Goal: Task Accomplishment & Management: Manage account settings

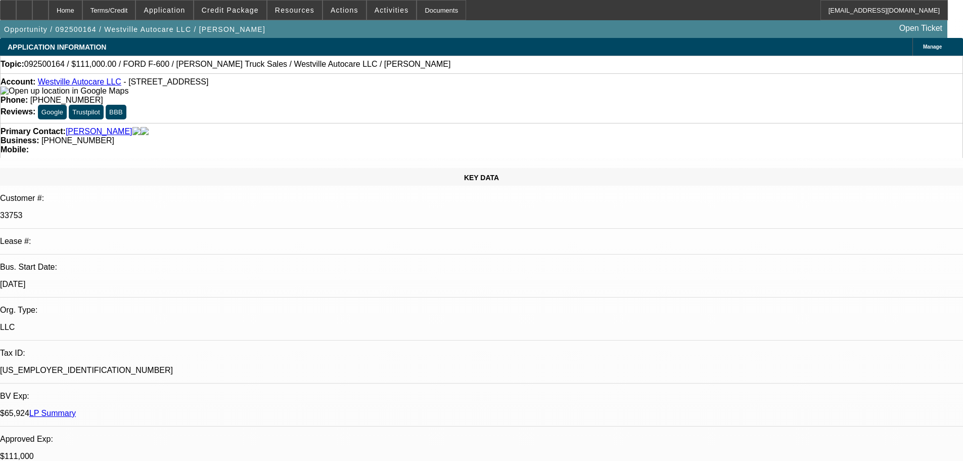
select select "0"
select select "2"
select select "0"
select select "6"
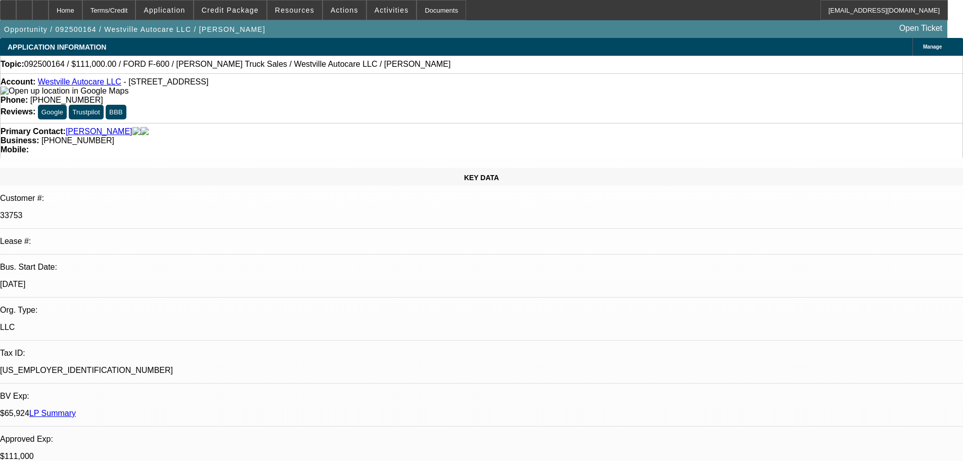
select select "0"
select select "2"
select select "0"
select select "6"
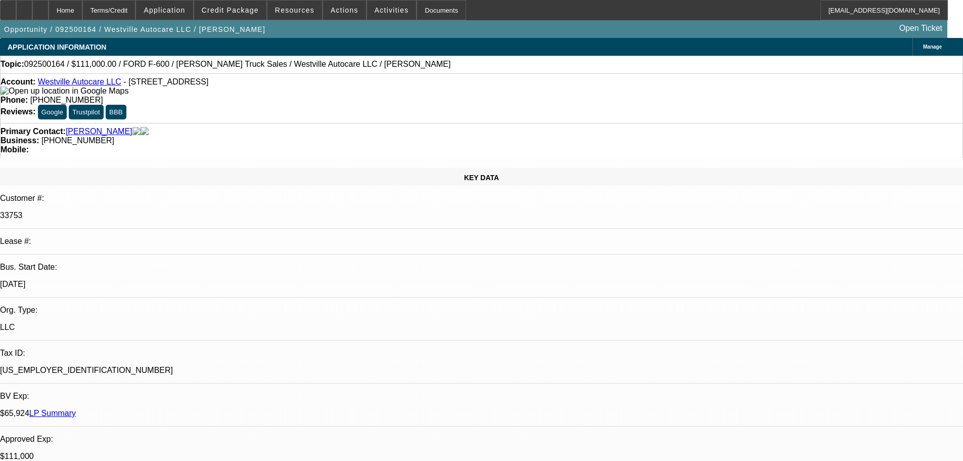
select select "0"
select select "2"
select select "0"
select select "6"
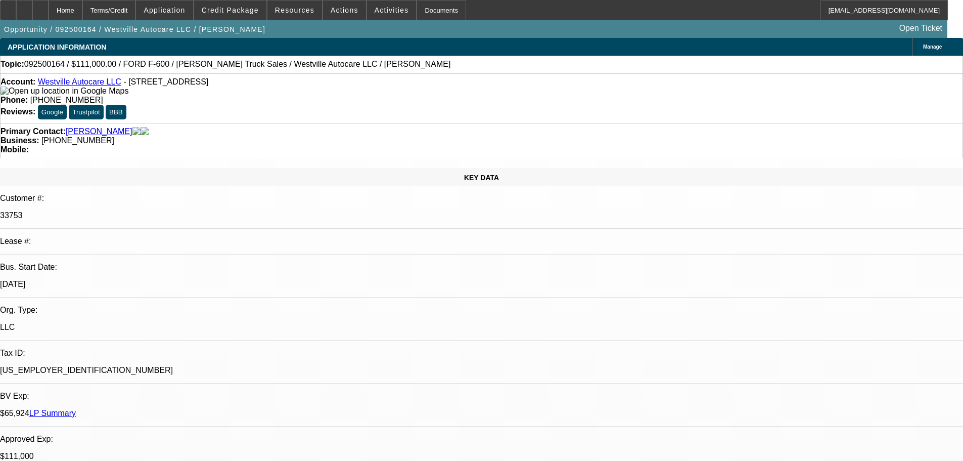
select select "0"
select select "2"
select select "0"
select select "6"
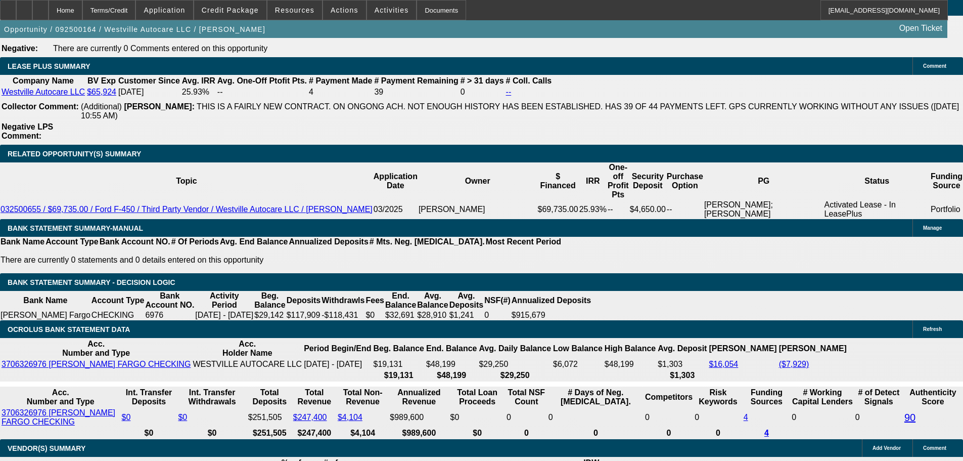
drag, startPoint x: 364, startPoint y: 271, endPoint x: 472, endPoint y: 422, distance: 186.6
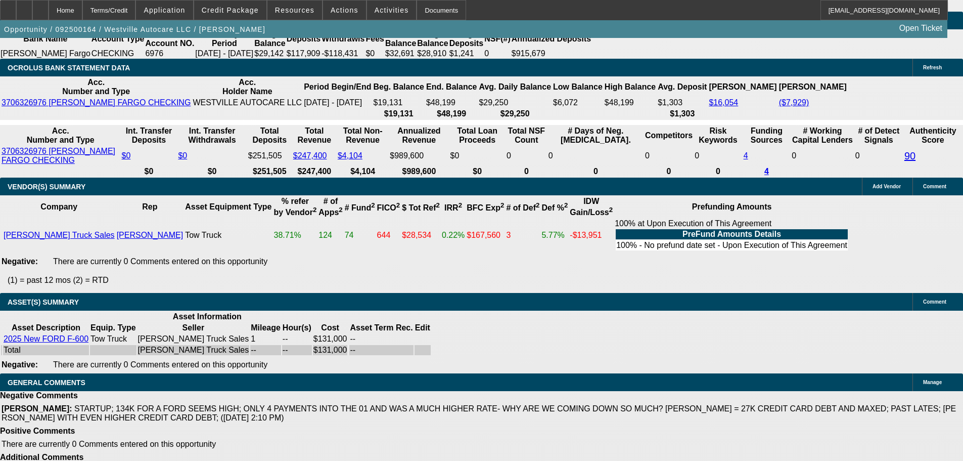
scroll to position [1732, 0]
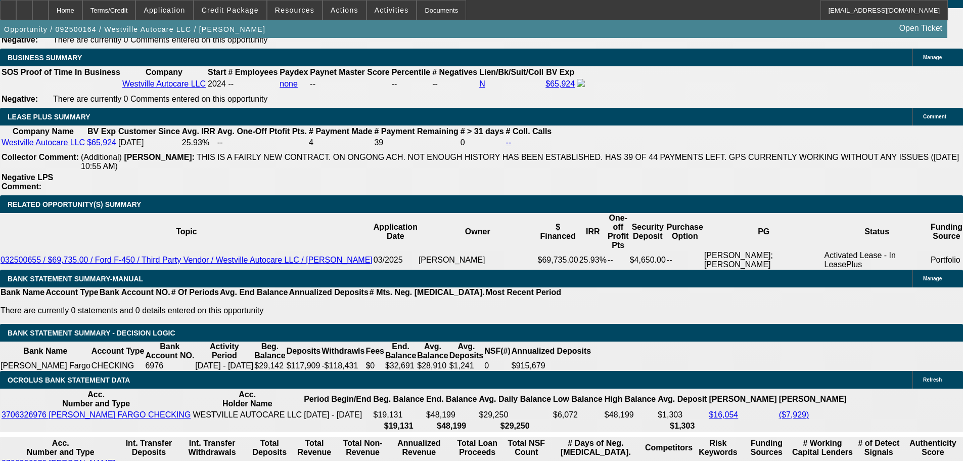
drag, startPoint x: 627, startPoint y: 290, endPoint x: 627, endPoint y: 240, distance: 49.6
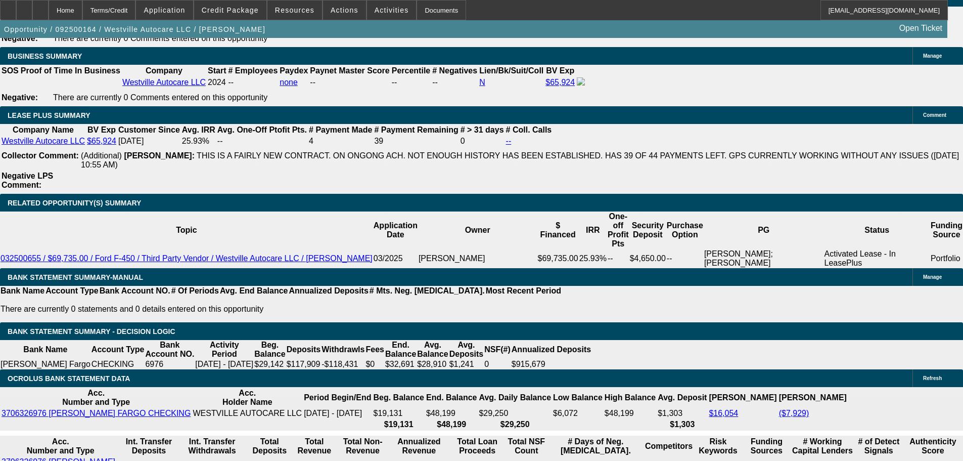
scroll to position [1747, 0]
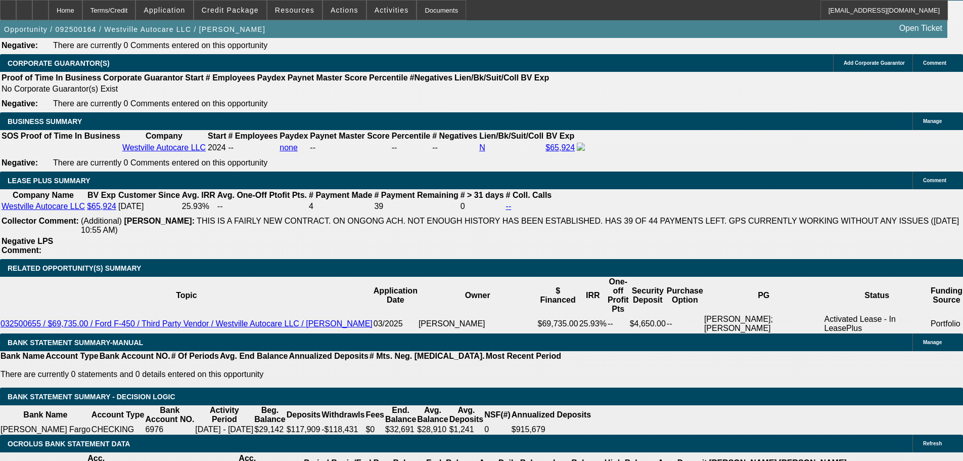
drag, startPoint x: 528, startPoint y: 325, endPoint x: 513, endPoint y: 219, distance: 106.8
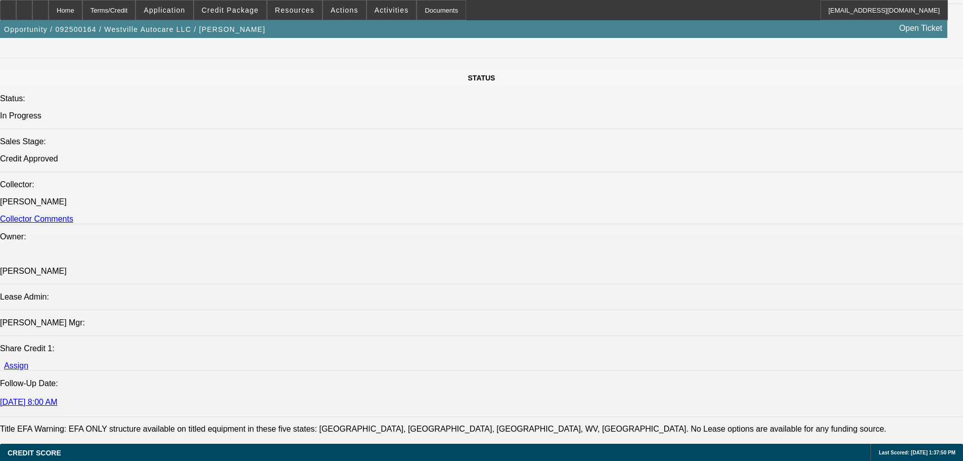
drag, startPoint x: 521, startPoint y: 234, endPoint x: 483, endPoint y: 123, distance: 116.9
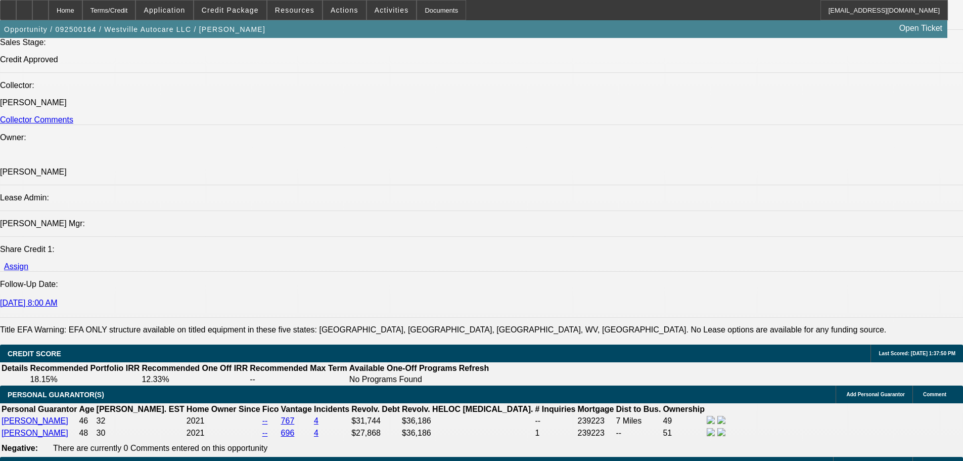
drag, startPoint x: 341, startPoint y: 190, endPoint x: 404, endPoint y: 332, distance: 155.3
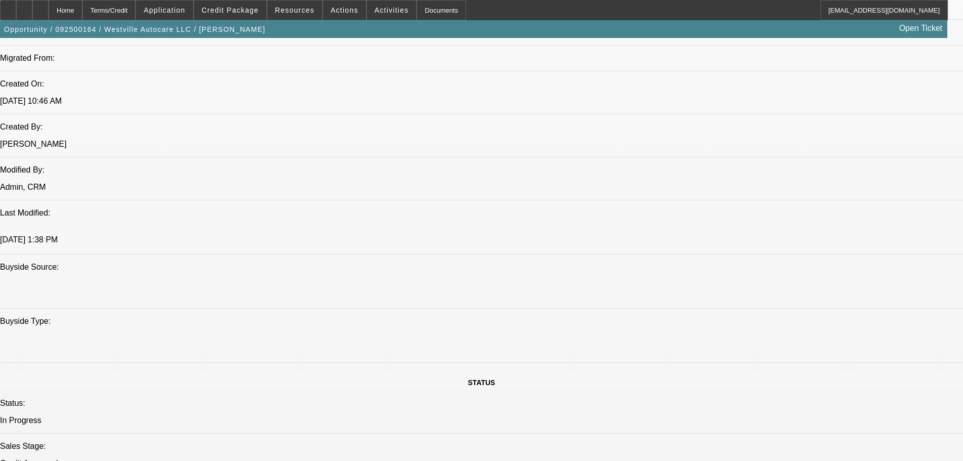
scroll to position [0, 0]
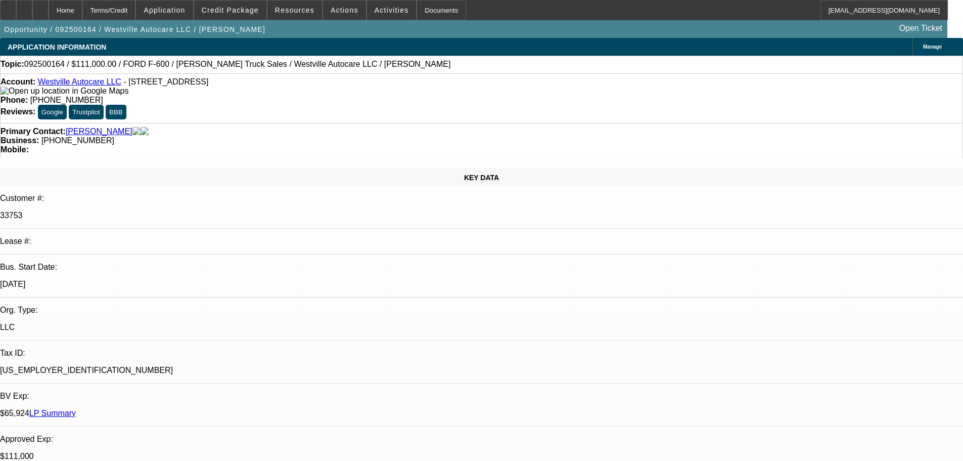
drag, startPoint x: 409, startPoint y: 98, endPoint x: 432, endPoint y: -31, distance: 130.9
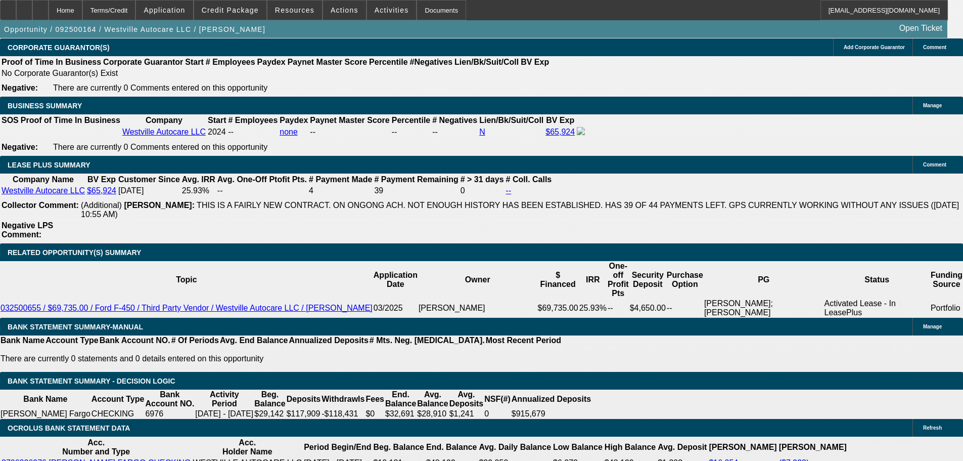
drag, startPoint x: 300, startPoint y: 247, endPoint x: 311, endPoint y: 337, distance: 91.2
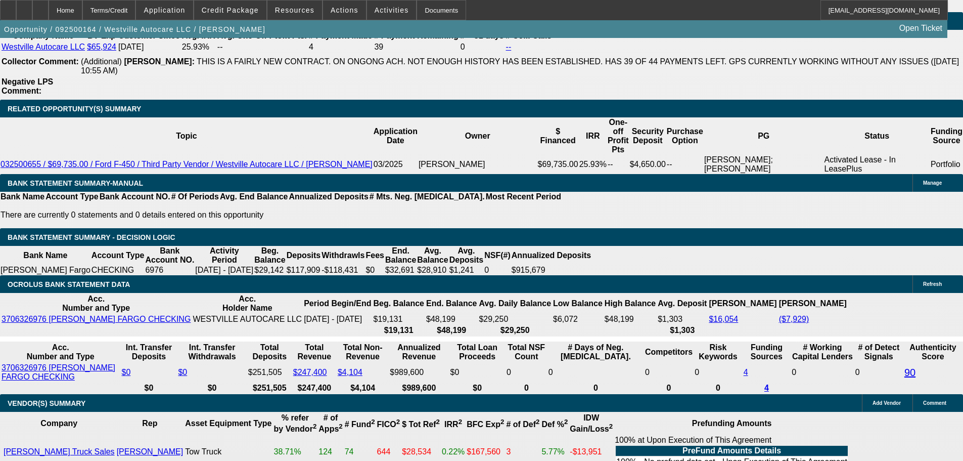
scroll to position [1740, 0]
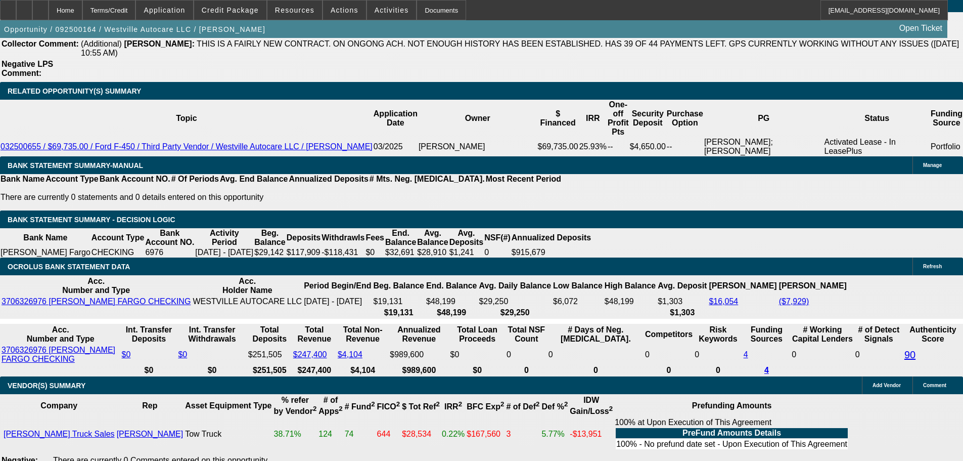
drag, startPoint x: 228, startPoint y: 193, endPoint x: 269, endPoint y: 307, distance: 121.7
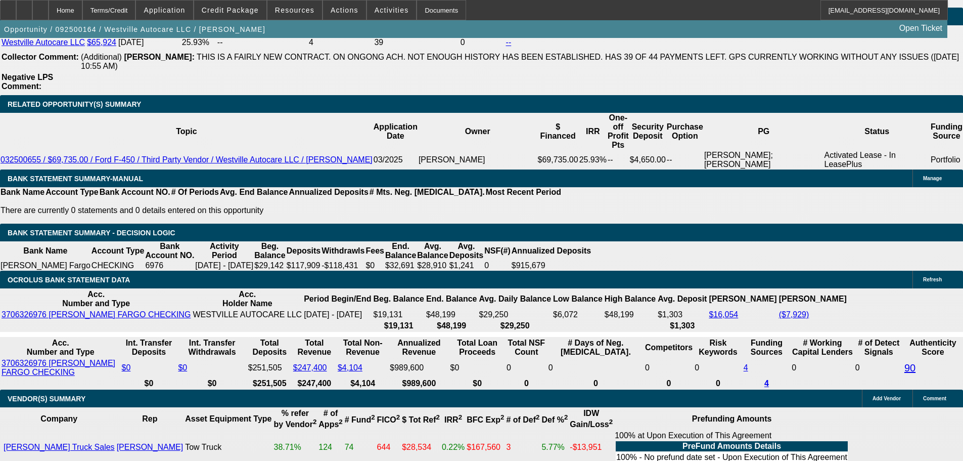
drag, startPoint x: 273, startPoint y: 304, endPoint x: 208, endPoint y: 285, distance: 68.0
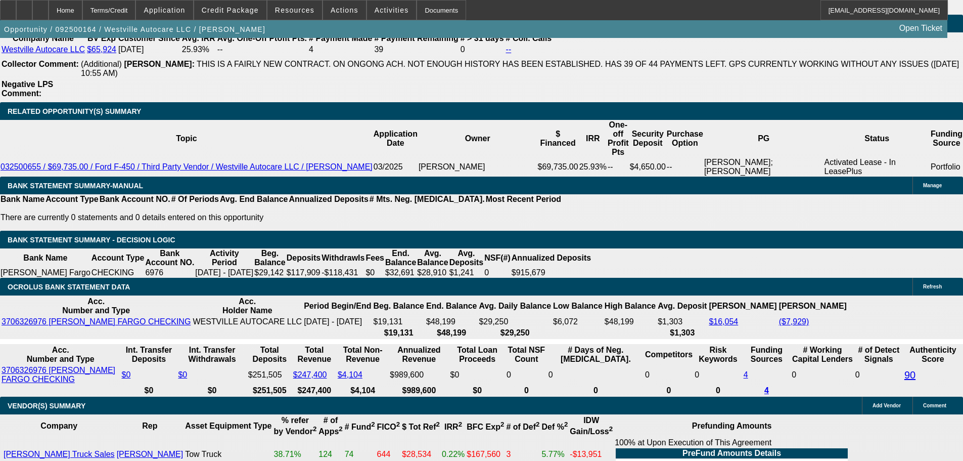
scroll to position [0, 0]
drag, startPoint x: 208, startPoint y: 285, endPoint x: 1, endPoint y: 288, distance: 207.3
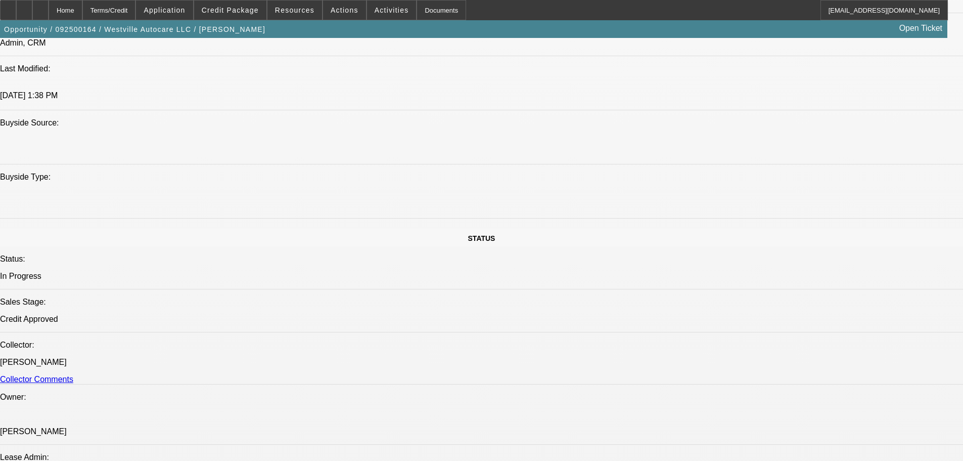
scroll to position [305, 0]
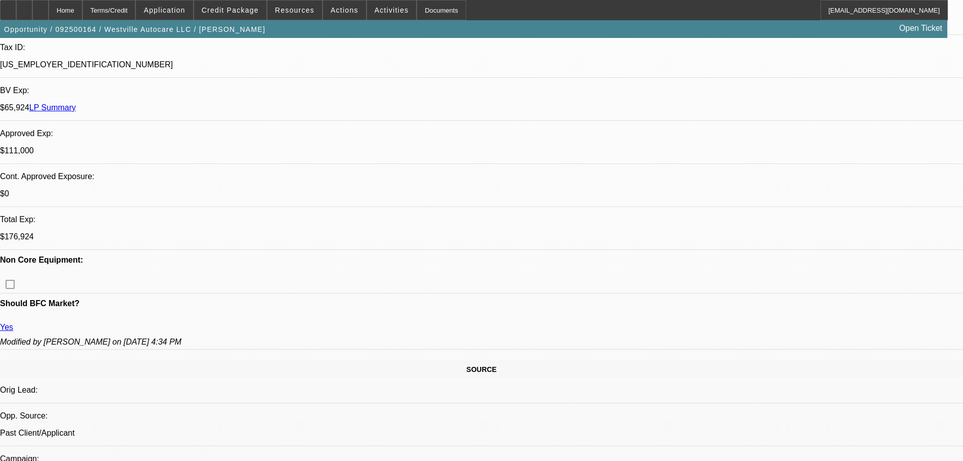
drag, startPoint x: 656, startPoint y: 205, endPoint x: 694, endPoint y: 164, distance: 55.4
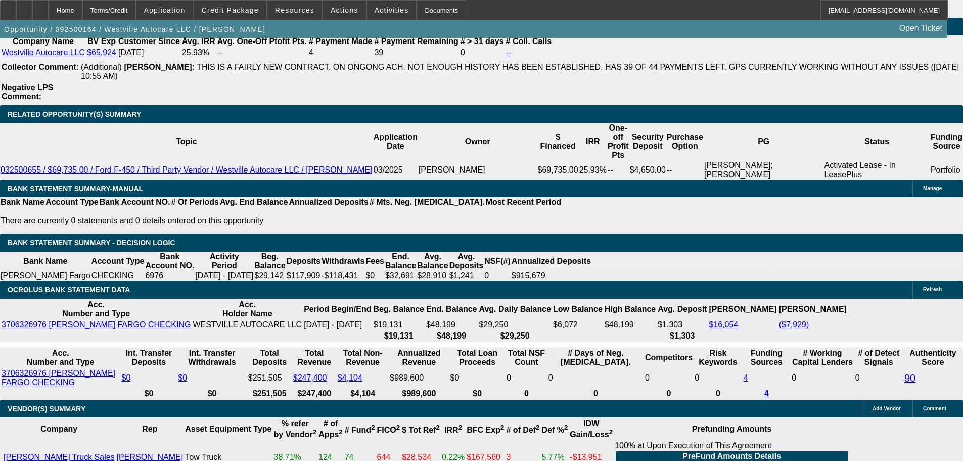
scroll to position [1770, 0]
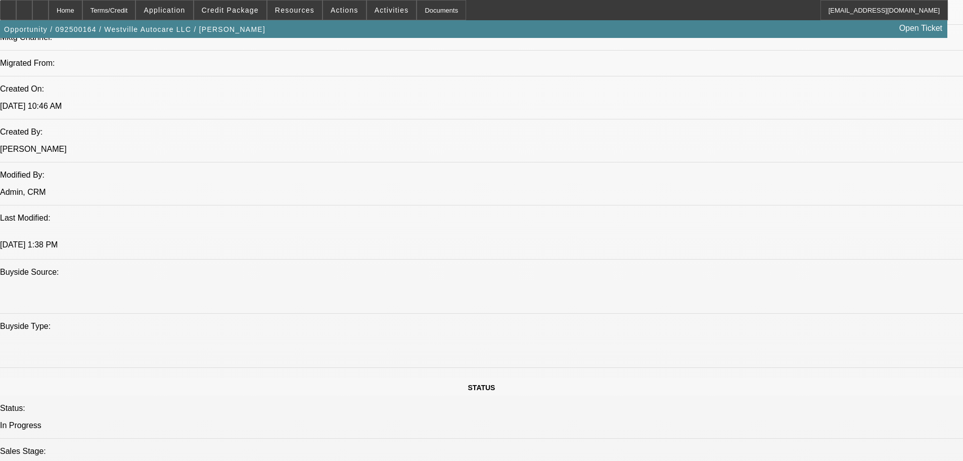
drag, startPoint x: 139, startPoint y: 262, endPoint x: 126, endPoint y: 157, distance: 105.4
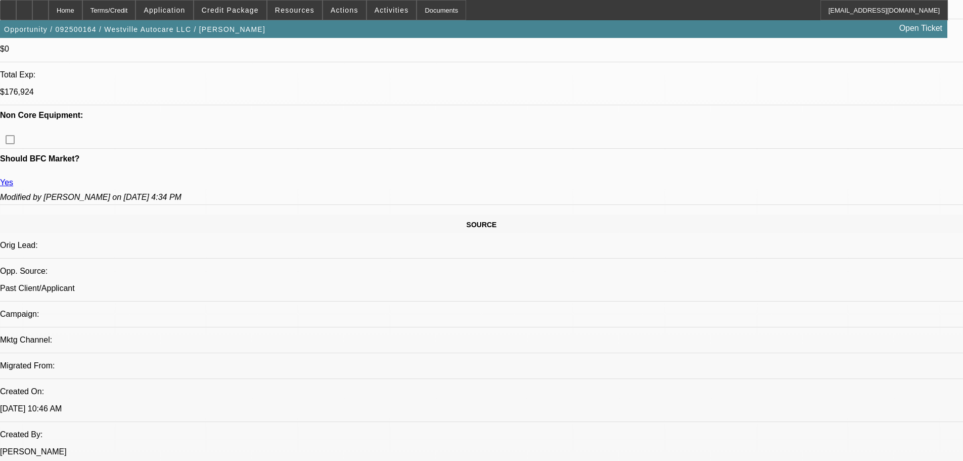
scroll to position [349, 0]
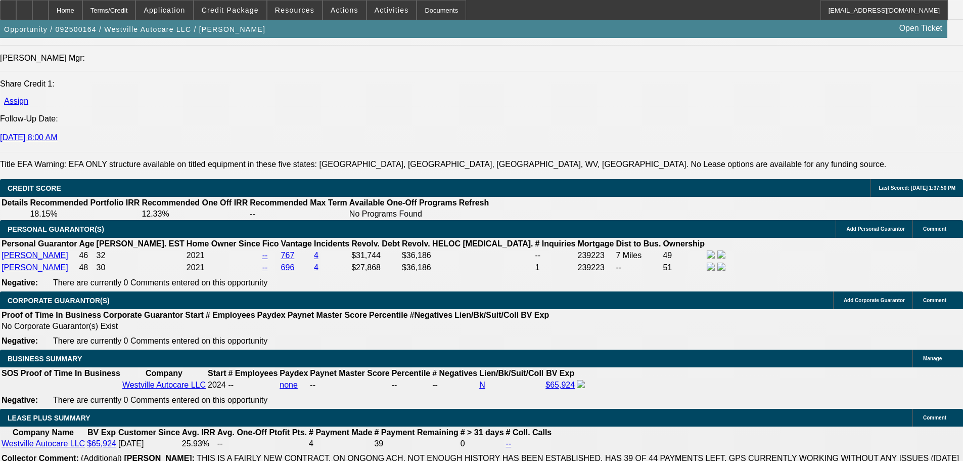
drag, startPoint x: 414, startPoint y: 214, endPoint x: 452, endPoint y: 351, distance: 142.3
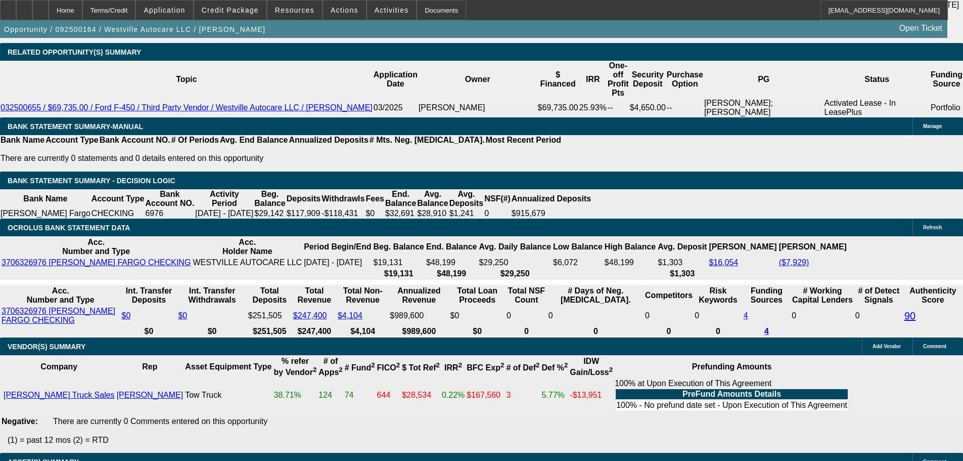
scroll to position [1780, 0]
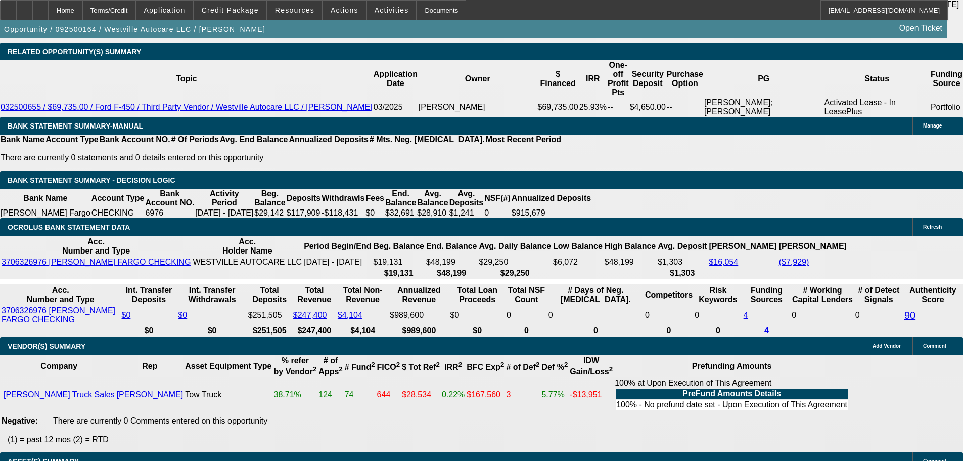
radio input "true"
type textarea "9/15 connected with Michele, lmk they are working out a few things today and wi…"
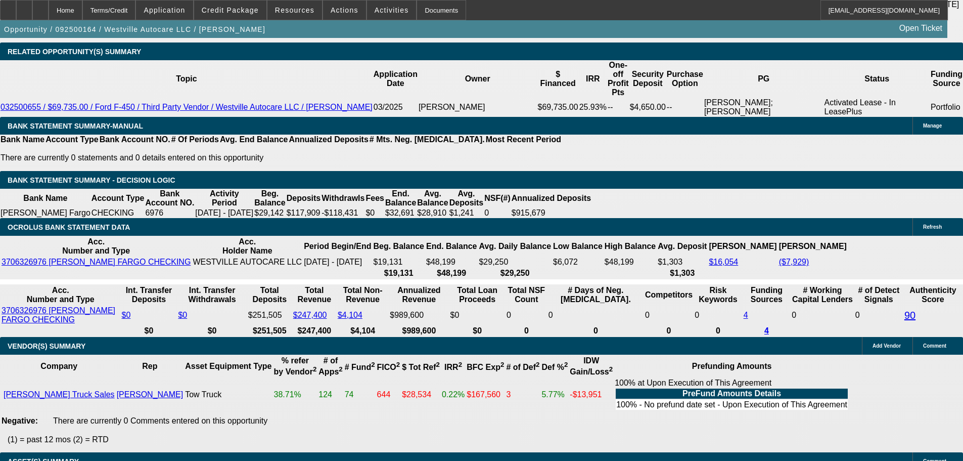
radio input "true"
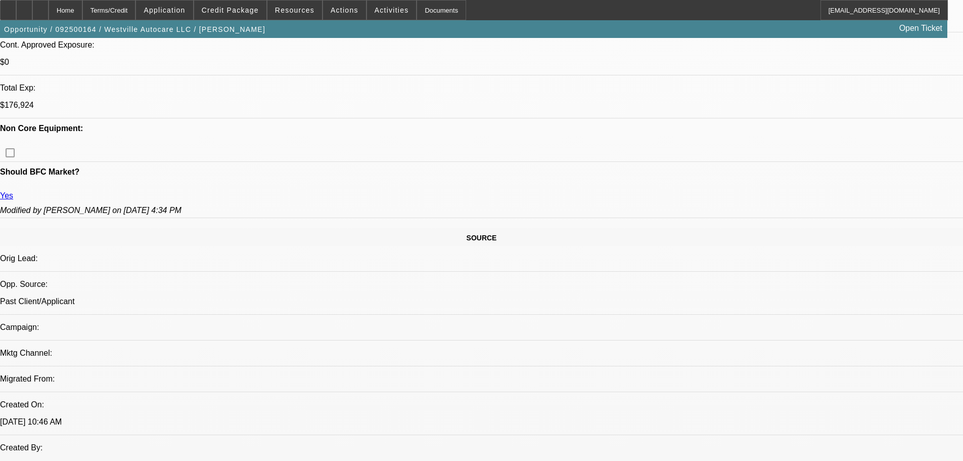
scroll to position [0, 0]
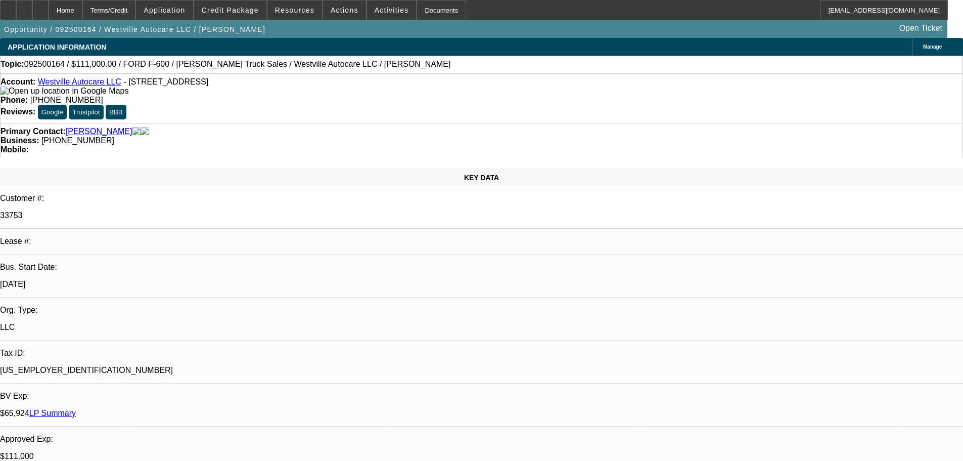
drag, startPoint x: 742, startPoint y: 373, endPoint x: 738, endPoint y: 198, distance: 175.0
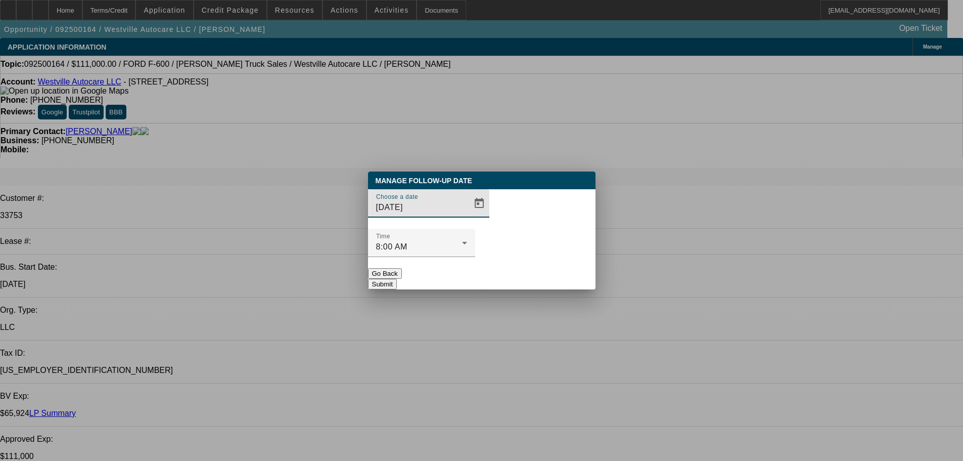
click at [443, 213] on input "9/12/2025" at bounding box center [421, 207] width 91 height 12
click at [467, 215] on span "Open calendar" at bounding box center [479, 203] width 24 height 24
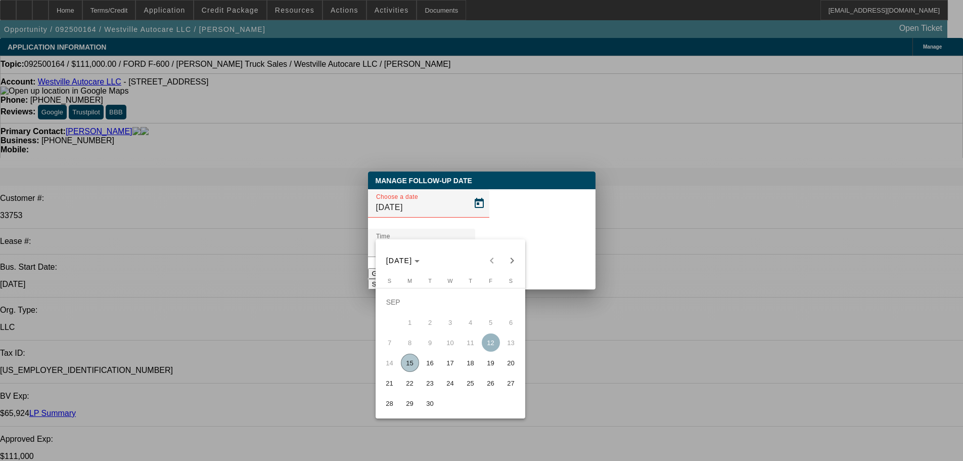
click at [427, 368] on span "16" at bounding box center [430, 362] width 18 height 18
type input "9/16/2025"
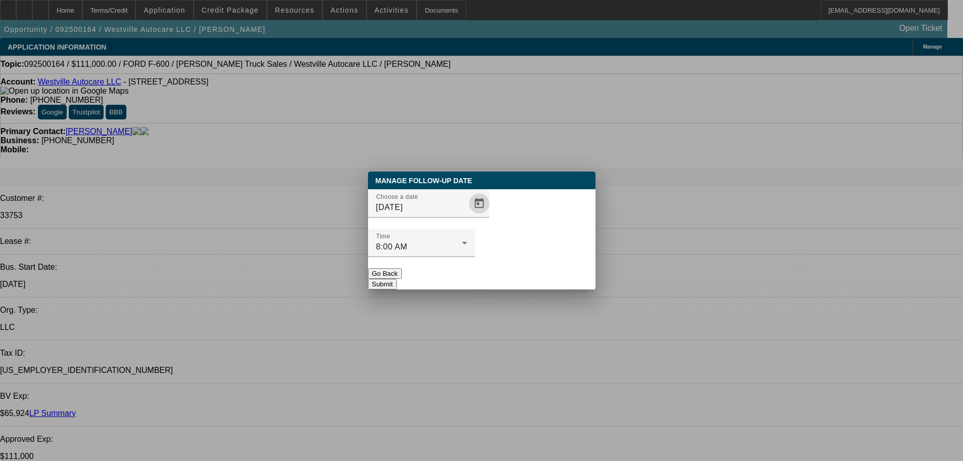
click at [539, 268] on div "Manage Follow-Up Date Choose a date 9/16/2025 Time 8:00 AM Go Back Submit" at bounding box center [482, 230] width 228 height 118
click at [511, 340] on div at bounding box center [481, 230] width 963 height 461
click at [397, 279] on button "Submit" at bounding box center [382, 284] width 29 height 11
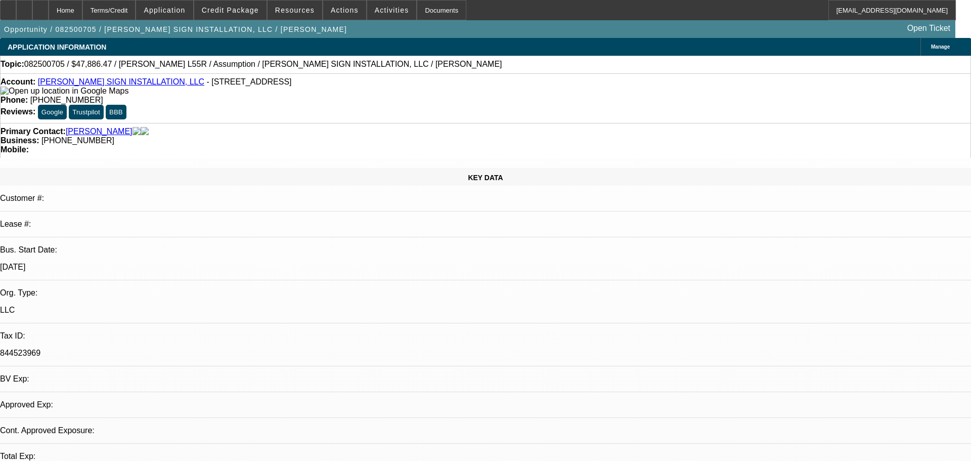
select select "0"
select select "2"
select select "0"
select select "6"
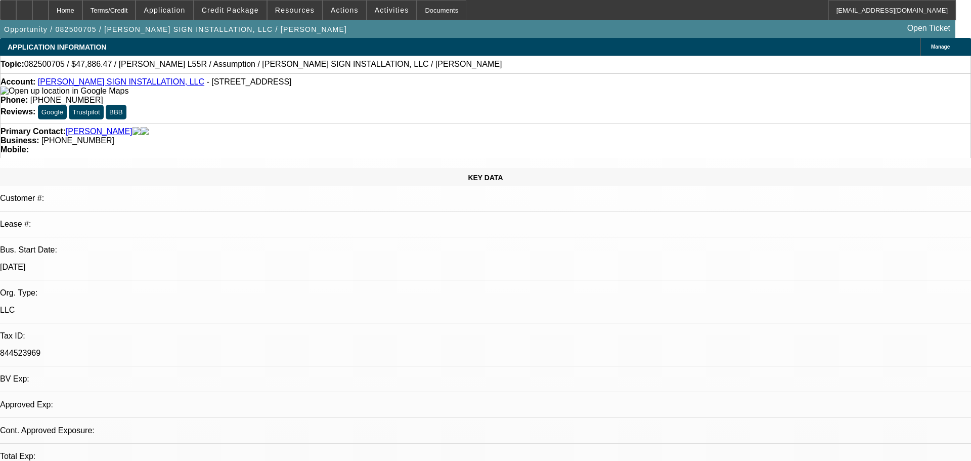
select select "0"
select select "2"
select select "0"
select select "6"
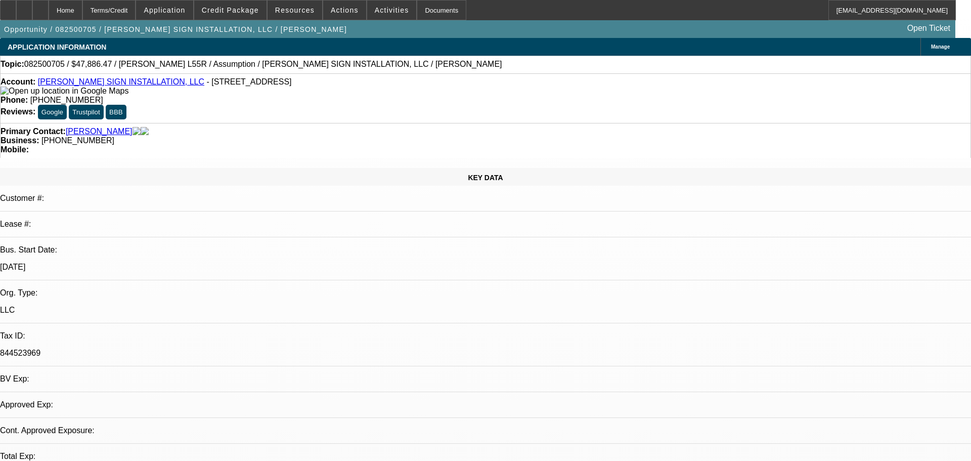
select select "0"
select select "2"
select select "0"
select select "6"
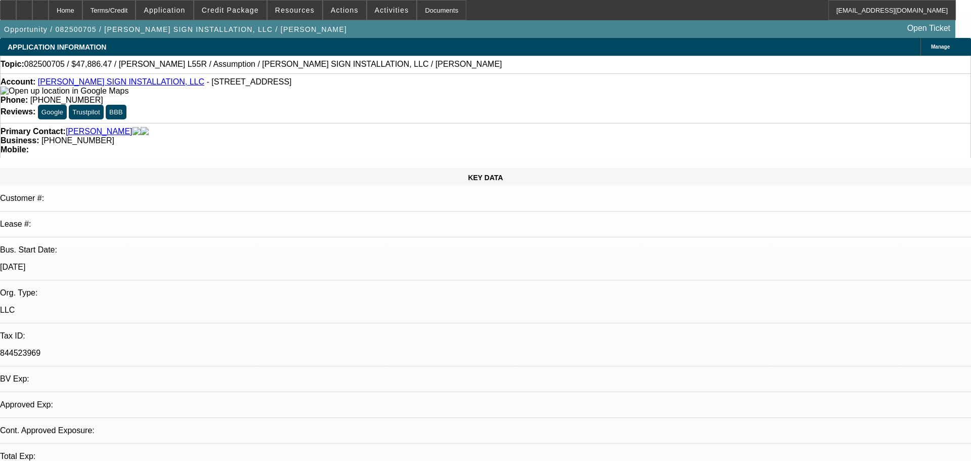
select select "0"
select select "2"
select select "0"
select select "6"
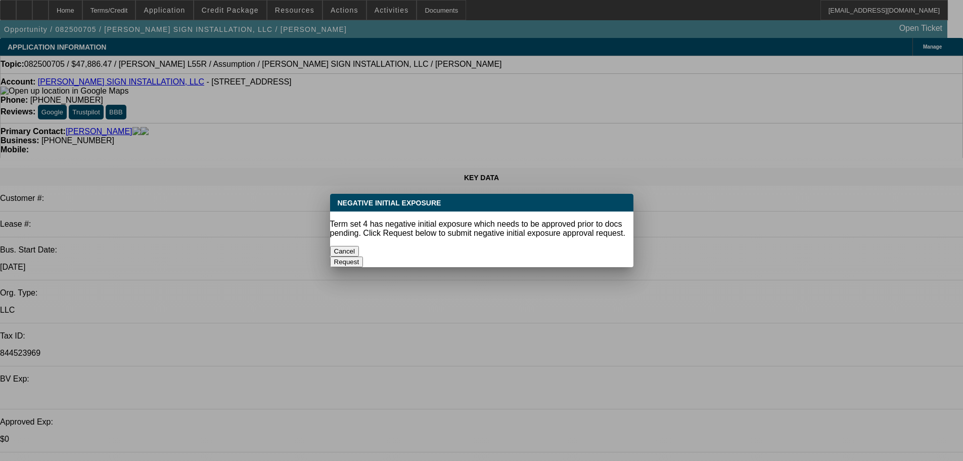
click at [360, 248] on button "Cancel" at bounding box center [344, 251] width 29 height 11
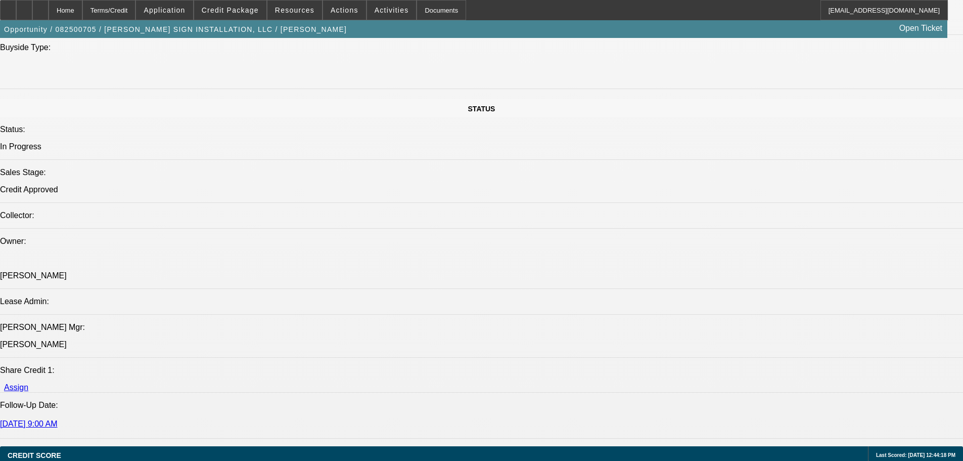
drag, startPoint x: 198, startPoint y: 203, endPoint x: 220, endPoint y: 326, distance: 124.9
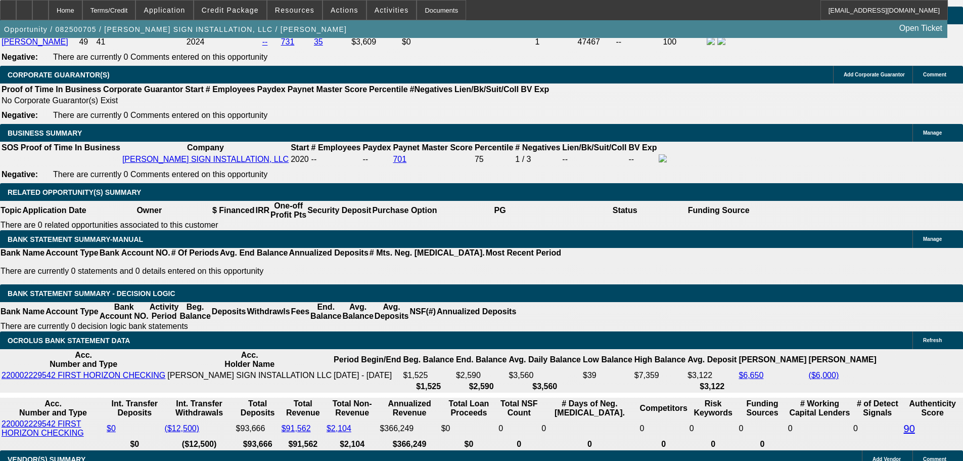
drag, startPoint x: 410, startPoint y: 87, endPoint x: 420, endPoint y: 125, distance: 39.1
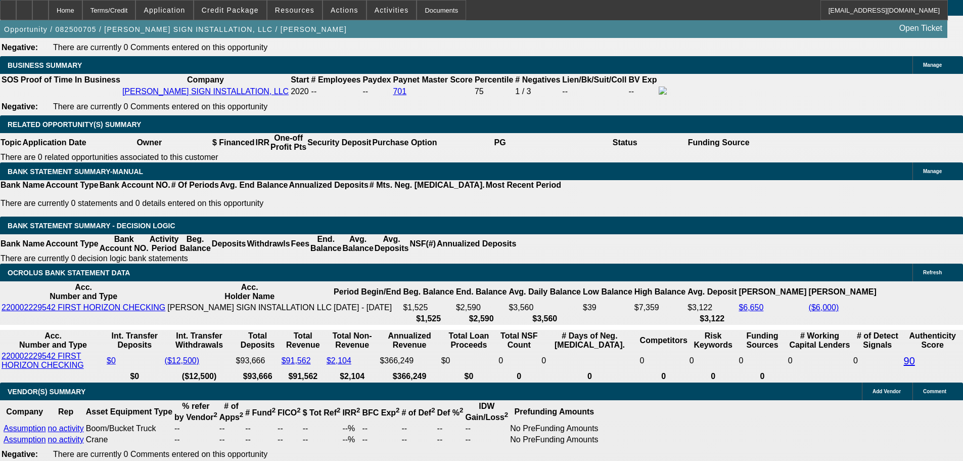
drag, startPoint x: 687, startPoint y: 401, endPoint x: 653, endPoint y: 353, distance: 58.5
drag, startPoint x: 654, startPoint y: 353, endPoint x: 719, endPoint y: 395, distance: 77.1
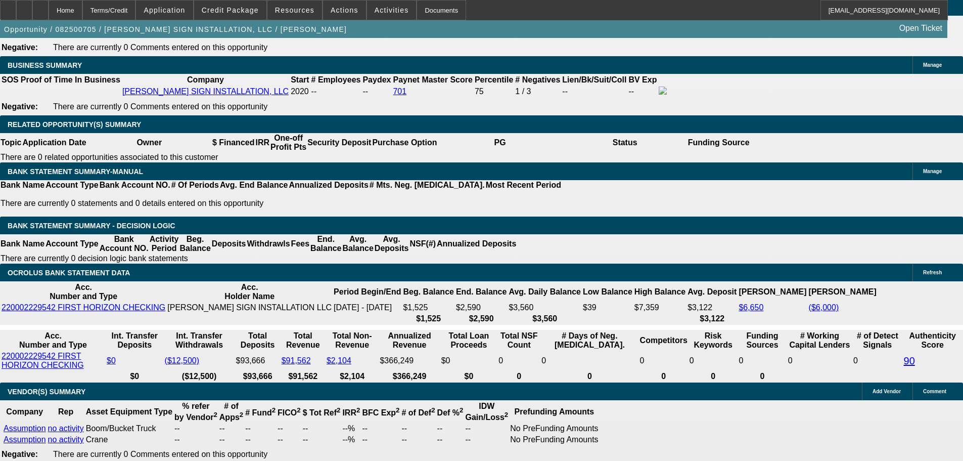
drag, startPoint x: 652, startPoint y: 355, endPoint x: 733, endPoint y: 400, distance: 92.8
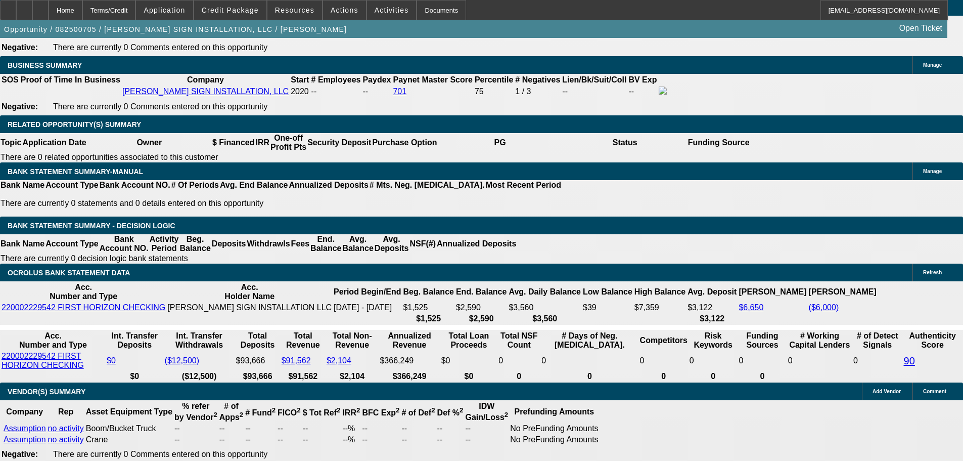
drag, startPoint x: 697, startPoint y: 395, endPoint x: 651, endPoint y: 353, distance: 62.7
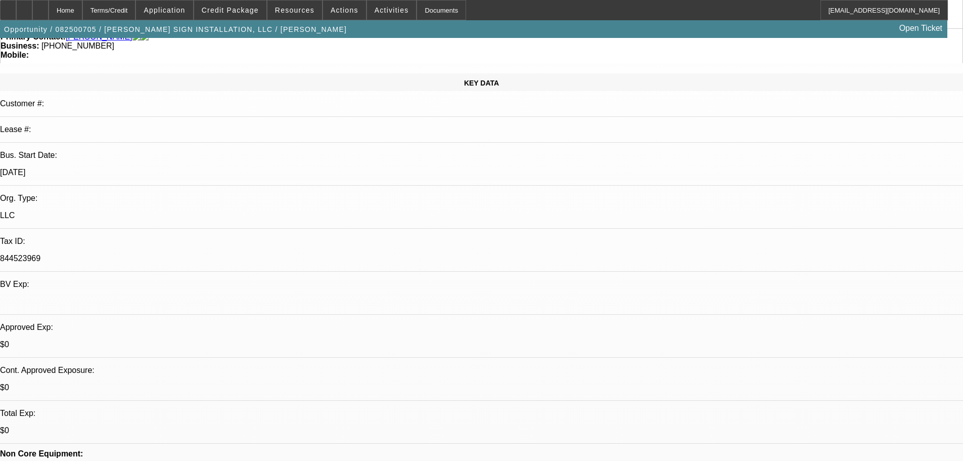
scroll to position [0, 0]
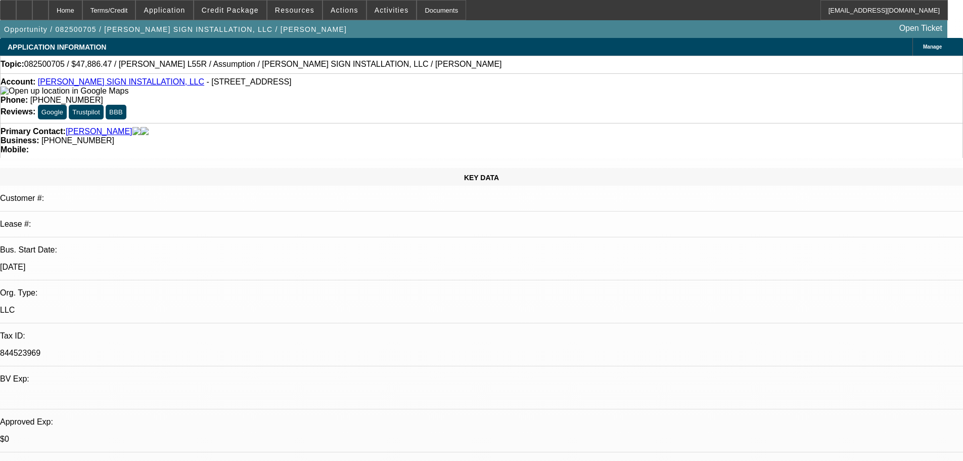
drag, startPoint x: 640, startPoint y: 260, endPoint x: 642, endPoint y: 58, distance: 201.8
drag, startPoint x: 412, startPoint y: 109, endPoint x: 362, endPoint y: 115, distance: 50.4
click at [362, 136] on div "Business: (336) 588-2065" at bounding box center [482, 140] width 962 height 9
drag, startPoint x: 382, startPoint y: 120, endPoint x: 377, endPoint y: 111, distance: 10.2
copy span "(336) 588-2065"
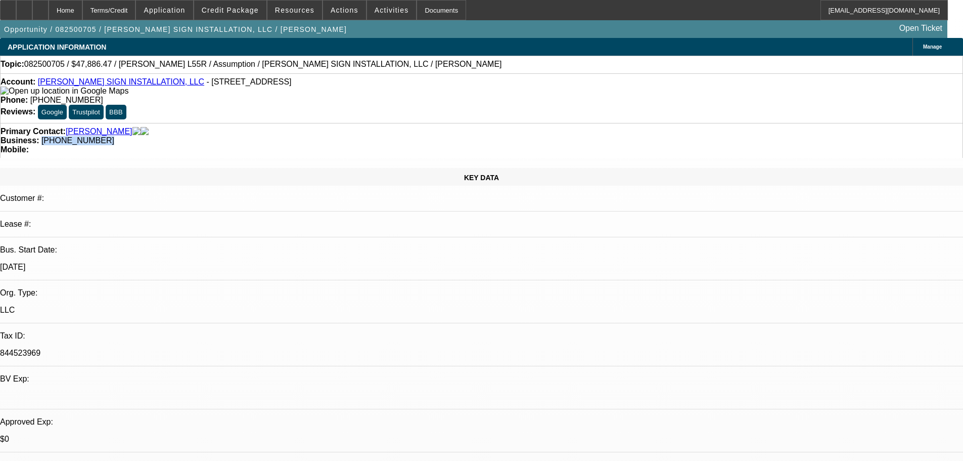
click at [326, 136] on div "Business: (336) 588-2065" at bounding box center [482, 140] width 962 height 9
drag, startPoint x: 411, startPoint y: 116, endPoint x: 362, endPoint y: 110, distance: 49.4
click at [362, 123] on div "Primary Contact: Rogers, Michael Business: (336) 588-2065 Mobile:" at bounding box center [481, 140] width 963 height 35
drag, startPoint x: 412, startPoint y: 112, endPoint x: 363, endPoint y: 115, distance: 49.6
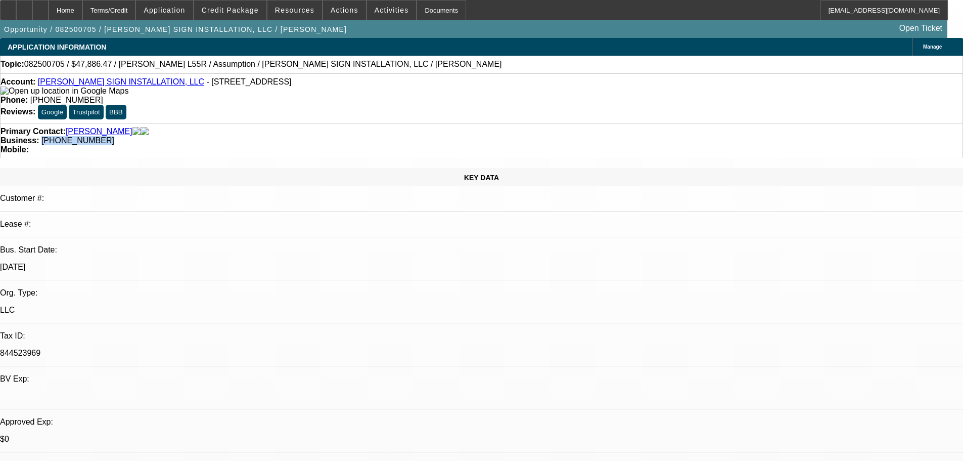
click at [363, 136] on div "Business: (336) 588-2065" at bounding box center [482, 140] width 962 height 9
copy span "(336) 588-2065"
click at [259, 123] on div "Primary Contact: Rogers, Michael Business: (336) 588-2065 Mobile:" at bounding box center [481, 140] width 963 height 35
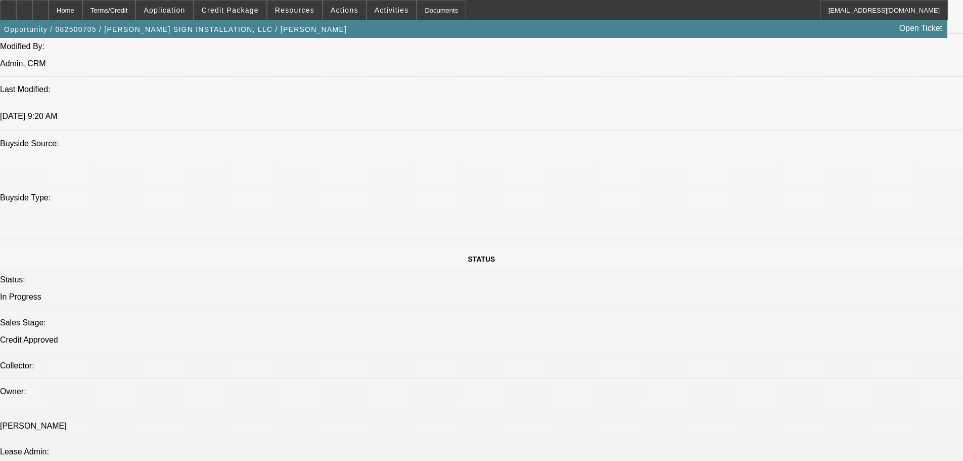
scroll to position [961, 0]
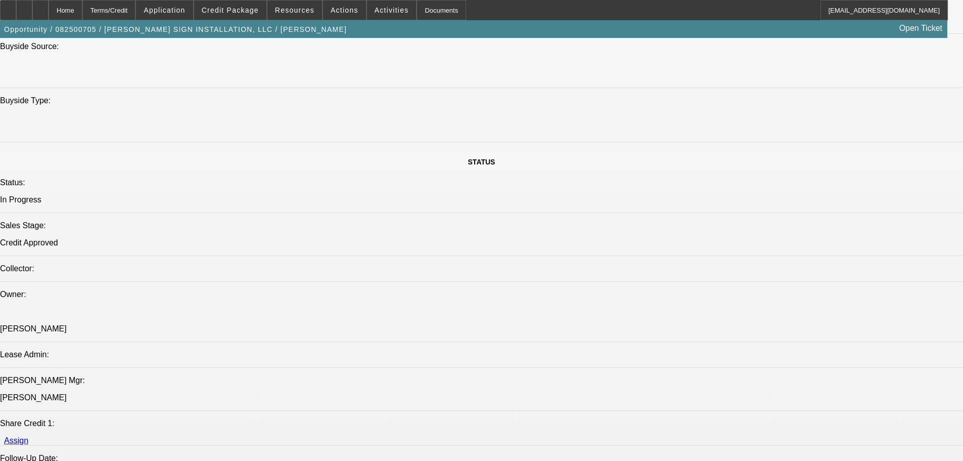
radio input "true"
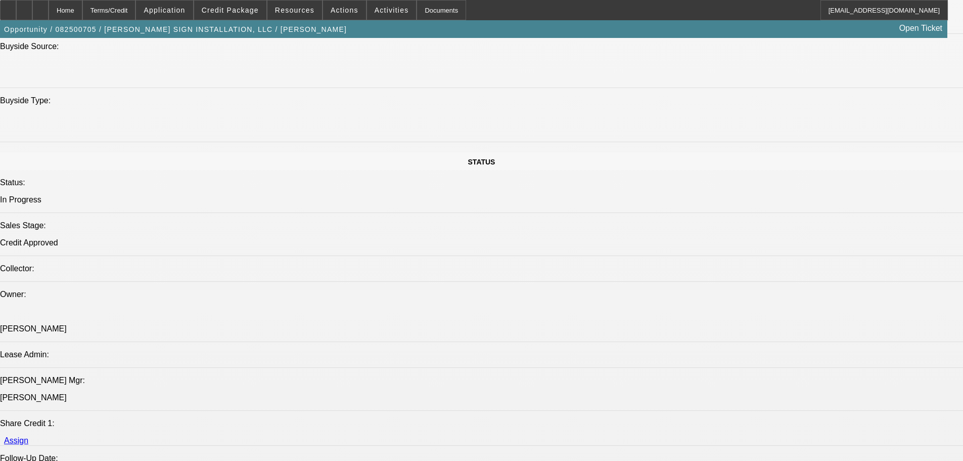
type textarea "9/15 let me know he is having a mechanic inspect an issue that the truck has ri…"
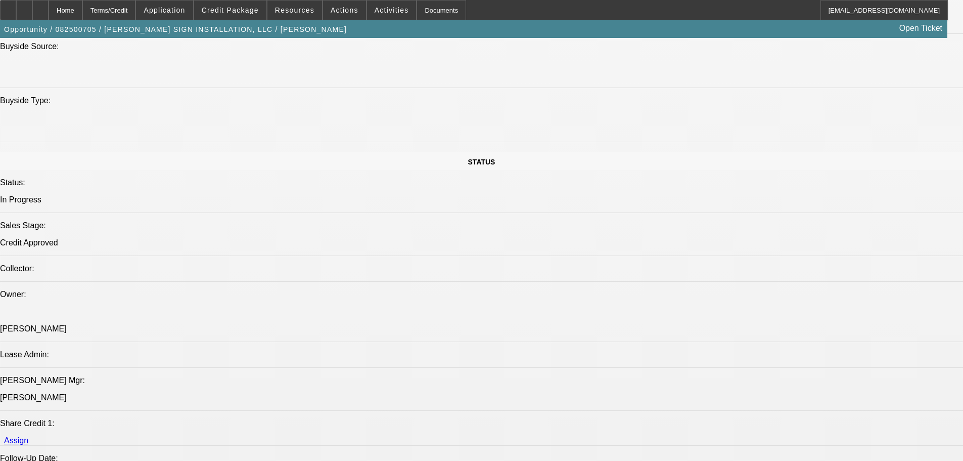
radio input "true"
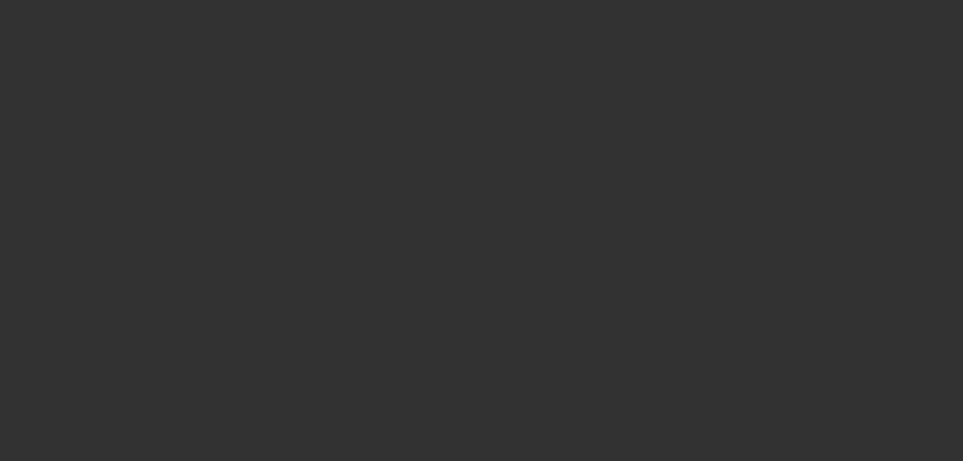
scroll to position [0, 0]
drag, startPoint x: 418, startPoint y: 358, endPoint x: 452, endPoint y: 13, distance: 346.6
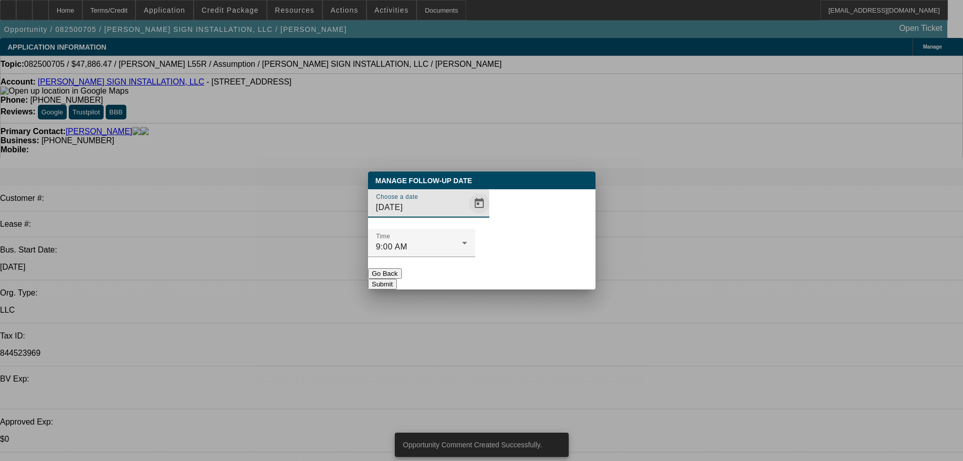
click at [467, 215] on span "Open calendar" at bounding box center [479, 203] width 24 height 24
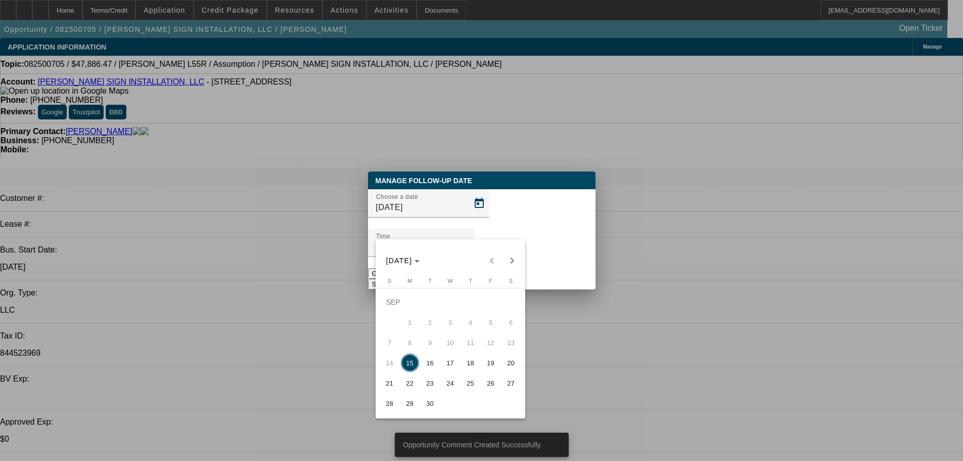
click at [441, 372] on button "17" at bounding box center [450, 362] width 20 height 20
type input "9/17/2025"
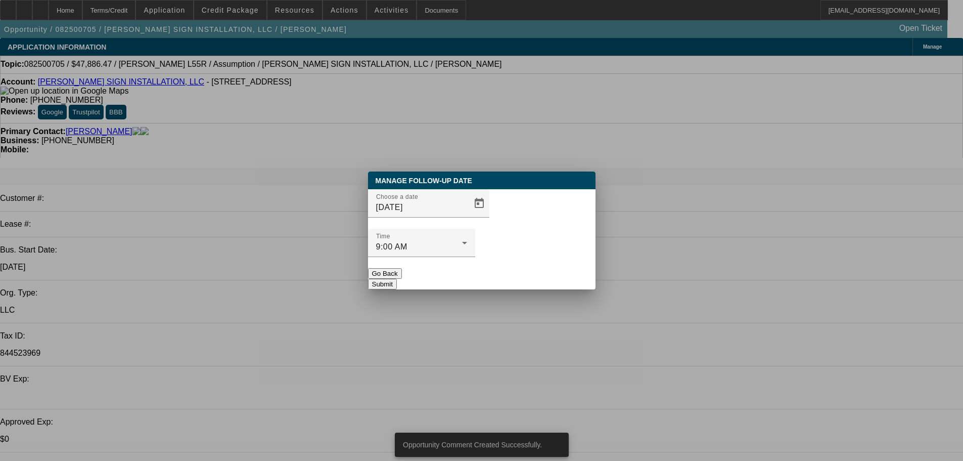
drag, startPoint x: 546, startPoint y: 261, endPoint x: 472, endPoint y: 335, distance: 104.0
click at [397, 279] on button "Submit" at bounding box center [382, 284] width 29 height 11
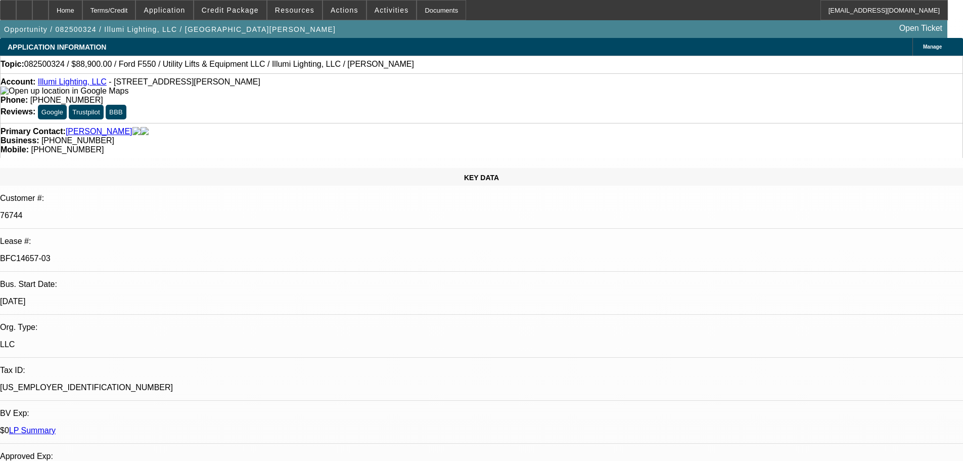
select select "0"
select select "3"
select select "0"
select select "6"
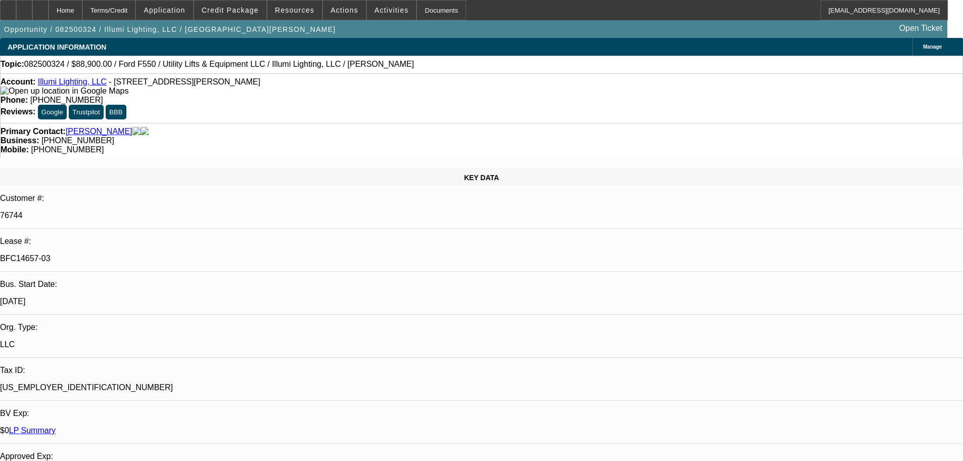
select select "0"
select select "3"
select select "0"
select select "6"
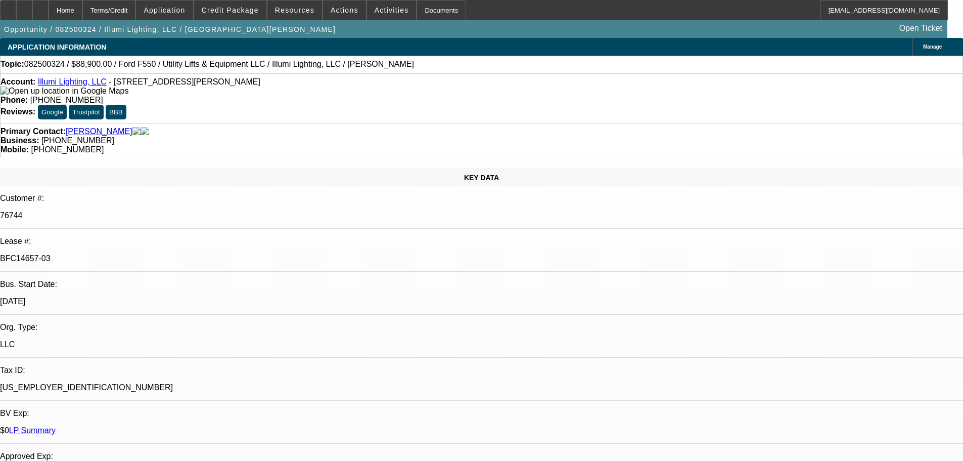
select select "0"
select select "3"
select select "0"
select select "6"
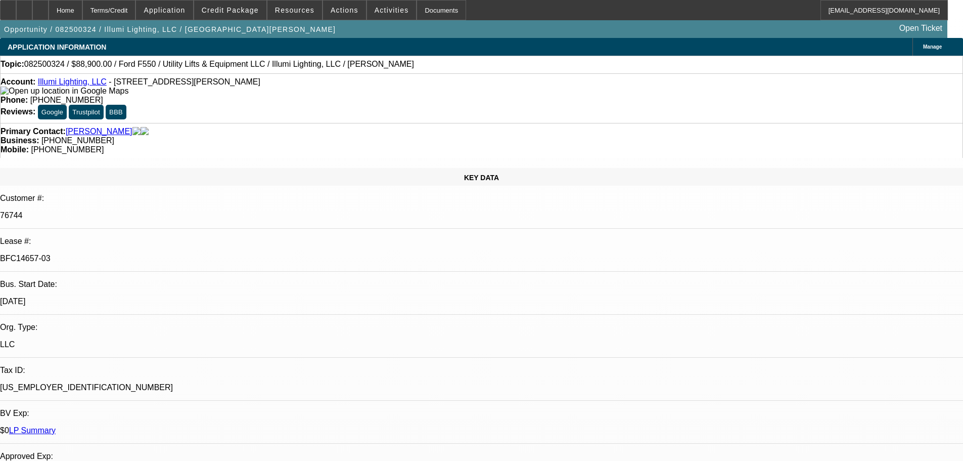
select select "0"
select select "3"
select select "0"
select select "6"
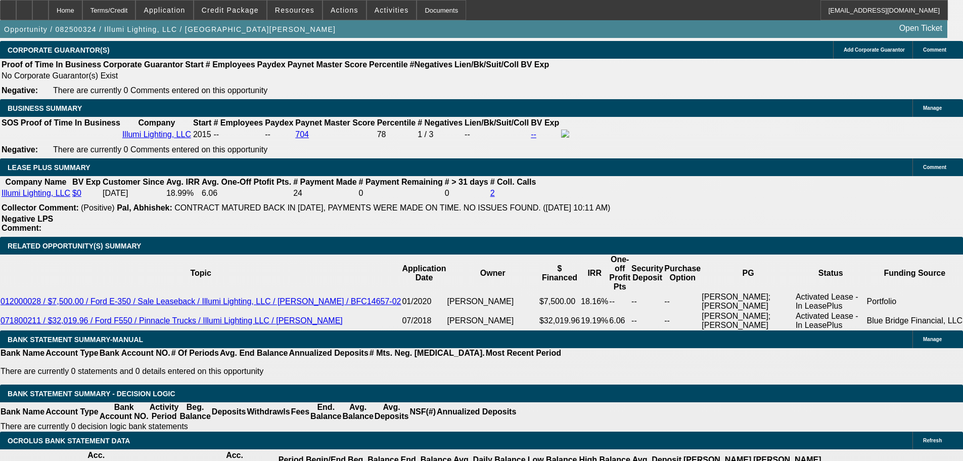
scroll to position [1922, 0]
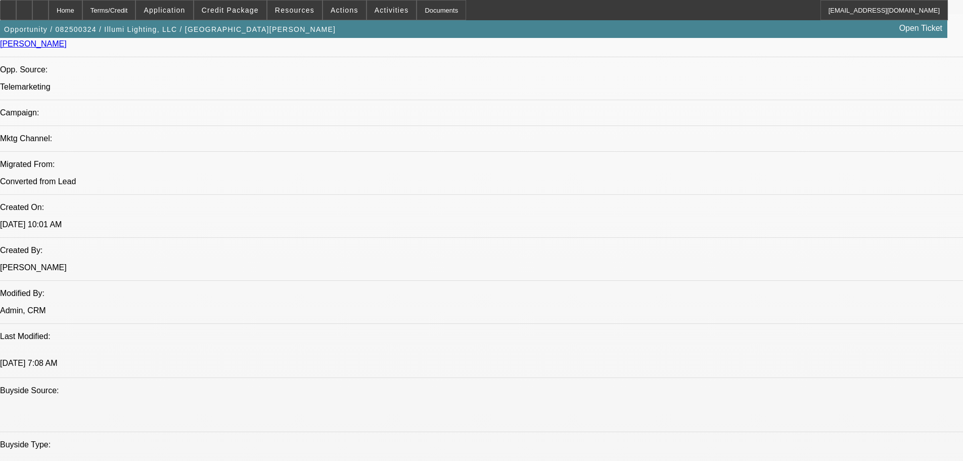
scroll to position [0, 0]
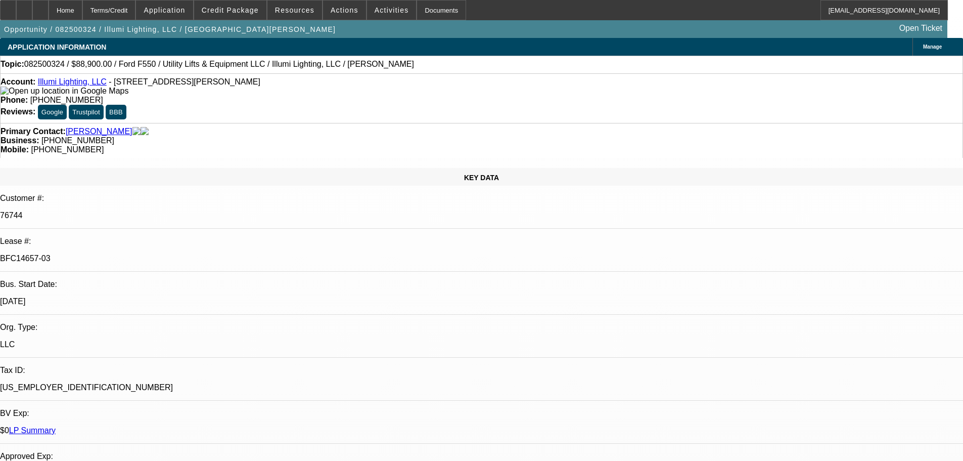
drag, startPoint x: 649, startPoint y: 187, endPoint x: 621, endPoint y: 28, distance: 161.1
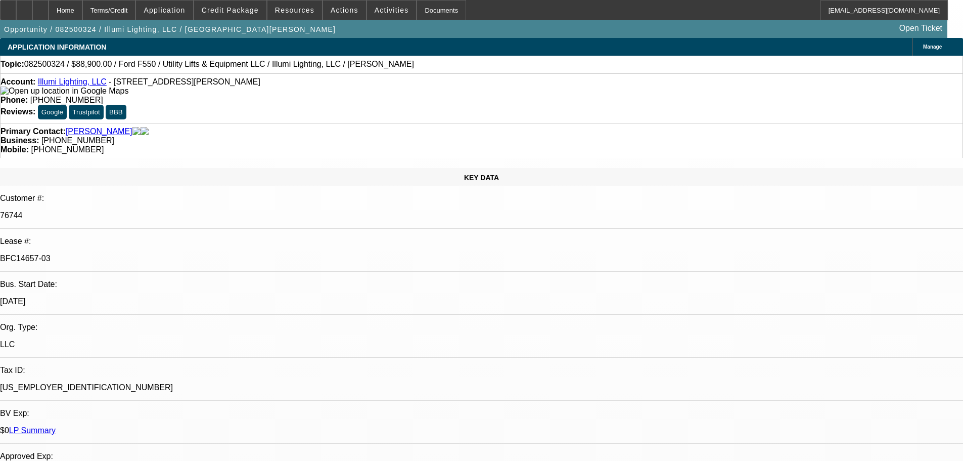
radio input "true"
type textarea "9"
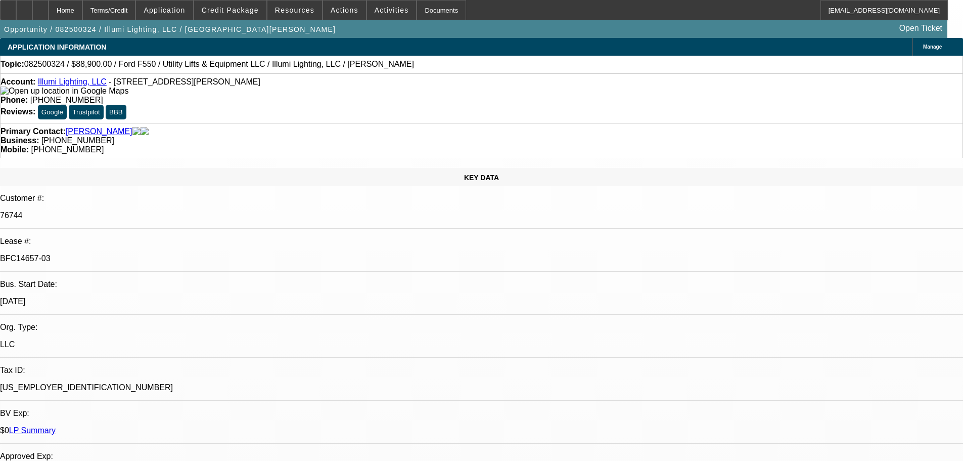
type textarea "9/15 se for biz check"
radio input "true"
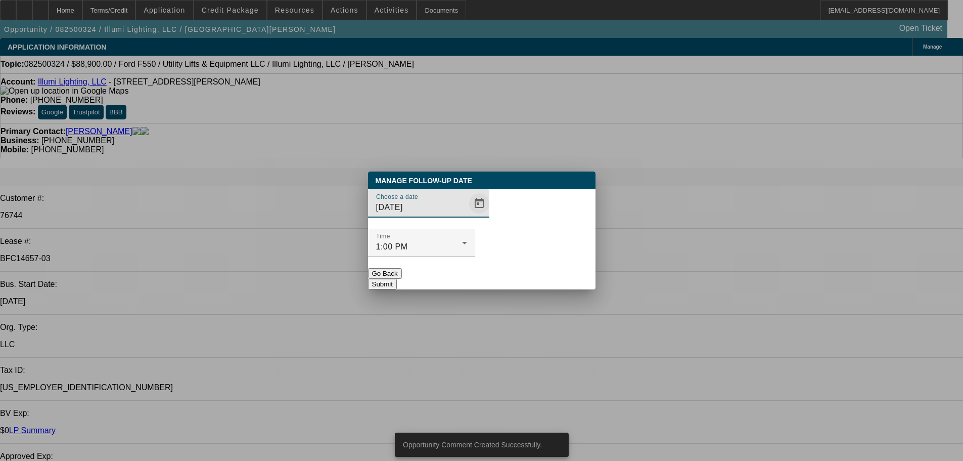
click at [467, 215] on span "Open calendar" at bounding box center [479, 203] width 24 height 24
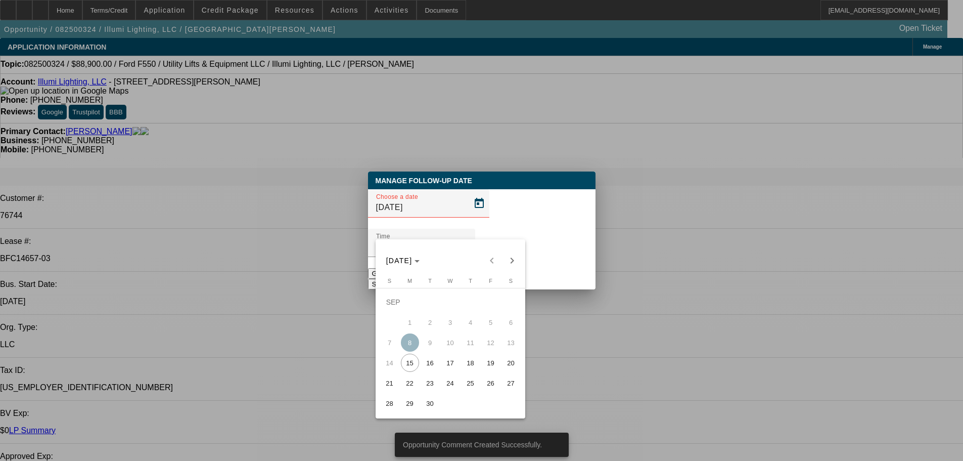
click at [410, 360] on span "15" at bounding box center [410, 362] width 18 height 18
type input "9/15/2025"
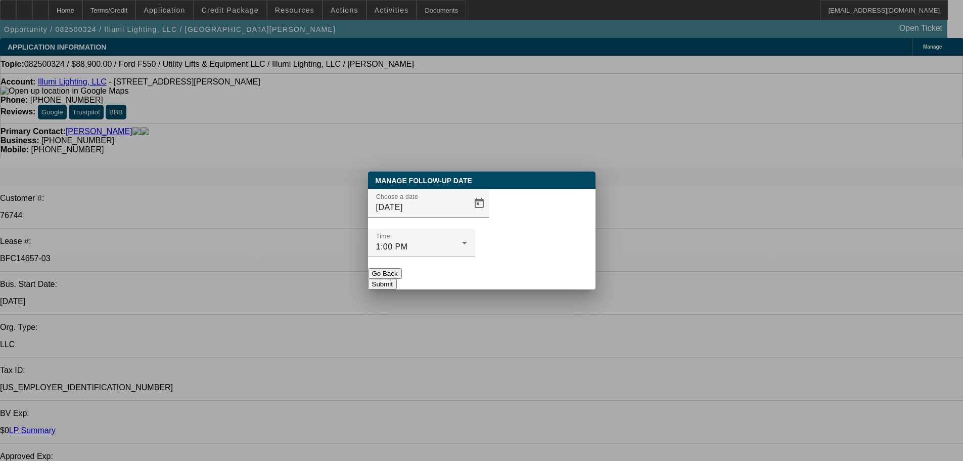
click at [397, 279] on button "Submit" at bounding box center [382, 284] width 29 height 11
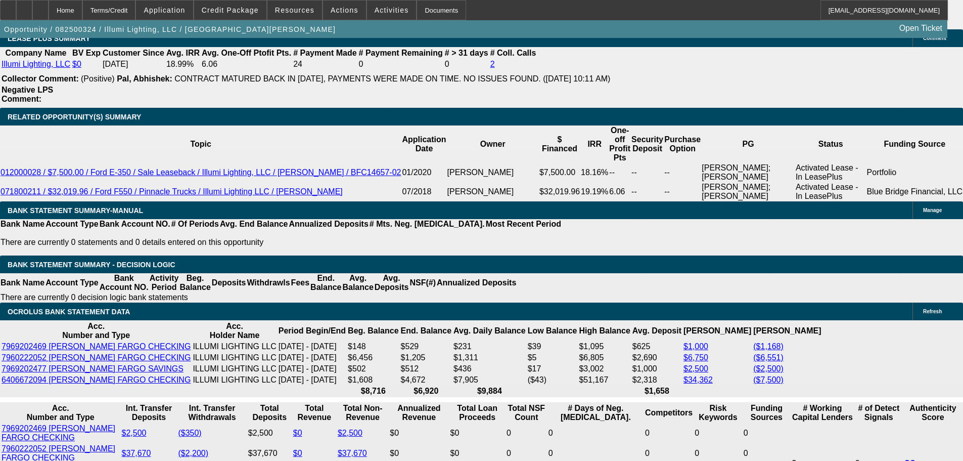
scroll to position [1871, 0]
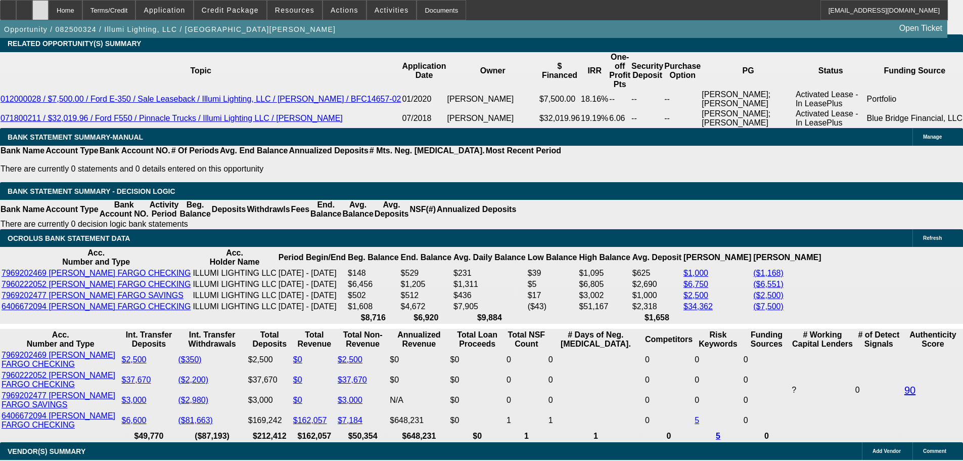
click at [40, 7] on icon at bounding box center [40, 7] width 0 height 0
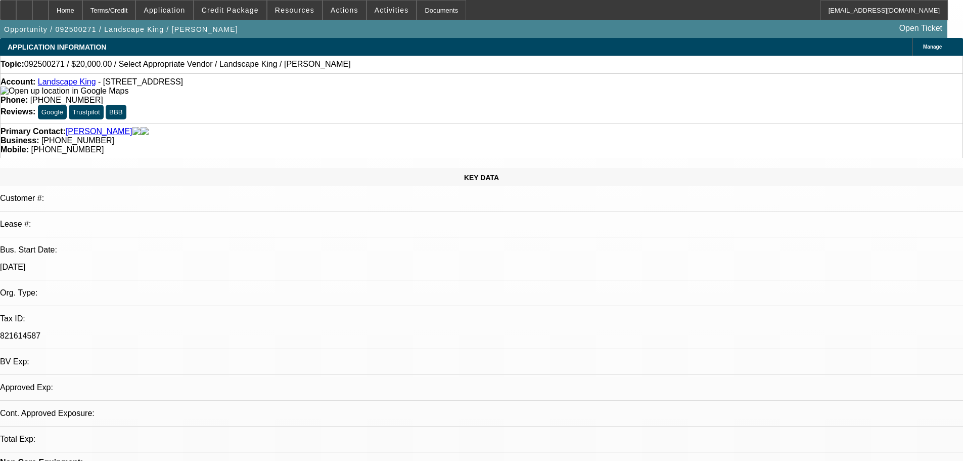
select select "0"
select select "2"
select select "0.1"
select select "4"
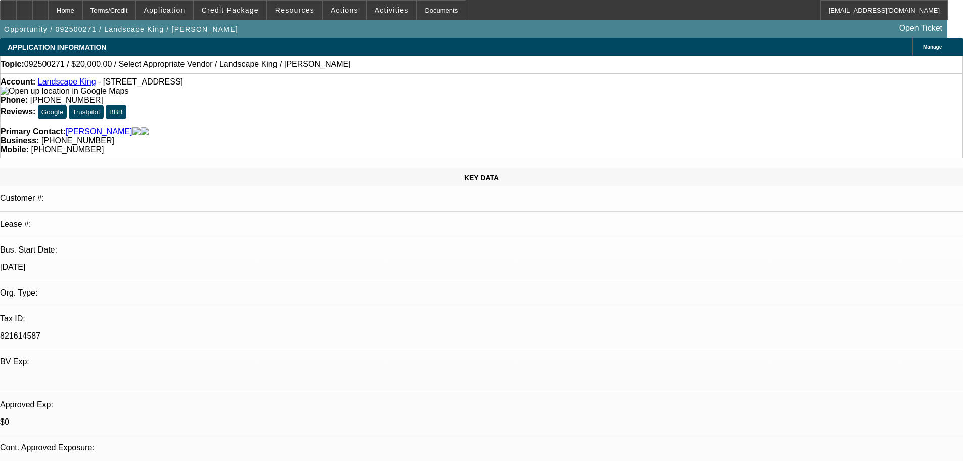
drag, startPoint x: 815, startPoint y: 119, endPoint x: 790, endPoint y: 99, distance: 31.7
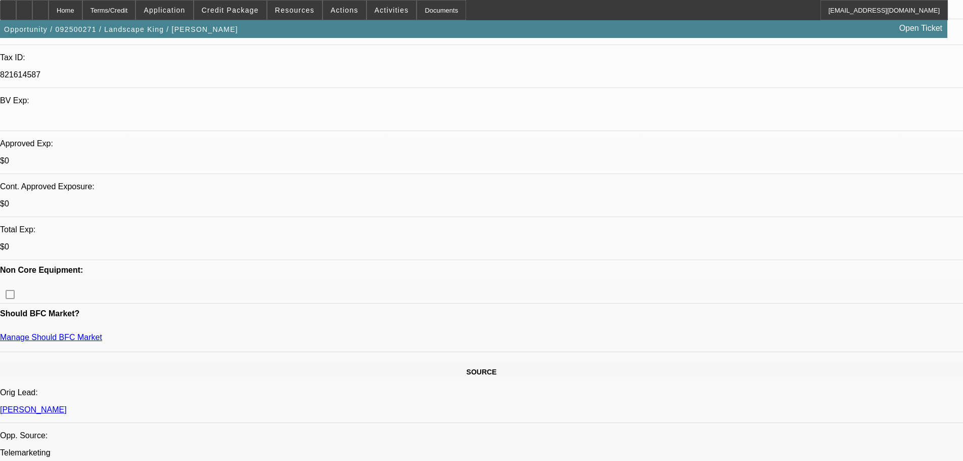
scroll to position [405, 0]
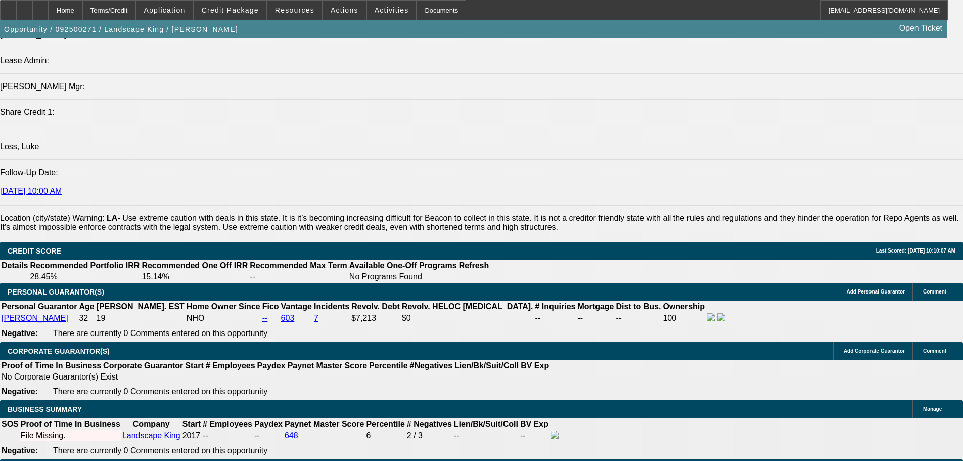
scroll to position [656, 0]
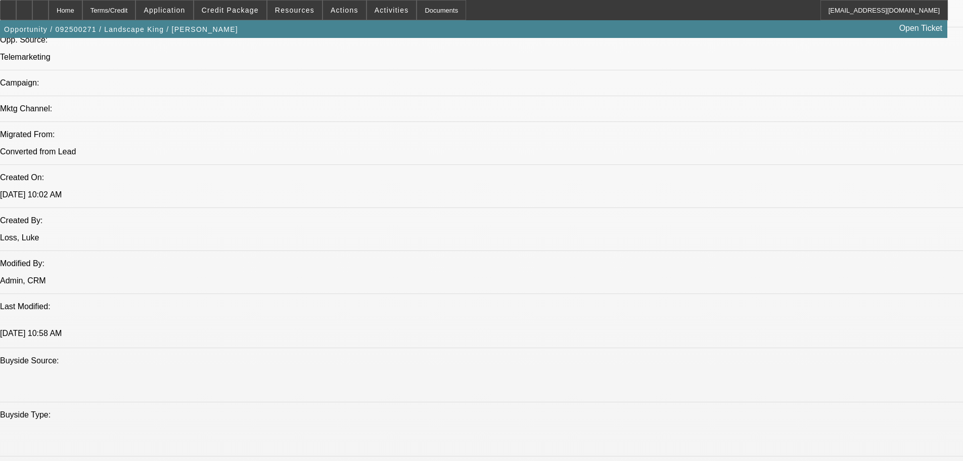
drag, startPoint x: 459, startPoint y: 195, endPoint x: 415, endPoint y: 20, distance: 180.0
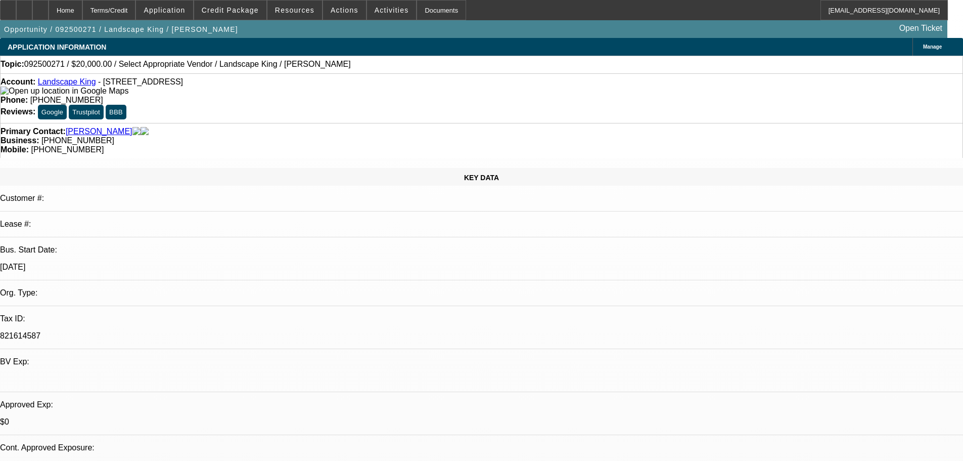
scroll to position [253, 0]
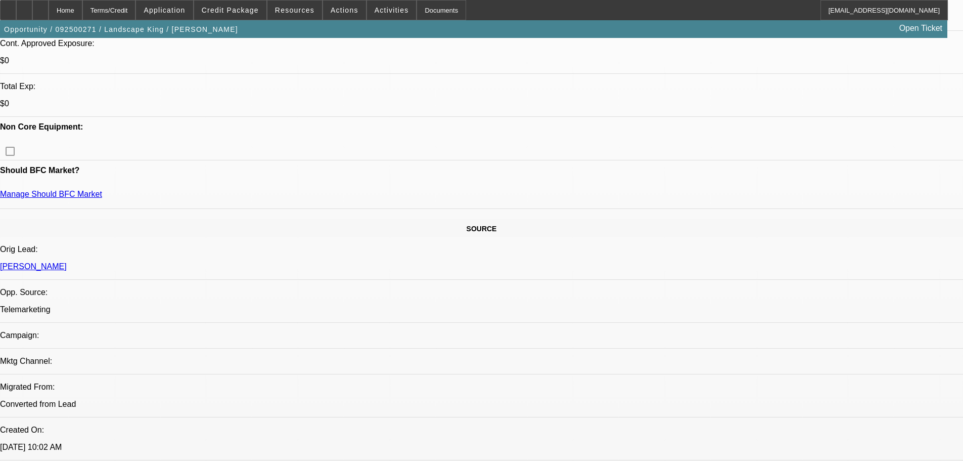
drag, startPoint x: 360, startPoint y: 142, endPoint x: 360, endPoint y: 101, distance: 41.0
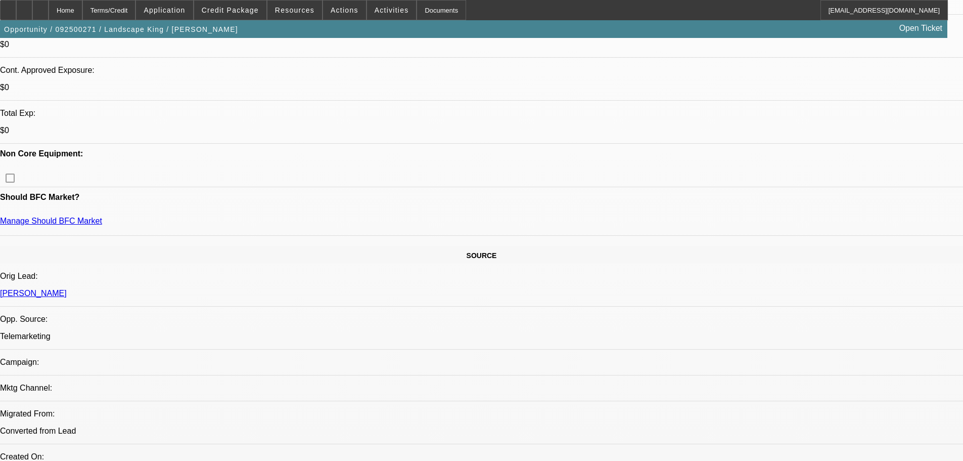
scroll to position [363, 0]
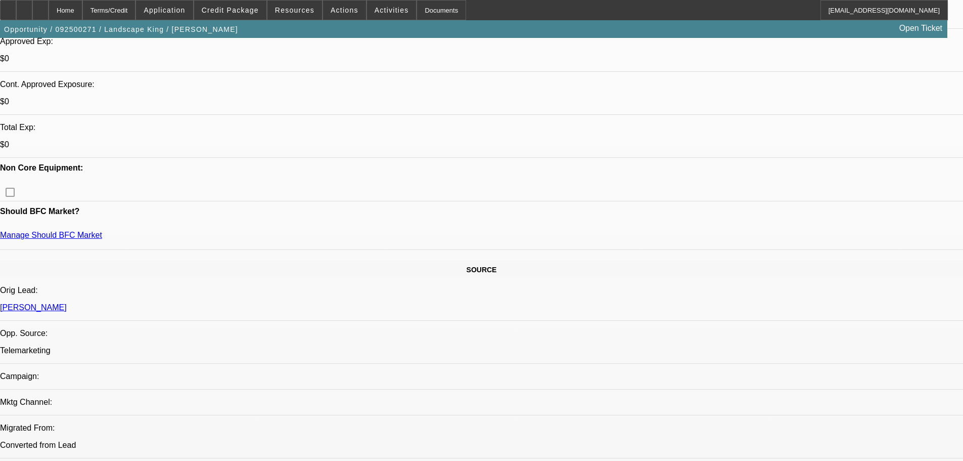
drag, startPoint x: 359, startPoint y: 125, endPoint x: 358, endPoint y: 99, distance: 26.3
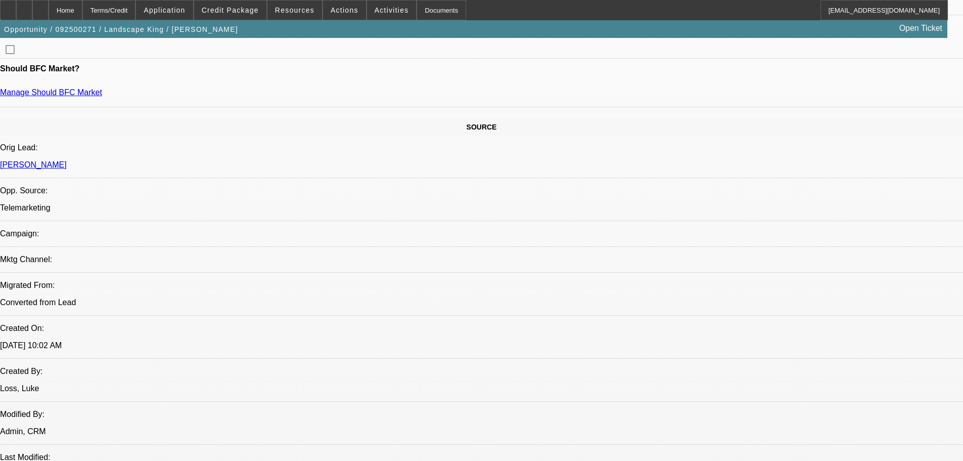
scroll to position [616, 0]
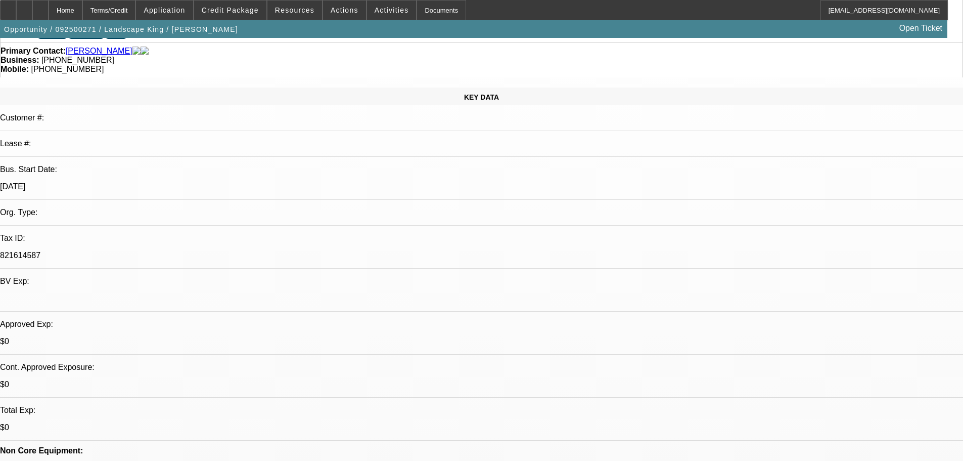
drag, startPoint x: 397, startPoint y: 116, endPoint x: 372, endPoint y: 56, distance: 65.1
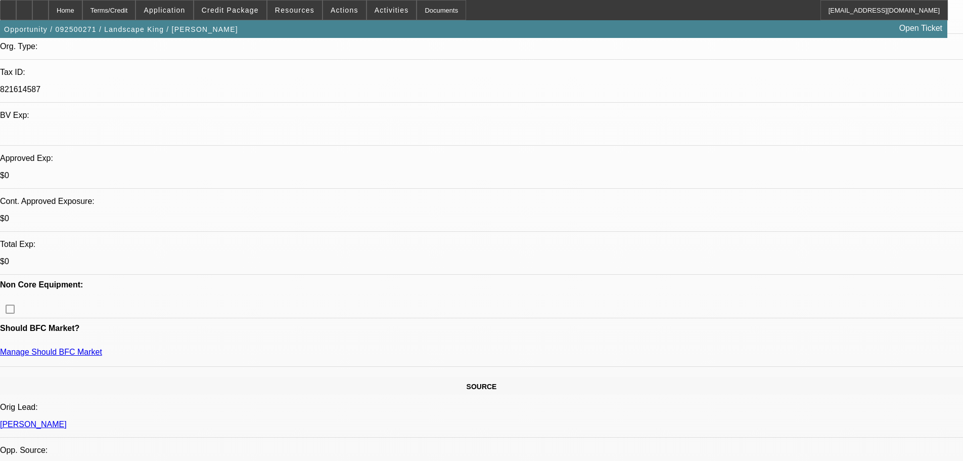
scroll to position [354, 0]
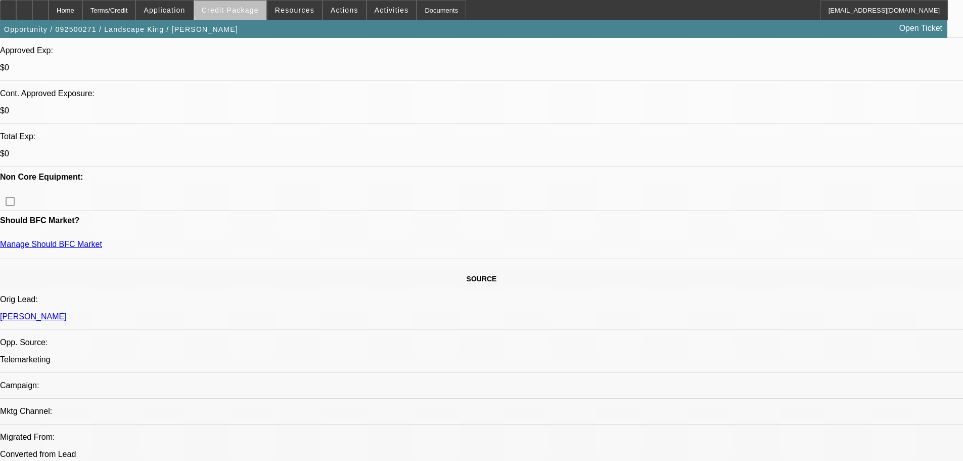
click at [259, 10] on span "Credit Package" at bounding box center [230, 10] width 57 height 8
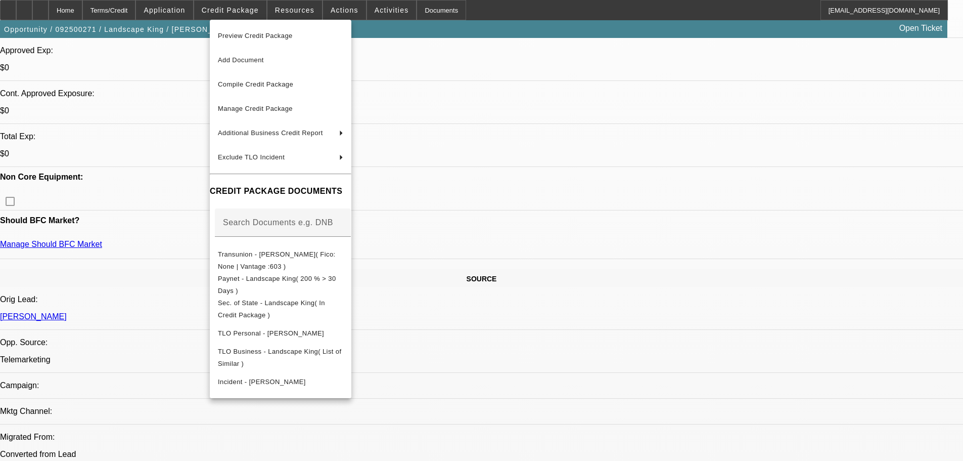
click at [740, 216] on div at bounding box center [481, 230] width 963 height 461
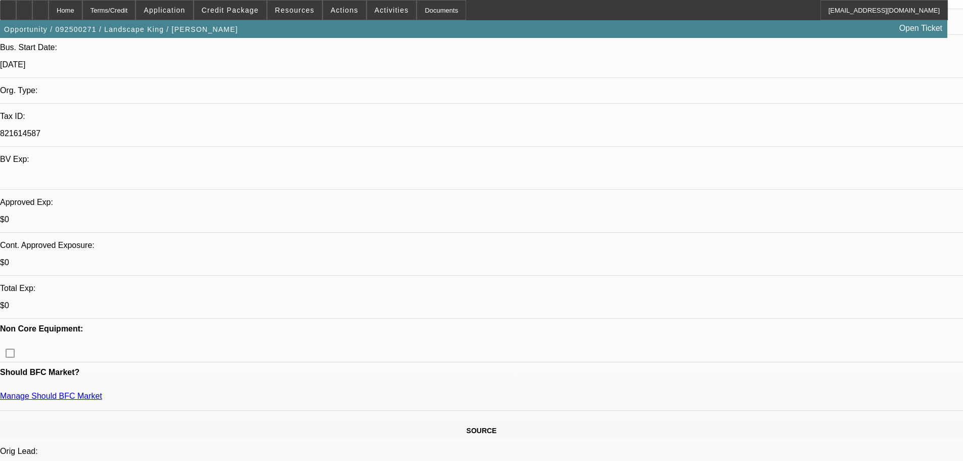
scroll to position [0, 0]
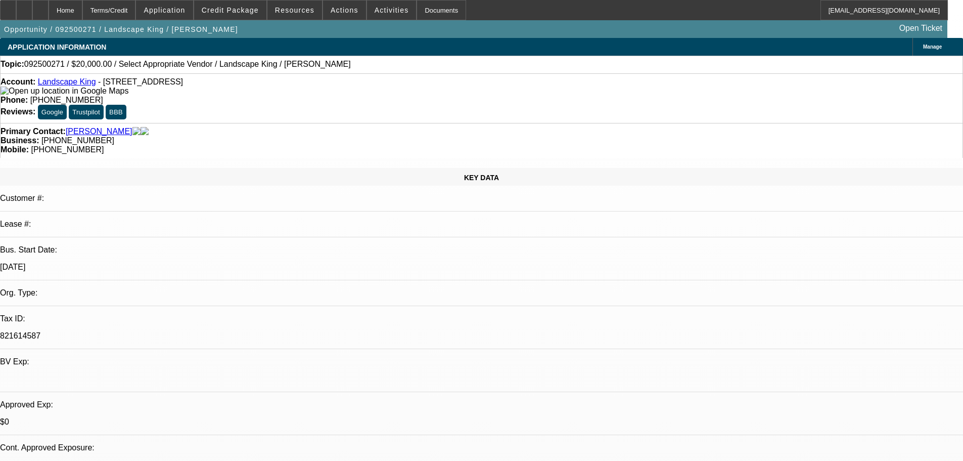
radio input "true"
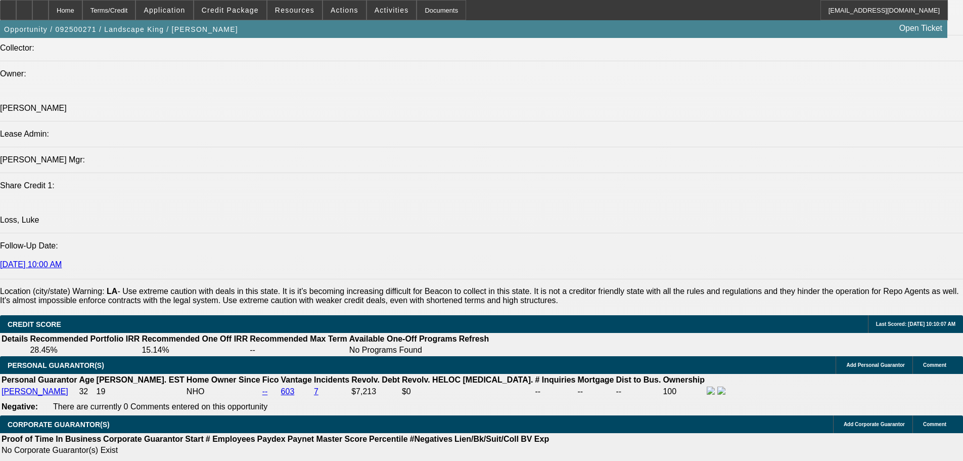
scroll to position [1315, 0]
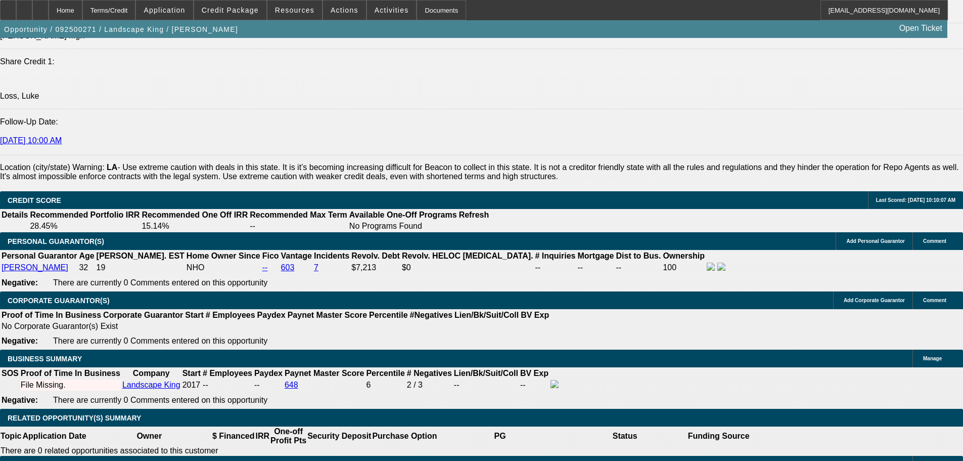
type textarea "9/15 skid as additional collateral or dead. PENDINGA Signed app, banks, invoice…"
type input "36"
drag, startPoint x: 338, startPoint y: 259, endPoint x: 246, endPoint y: 275, distance: 93.4
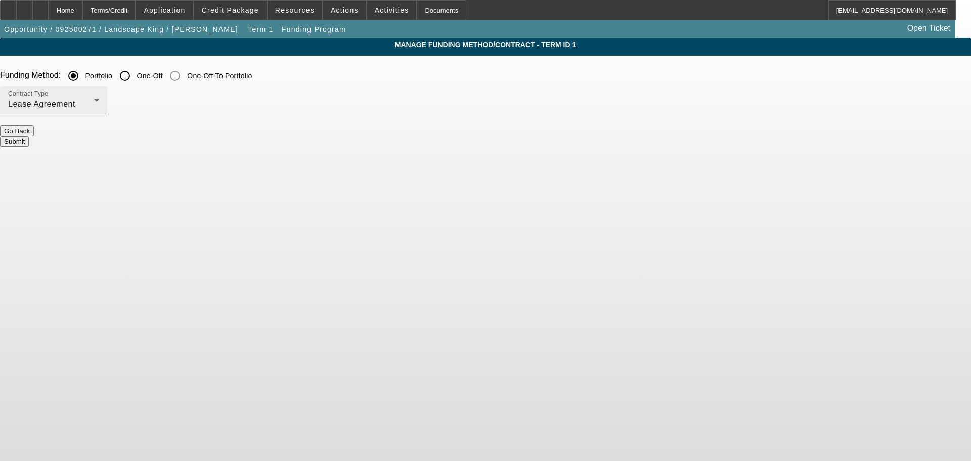
click at [94, 105] on div "Lease Agreement" at bounding box center [51, 104] width 86 height 12
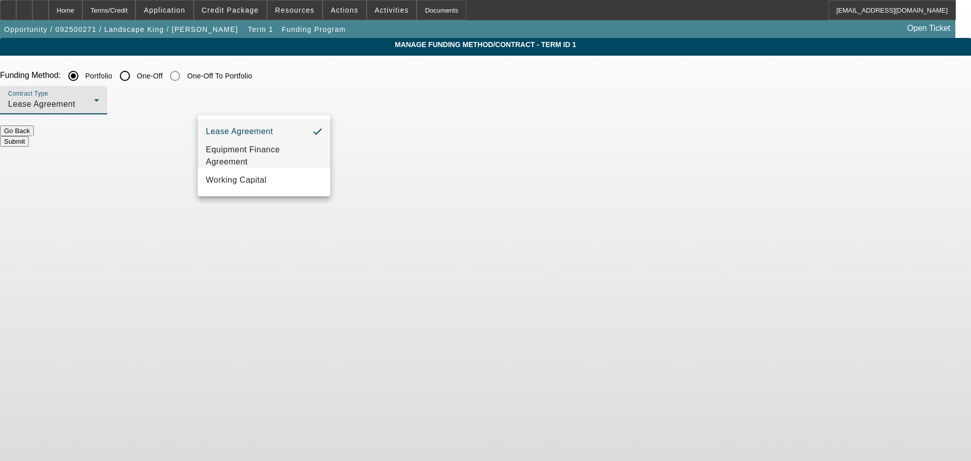
click at [285, 162] on span "Equipment Finance Agreement" at bounding box center [264, 156] width 116 height 24
click at [29, 136] on button "Submit" at bounding box center [14, 141] width 29 height 11
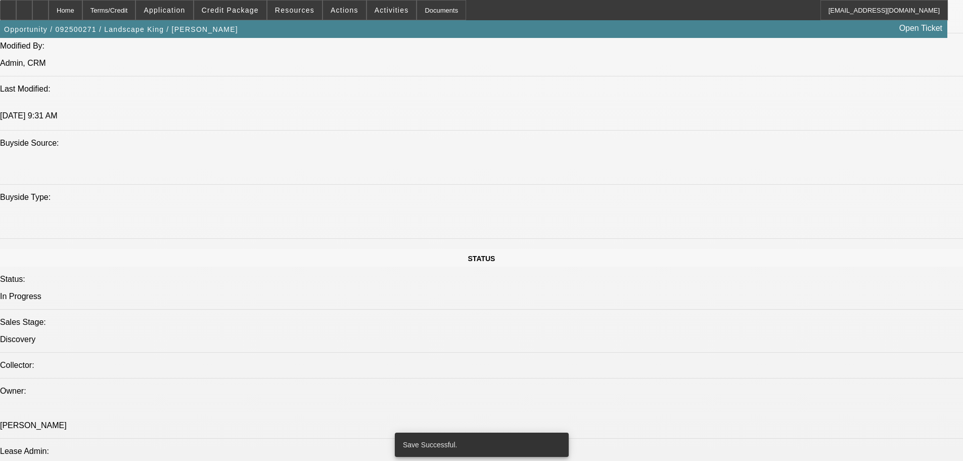
select select "0"
select select "2"
select select "0"
select select "6"
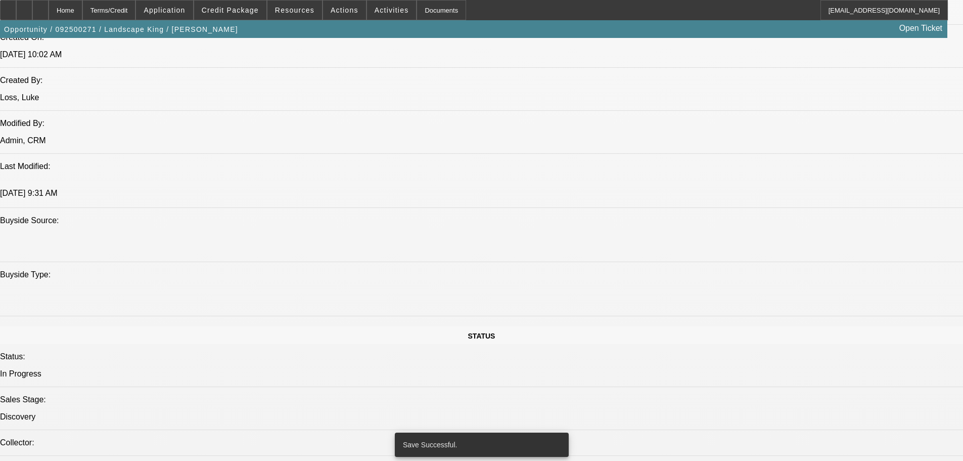
scroll to position [850, 0]
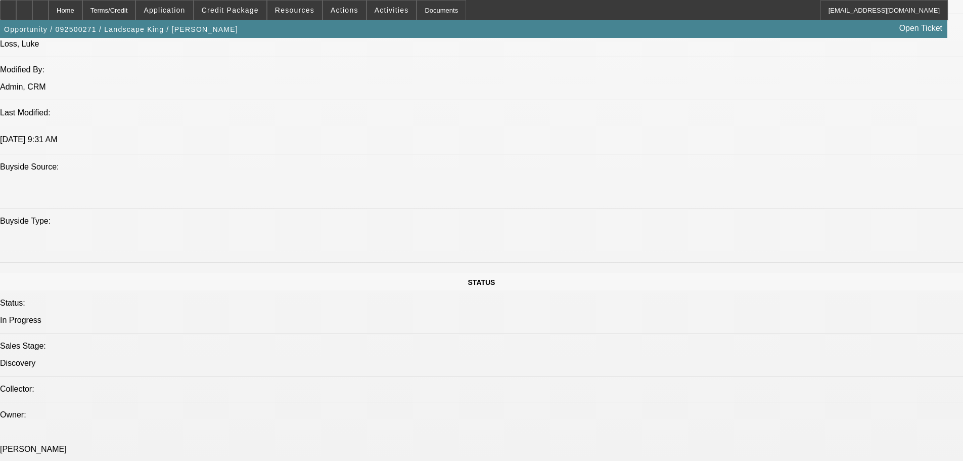
radio input "false"
radio input "true"
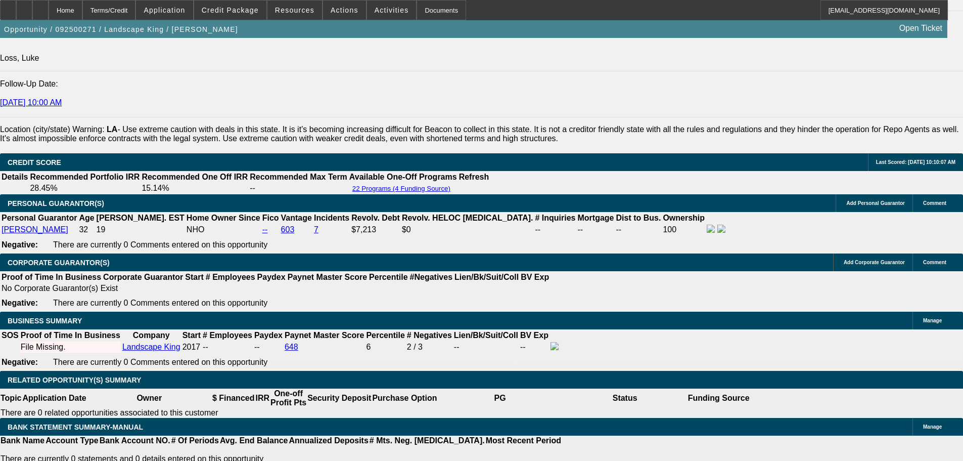
scroll to position [1305, 0]
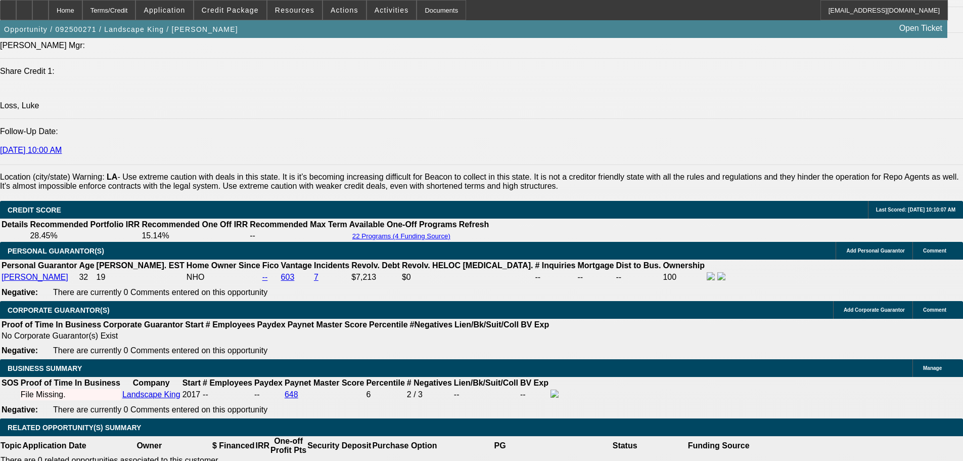
type input "$0.00"
type input "28"
type input "$1,145.70"
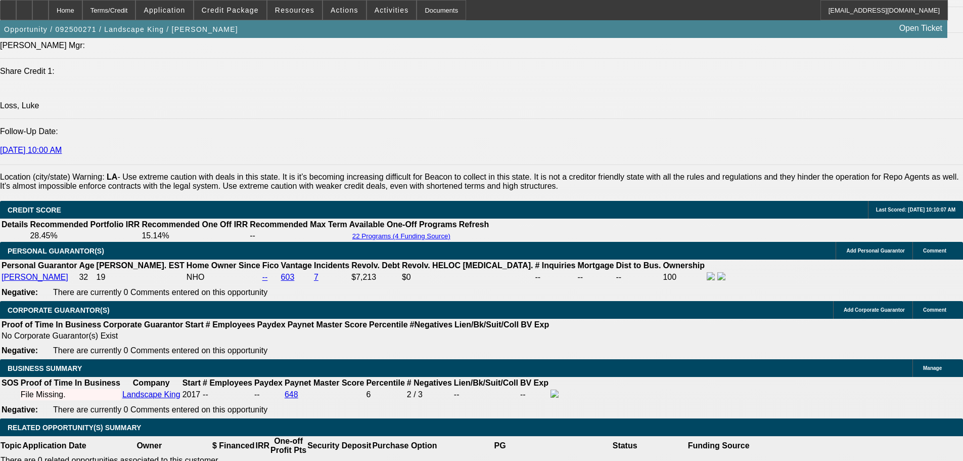
type input "$572.85"
type input "$1,654.54"
type input "$827.27"
type input "28"
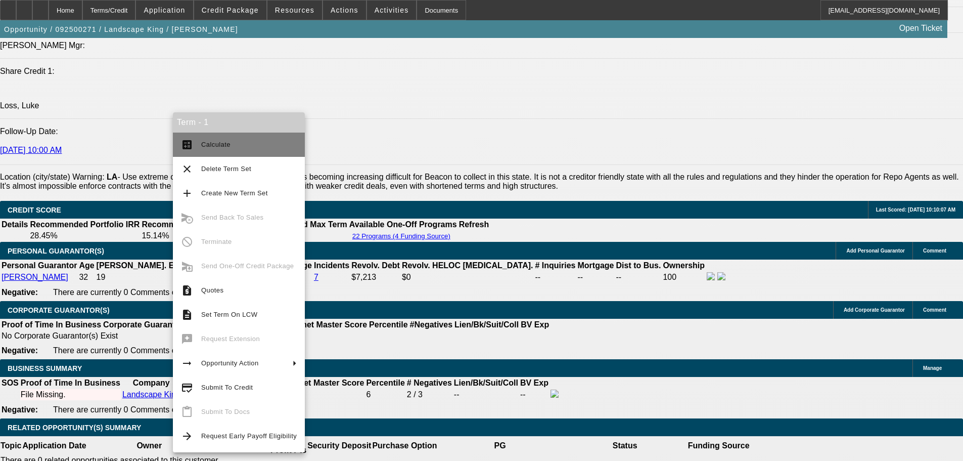
click at [276, 140] on span "Calculate" at bounding box center [249, 145] width 96 height 12
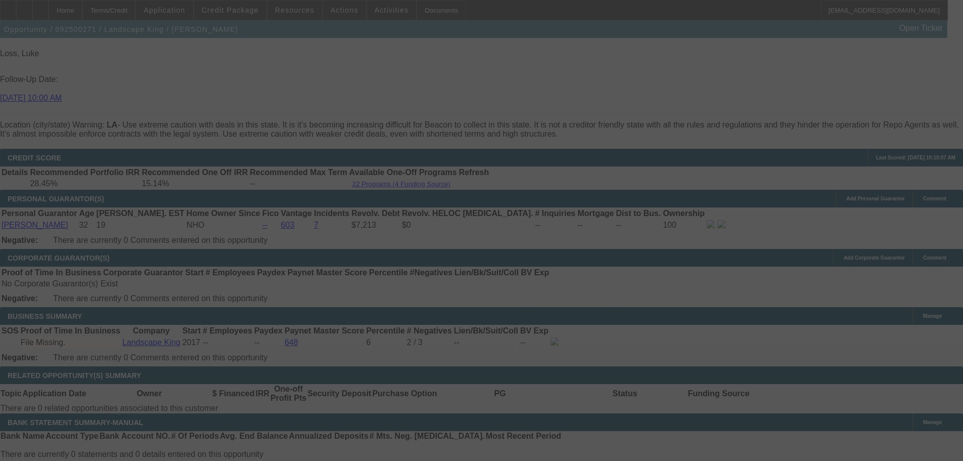
scroll to position [1406, 0]
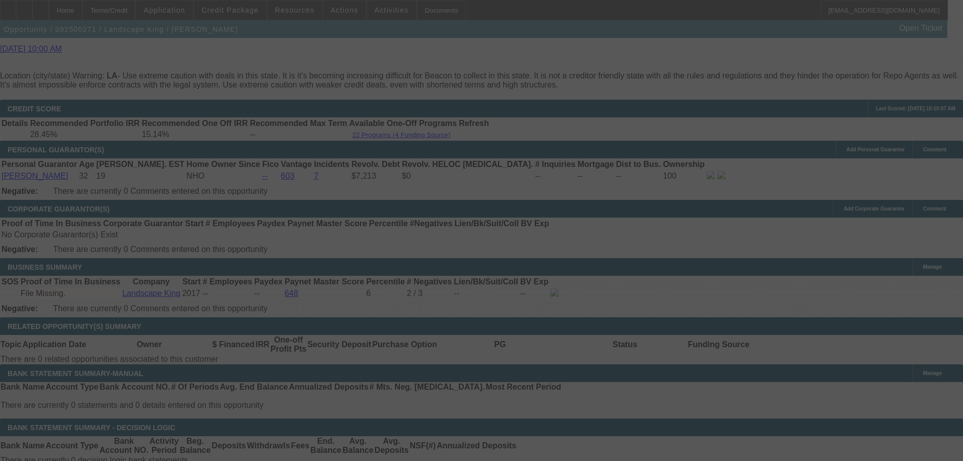
select select "0"
select select "2"
select select "0"
select select "6"
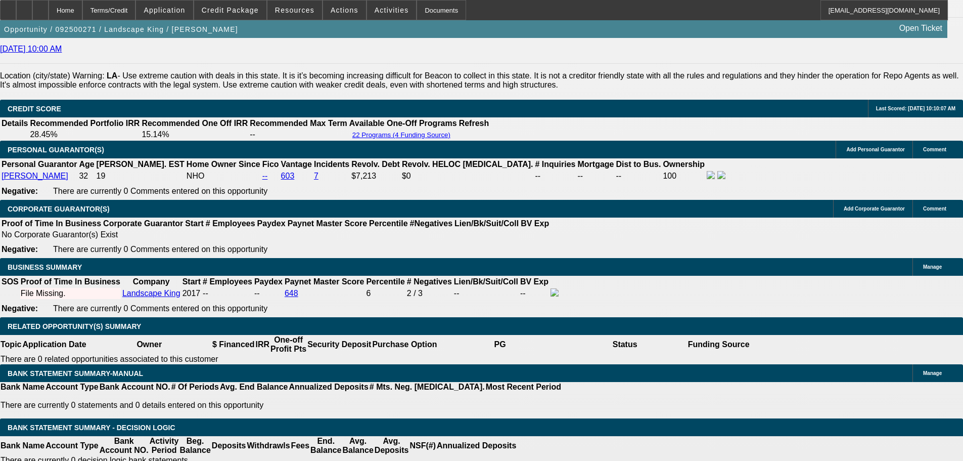
radio input "true"
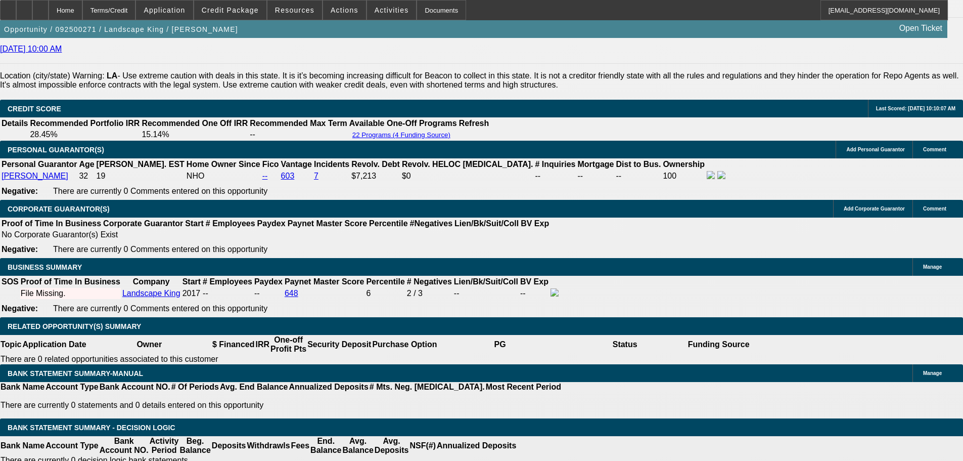
type textarea "9/15 need skid as collateral for this profile-PENDING signed app, banks, skid i…"
radio input "true"
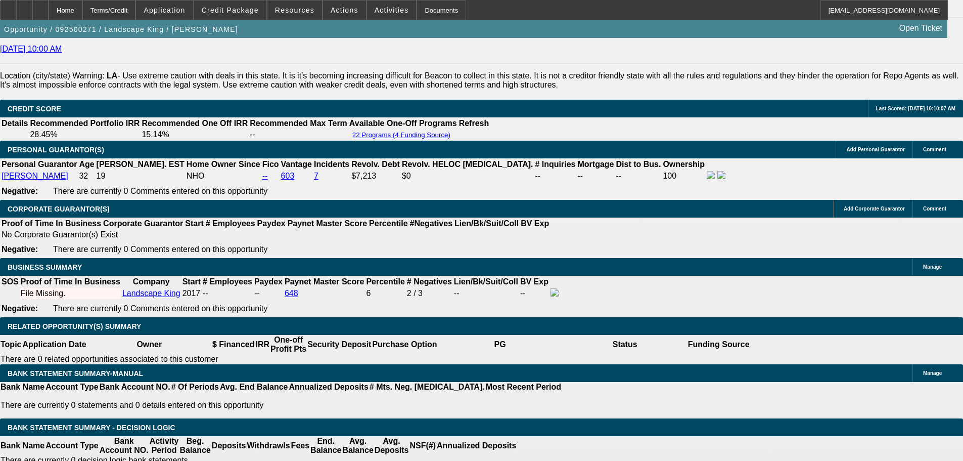
scroll to position [0, 0]
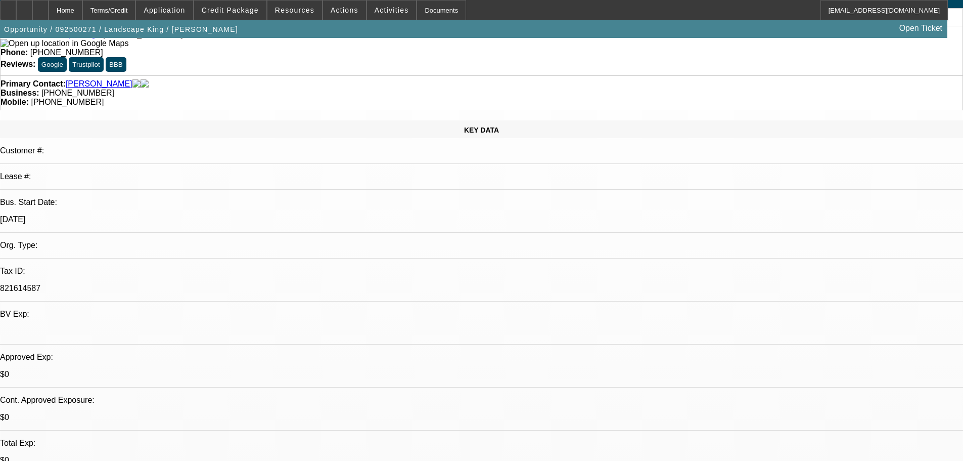
drag, startPoint x: 482, startPoint y: 374, endPoint x: 464, endPoint y: 139, distance: 235.9
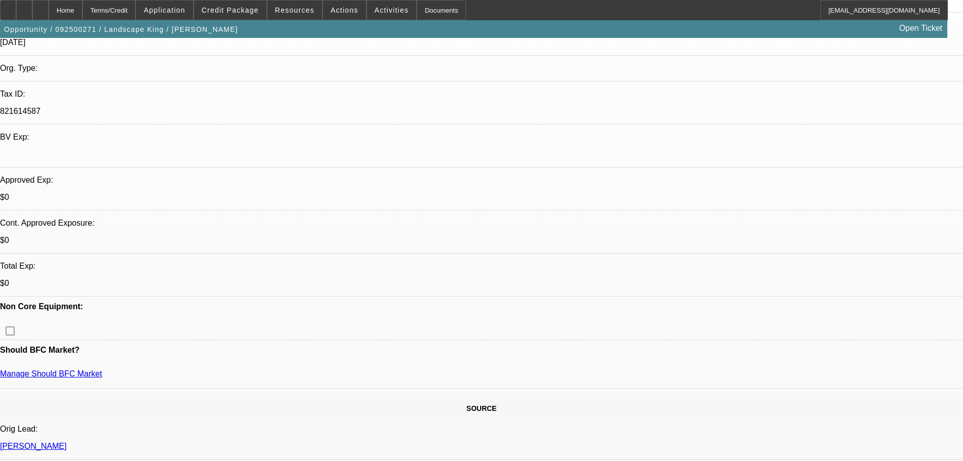
scroll to position [303, 0]
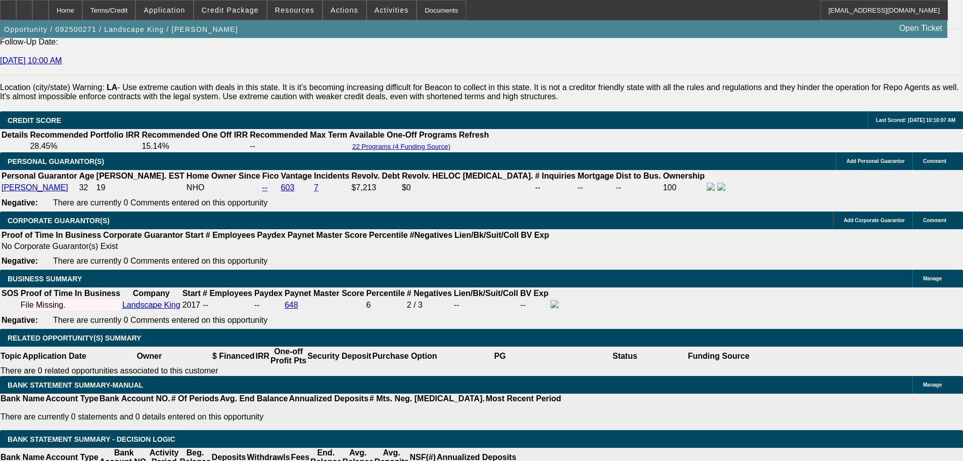
drag, startPoint x: 736, startPoint y: 333, endPoint x: 392, endPoint y: 316, distance: 343.8
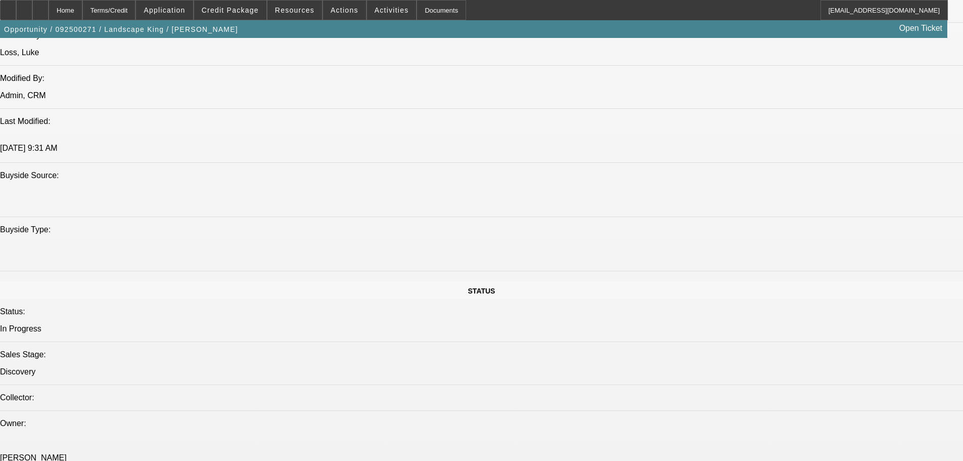
scroll to position [0, 0]
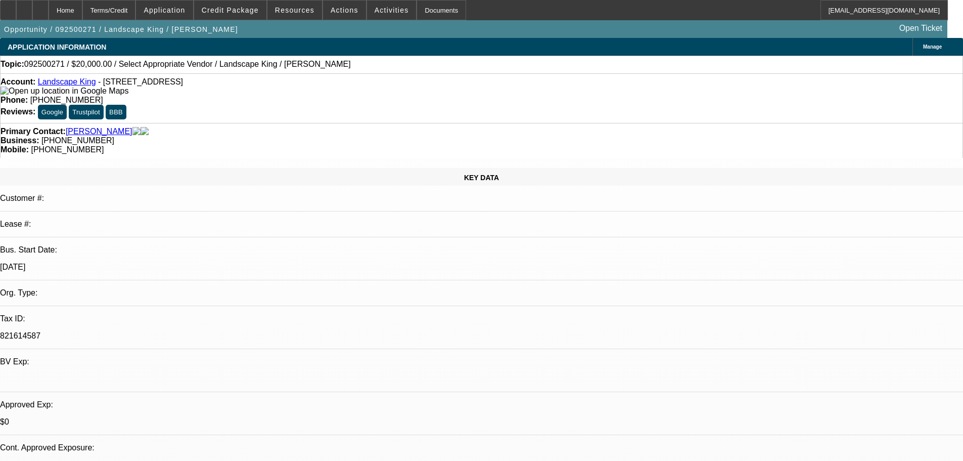
drag, startPoint x: 398, startPoint y: 292, endPoint x: 381, endPoint y: 65, distance: 228.2
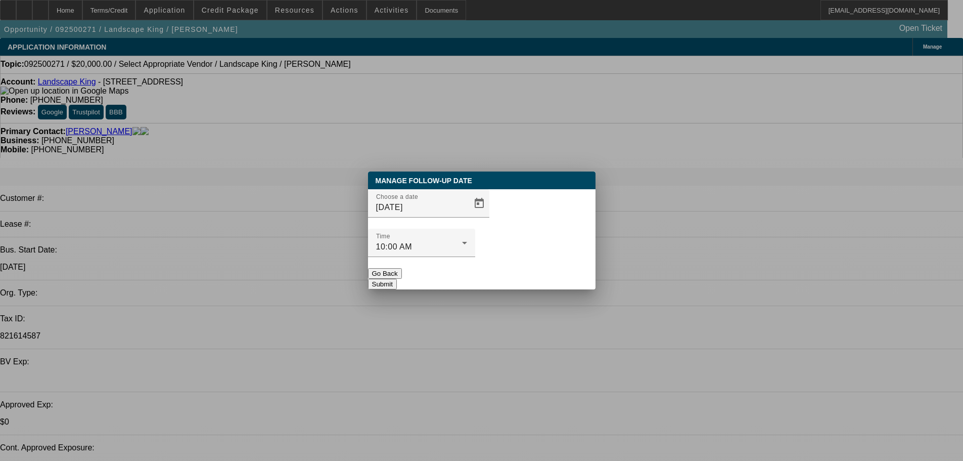
click at [402, 268] on button "Go Back" at bounding box center [385, 273] width 34 height 11
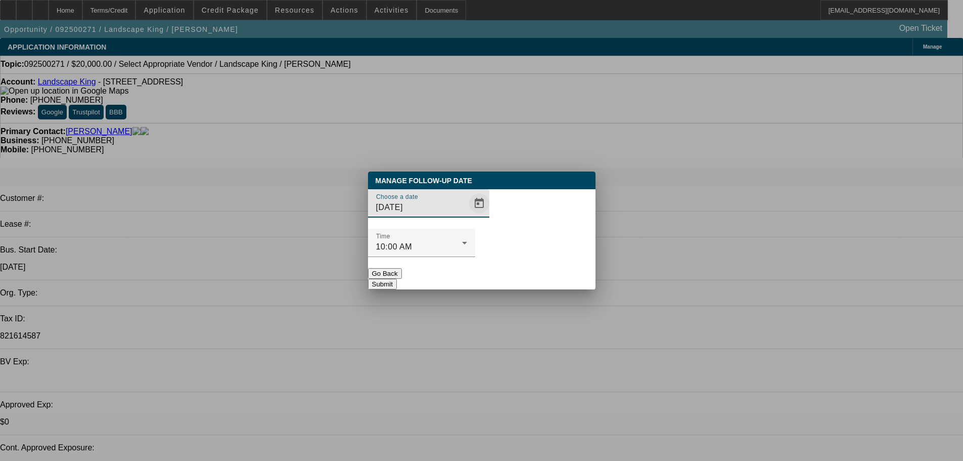
click at [467, 215] on span "Open calendar" at bounding box center [479, 203] width 24 height 24
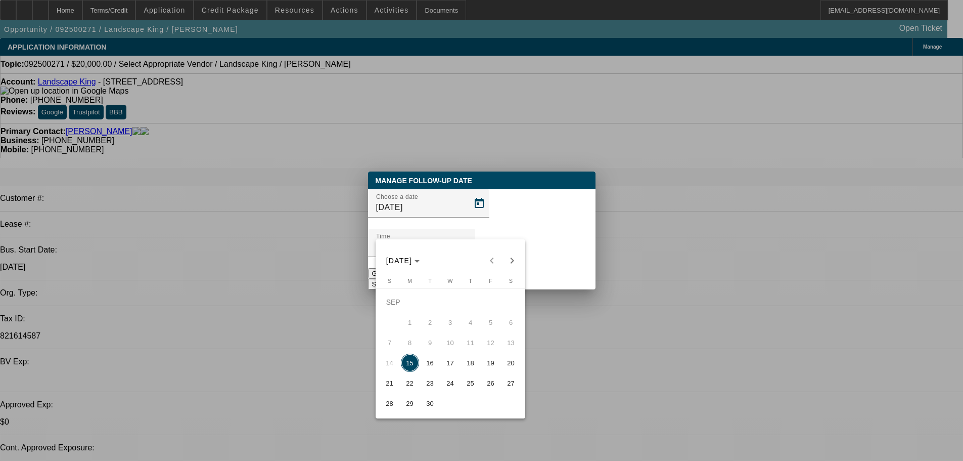
click at [447, 364] on span "17" at bounding box center [450, 362] width 18 height 18
type input "9/17/2025"
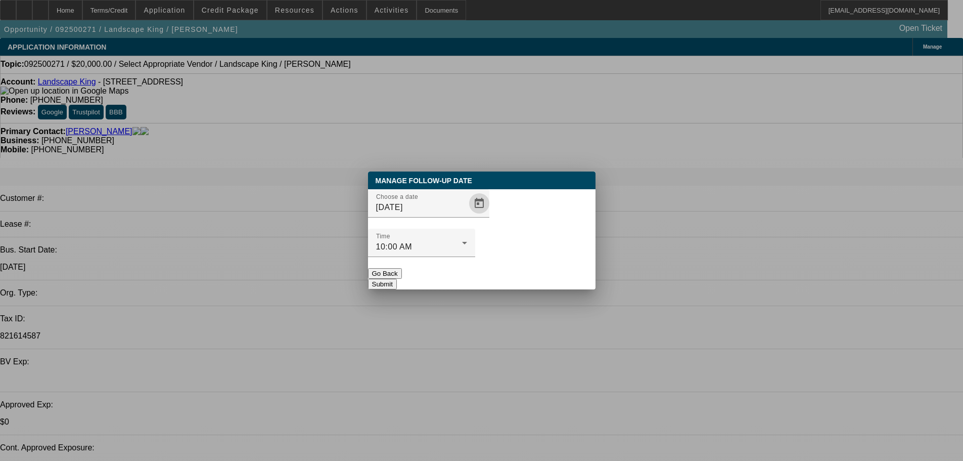
click at [500, 278] on div "Manage Follow-Up Date Choose a date 9/17/2025 Time 10:00 AM Go Back Submit" at bounding box center [482, 230] width 228 height 118
drag, startPoint x: 506, startPoint y: 255, endPoint x: 492, endPoint y: 295, distance: 42.2
click at [397, 279] on button "Submit" at bounding box center [382, 284] width 29 height 11
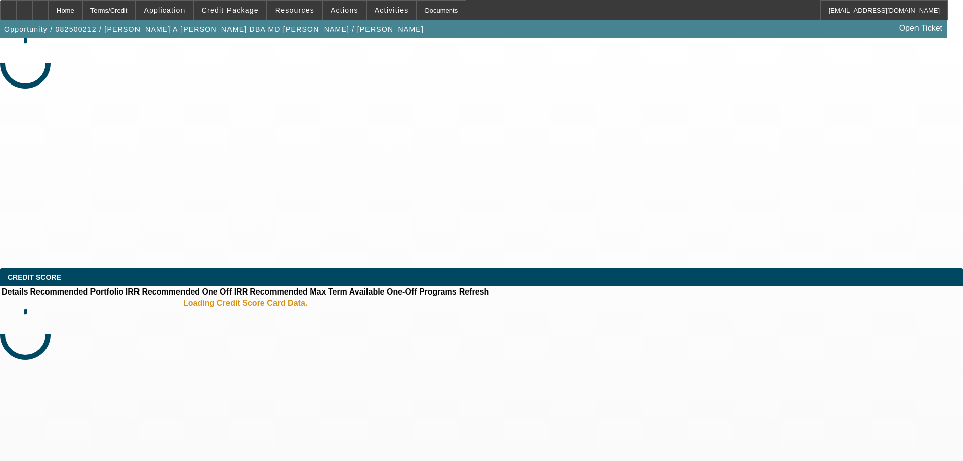
select select "0"
select select "2"
select select "0.1"
select select "4"
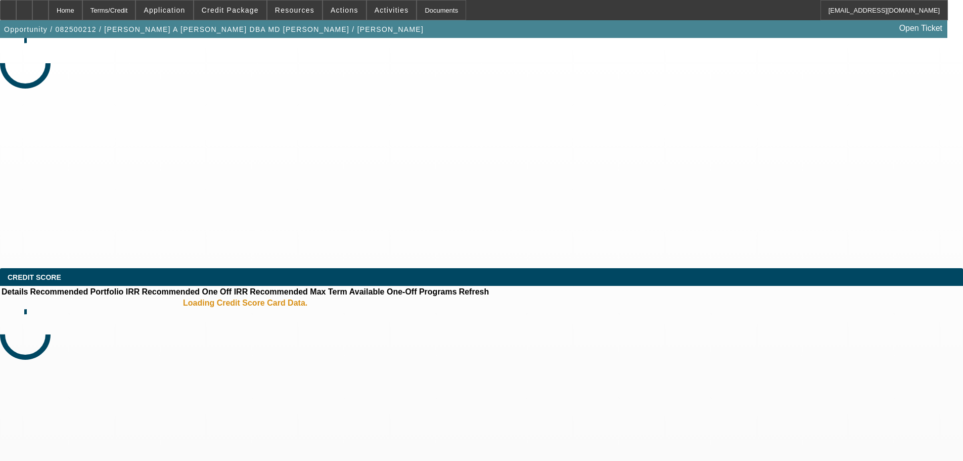
select select "0"
select select "2"
select select "0.1"
select select "4"
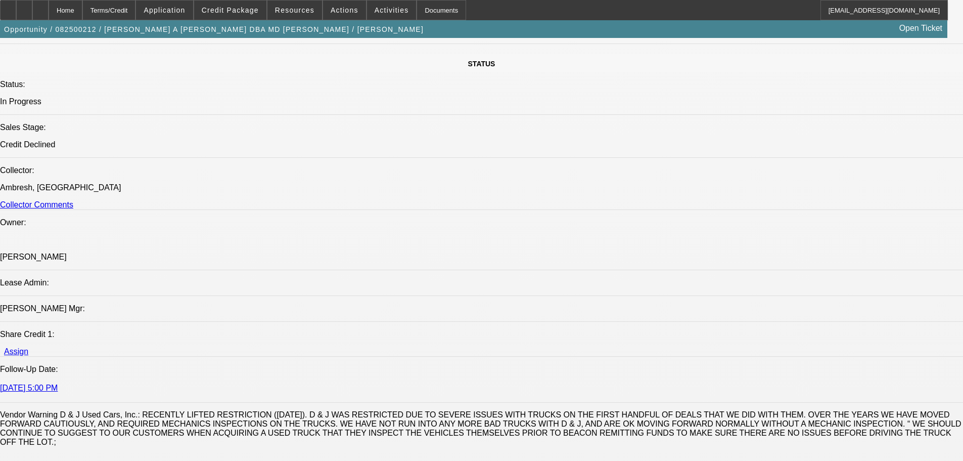
drag, startPoint x: 282, startPoint y: 297, endPoint x: 286, endPoint y: 319, distance: 22.5
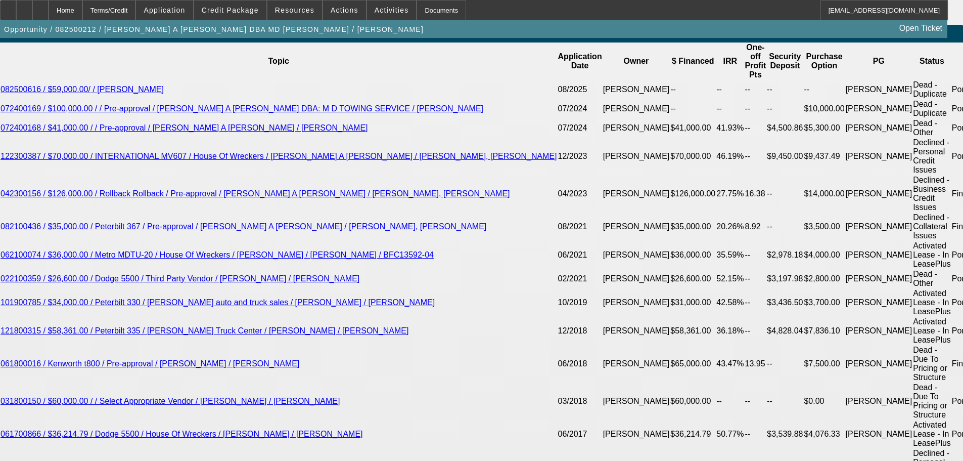
scroll to position [1813, 0]
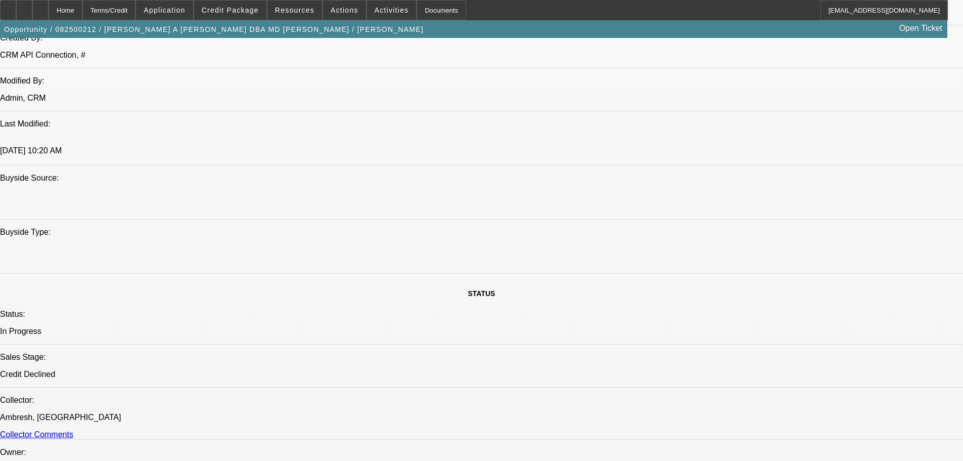
drag, startPoint x: 440, startPoint y: 245, endPoint x: 407, endPoint y: 85, distance: 162.8
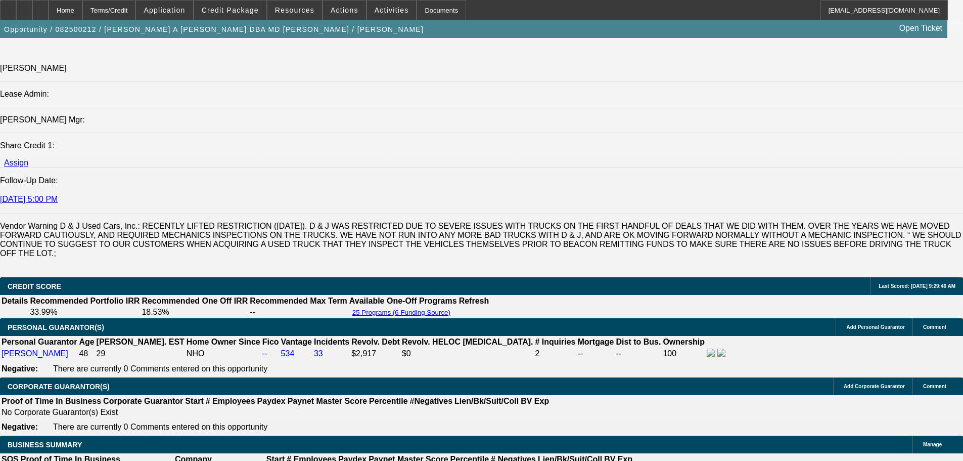
scroll to position [246, 0]
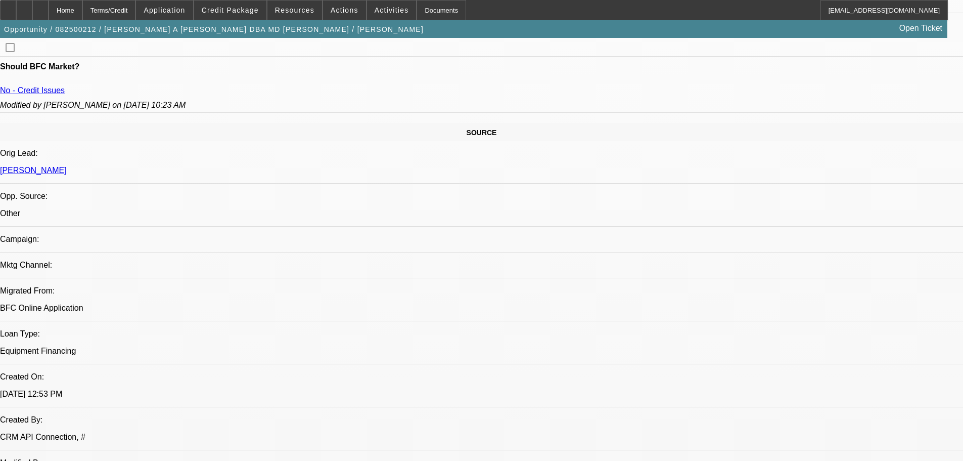
drag, startPoint x: 557, startPoint y: 306, endPoint x: 522, endPoint y: 61, distance: 247.1
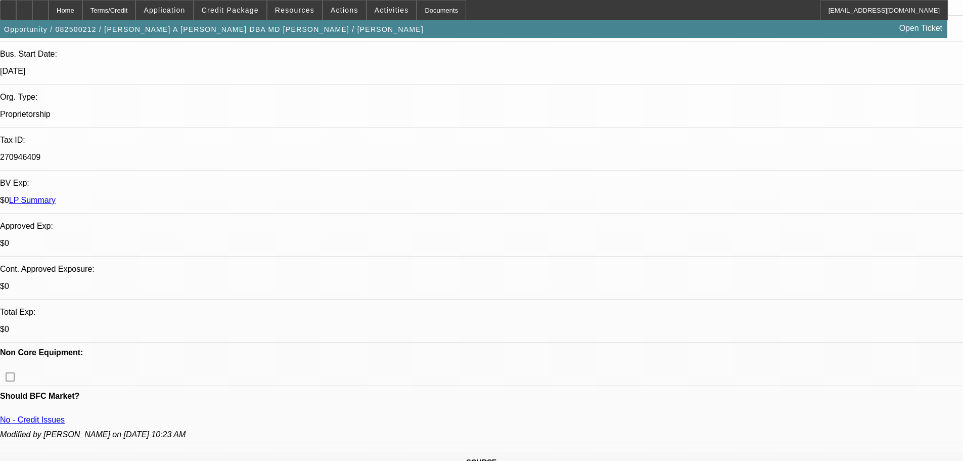
scroll to position [145, 0]
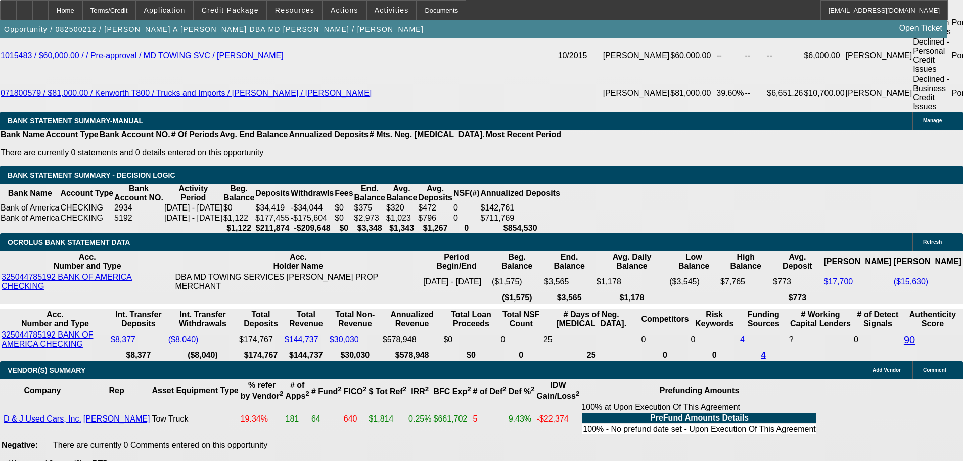
drag, startPoint x: 322, startPoint y: 229, endPoint x: 341, endPoint y: 422, distance: 194.6
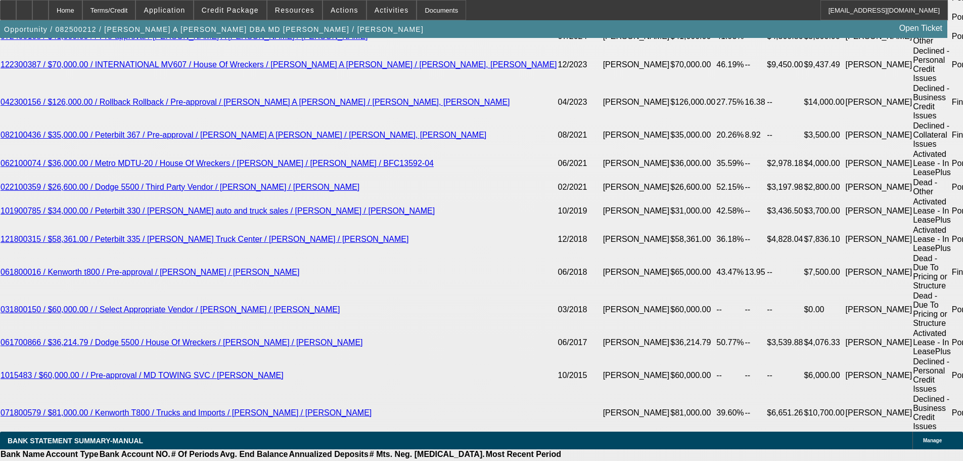
scroll to position [2007, 0]
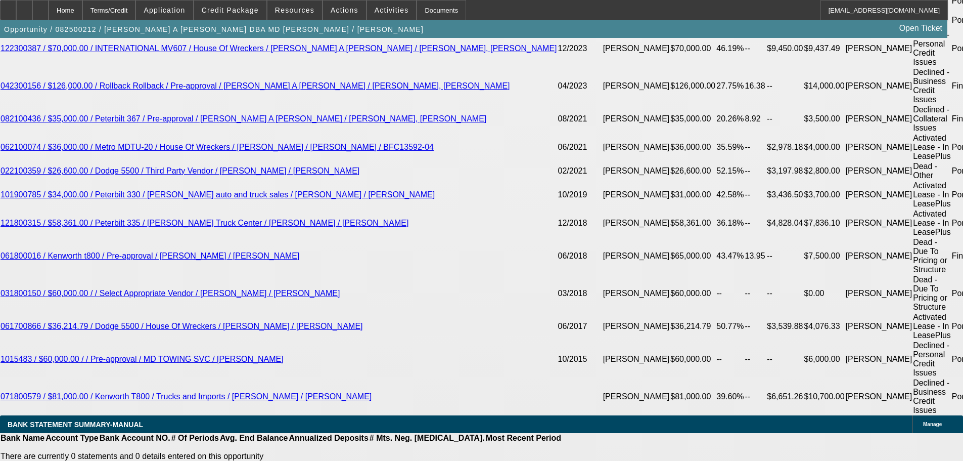
drag, startPoint x: 949, startPoint y: 356, endPoint x: 655, endPoint y: 337, distance: 294.4
drag, startPoint x: 653, startPoint y: 337, endPoint x: 941, endPoint y: 353, distance: 288.7
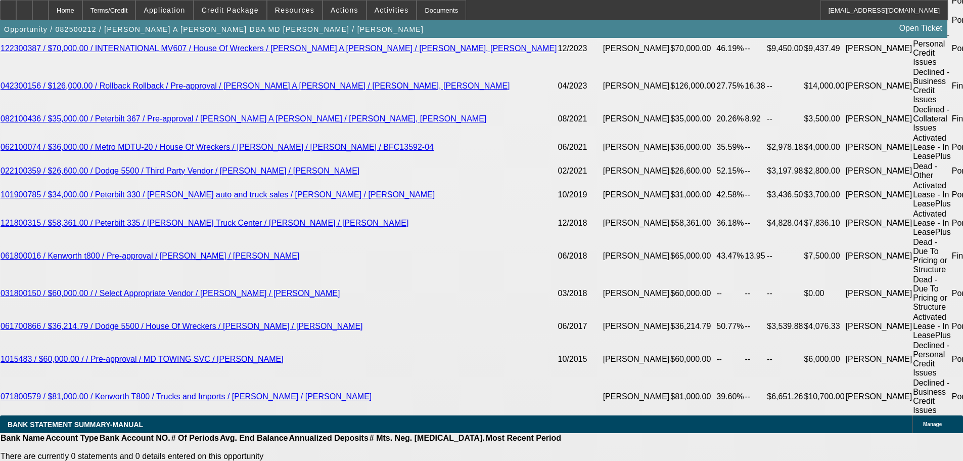
copy div "8/20 wants to wait 2 weeks to see if we can do with 35k down.------8/29 TT Marc…"
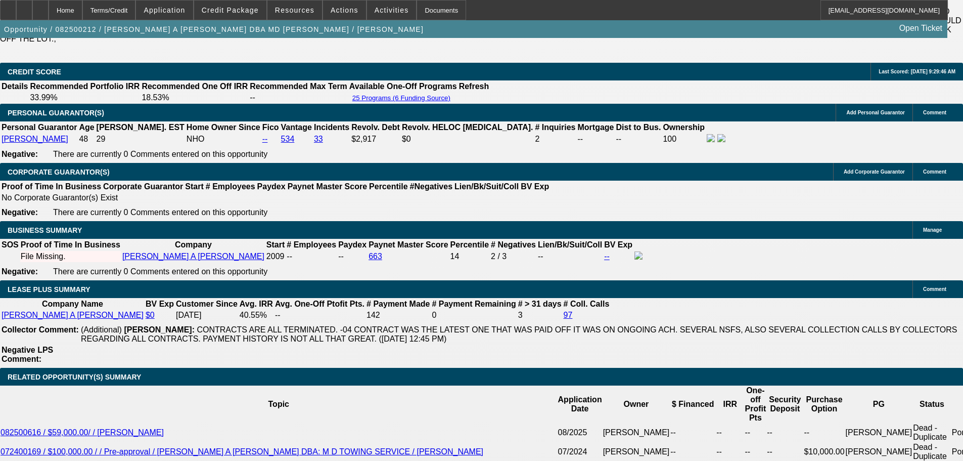
drag, startPoint x: 461, startPoint y: 286, endPoint x: 453, endPoint y: 177, distance: 109.1
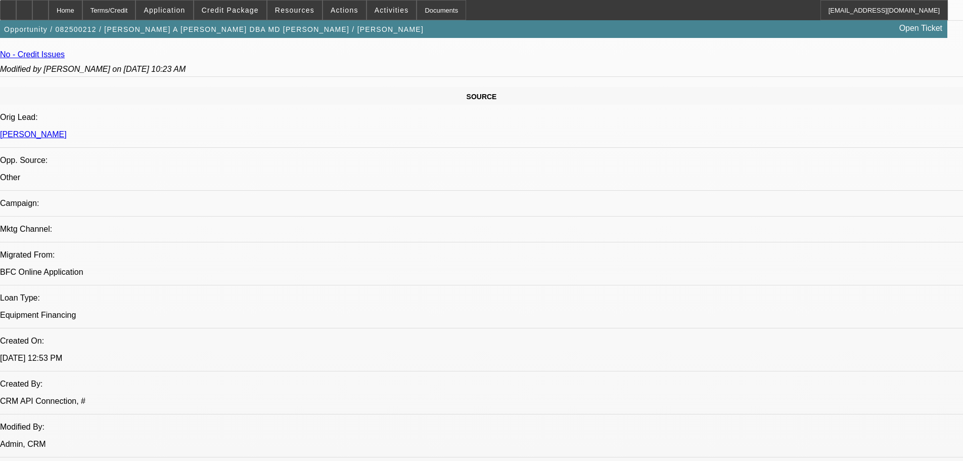
drag, startPoint x: 472, startPoint y: 310, endPoint x: 431, endPoint y: 138, distance: 177.8
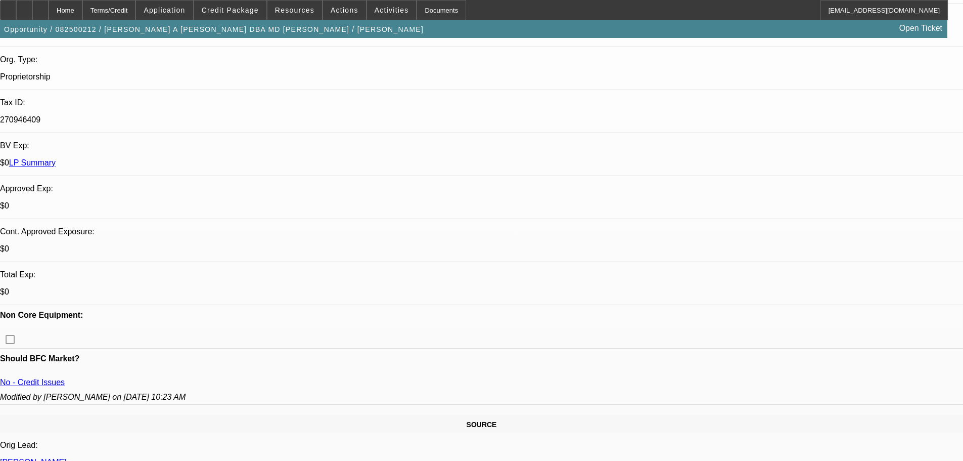
scroll to position [148, 0]
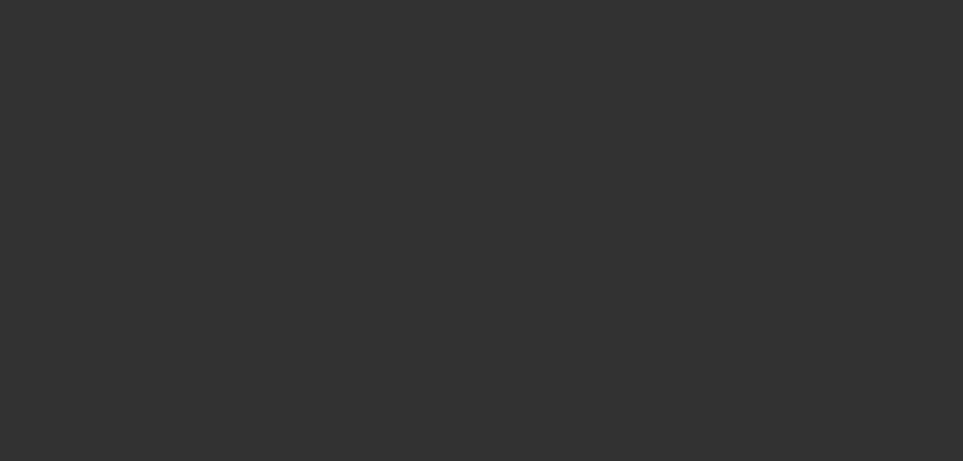
scroll to position [0, 0]
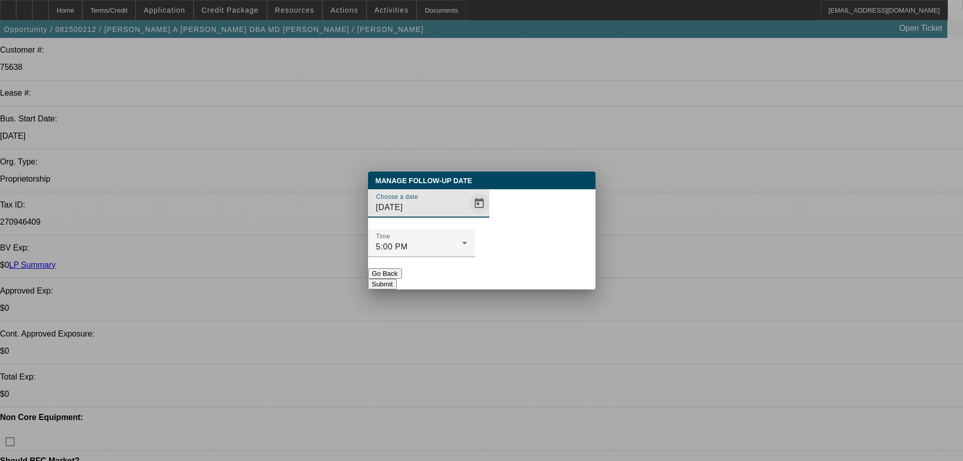
click at [467, 215] on span "Open calendar" at bounding box center [479, 203] width 24 height 24
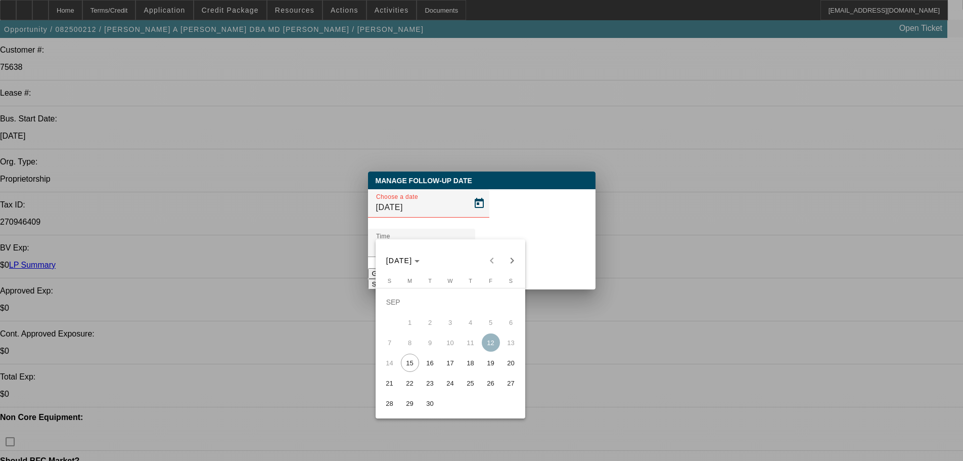
click at [468, 367] on span "18" at bounding box center [471, 362] width 18 height 18
type input "9/18/2025"
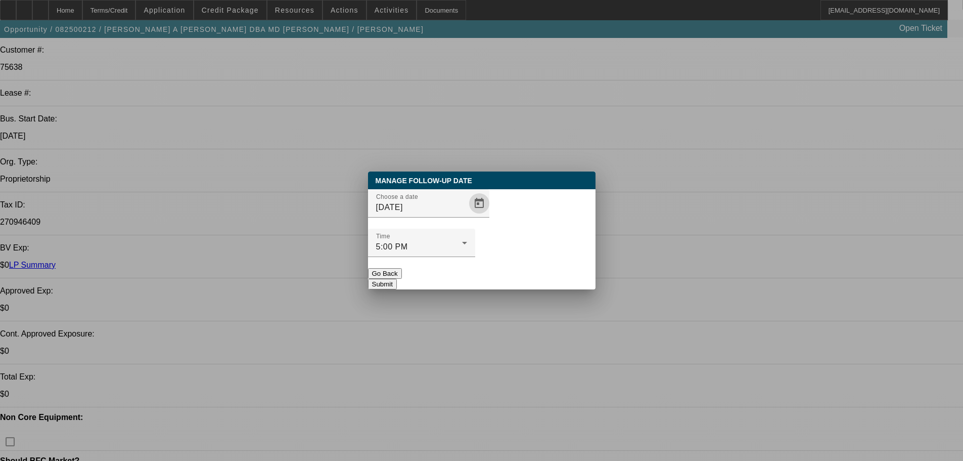
click at [563, 270] on div "Manage Follow-Up Date Choose a date 9/18/2025 Time 5:00 PM Go Back Submit" at bounding box center [482, 230] width 228 height 118
click at [397, 279] on button "Submit" at bounding box center [382, 284] width 29 height 11
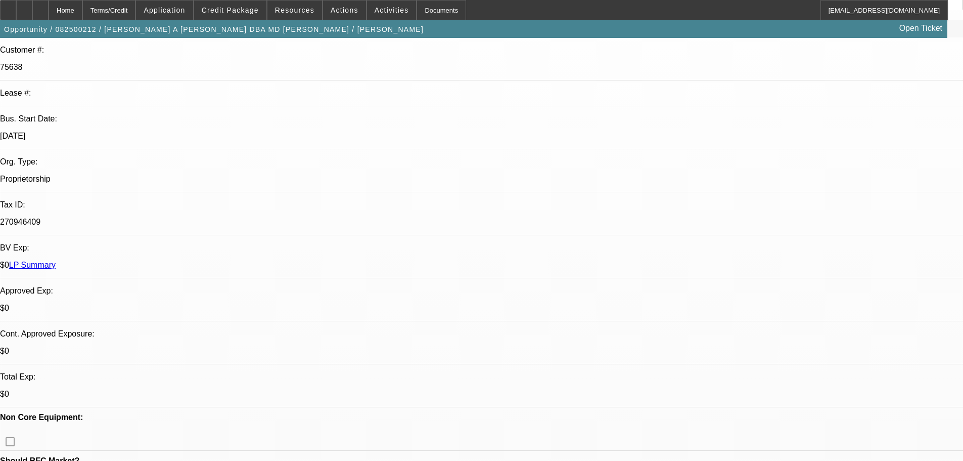
drag, startPoint x: 394, startPoint y: 110, endPoint x: 270, endPoint y: 118, distance: 124.6
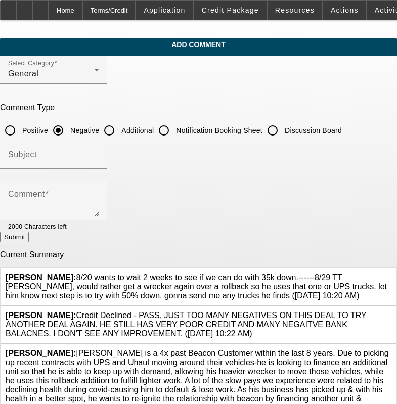
click at [283, 129] on input "Discussion Board" at bounding box center [272, 130] width 20 height 20
radio input "true"
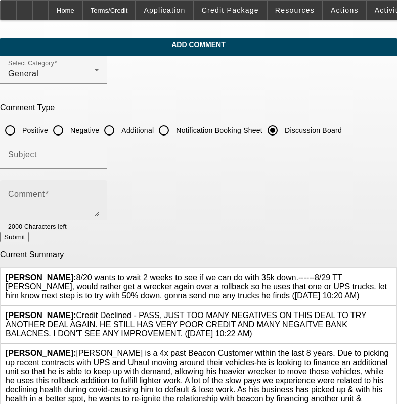
click at [99, 190] on div "Comment" at bounding box center [53, 200] width 91 height 40
paste textarea "8/20 wants to wait 2 weeks to see if we can do with 35k down.------8/29 TT [PER…"
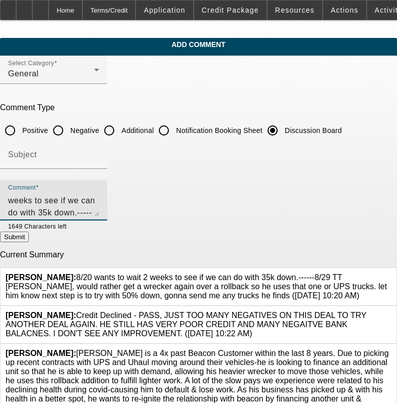
scroll to position [22, 0]
type textarea "8/20 wants to wait 2 weeks to see if we can do with 35k down.------8/29 TT [PER…"
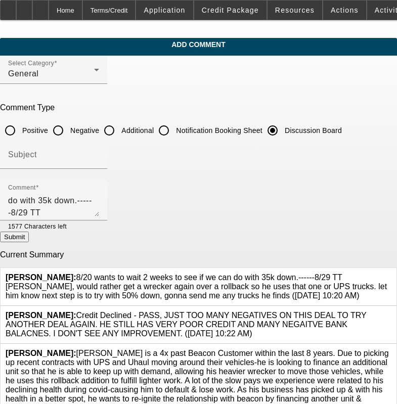
click at [29, 242] on button "Submit" at bounding box center [14, 237] width 29 height 11
radio input "true"
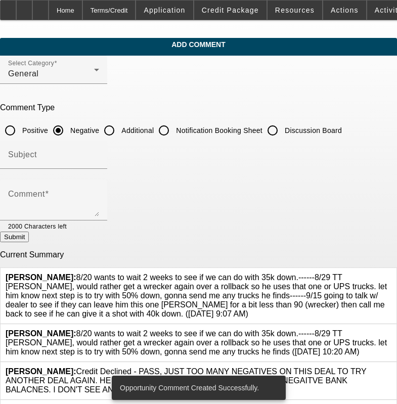
click at [391, 331] on div at bounding box center [391, 342] width 0 height 27
click at [391, 329] on icon at bounding box center [391, 329] width 0 height 0
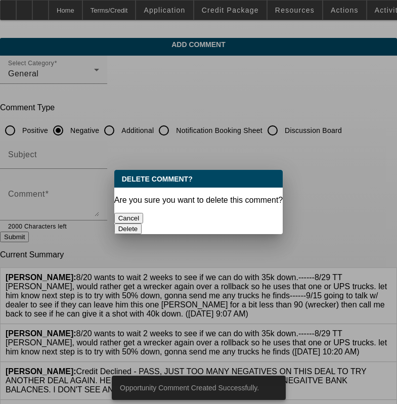
drag, startPoint x: 246, startPoint y: 203, endPoint x: 241, endPoint y: 229, distance: 26.2
click at [245, 224] on div "Delete" at bounding box center [198, 229] width 169 height 11
click at [241, 229] on div "Delete" at bounding box center [198, 229] width 169 height 11
click at [142, 224] on button "Delete" at bounding box center [128, 229] width 28 height 11
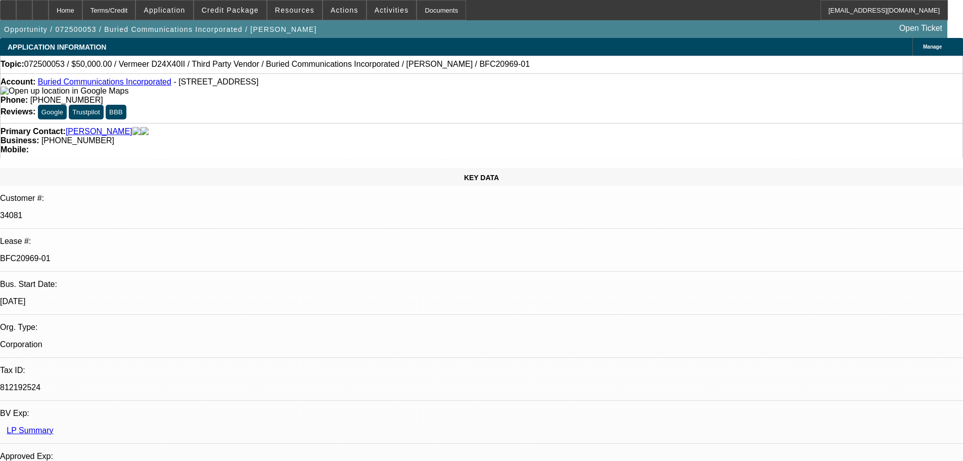
select select "0"
select select "3"
select select "0"
select select "6"
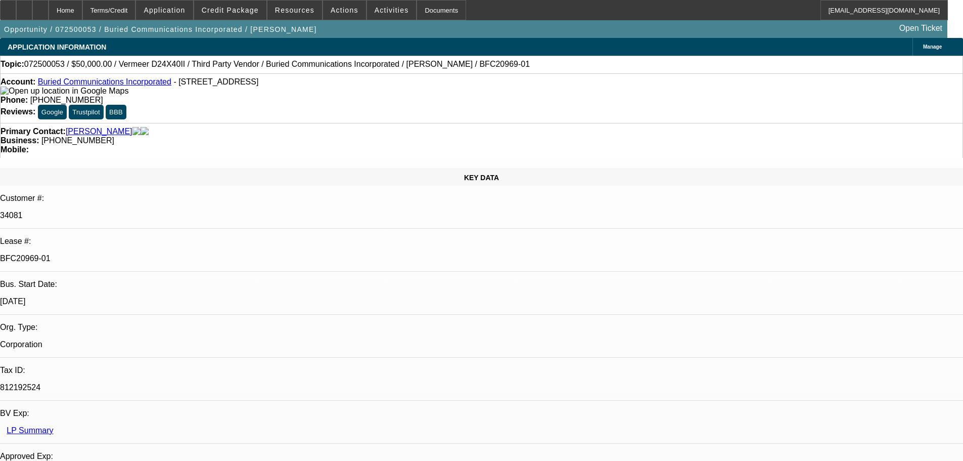
select select "0"
select select "3"
select select "0"
select select "6"
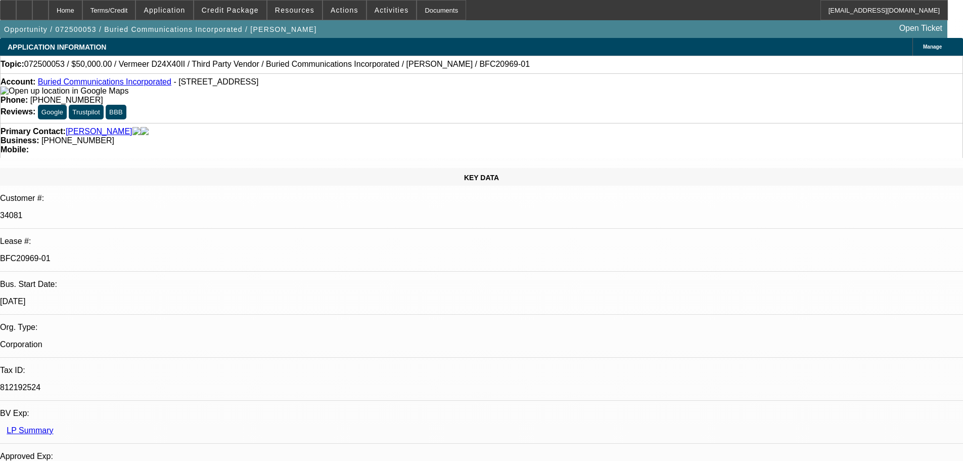
select select "0"
select select "3"
select select "0"
select select "6"
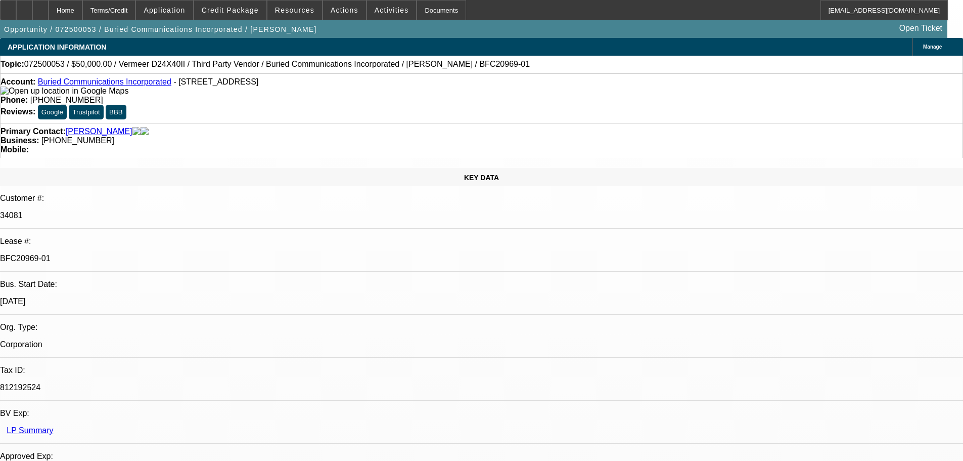
select select "0"
select select "3"
select select "0"
select select "6"
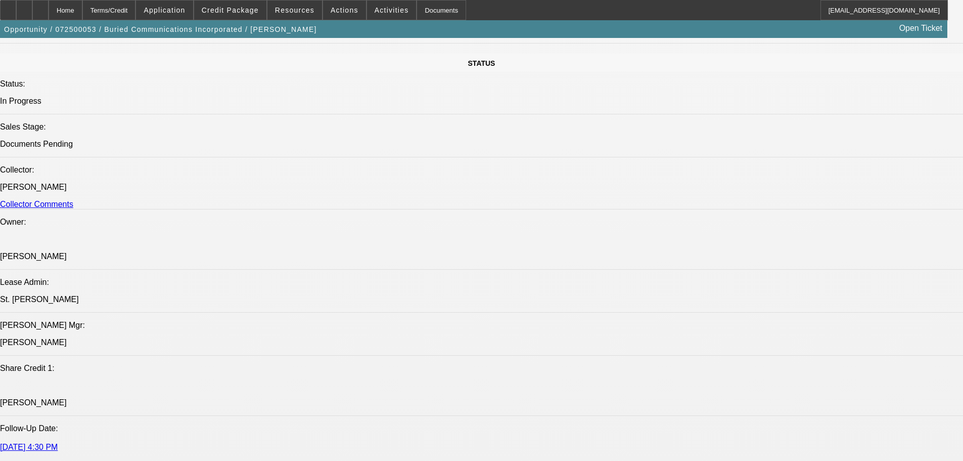
scroll to position [1677, 0]
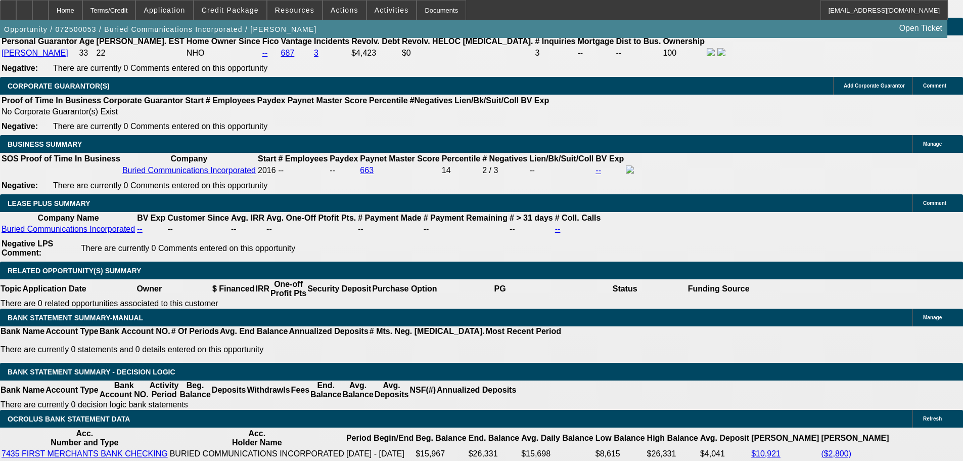
drag, startPoint x: 642, startPoint y: 163, endPoint x: 637, endPoint y: 302, distance: 139.2
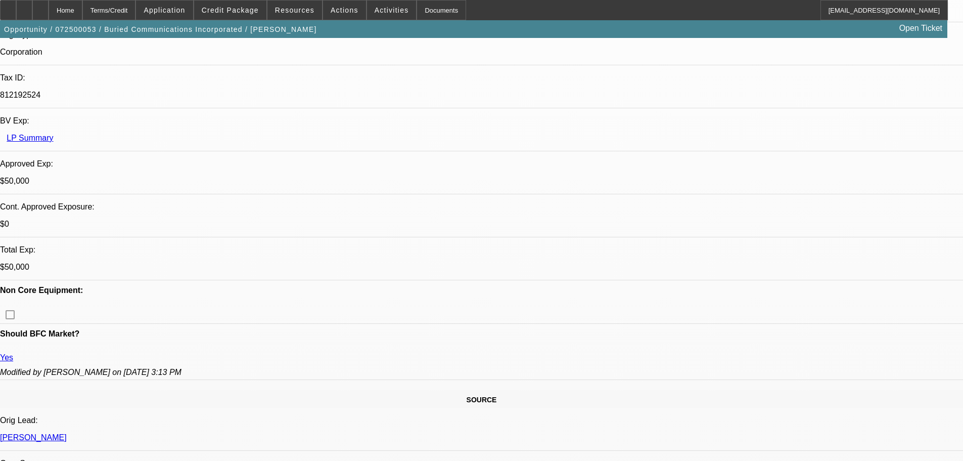
scroll to position [0, 0]
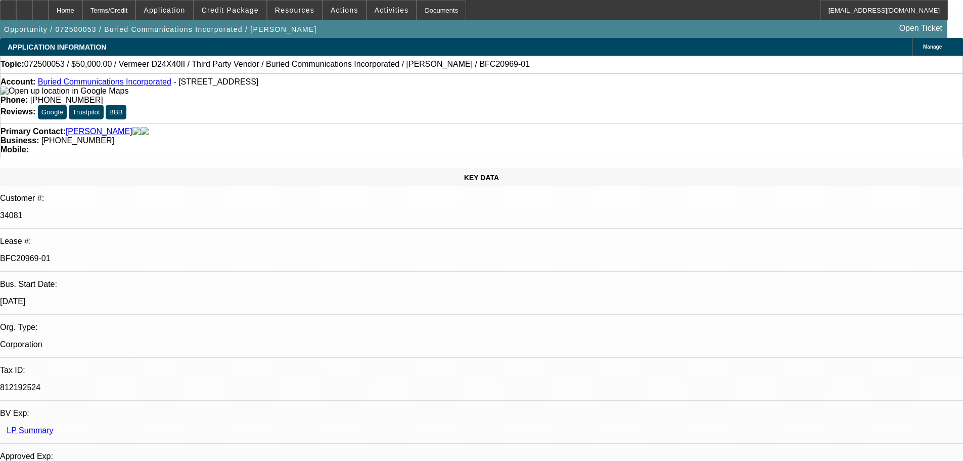
drag, startPoint x: 421, startPoint y: 384, endPoint x: 395, endPoint y: 201, distance: 184.9
drag, startPoint x: 748, startPoint y: 43, endPoint x: 750, endPoint y: 49, distance: 5.8
radio input "false"
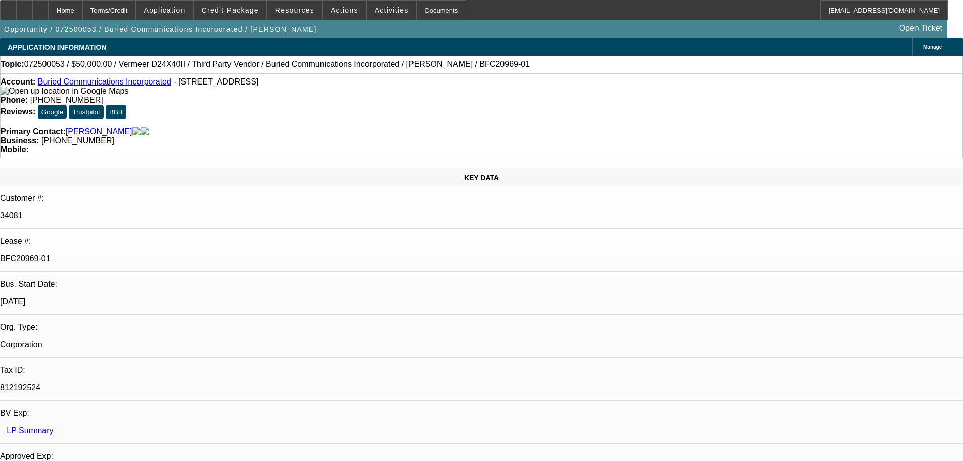
radio input "true"
type textarea "9/15 se for update on picking up machine"
radio input "true"
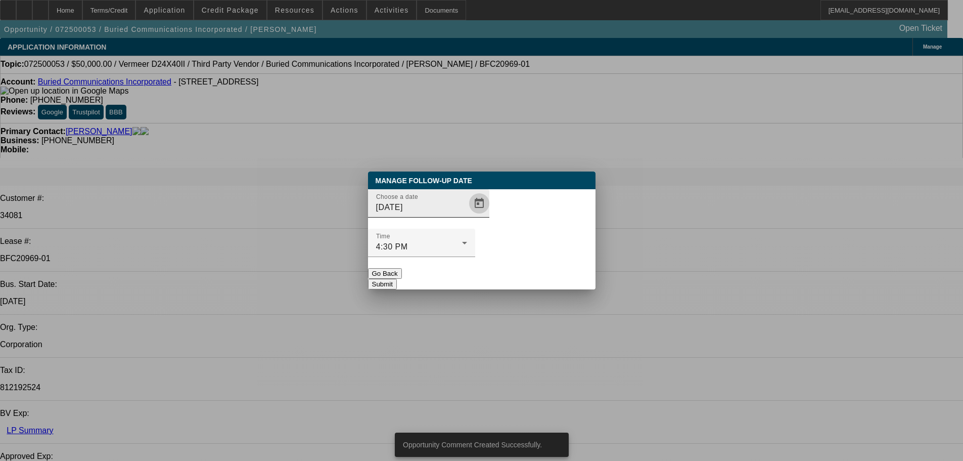
click at [471, 215] on span "Open calendar" at bounding box center [479, 203] width 24 height 24
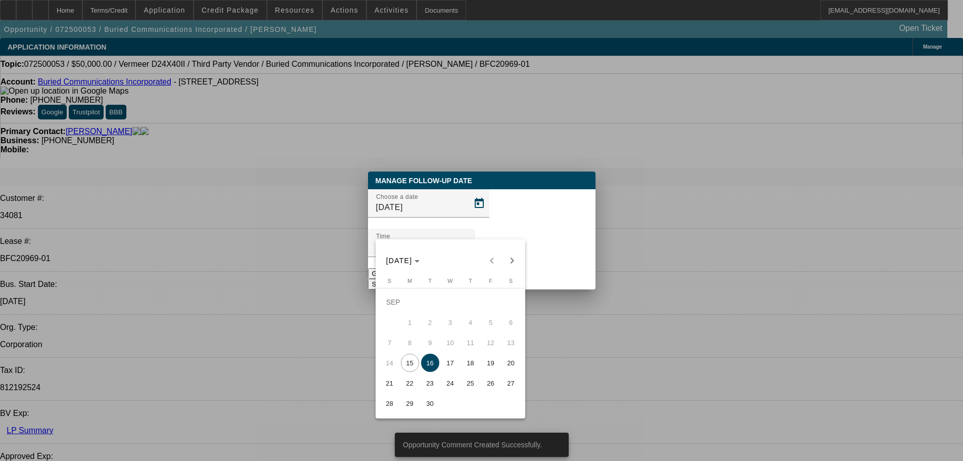
click at [447, 365] on span "17" at bounding box center [450, 362] width 18 height 18
type input "9/17/2025"
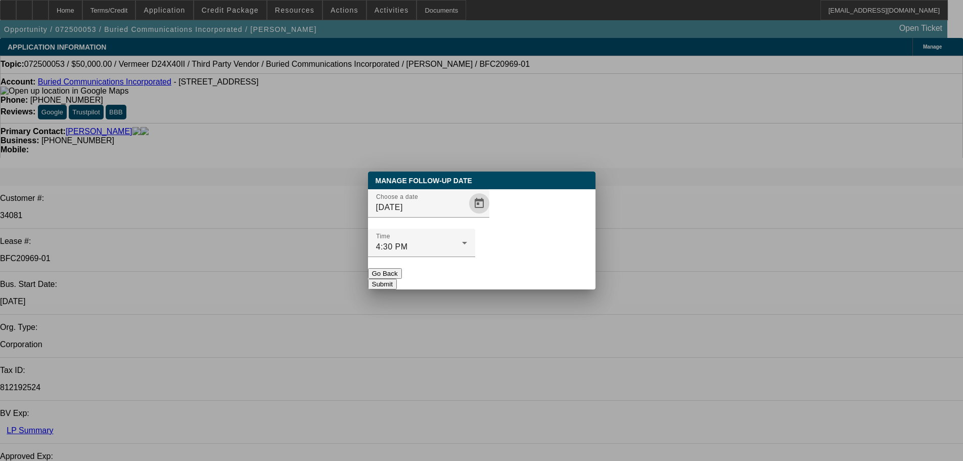
drag, startPoint x: 517, startPoint y: 259, endPoint x: 466, endPoint y: 311, distance: 73.3
click at [397, 279] on button "Submit" at bounding box center [382, 284] width 29 height 11
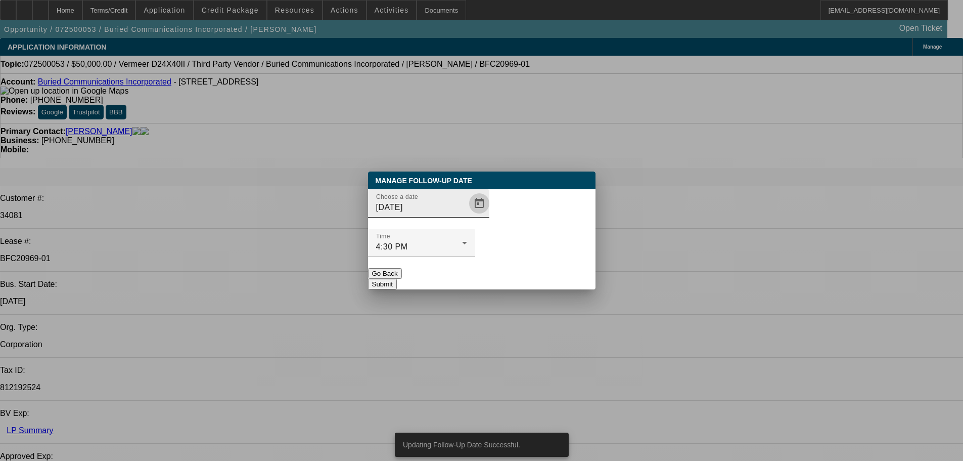
click at [467, 215] on span "Open calendar" at bounding box center [479, 203] width 24 height 24
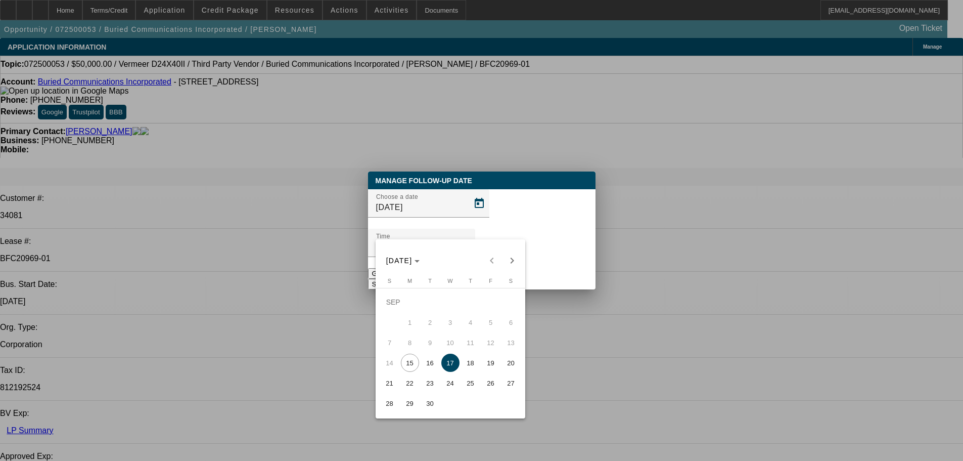
click at [429, 366] on span "16" at bounding box center [430, 362] width 18 height 18
type input "[DATE]"
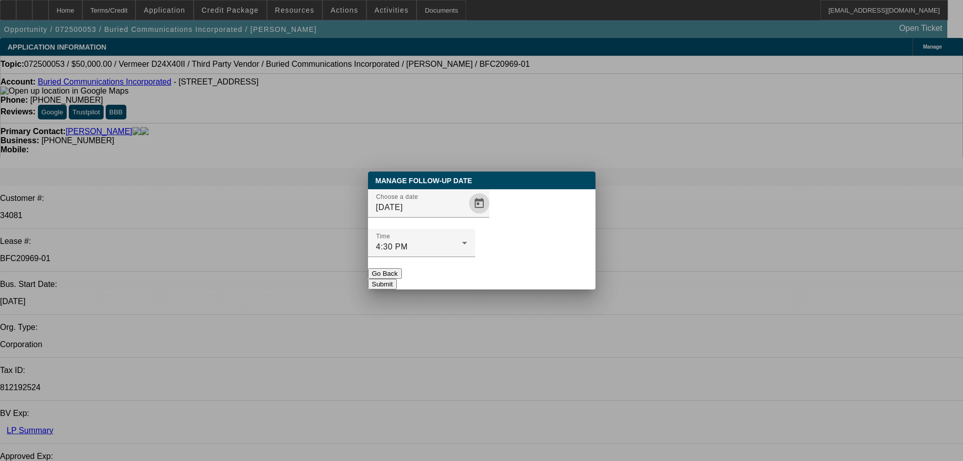
drag, startPoint x: 520, startPoint y: 252, endPoint x: 513, endPoint y: 267, distance: 16.3
click at [397, 279] on button "Submit" at bounding box center [382, 284] width 29 height 11
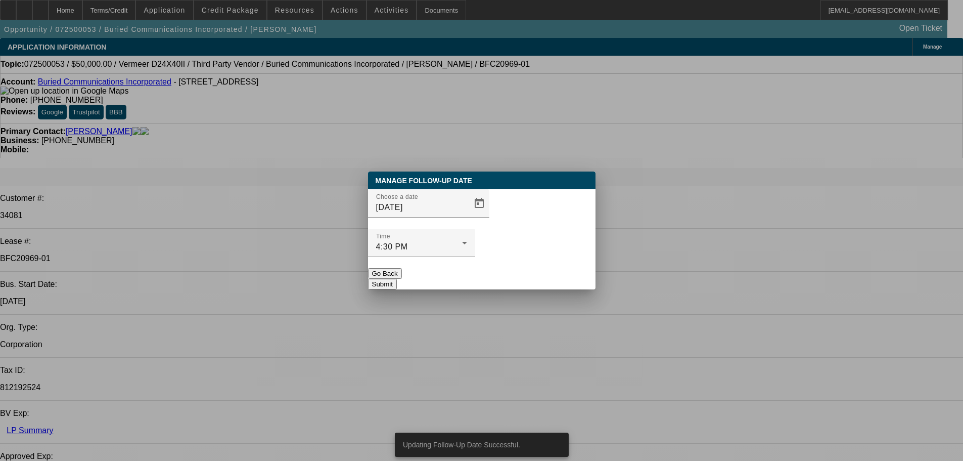
click at [451, 229] on div at bounding box center [428, 222] width 121 height 11
click at [402, 268] on button "Go Back" at bounding box center [385, 273] width 34 height 11
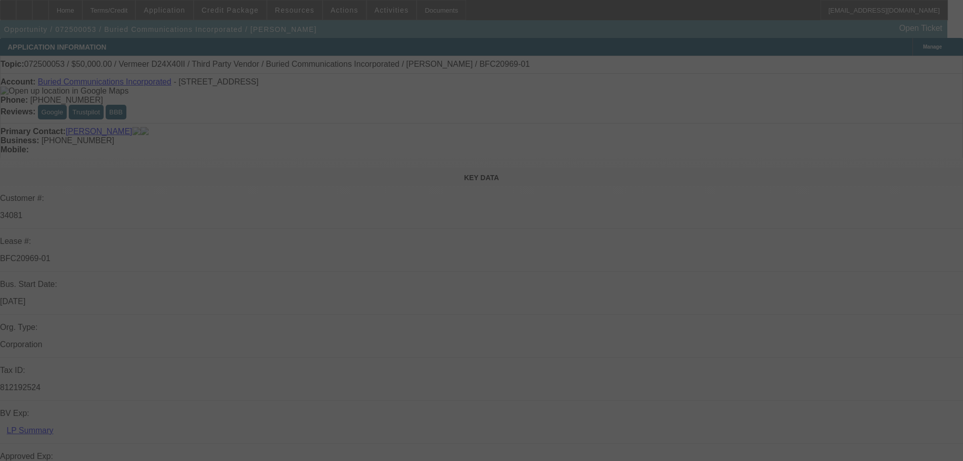
select select "0"
select select "3"
select select "0"
select select "6"
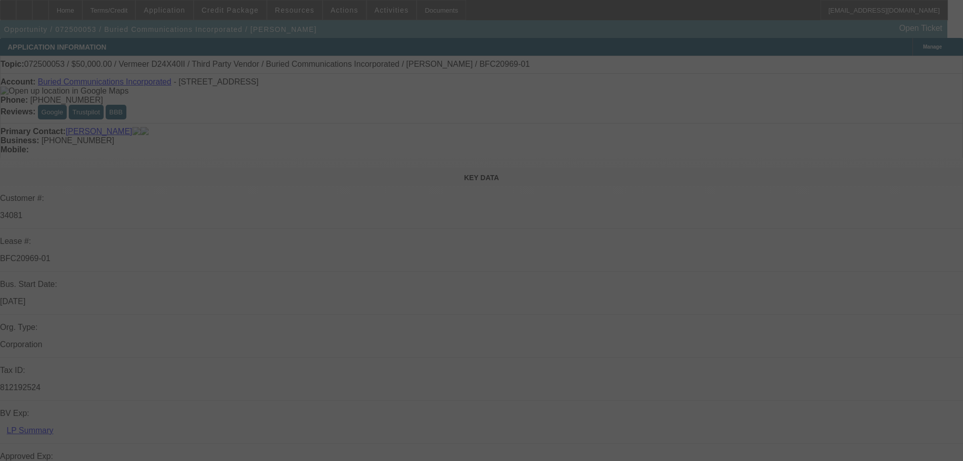
select select "0"
select select "3"
select select "0"
select select "6"
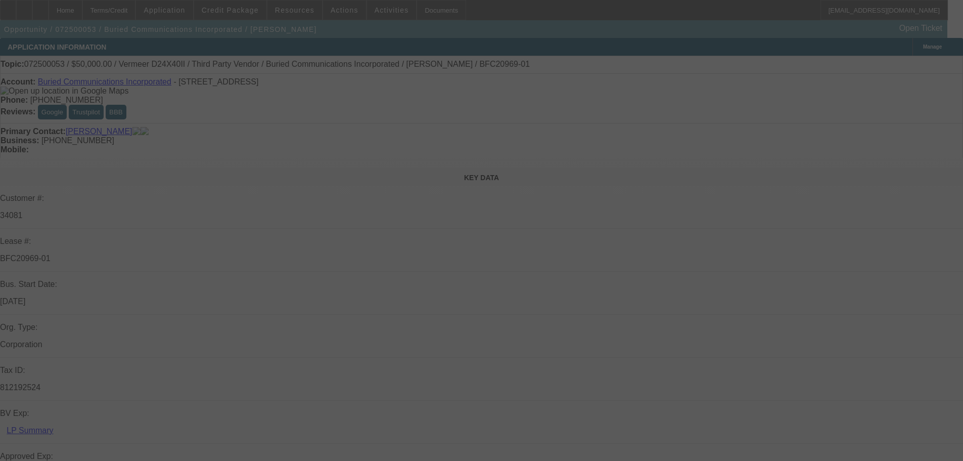
select select "0"
select select "3"
select select "0"
select select "6"
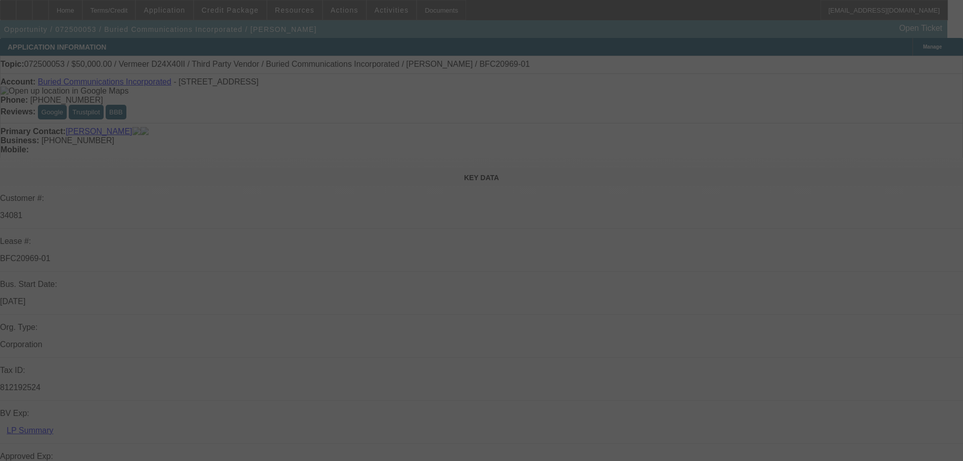
select select "0"
select select "3"
select select "0"
select select "6"
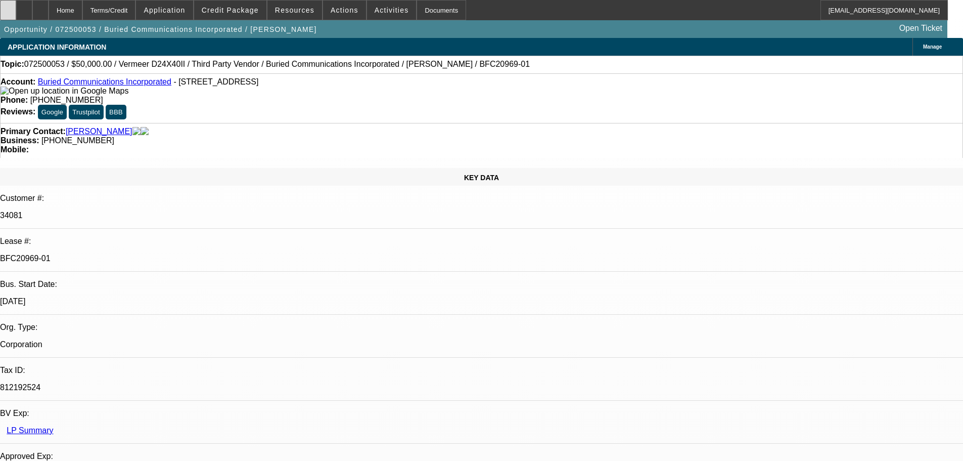
click at [12, 12] on div at bounding box center [8, 10] width 16 height 20
click at [16, 17] on div at bounding box center [8, 10] width 16 height 20
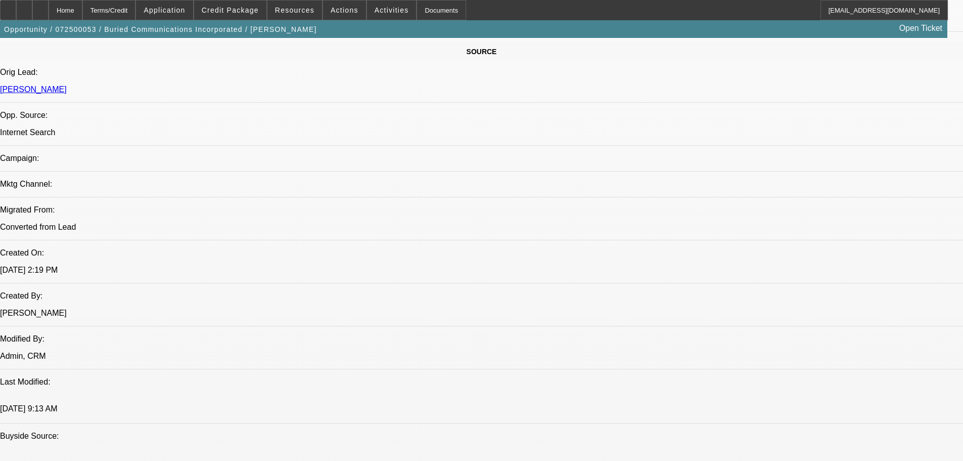
scroll to position [1620, 0]
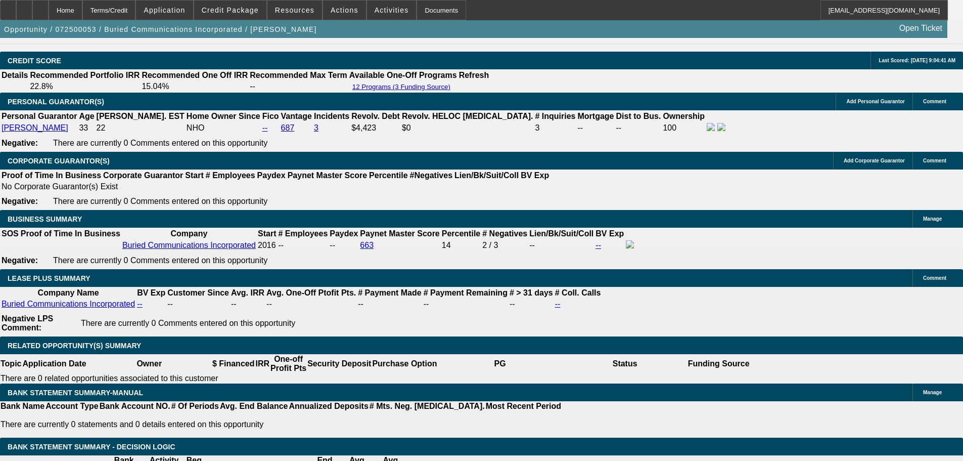
drag, startPoint x: 321, startPoint y: 284, endPoint x: 354, endPoint y: 338, distance: 63.8
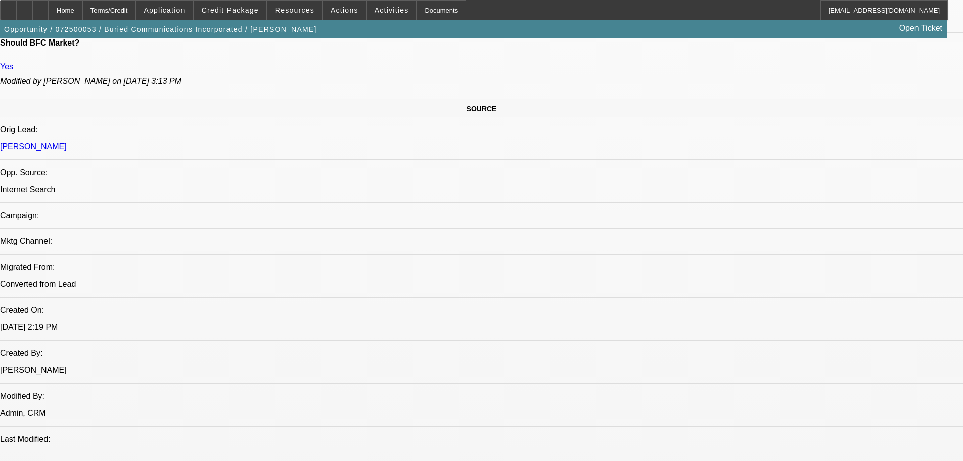
drag, startPoint x: 424, startPoint y: 264, endPoint x: 399, endPoint y: 135, distance: 131.8
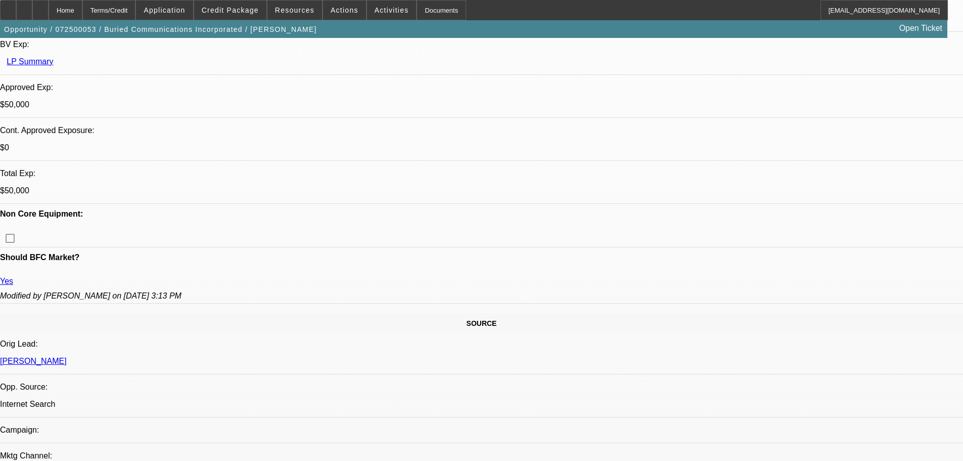
scroll to position [468, 0]
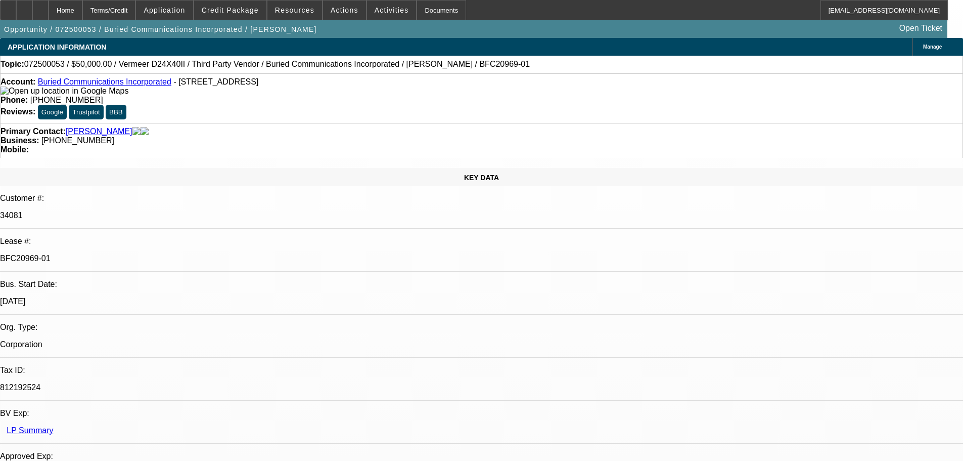
drag, startPoint x: 653, startPoint y: 141, endPoint x: 562, endPoint y: 244, distance: 137.9
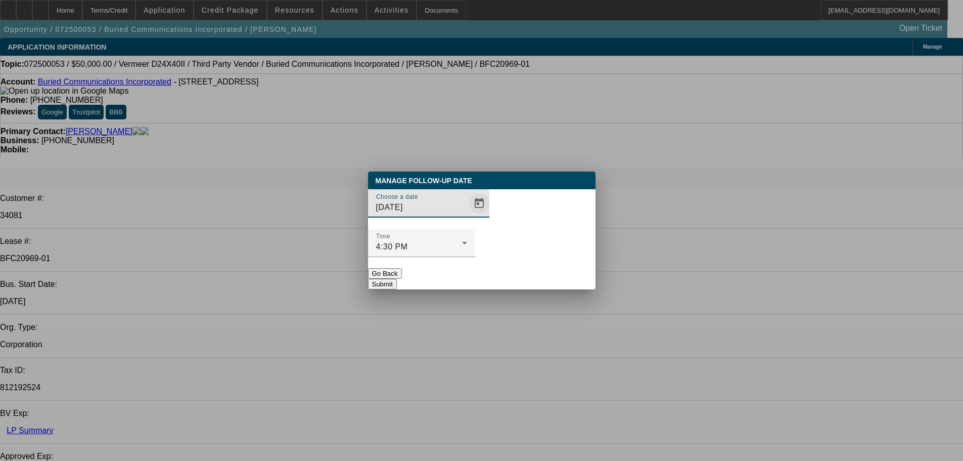
click at [467, 215] on span "Open calendar" at bounding box center [479, 203] width 24 height 24
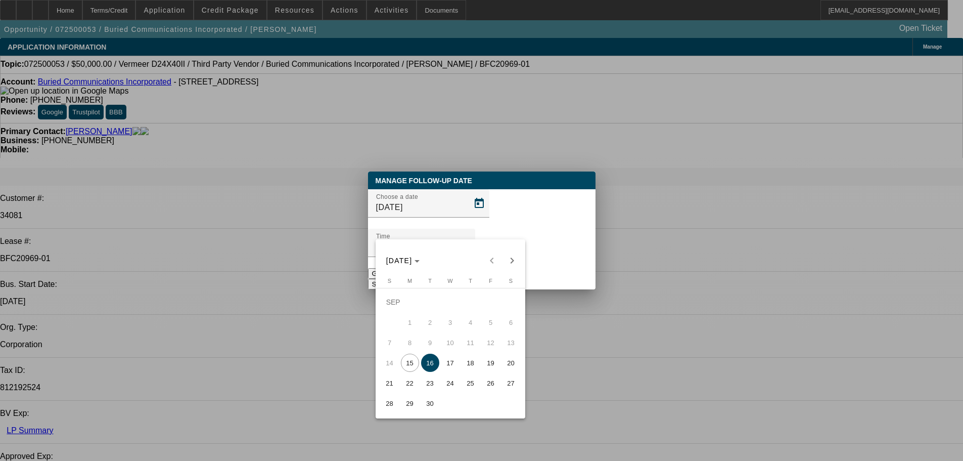
click at [516, 264] on span "Next month" at bounding box center [512, 260] width 20 height 20
click at [515, 263] on div "[DATE] [DATE]" at bounding box center [450, 260] width 145 height 20
click at [456, 346] on span "15" at bounding box center [450, 342] width 18 height 18
type input "[DATE]"
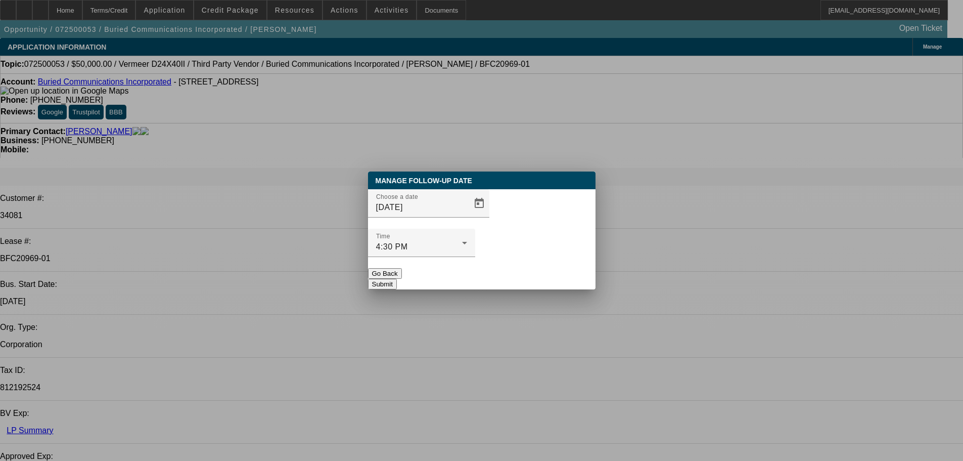
click at [397, 279] on button "Submit" at bounding box center [382, 284] width 29 height 11
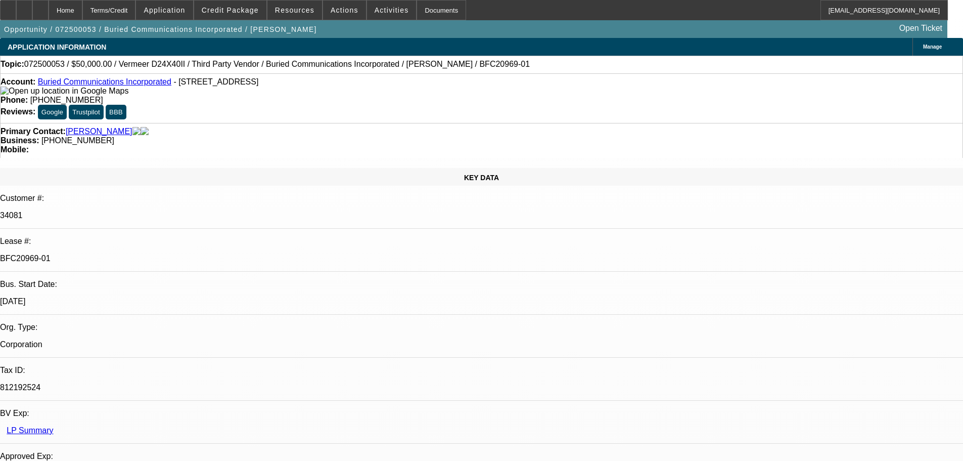
drag, startPoint x: 512, startPoint y: 308, endPoint x: 442, endPoint y: 255, distance: 87.7
select select "0"
select select "3"
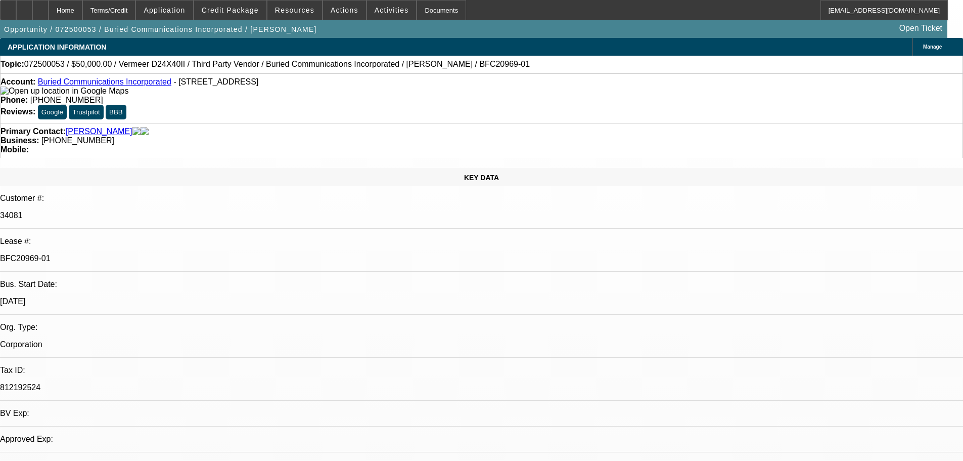
select select "0"
select select "6"
select select "0"
select select "3"
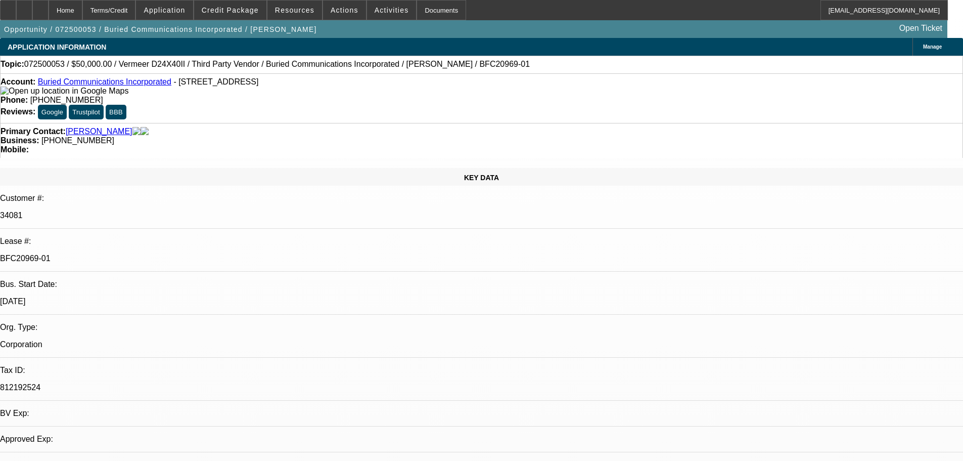
select select "0"
select select "6"
select select "0"
select select "3"
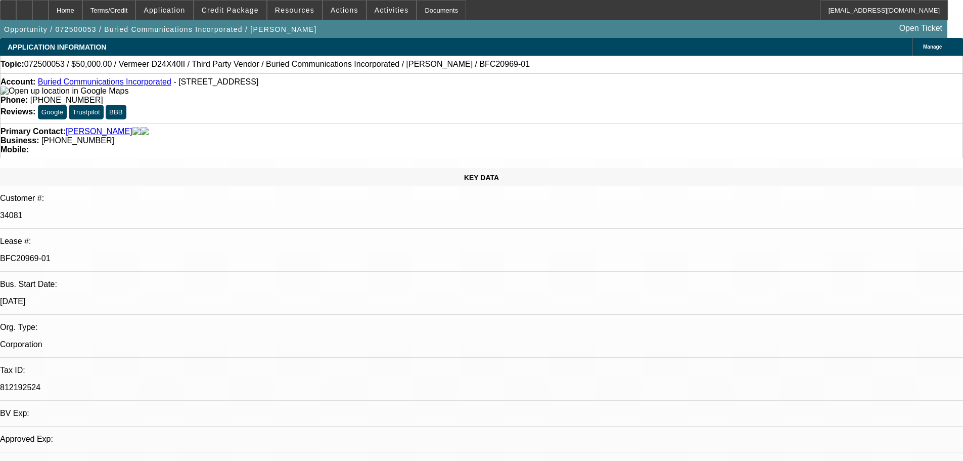
select select "0"
select select "6"
select select "0"
select select "3"
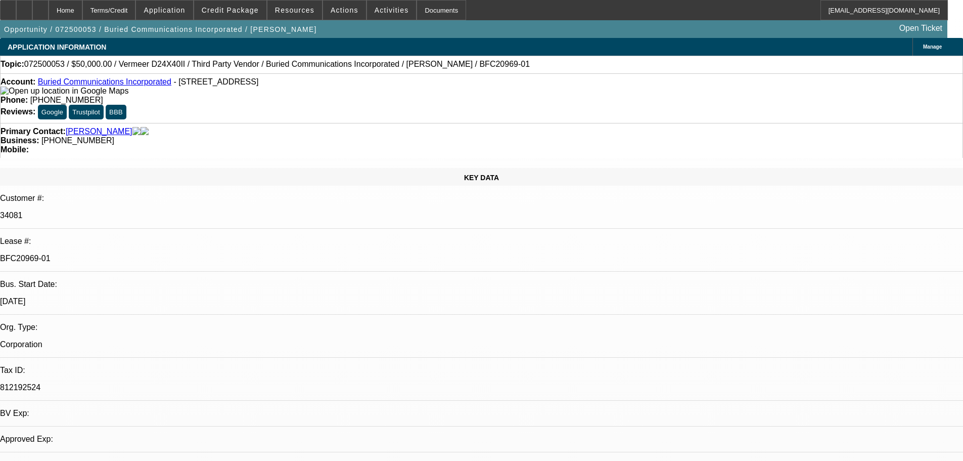
select select "0"
select select "6"
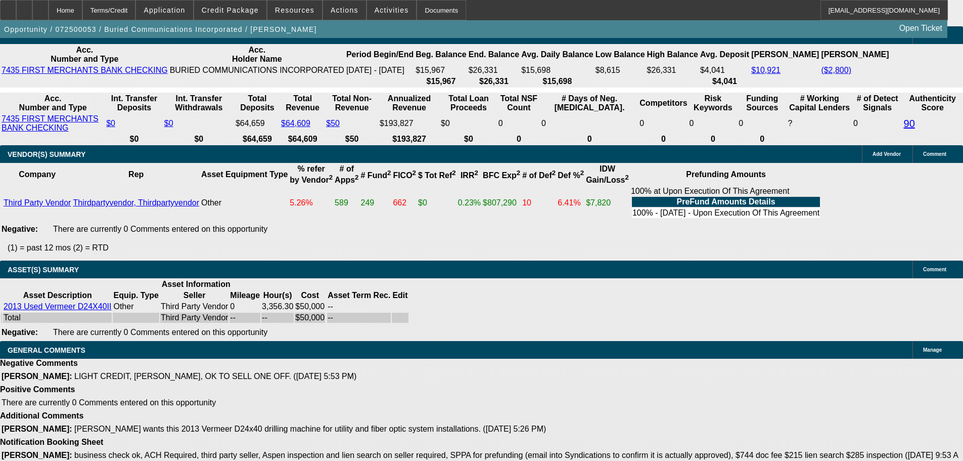
drag, startPoint x: 129, startPoint y: 254, endPoint x: 156, endPoint y: 395, distance: 143.6
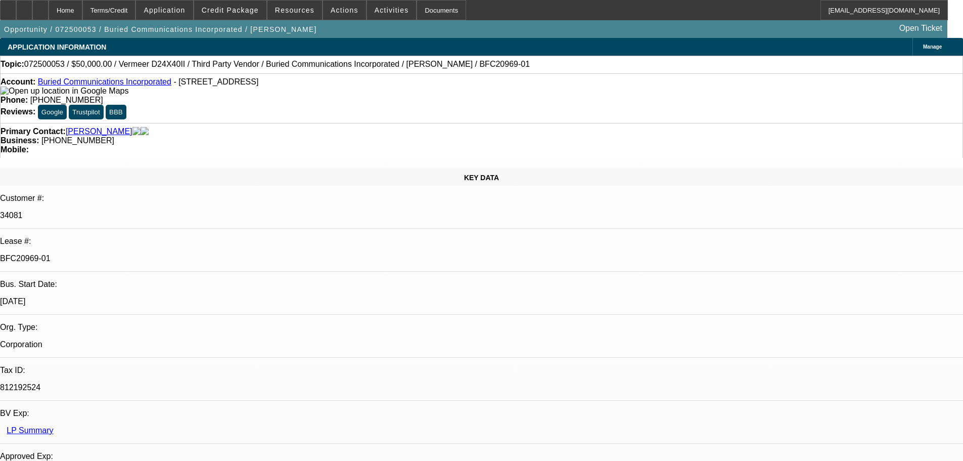
drag, startPoint x: 470, startPoint y: 130, endPoint x: 467, endPoint y: 20, distance: 110.3
drag, startPoint x: 928, startPoint y: 69, endPoint x: 889, endPoint y: 89, distance: 43.6
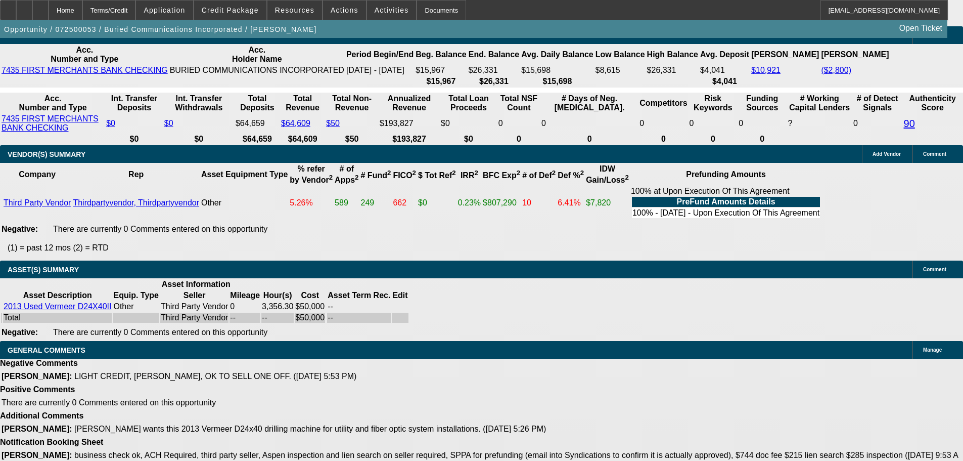
drag, startPoint x: 222, startPoint y: 174, endPoint x: 305, endPoint y: 324, distance: 170.9
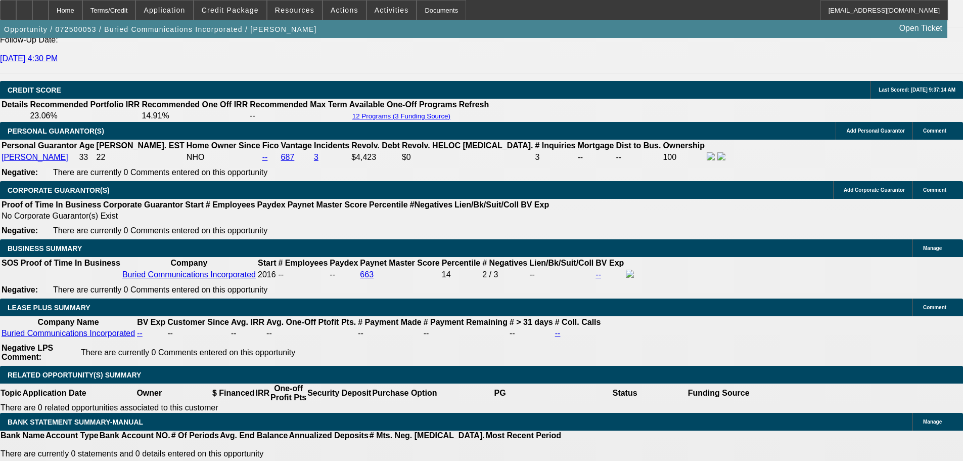
scroll to position [726, 0]
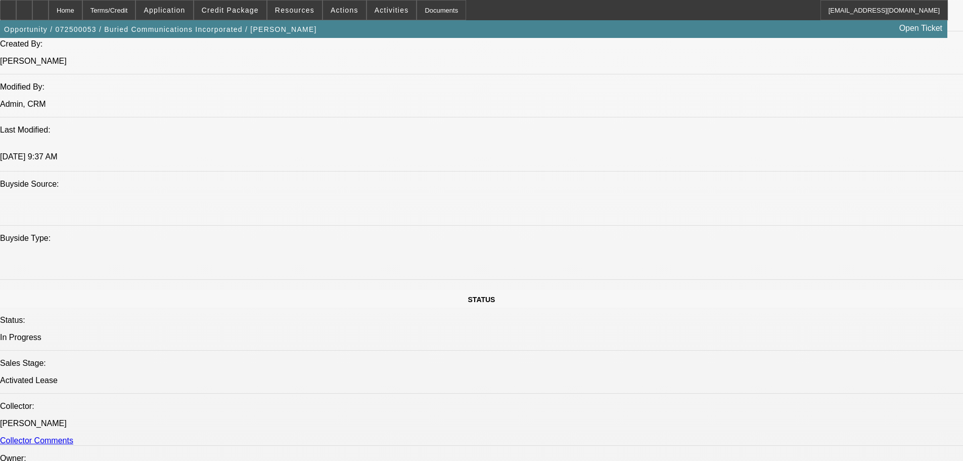
drag, startPoint x: 434, startPoint y: 206, endPoint x: 422, endPoint y: 80, distance: 126.5
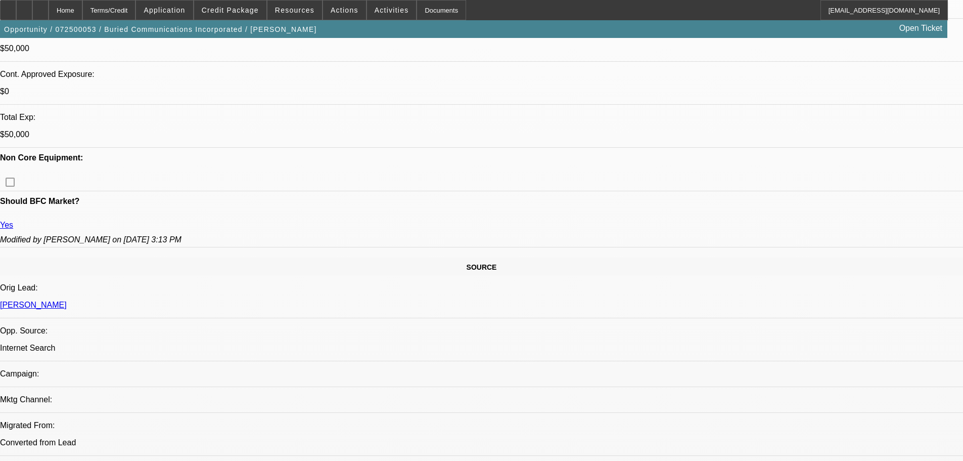
scroll to position [0, 0]
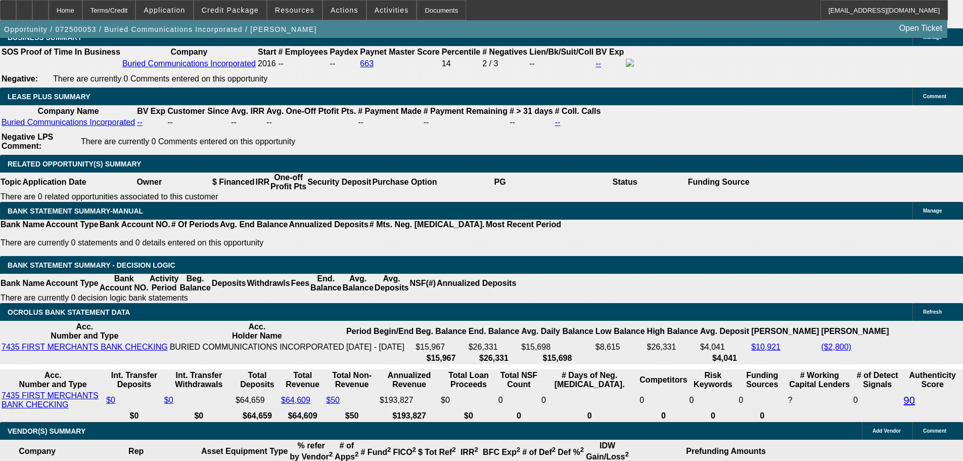
drag, startPoint x: 317, startPoint y: 162, endPoint x: 347, endPoint y: 374, distance: 213.6
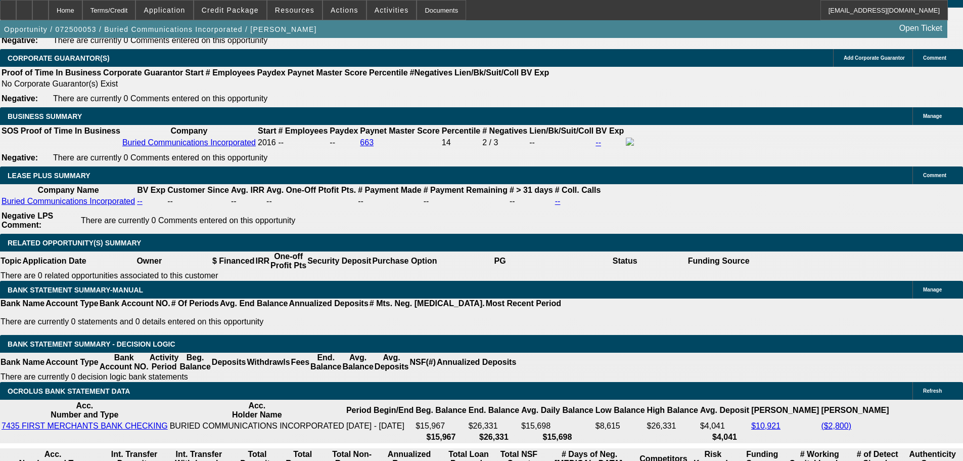
scroll to position [666, 0]
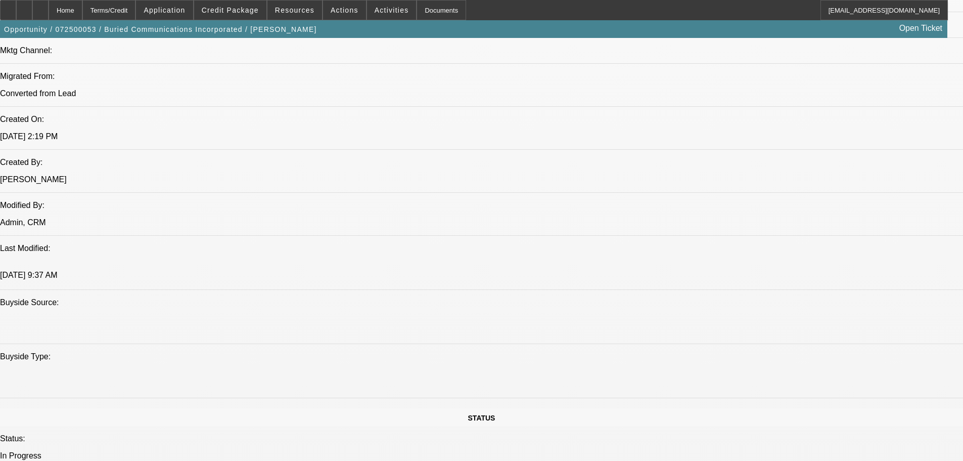
drag, startPoint x: 398, startPoint y: 336, endPoint x: 377, endPoint y: 199, distance: 138.6
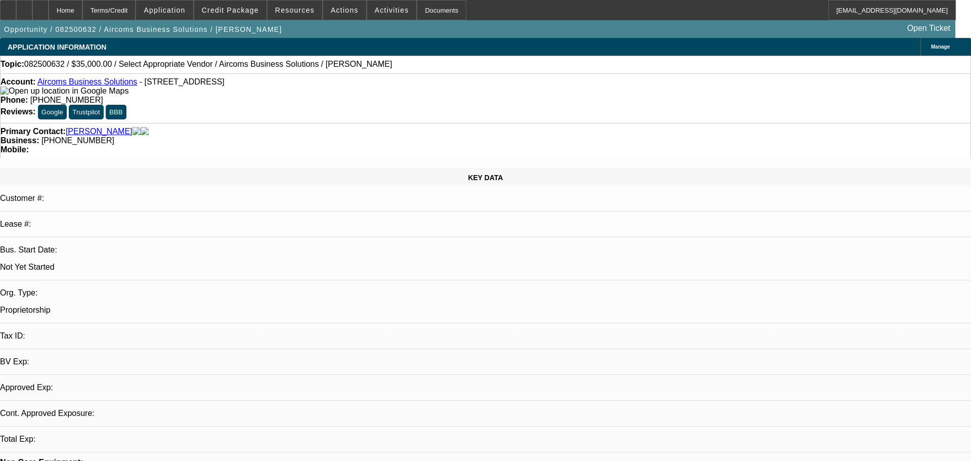
select select "0"
select select "2"
select select "0.1"
select select "4"
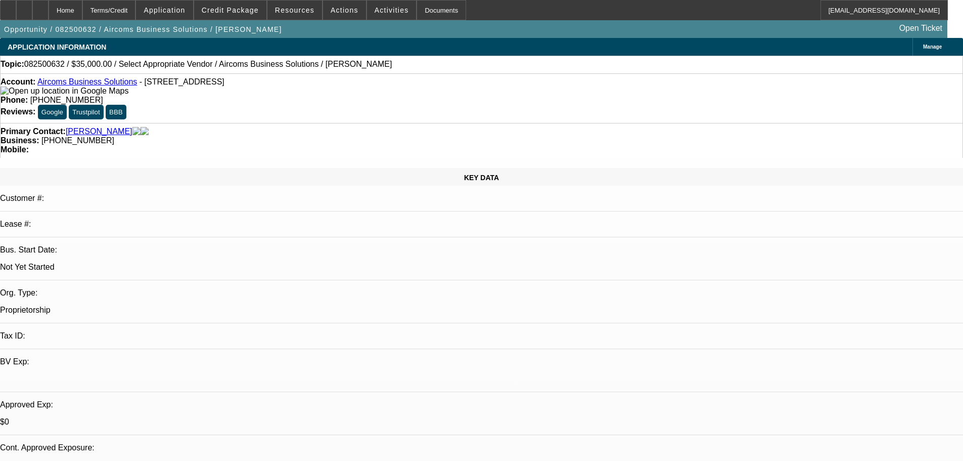
drag, startPoint x: 738, startPoint y: 102, endPoint x: 727, endPoint y: 106, distance: 11.6
drag, startPoint x: 406, startPoint y: 111, endPoint x: 362, endPoint y: 117, distance: 44.8
click at [362, 123] on div "Primary Contact: [PERSON_NAME] Business: [PHONE_NUMBER] Mobile:" at bounding box center [481, 140] width 963 height 35
copy span "[PHONE_NUMBER]"
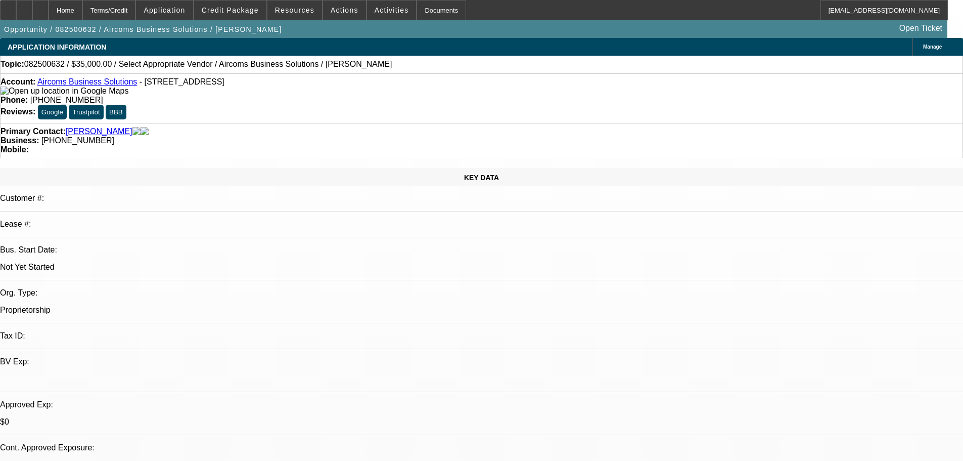
click at [199, 127] on div "Primary Contact: [PERSON_NAME]" at bounding box center [482, 131] width 962 height 9
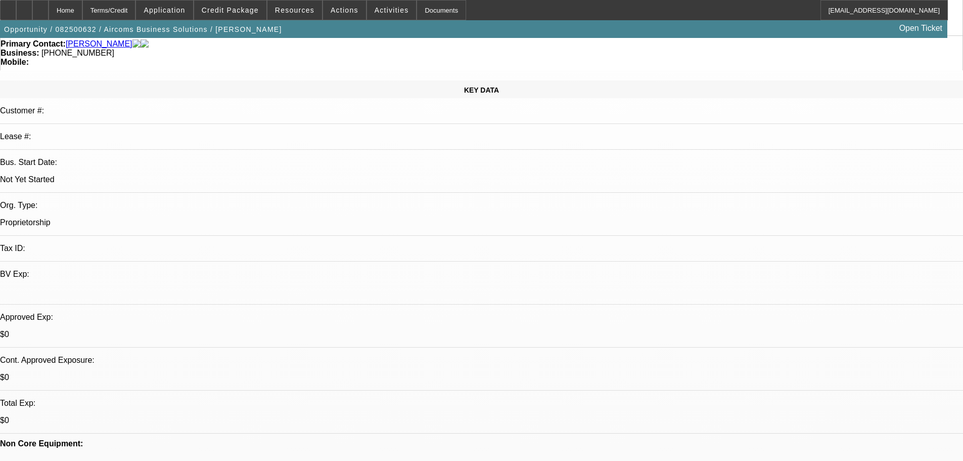
scroll to position [202, 0]
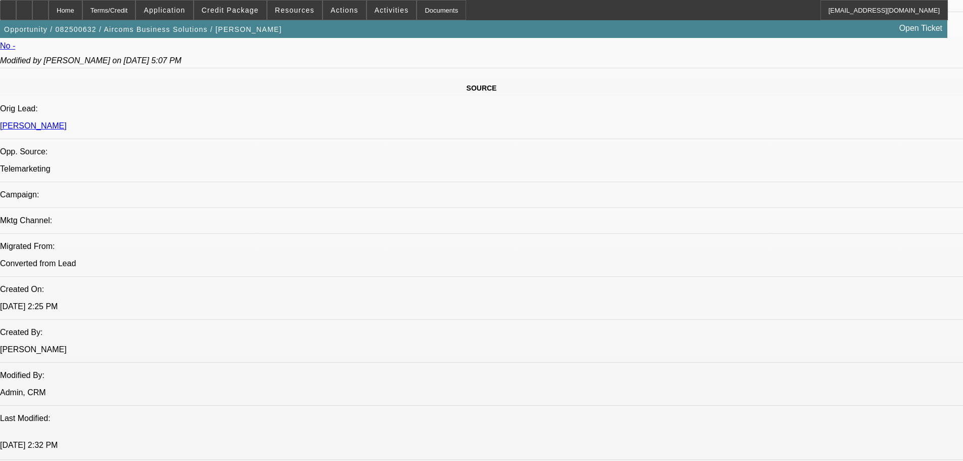
scroll to position [607, 0]
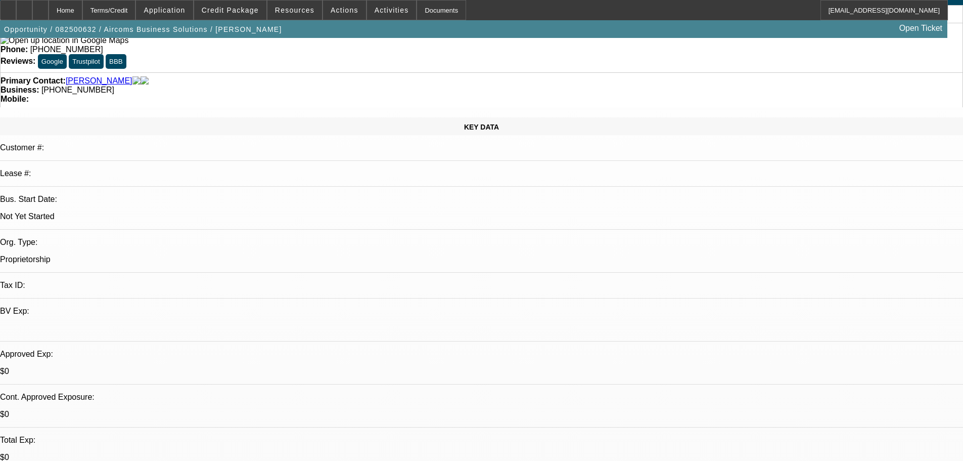
scroll to position [0, 0]
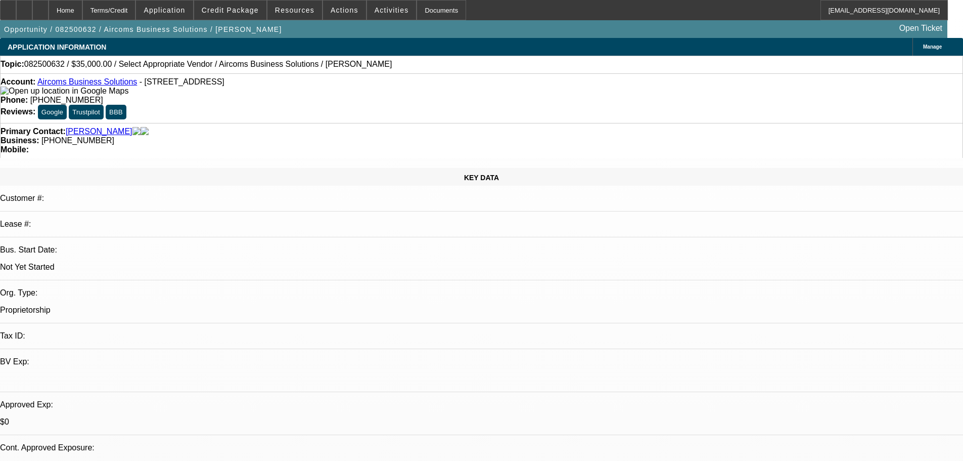
drag, startPoint x: 551, startPoint y: 273, endPoint x: 557, endPoint y: 297, distance: 25.1
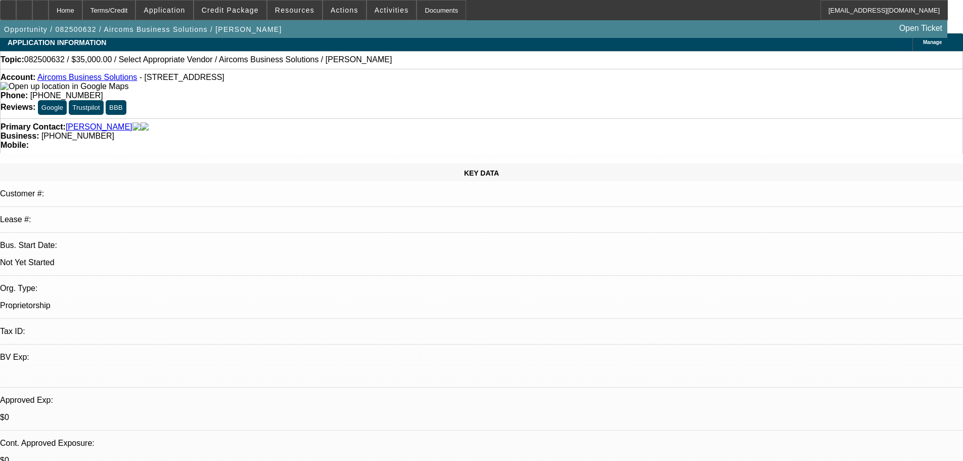
drag, startPoint x: 813, startPoint y: 375, endPoint x: 662, endPoint y: 294, distance: 170.8
copy td "Hi [PERSON_NAME], Thank you for applying for financing through Beacon Funding C…"
click at [379, 14] on span "Activities" at bounding box center [392, 10] width 34 height 8
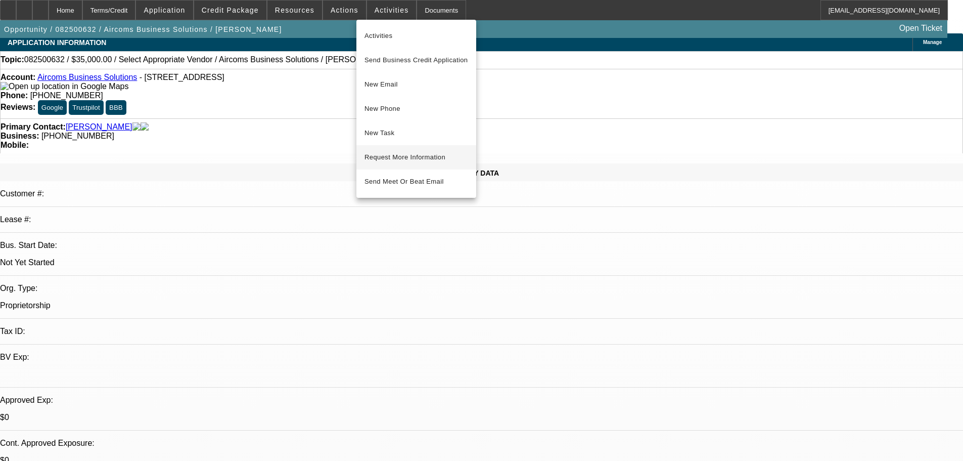
click at [453, 152] on span "Request More Information" at bounding box center [417, 157] width 104 height 12
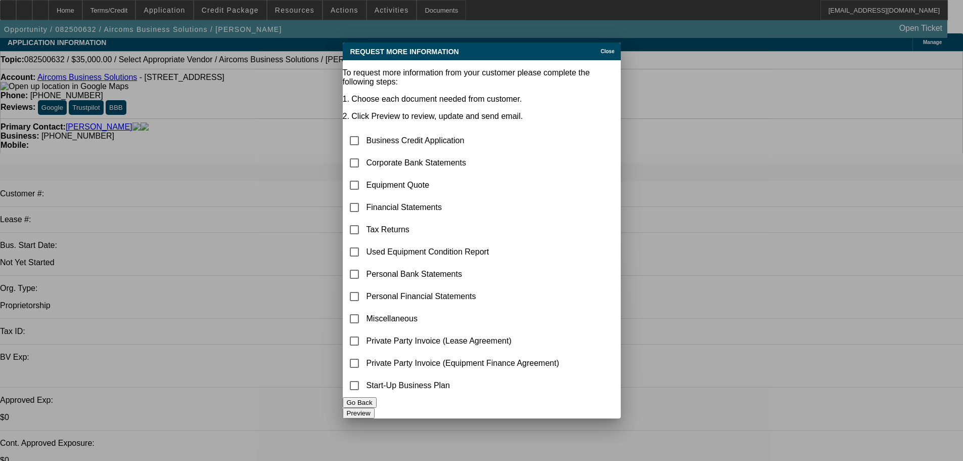
scroll to position [0, 0]
click at [365, 153] on input "checkbox" at bounding box center [354, 163] width 20 height 20
checkbox input "true"
click at [375, 409] on button "Preview" at bounding box center [359, 413] width 32 height 11
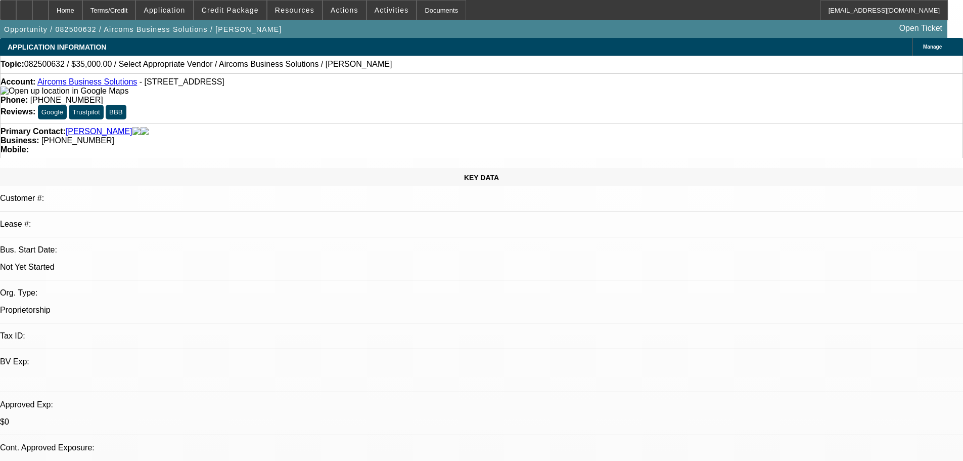
scroll to position [5, 0]
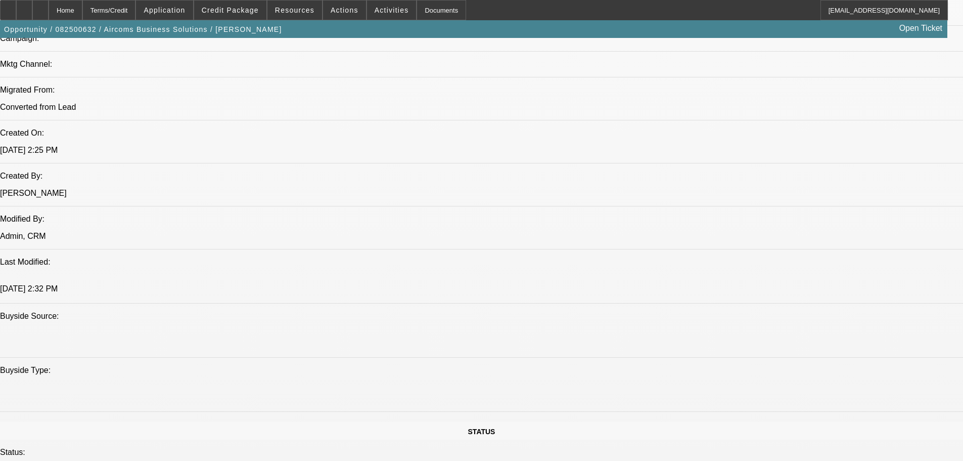
scroll to position [712, 0]
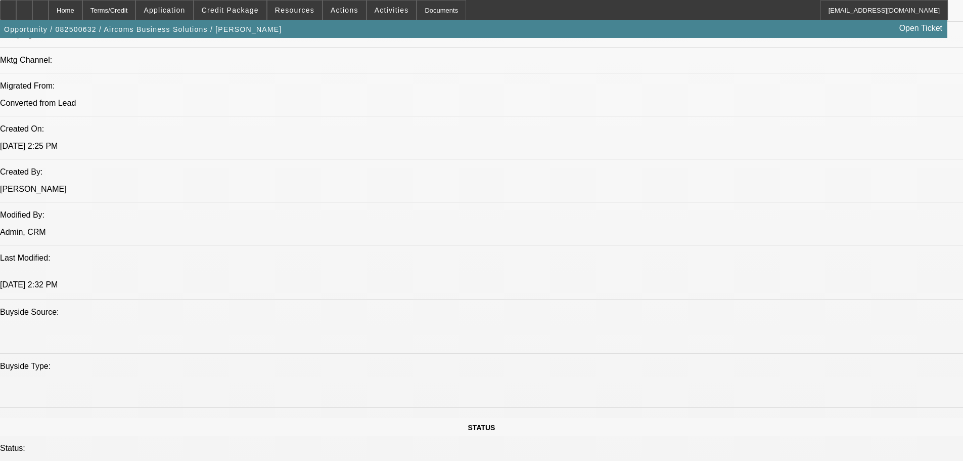
drag, startPoint x: 913, startPoint y: 271, endPoint x: 647, endPoint y: 273, distance: 266.0
copy div "8/22 pending app signed out of sole prop, perosnal banks + biz license"
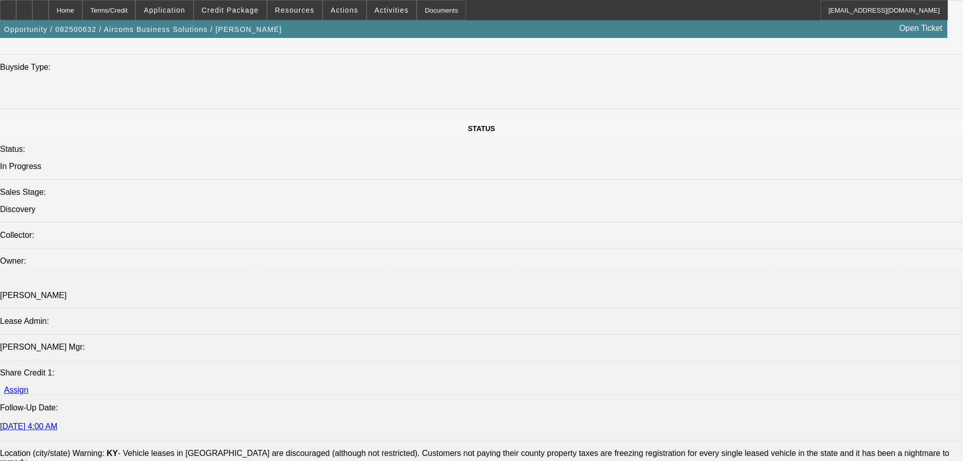
scroll to position [1016, 0]
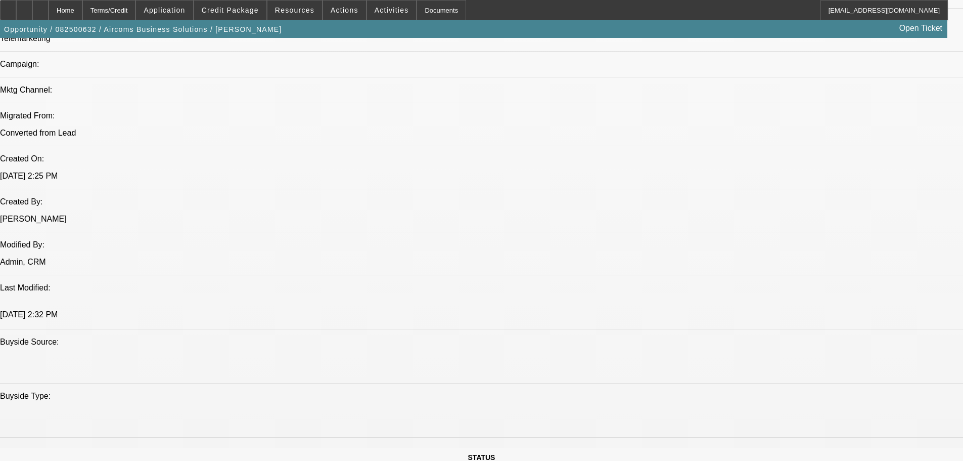
drag, startPoint x: 495, startPoint y: 387, endPoint x: 499, endPoint y: 201, distance: 186.1
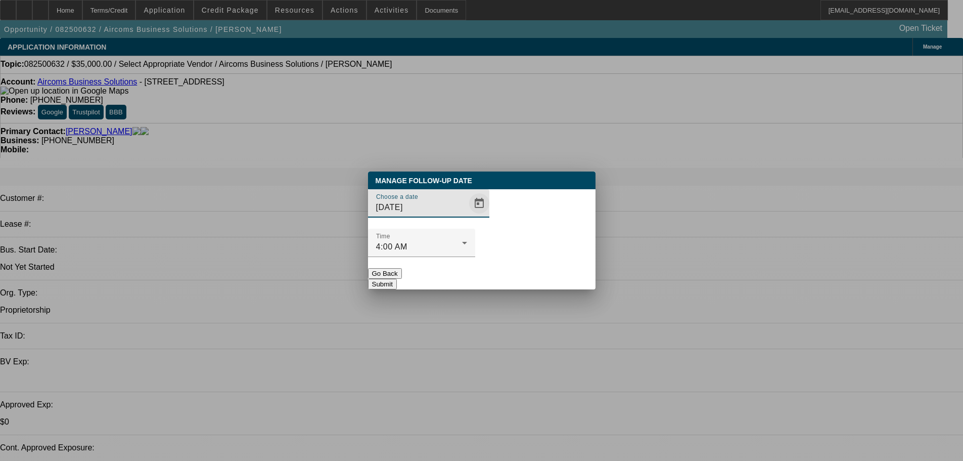
click at [470, 215] on span "Open calendar" at bounding box center [479, 203] width 24 height 24
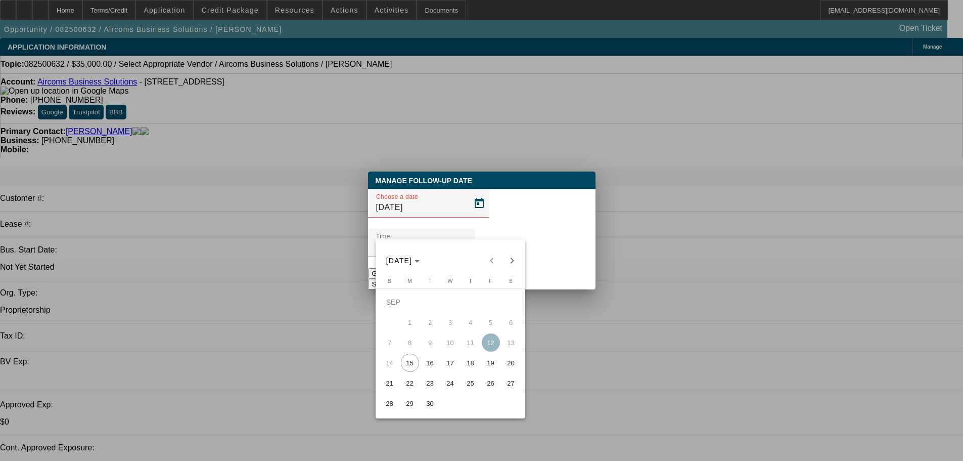
click at [428, 384] on span "23" at bounding box center [430, 383] width 18 height 18
type input "9/23/2025"
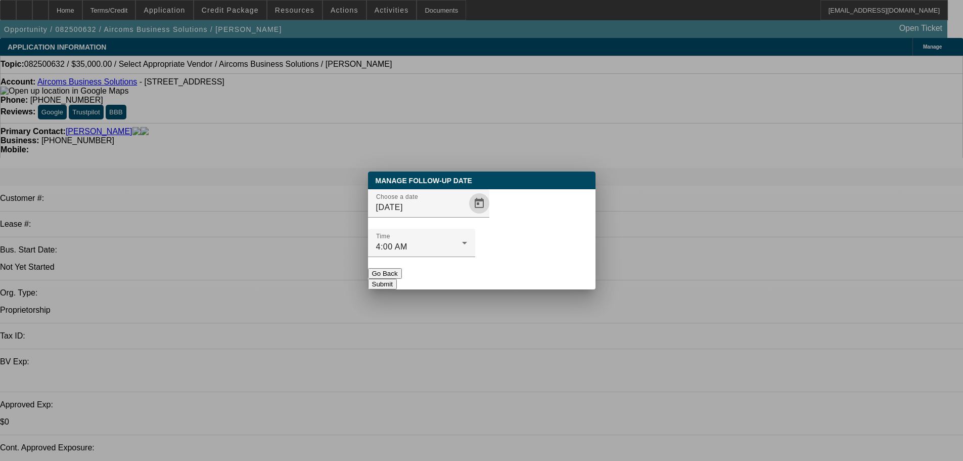
click at [397, 279] on button "Submit" at bounding box center [382, 284] width 29 height 11
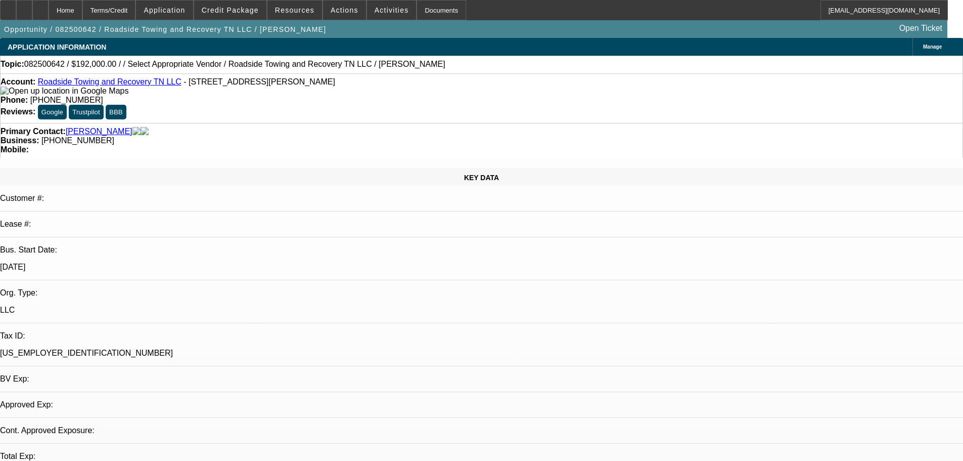
select select "0.2"
select select "2"
select select "0.1"
select select "4"
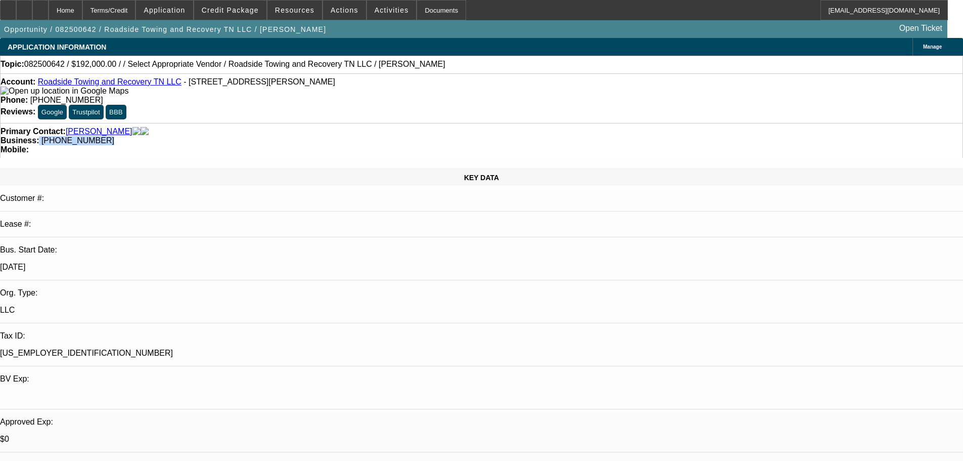
drag, startPoint x: 411, startPoint y: 114, endPoint x: 360, endPoint y: 117, distance: 50.7
click at [360, 123] on div "Primary Contact: Thompson, John Business: (573) 359-4060 Mobile:" at bounding box center [481, 140] width 963 height 35
click at [114, 136] on span "(573) 359-4060" at bounding box center [77, 140] width 73 height 9
drag, startPoint x: 362, startPoint y: 113, endPoint x: 435, endPoint y: 114, distance: 73.3
click at [440, 136] on div "Business: (573) 359-4060" at bounding box center [482, 140] width 962 height 9
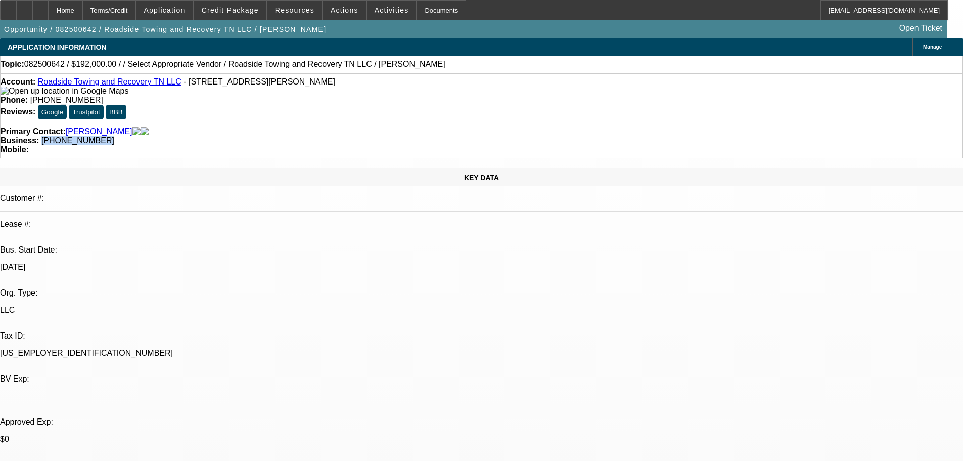
copy span "(573) 359-4060"
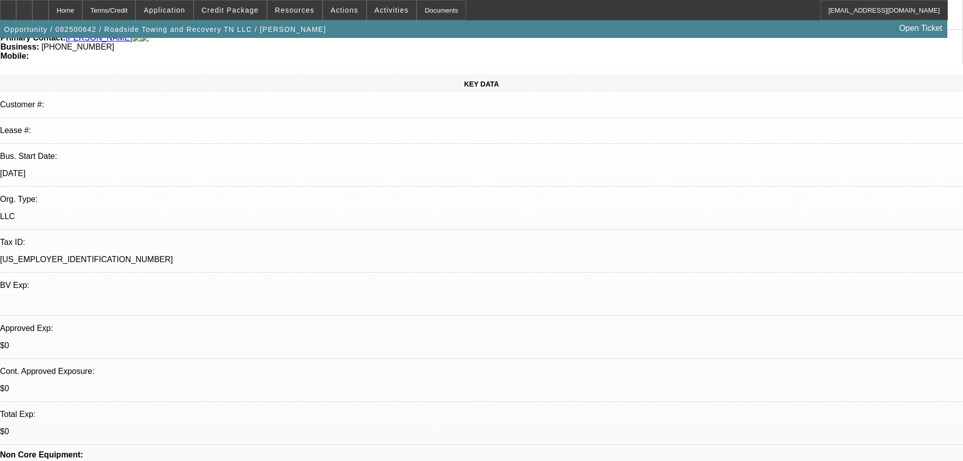
scroll to position [202, 0]
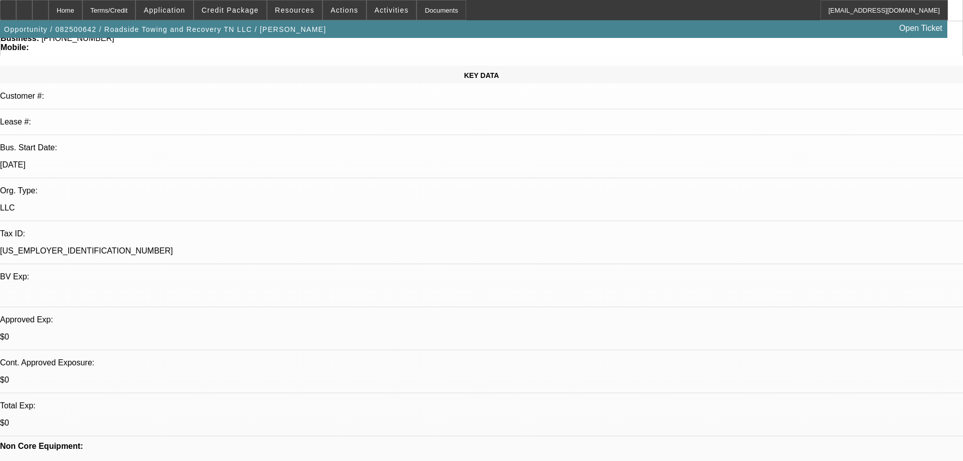
scroll to position [0, 0]
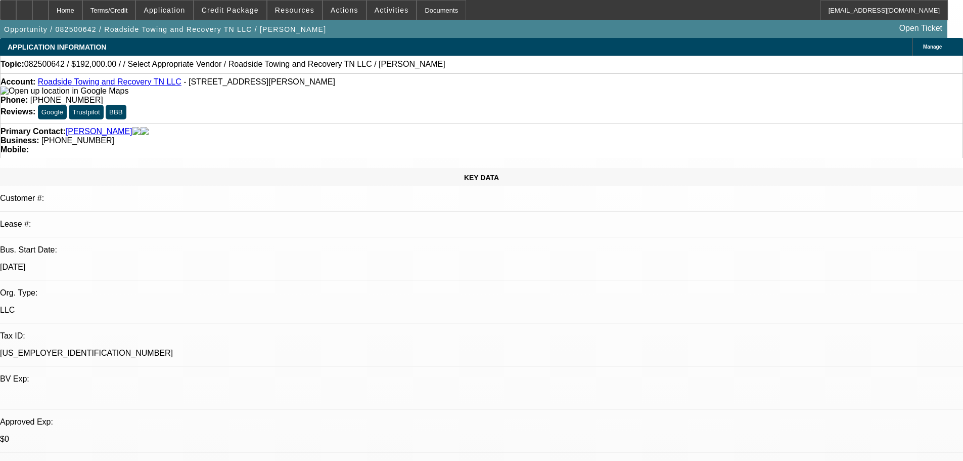
drag, startPoint x: 725, startPoint y: 352, endPoint x: 653, endPoint y: 334, distance: 74.1
copy div "8/28 se asking for update, cb tm-------8/29 tt patrick, thought chris sent ever…"
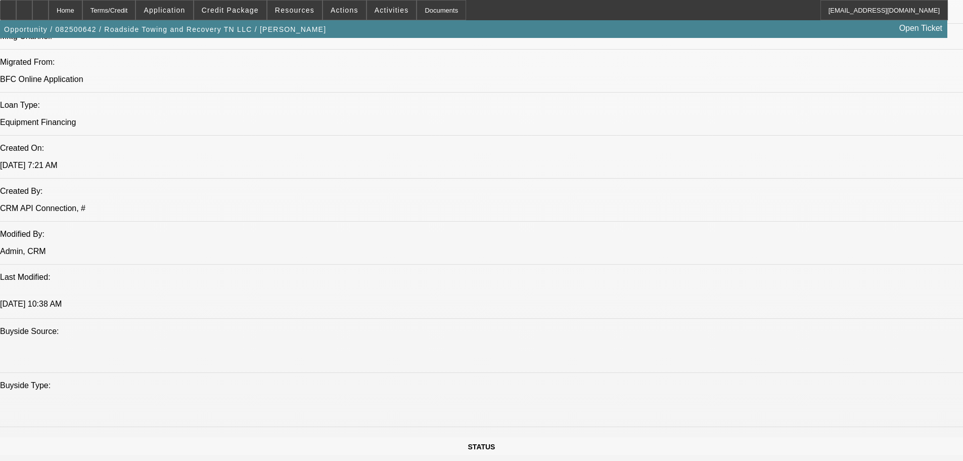
drag, startPoint x: 399, startPoint y: 185, endPoint x: 423, endPoint y: 399, distance: 216.2
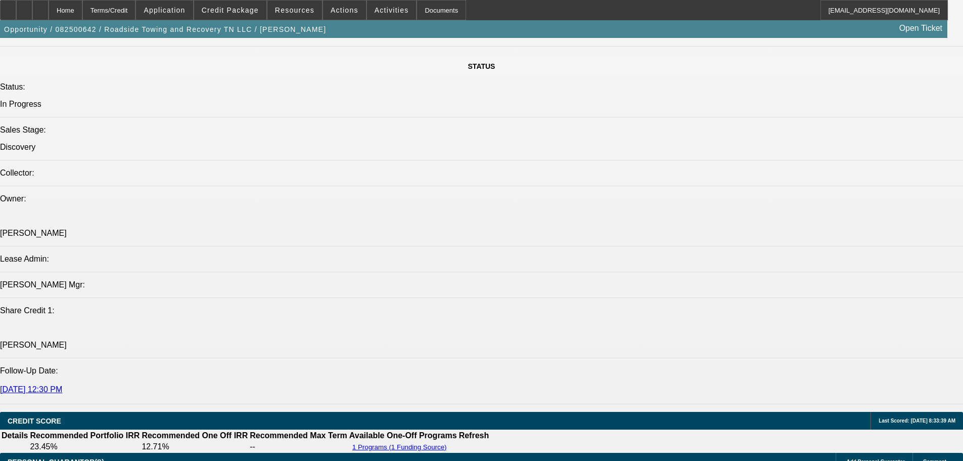
scroll to position [907, 0]
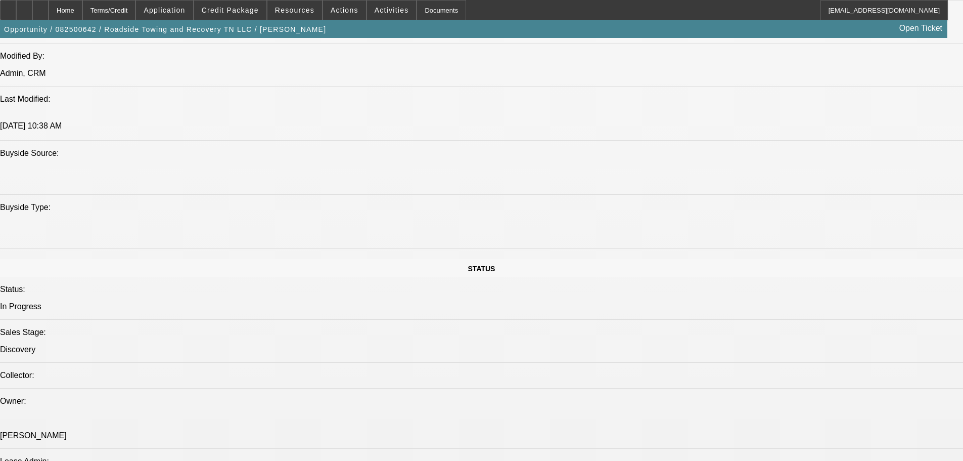
drag, startPoint x: 743, startPoint y: 330, endPoint x: 693, endPoint y: 331, distance: 50.6
copy div "614-633-7935"
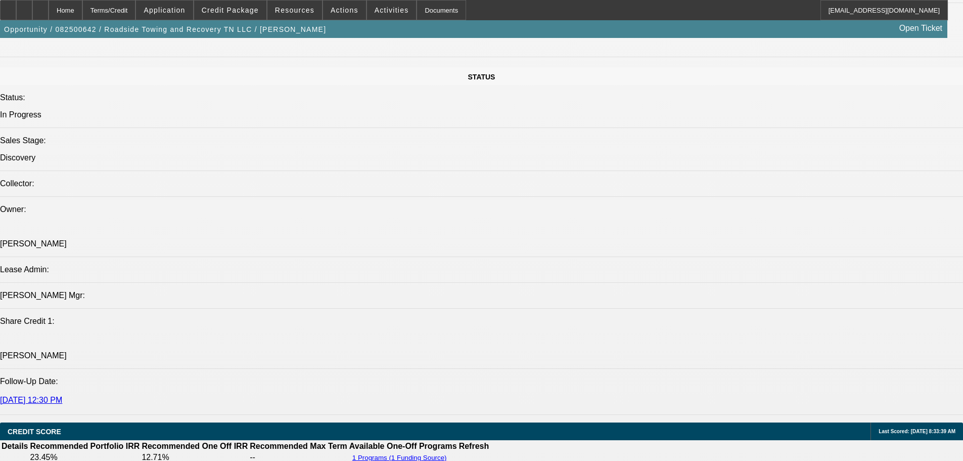
scroll to position [252, 0]
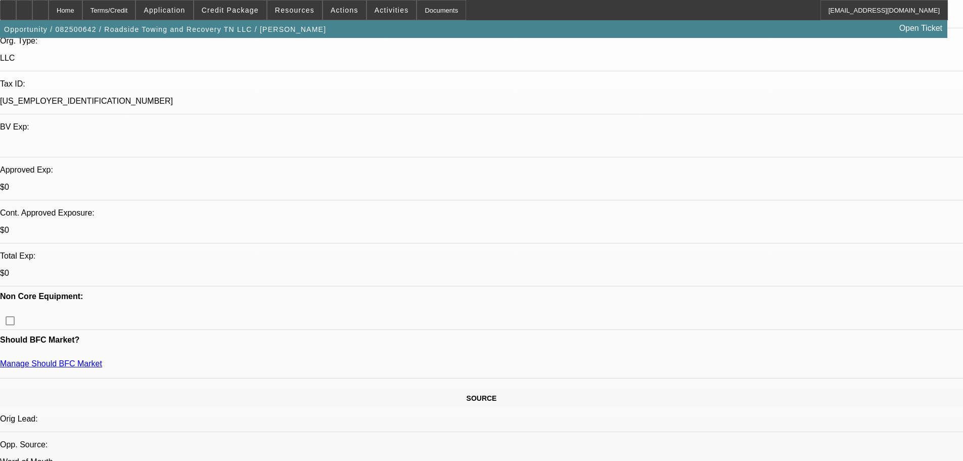
drag, startPoint x: 522, startPoint y: 308, endPoint x: 488, endPoint y: 137, distance: 175.2
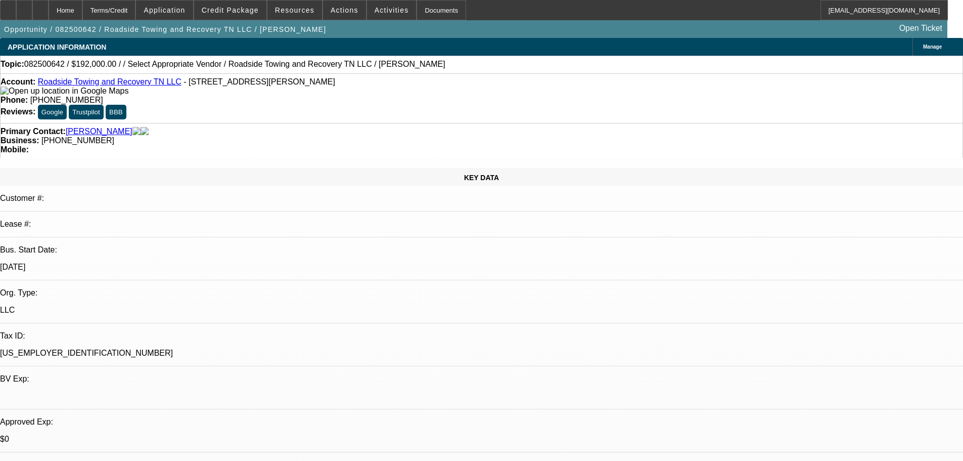
drag, startPoint x: 410, startPoint y: 297, endPoint x: 413, endPoint y: 124, distance: 173.0
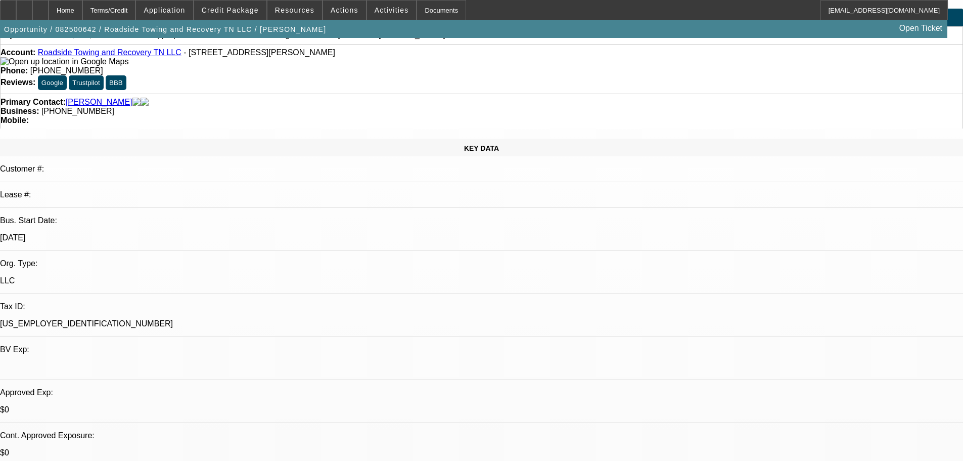
drag, startPoint x: 384, startPoint y: 157, endPoint x: 386, endPoint y: 190, distance: 32.4
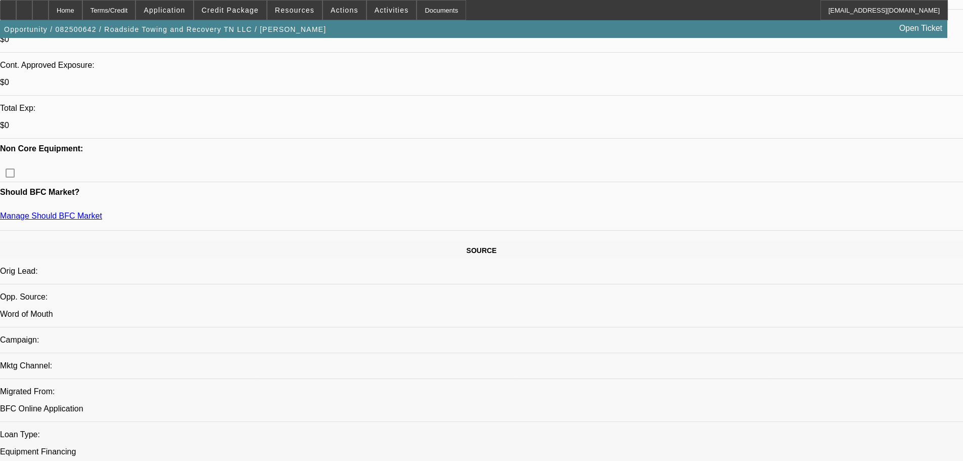
scroll to position [405, 0]
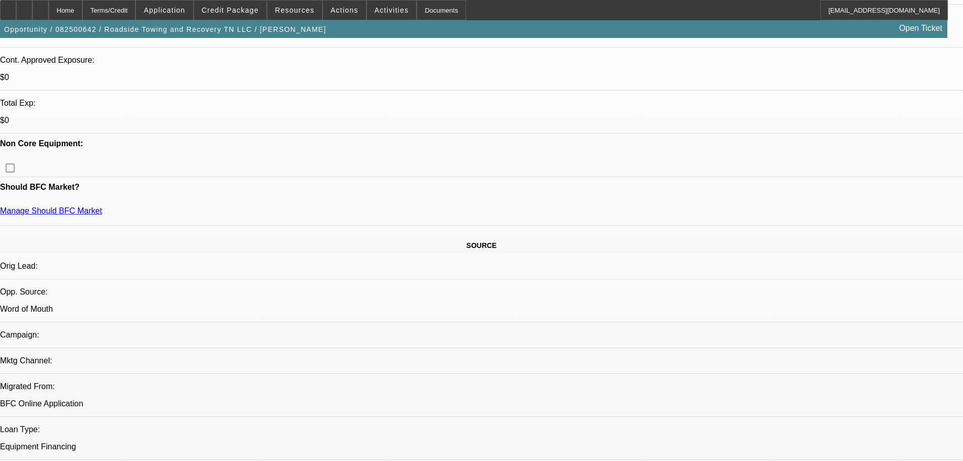
drag, startPoint x: 759, startPoint y: 145, endPoint x: 729, endPoint y: 157, distance: 32.9
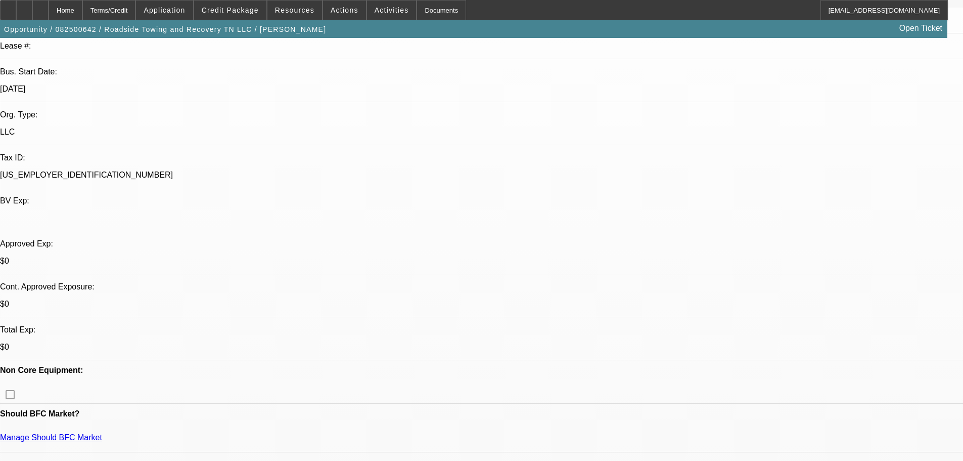
drag, startPoint x: 350, startPoint y: 145, endPoint x: 354, endPoint y: 84, distance: 60.8
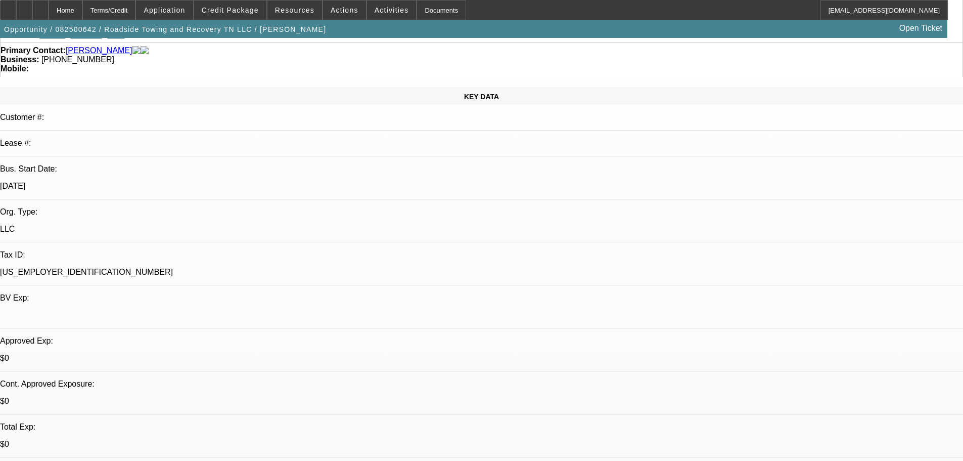
scroll to position [0, 0]
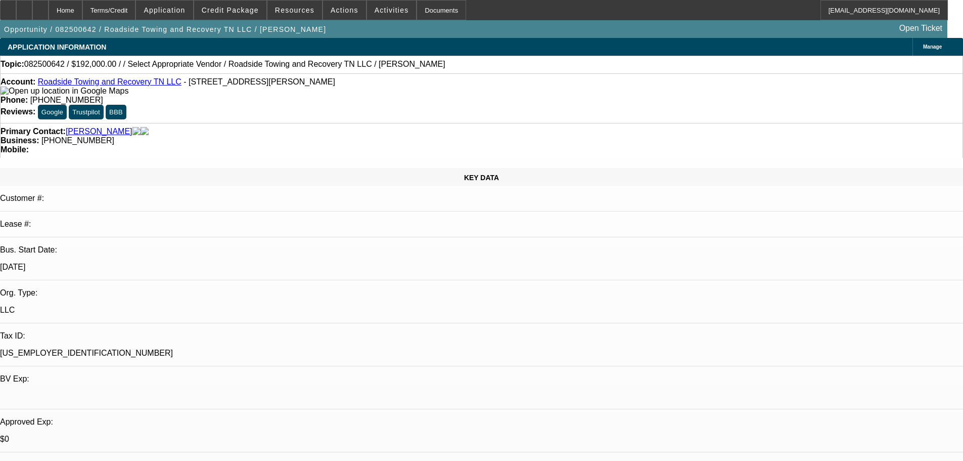
drag, startPoint x: 337, startPoint y: 247, endPoint x: 335, endPoint y: 158, distance: 89.0
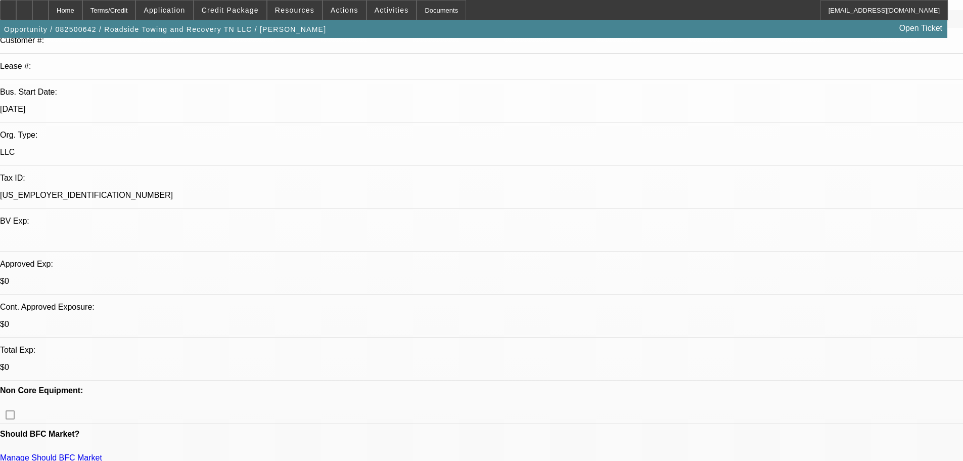
drag, startPoint x: 363, startPoint y: 331, endPoint x: 382, endPoint y: 448, distance: 118.5
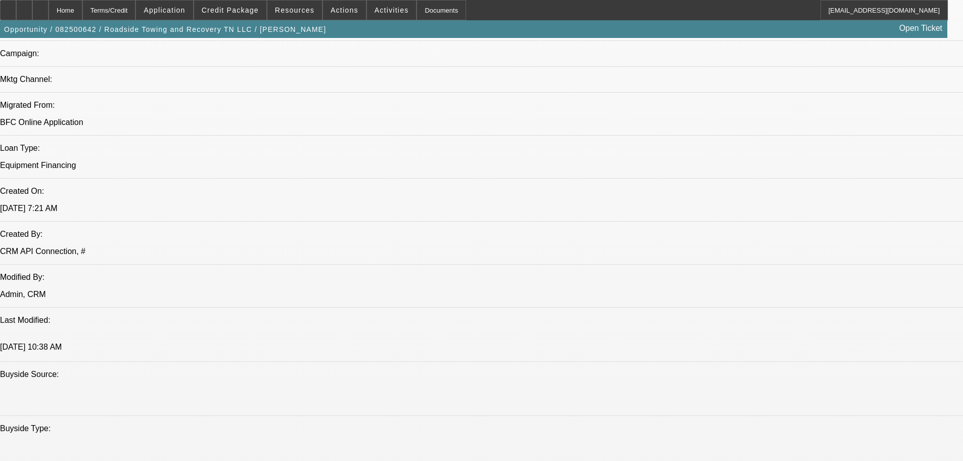
drag, startPoint x: 377, startPoint y: 136, endPoint x: 372, endPoint y: 241, distance: 104.8
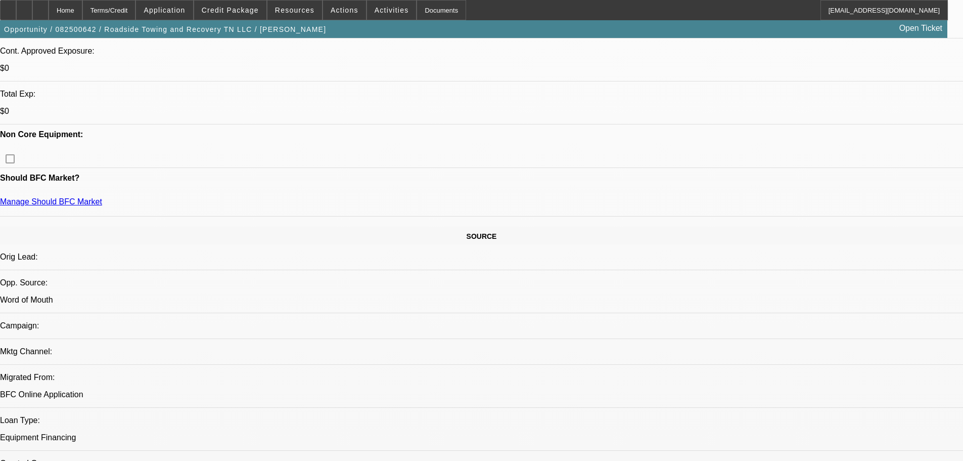
drag, startPoint x: 374, startPoint y: 88, endPoint x: 374, endPoint y: 31, distance: 57.1
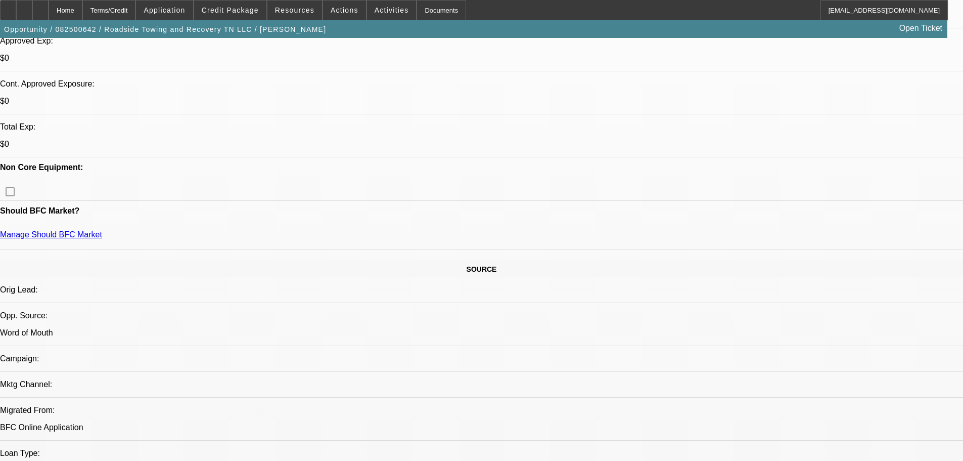
scroll to position [194, 0]
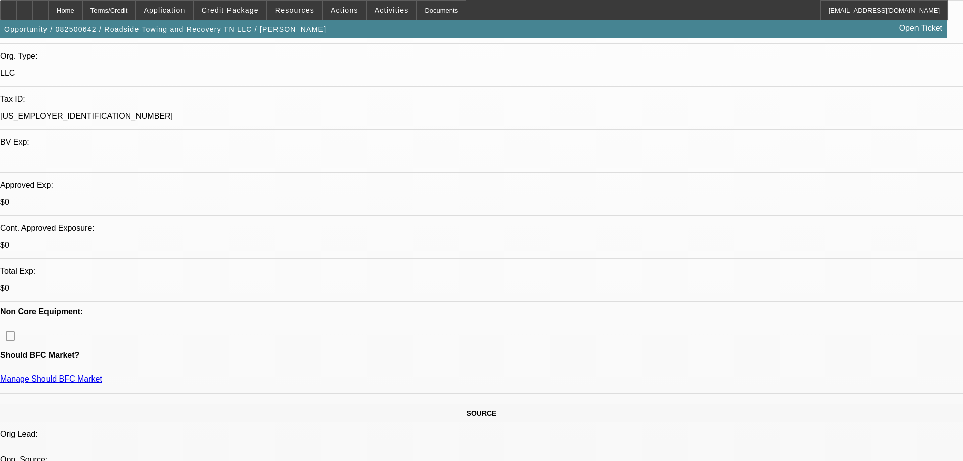
drag, startPoint x: 362, startPoint y: 275, endPoint x: 350, endPoint y: 212, distance: 63.7
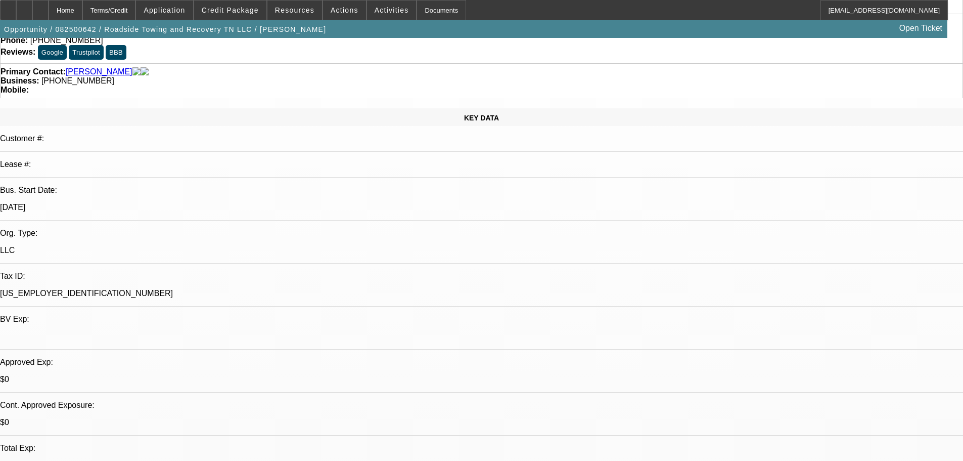
scroll to position [0, 0]
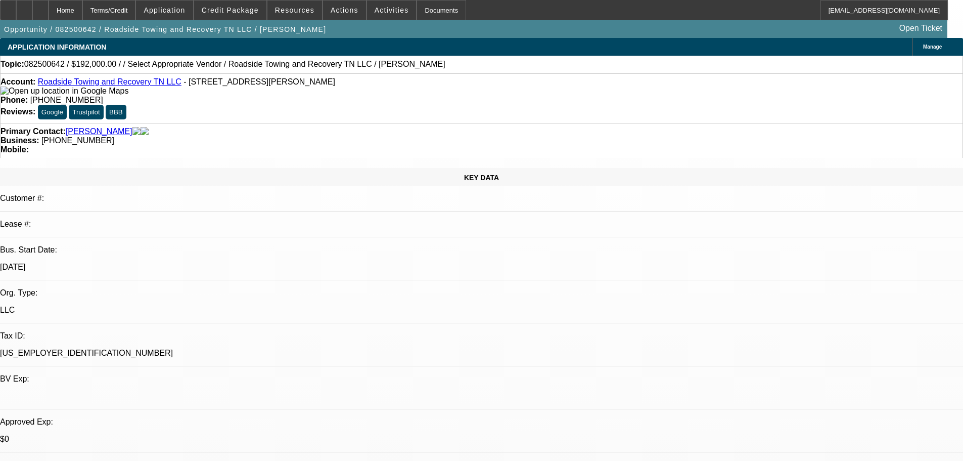
drag, startPoint x: 360, startPoint y: 157, endPoint x: 360, endPoint y: 137, distance: 20.2
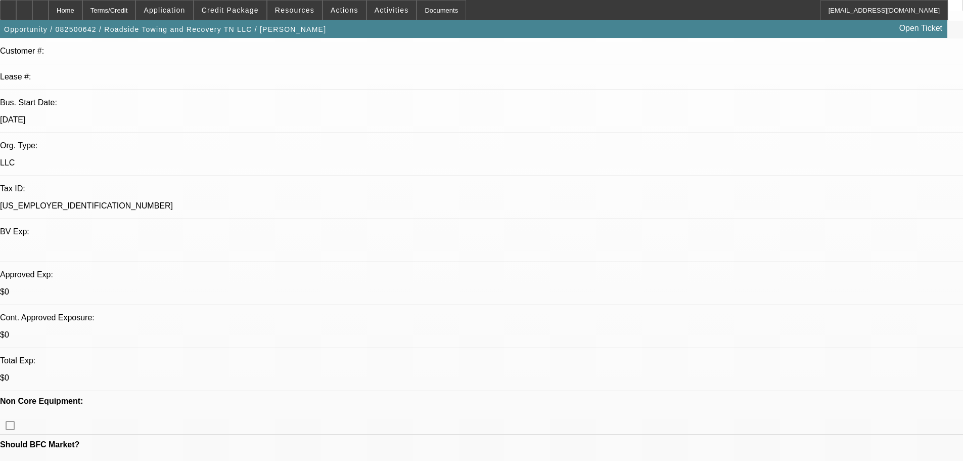
drag, startPoint x: 357, startPoint y: 388, endPoint x: 364, endPoint y: 426, distance: 39.1
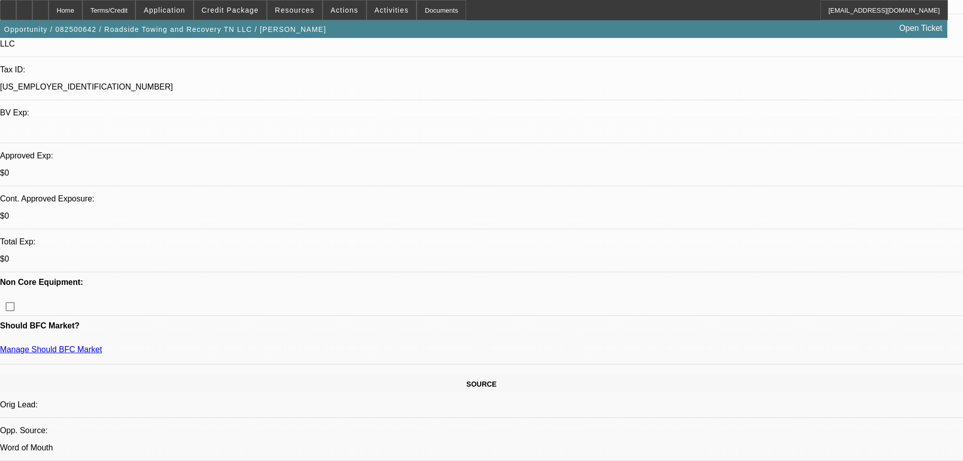
scroll to position [352, 0]
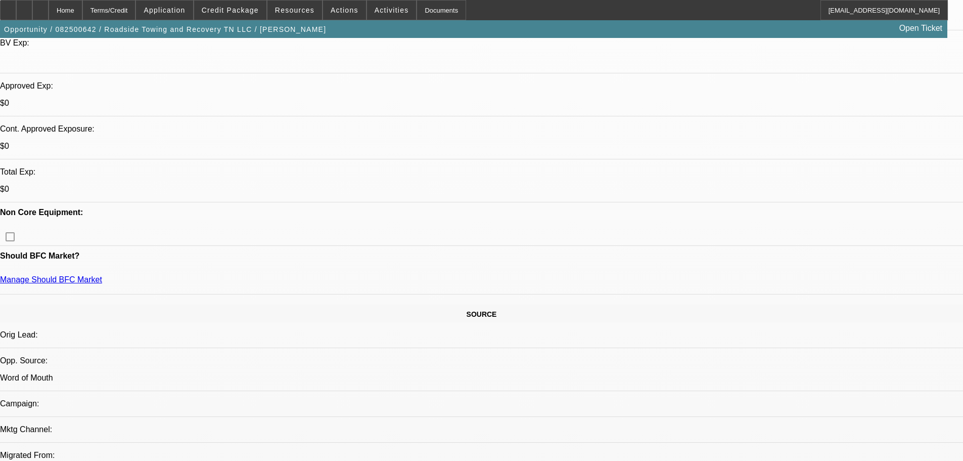
drag, startPoint x: 355, startPoint y: 407, endPoint x: 366, endPoint y: 484, distance: 78.0
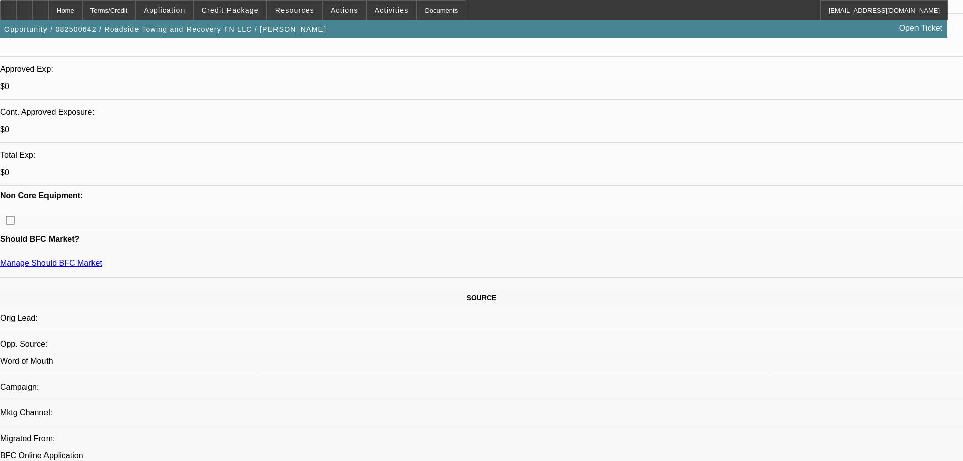
drag, startPoint x: 811, startPoint y: 405, endPoint x: 658, endPoint y: 328, distance: 171.0
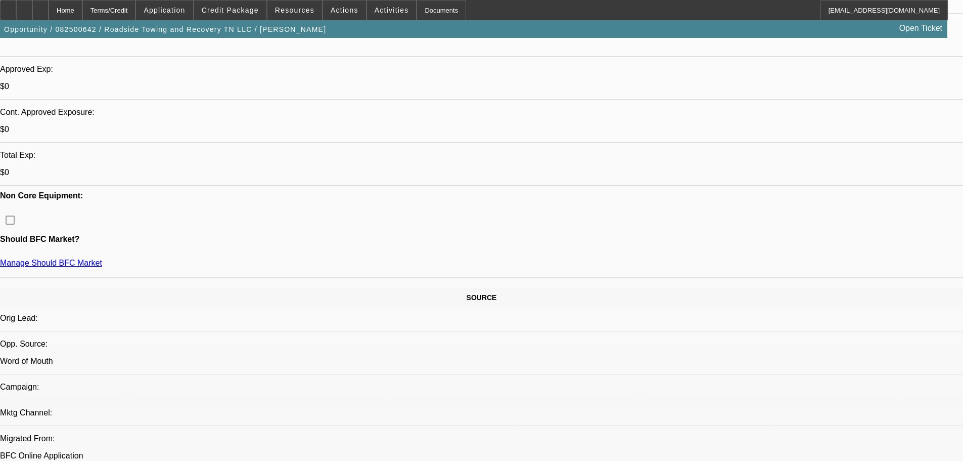
drag, startPoint x: 663, startPoint y: 327, endPoint x: 822, endPoint y: 405, distance: 176.8
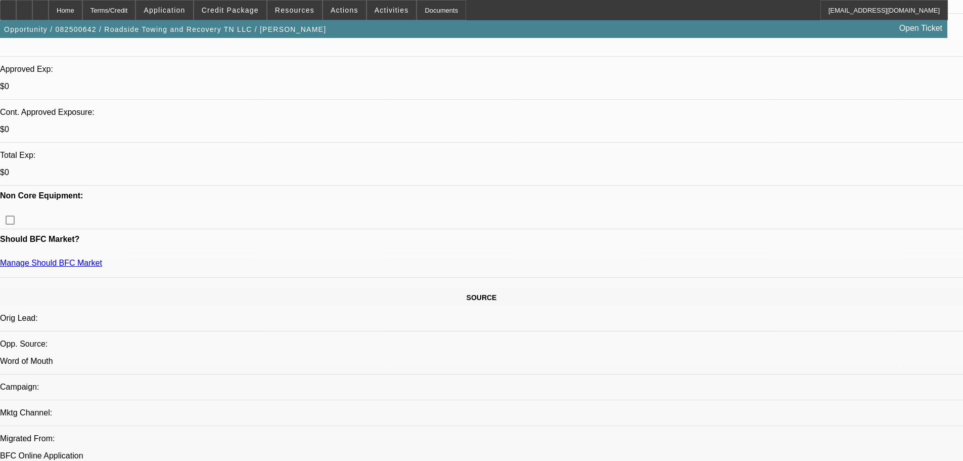
drag, startPoint x: 813, startPoint y: 405, endPoint x: 661, endPoint y: 330, distance: 169.2
drag, startPoint x: 661, startPoint y: 330, endPoint x: 151, endPoint y: 281, distance: 513.1
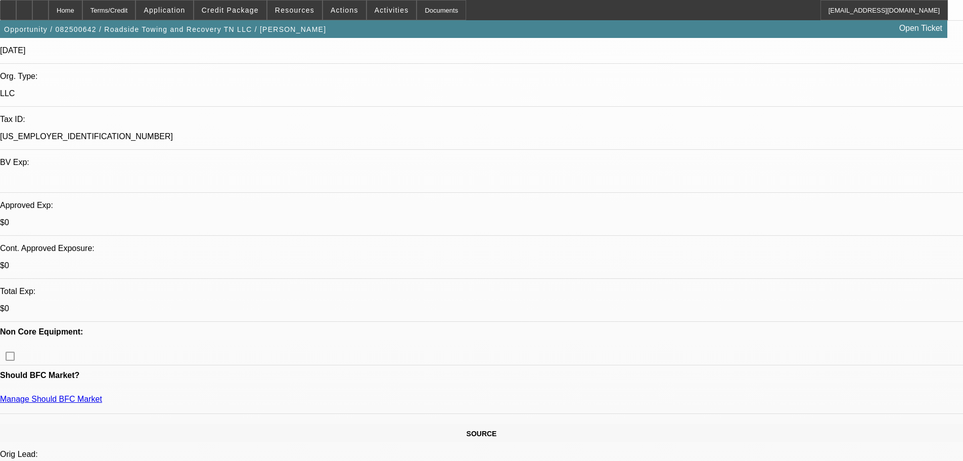
scroll to position [8, 0]
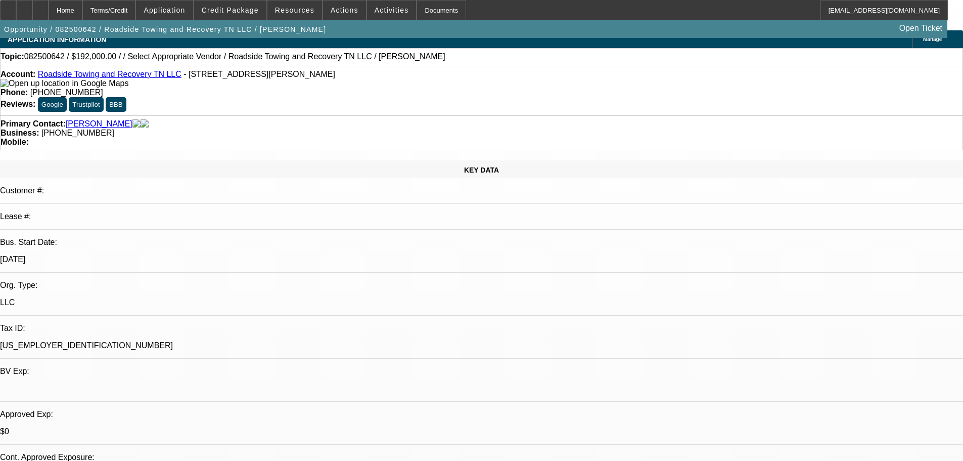
drag, startPoint x: 324, startPoint y: 263, endPoint x: 322, endPoint y: 188, distance: 75.4
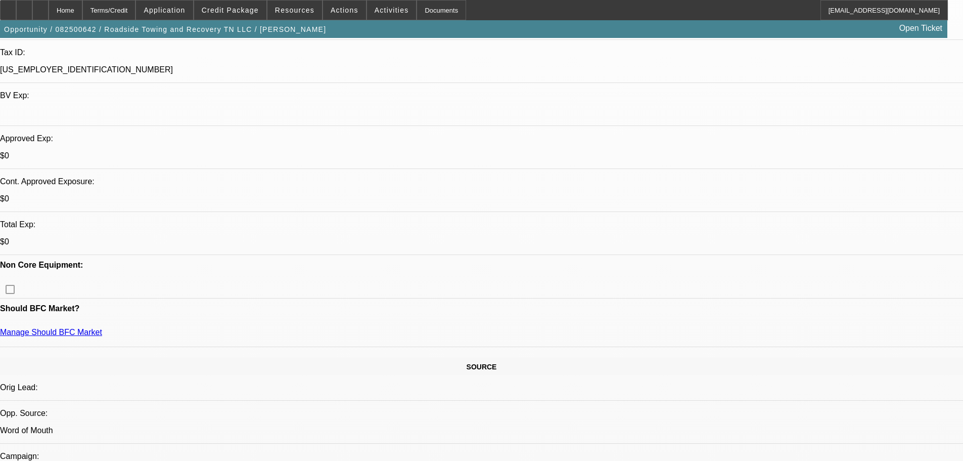
drag, startPoint x: 350, startPoint y: 224, endPoint x: 359, endPoint y: 270, distance: 46.8
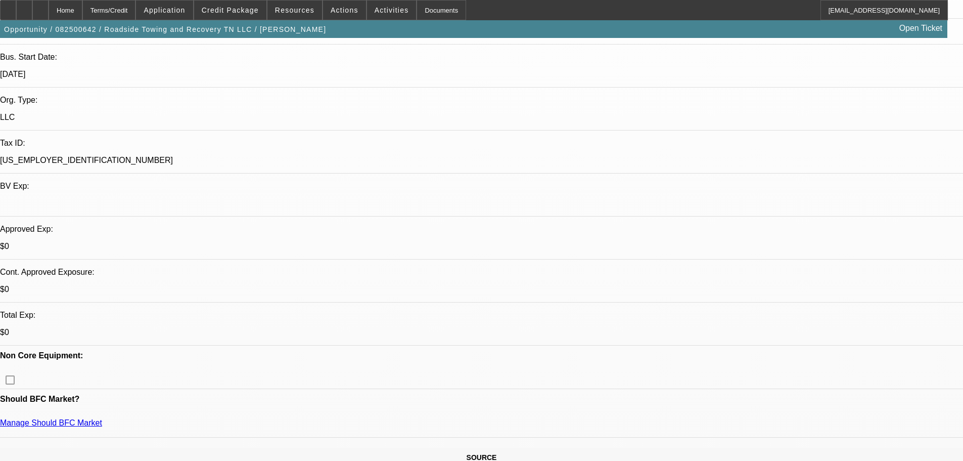
drag, startPoint x: 366, startPoint y: 260, endPoint x: 375, endPoint y: 178, distance: 82.4
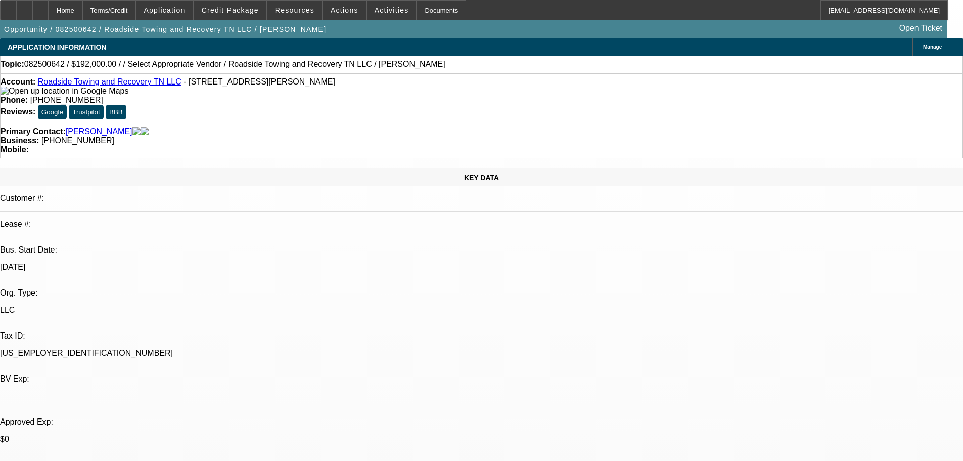
drag, startPoint x: 378, startPoint y: 304, endPoint x: 363, endPoint y: 187, distance: 118.2
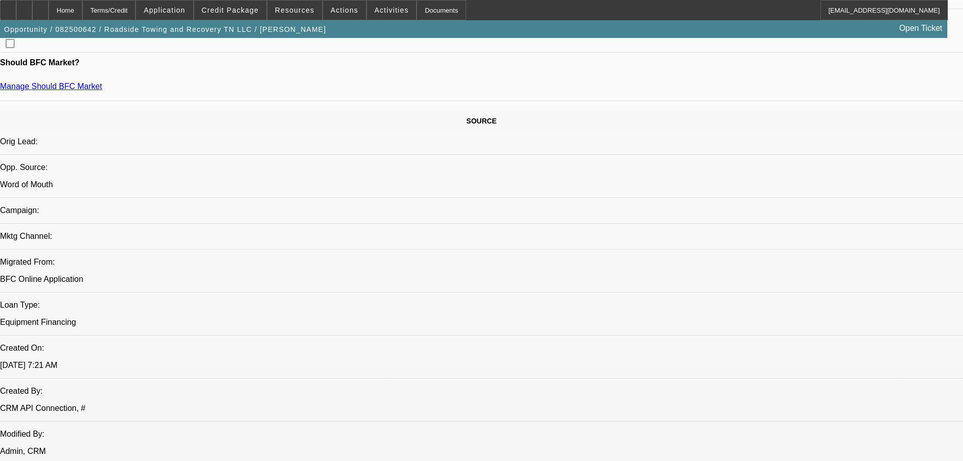
drag, startPoint x: 360, startPoint y: 318, endPoint x: 338, endPoint y: 170, distance: 149.2
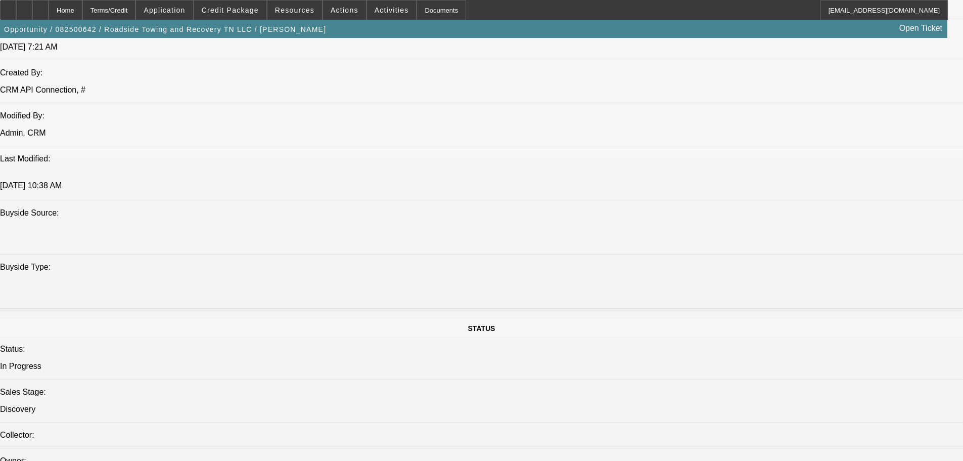
drag, startPoint x: 355, startPoint y: 262, endPoint x: 345, endPoint y: 228, distance: 35.4
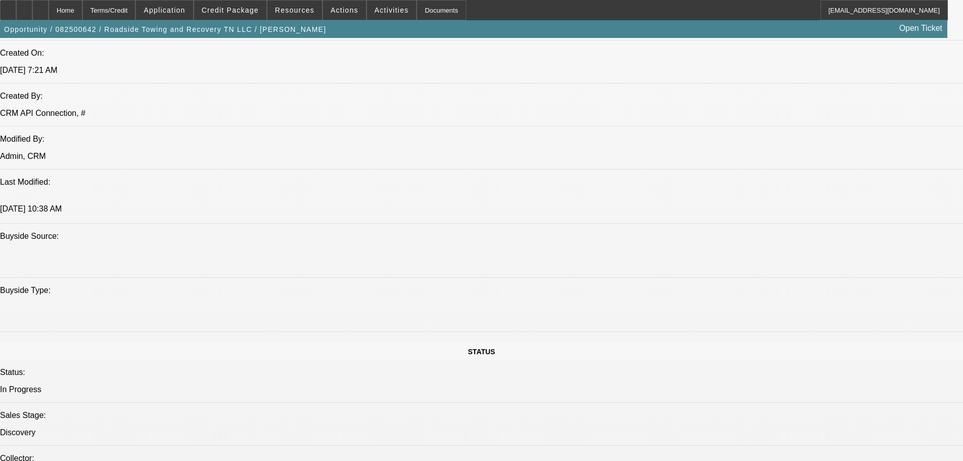
drag, startPoint x: 375, startPoint y: 167, endPoint x: 373, endPoint y: 115, distance: 52.1
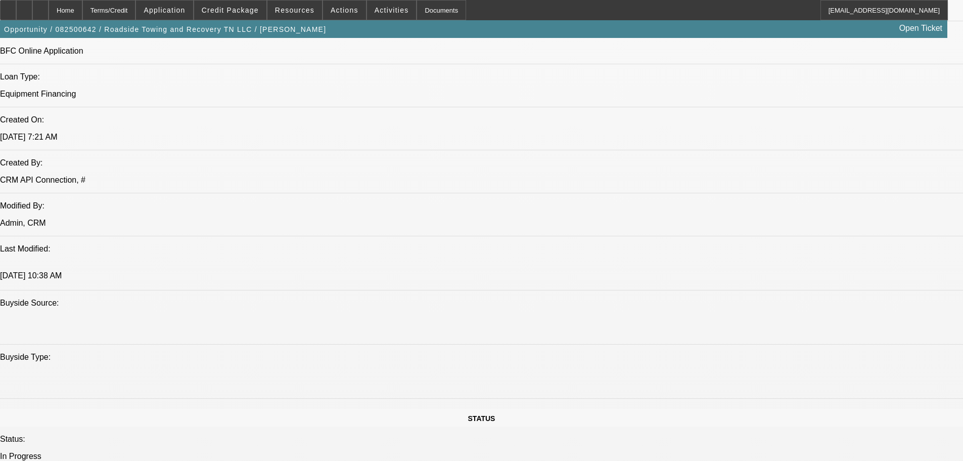
drag, startPoint x: 334, startPoint y: 188, endPoint x: 332, endPoint y: 153, distance: 34.9
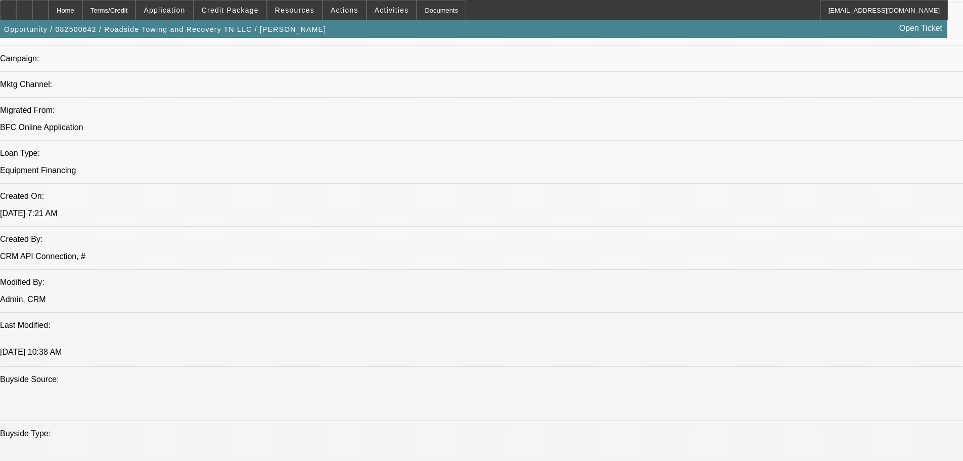
drag, startPoint x: 350, startPoint y: 138, endPoint x: 349, endPoint y: 69, distance: 68.8
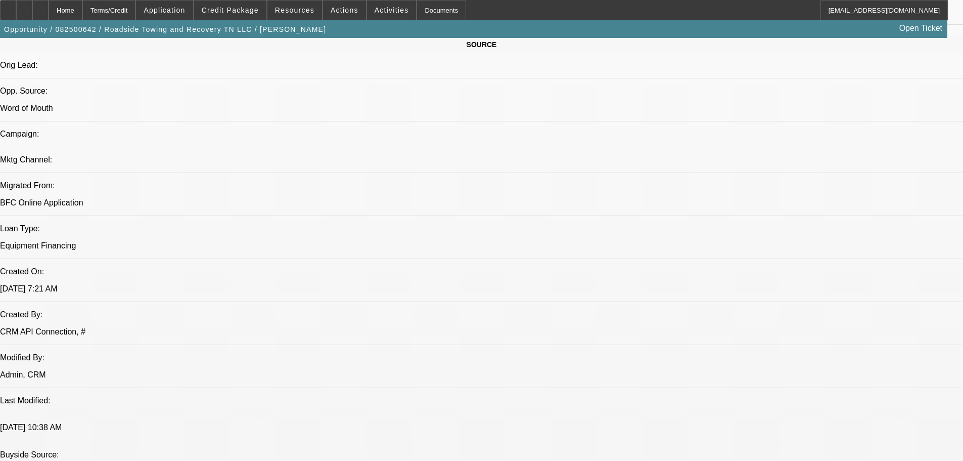
drag, startPoint x: 340, startPoint y: 165, endPoint x: 340, endPoint y: 100, distance: 65.2
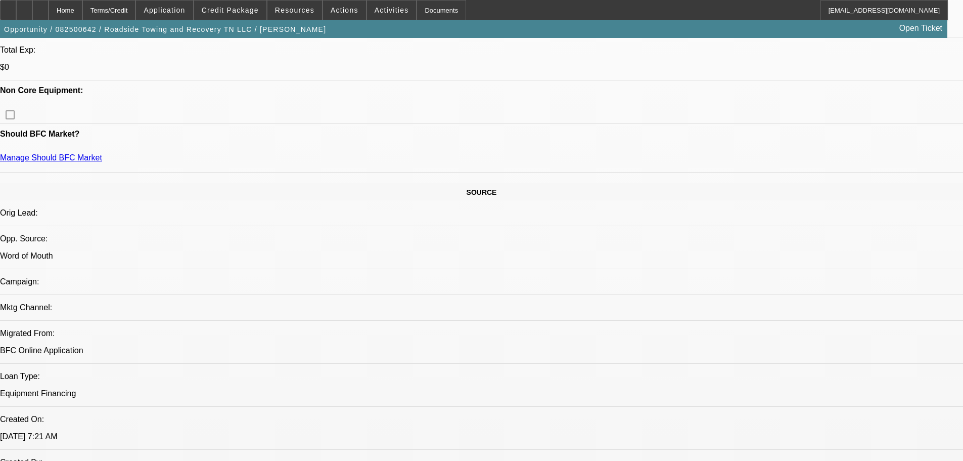
drag, startPoint x: 339, startPoint y: 200, endPoint x: 334, endPoint y: 140, distance: 59.9
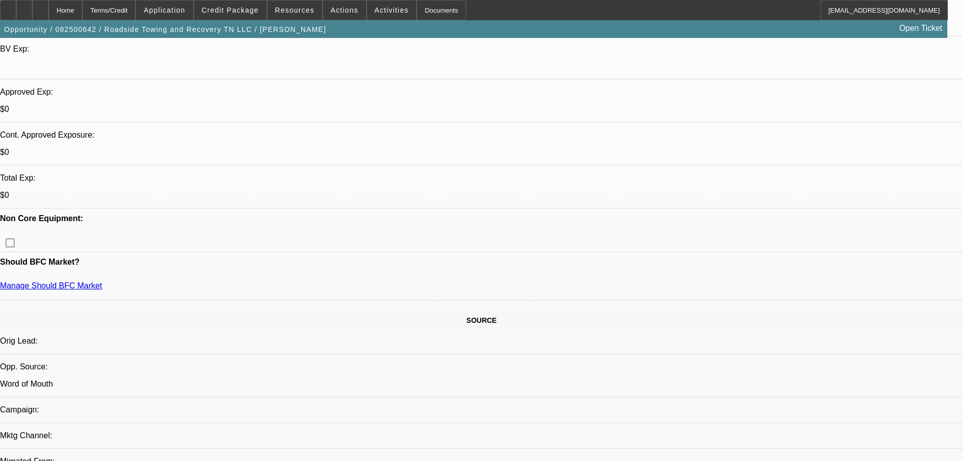
drag, startPoint x: 338, startPoint y: 194, endPoint x: 345, endPoint y: 94, distance: 100.4
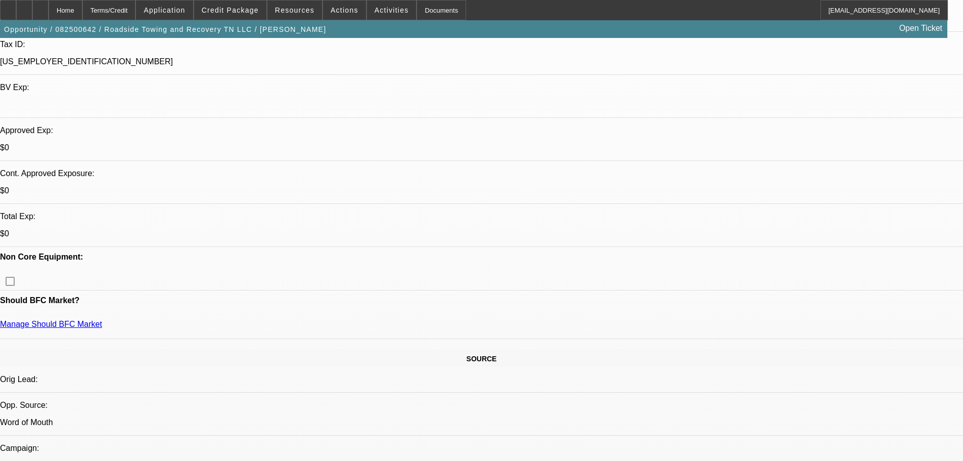
scroll to position [138, 0]
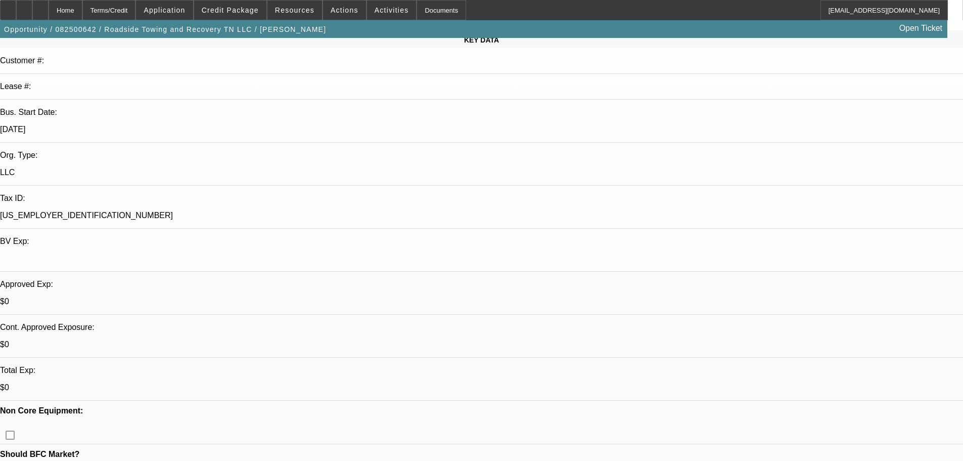
drag, startPoint x: 345, startPoint y: 267, endPoint x: 351, endPoint y: 176, distance: 91.7
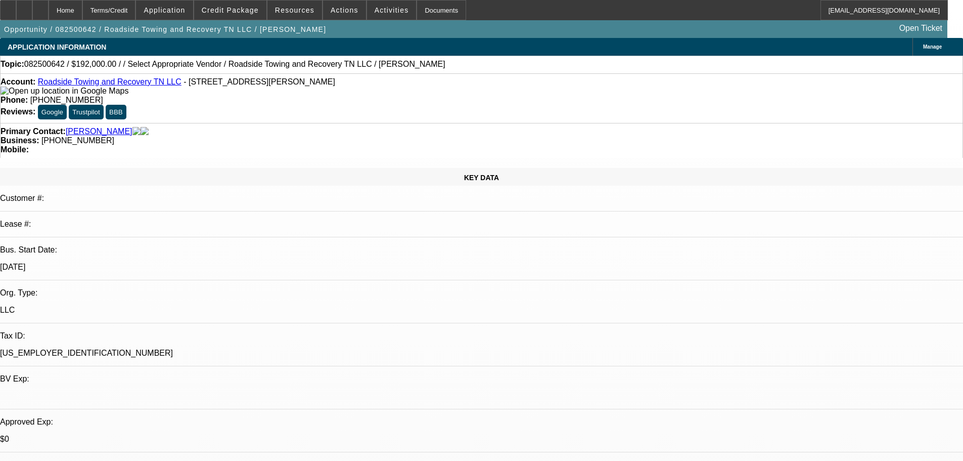
drag, startPoint x: 353, startPoint y: 265, endPoint x: 358, endPoint y: 135, distance: 130.6
drag, startPoint x: 338, startPoint y: 289, endPoint x: 363, endPoint y: 386, distance: 100.2
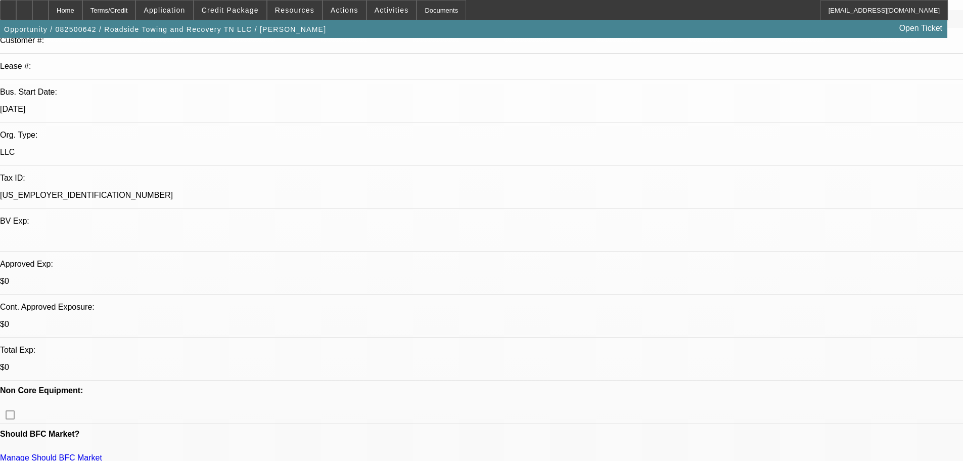
drag, startPoint x: 346, startPoint y: 261, endPoint x: 346, endPoint y: 299, distance: 37.9
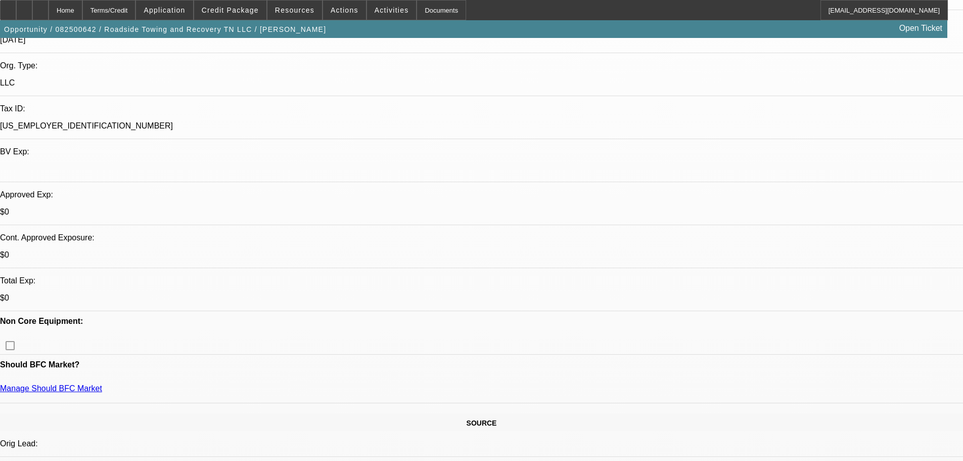
drag, startPoint x: 322, startPoint y: 324, endPoint x: 335, endPoint y: 409, distance: 86.5
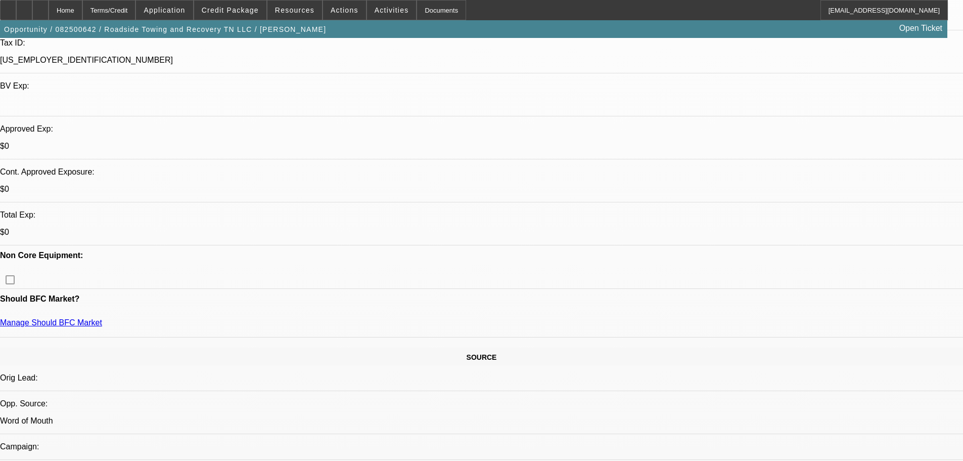
drag
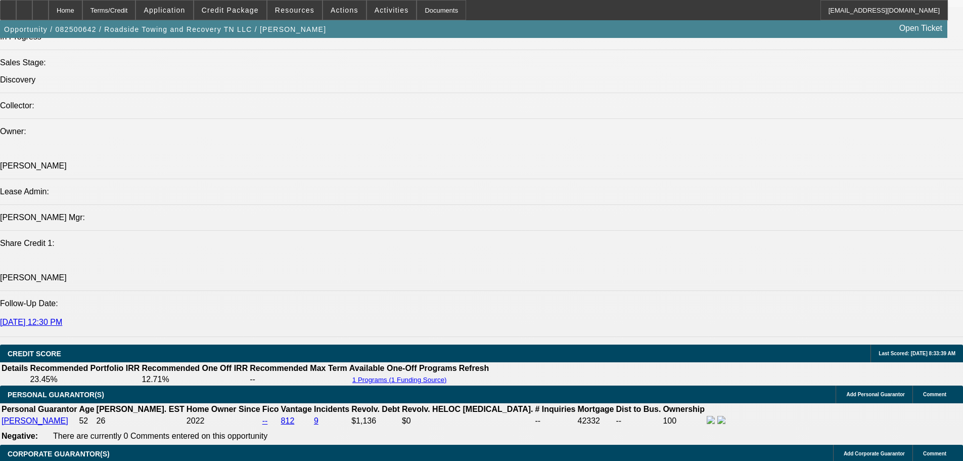
scroll to position [1112, 0]
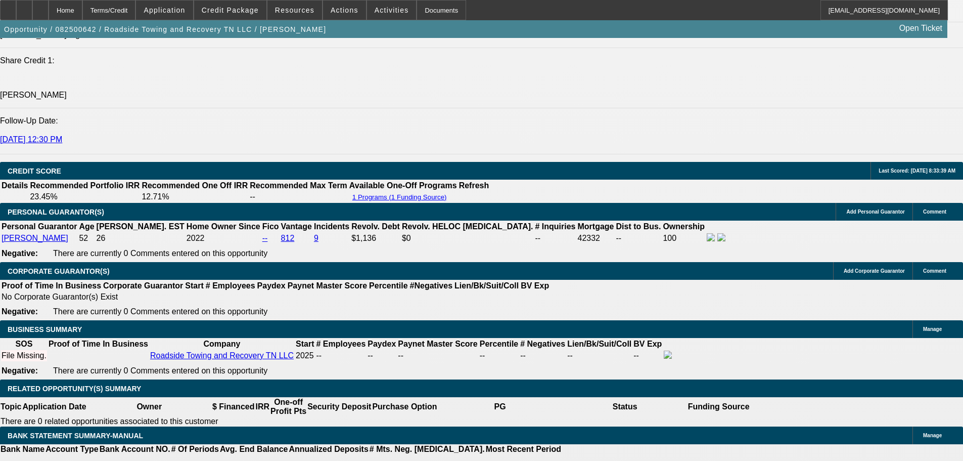
drag, startPoint x: 322, startPoint y: 253, endPoint x: 339, endPoint y: 330, distance: 79.1
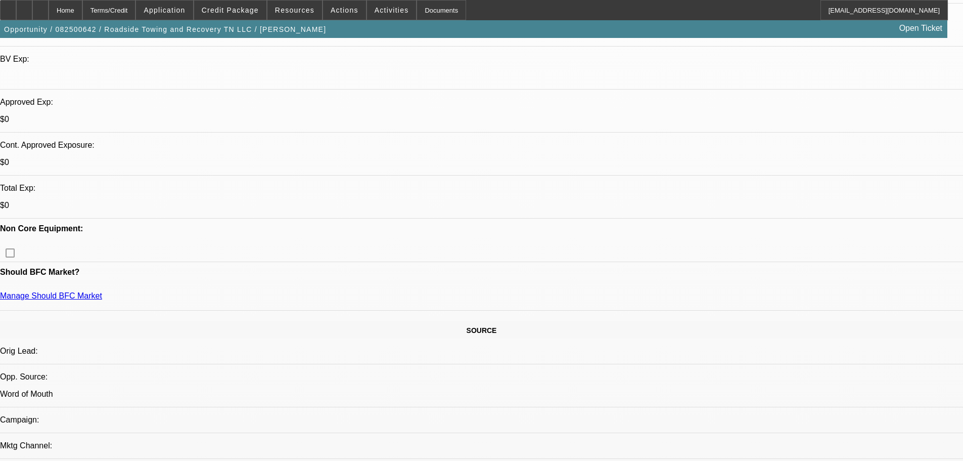
scroll to position [0, 0]
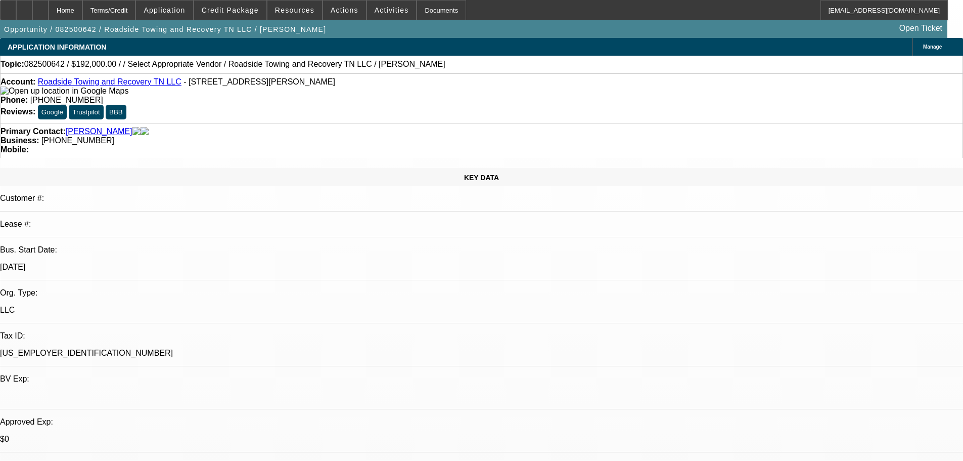
drag, startPoint x: 326, startPoint y: 202, endPoint x: 320, endPoint y: 99, distance: 103.9
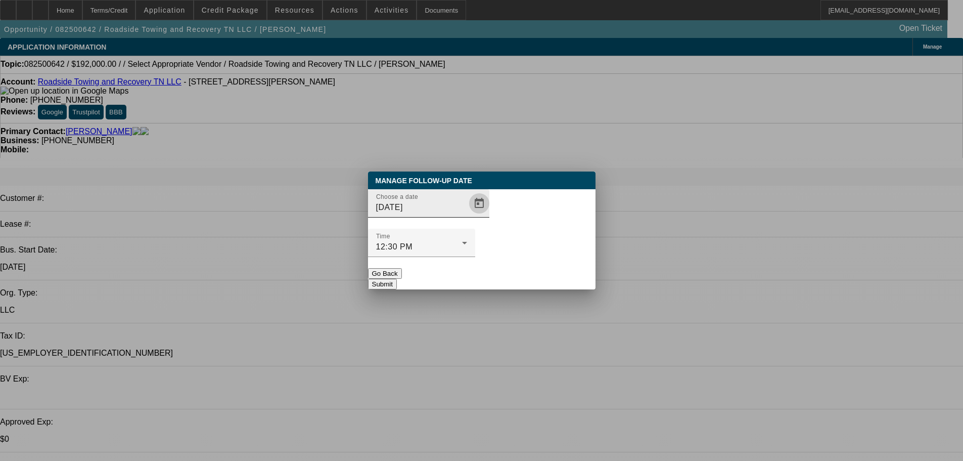
click at [467, 215] on span "Open calendar" at bounding box center [479, 203] width 24 height 24
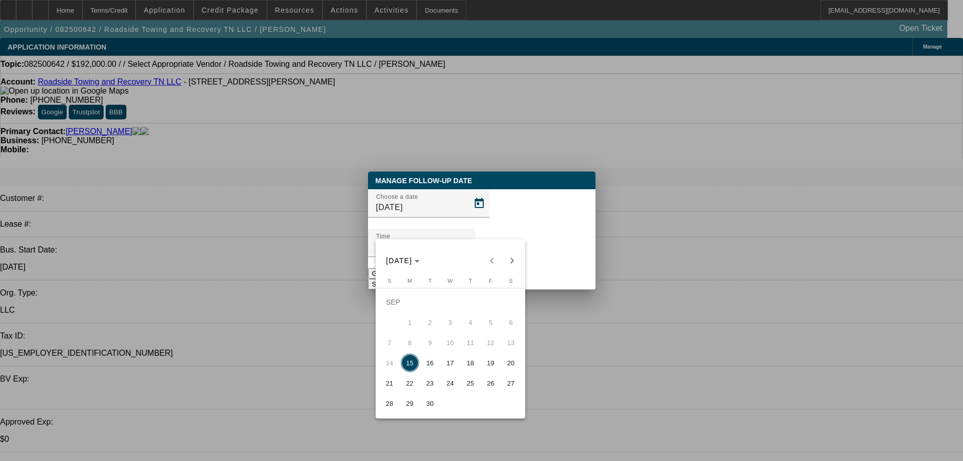
click at [469, 367] on span "18" at bounding box center [471, 362] width 18 height 18
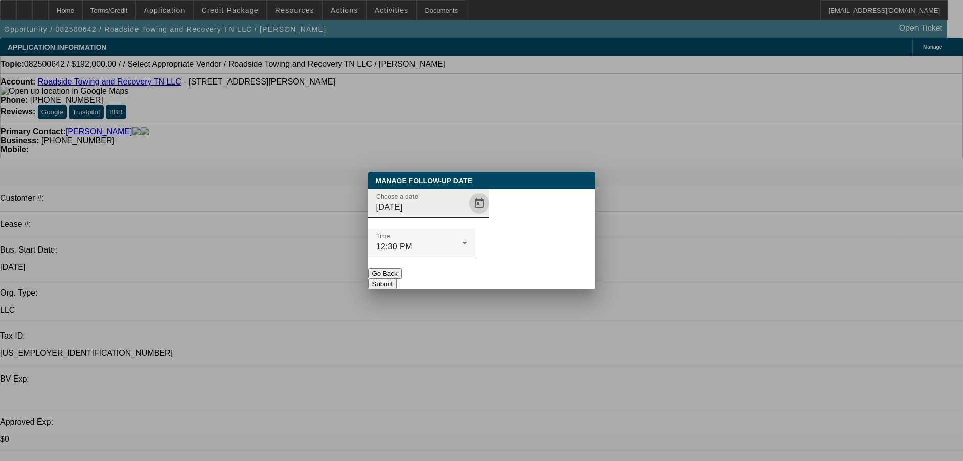
click at [468, 215] on span "Open calendar" at bounding box center [479, 203] width 24 height 24
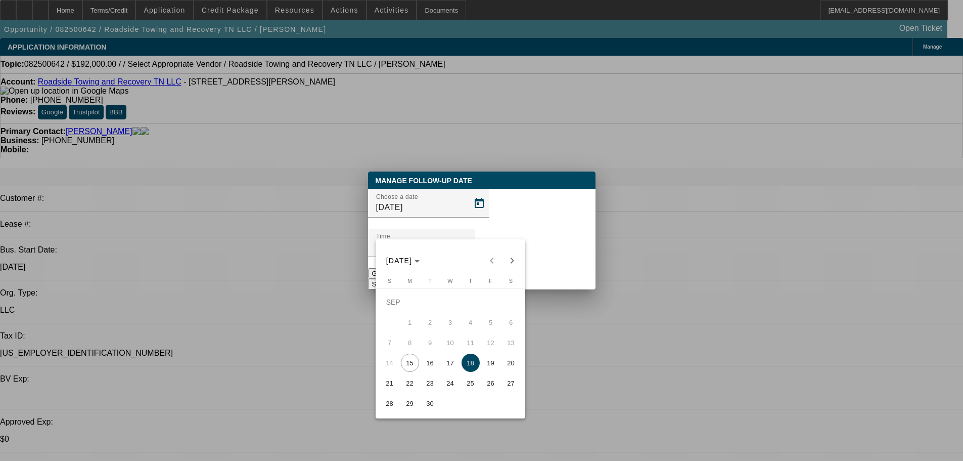
click at [449, 366] on span "17" at bounding box center [450, 362] width 18 height 18
type input "9/17/2025"
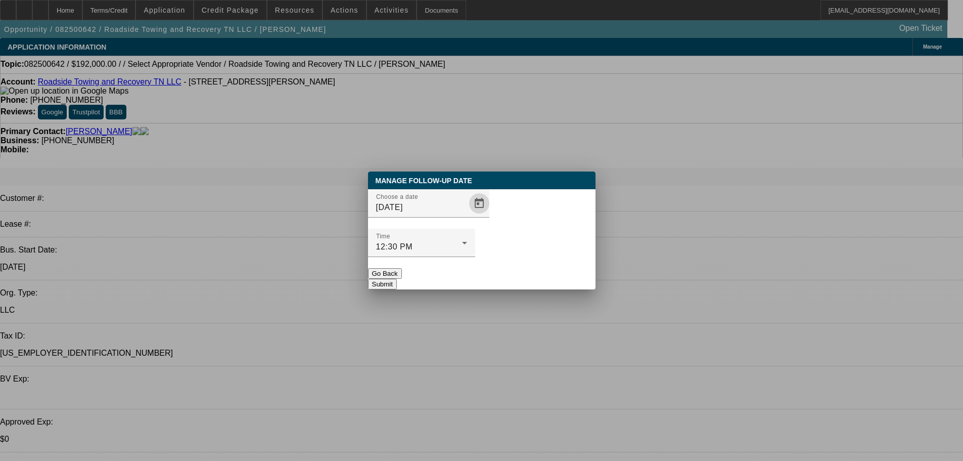
click at [397, 279] on button "Submit" at bounding box center [382, 284] width 29 height 11
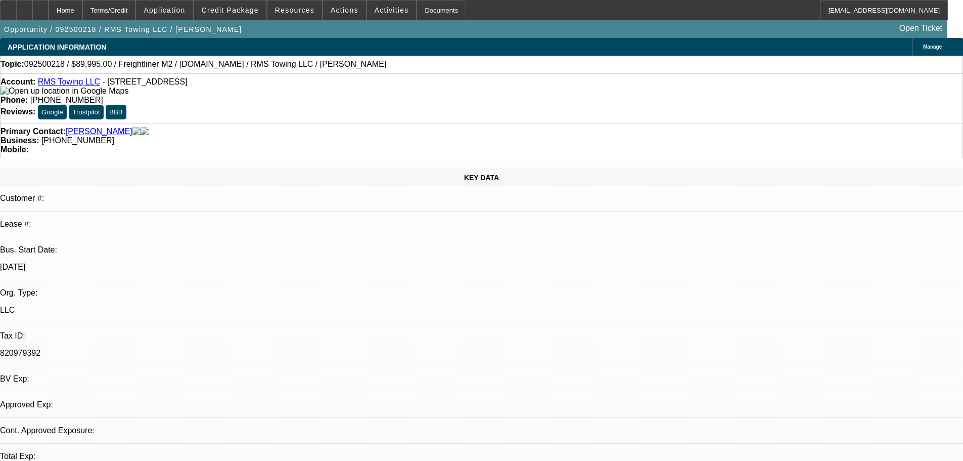
select select "0"
select select "3"
select select "0"
select select "6"
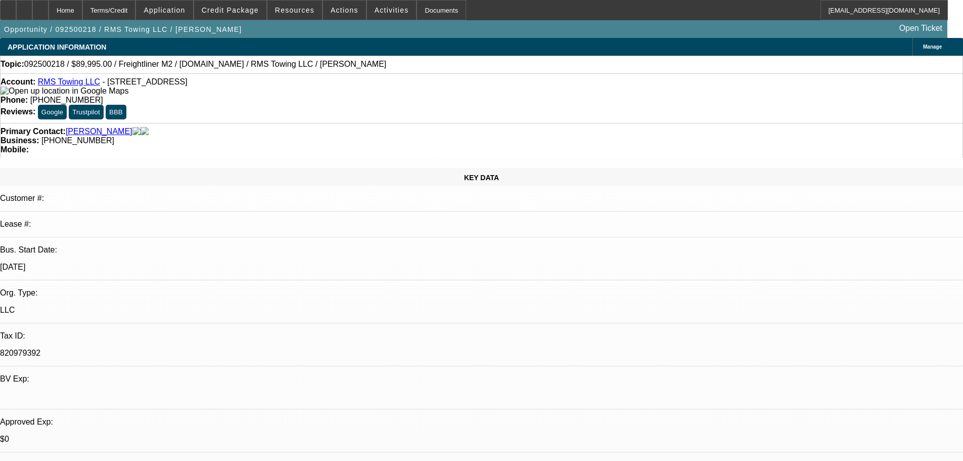
drag, startPoint x: 677, startPoint y: 354, endPoint x: 557, endPoint y: 94, distance: 286.0
drag, startPoint x: 415, startPoint y: 112, endPoint x: 363, endPoint y: 107, distance: 52.3
click at [363, 136] on div "Business: [PHONE_NUMBER]" at bounding box center [482, 140] width 962 height 9
copy span "[PHONE_NUMBER]"
click at [306, 127] on div "Primary Contact: [PERSON_NAME]" at bounding box center [482, 131] width 962 height 9
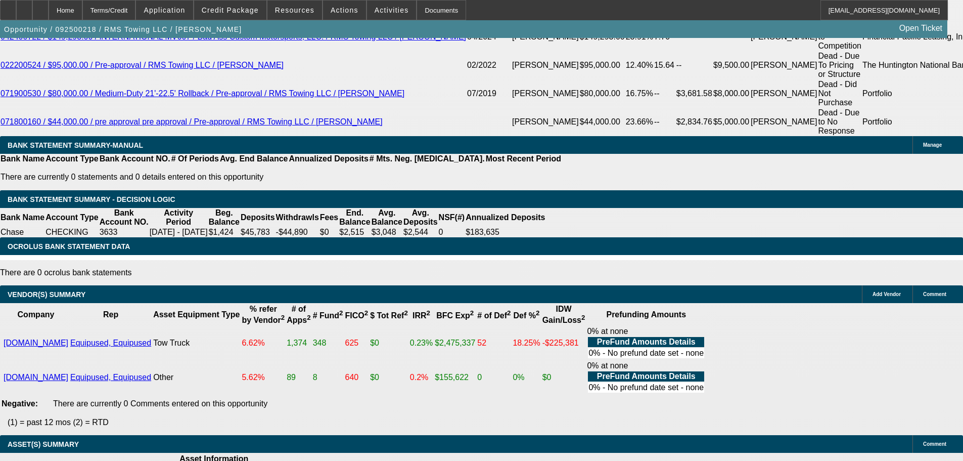
drag, startPoint x: 330, startPoint y: 255, endPoint x: 370, endPoint y: 452, distance: 200.7
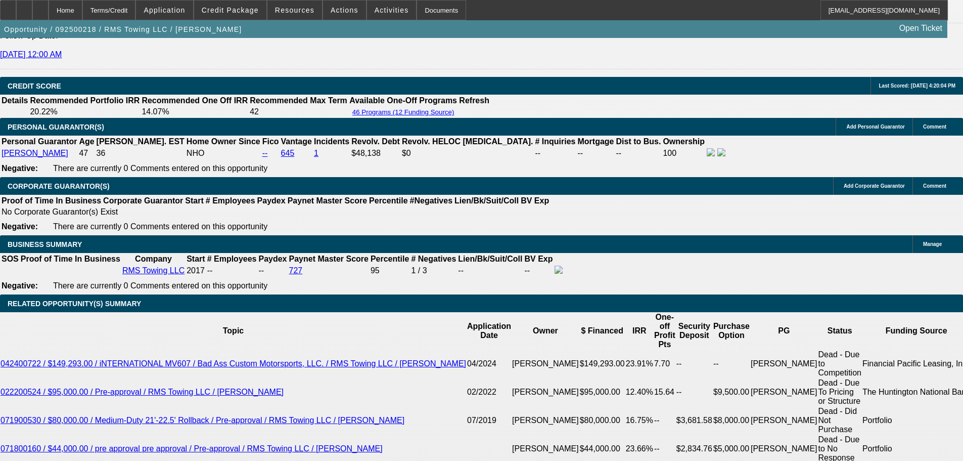
scroll to position [1365, 0]
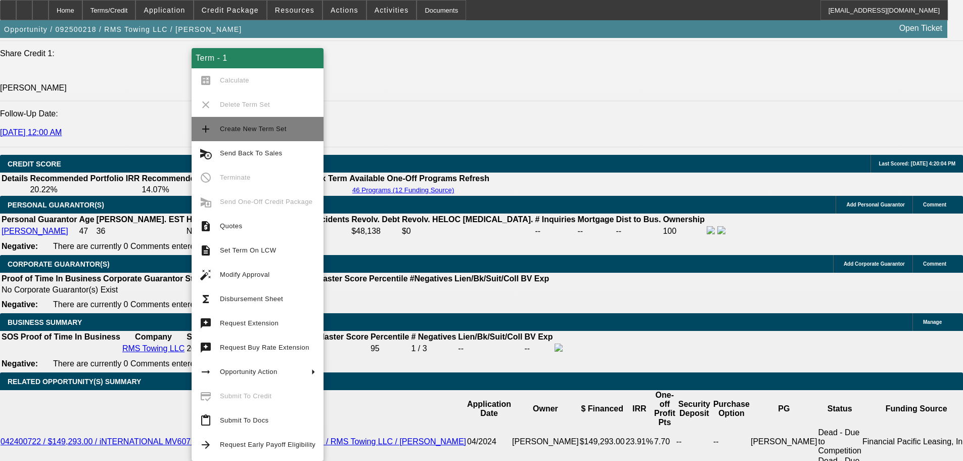
click at [296, 128] on span "Create New Term Set" at bounding box center [268, 129] width 96 height 12
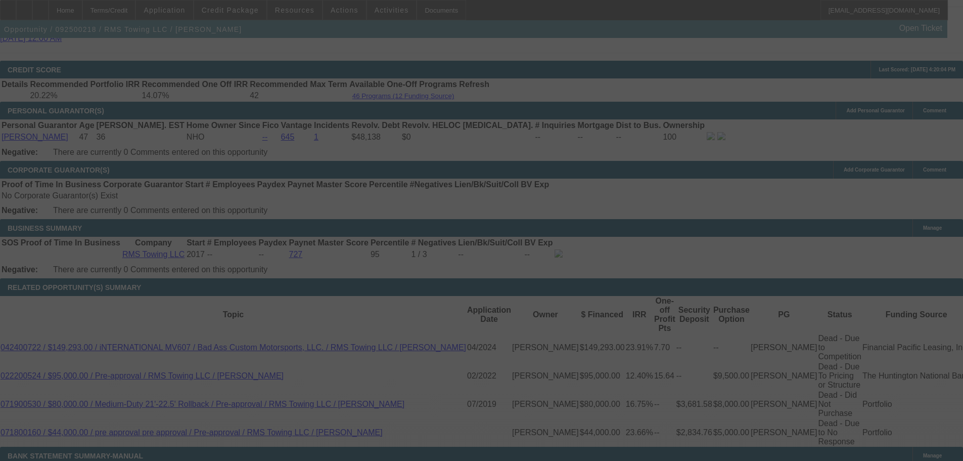
scroll to position [1516, 0]
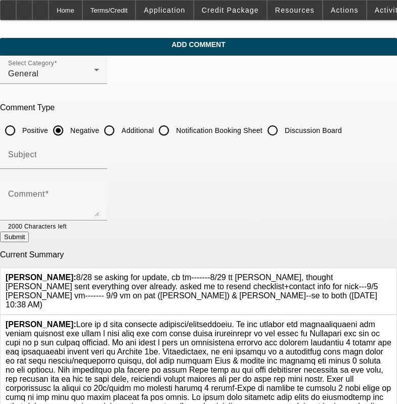
click at [283, 129] on input "Discussion Board" at bounding box center [272, 130] width 20 height 20
radio input "true"
click at [283, 133] on input "Discussion Board" at bounding box center [272, 130] width 20 height 20
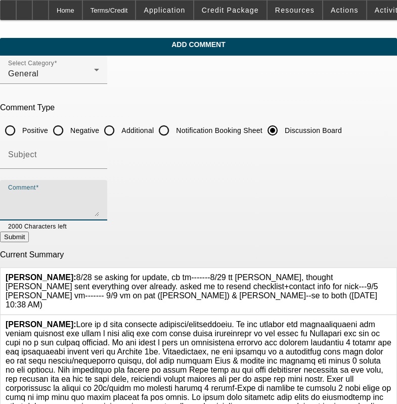
click at [99, 203] on textarea "Comment" at bounding box center [53, 204] width 91 height 24
paste textarea "8/28 se asking for update, cb tm-------8/29 tt [PERSON_NAME], thought [PERSON_N…"
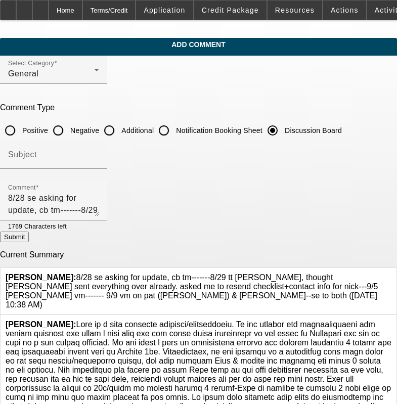
click at [391, 273] on icon at bounding box center [391, 273] width 0 height 0
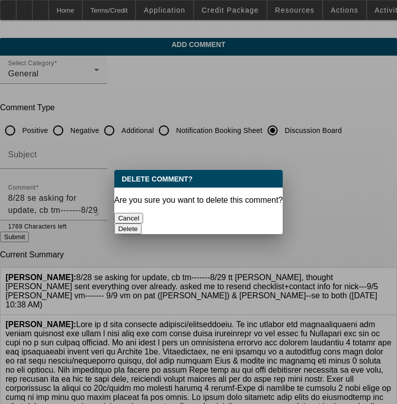
click at [142, 224] on button "Delete" at bounding box center [128, 229] width 28 height 11
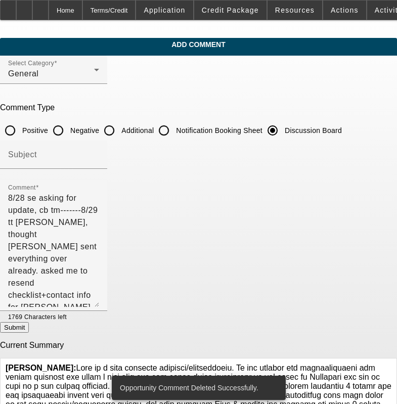
drag, startPoint x: 370, startPoint y: 213, endPoint x: 389, endPoint y: 304, distance: 92.4
click at [389, 304] on app-comments-manage "Add Comment Select Category General Comment Type Positive Negative Additional N…" at bounding box center [198, 316] width 397 height 556
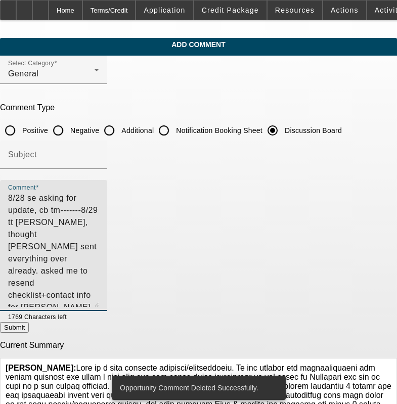
click at [99, 220] on textarea "8/28 se asking for update, cb tm-------8/29 tt [PERSON_NAME], thought [PERSON_N…" at bounding box center [53, 249] width 91 height 115
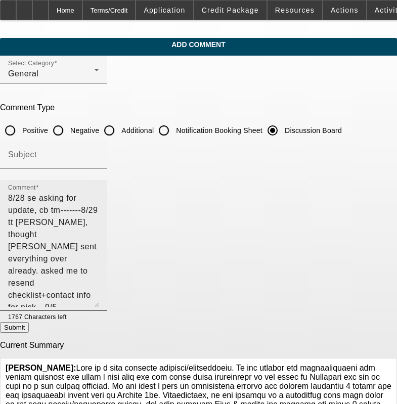
drag, startPoint x: 340, startPoint y: 243, endPoint x: 347, endPoint y: 241, distance: 7.4
click at [99, 243] on textarea "8/28 se asking for update, cb tm-------8/29 tt [PERSON_NAME], thought [PERSON_N…" at bounding box center [53, 249] width 91 height 115
click at [99, 220] on textarea "8/28 se asking for update, cb tm-------8/29 tt [PERSON_NAME], thought [PERSON_N…" at bounding box center [53, 249] width 91 height 115
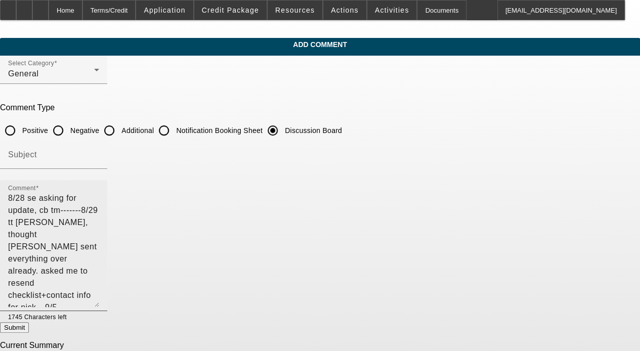
click at [99, 238] on textarea "8/28 se asking for update, cb tm-------8/29 tt [PERSON_NAME], thought [PERSON_N…" at bounding box center [53, 249] width 91 height 115
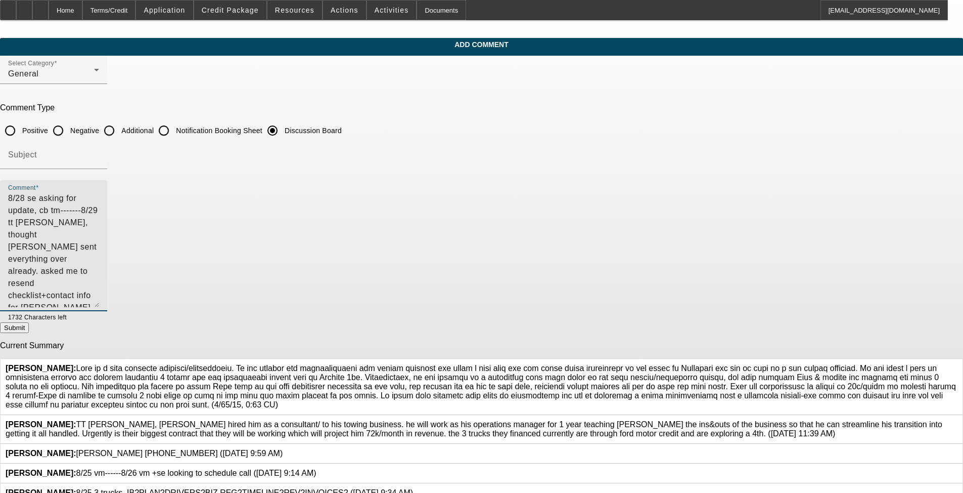
click at [99, 289] on textarea "8/28 se asking for update, cb tm-------8/29 tt [PERSON_NAME], thought [PERSON_N…" at bounding box center [53, 249] width 91 height 115
click at [99, 206] on textarea "8/28 se asking for update, cb tm-------8/29 tt [PERSON_NAME], thought [PERSON_N…" at bounding box center [53, 249] width 91 height 115
click at [99, 221] on textarea "8/28 se asking for update, cb tm-------8/29 tt [PERSON_NAME], thought [PERSON_N…" at bounding box center [53, 249] width 91 height 115
drag, startPoint x: 367, startPoint y: 235, endPoint x: 358, endPoint y: 232, distance: 9.0
click at [99, 235] on textarea "8/28 se asking for update, cb tm-------8/29 tt patrick, thought chris sent ever…" at bounding box center [53, 249] width 91 height 115
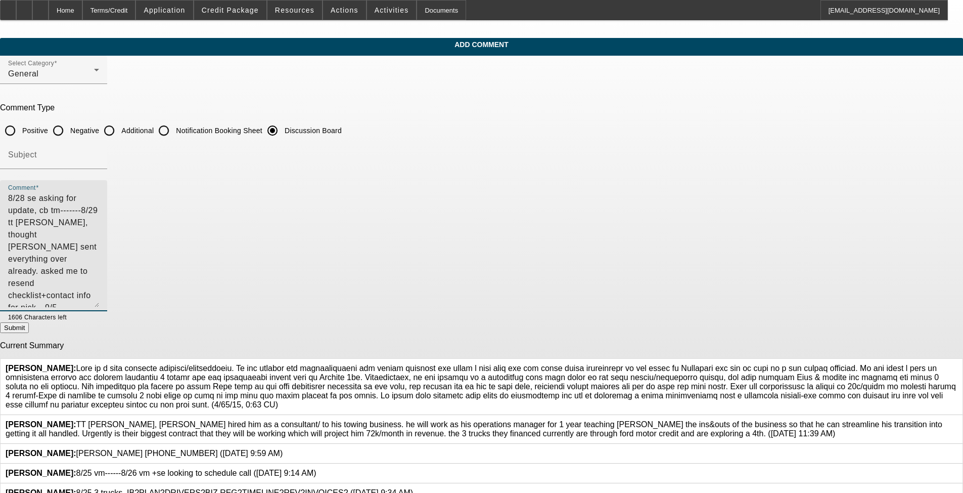
click at [99, 232] on textarea "8/28 se asking for update, cb tm-------8/29 tt patrick, thought chris sent ever…" at bounding box center [53, 249] width 91 height 115
drag, startPoint x: 358, startPoint y: 232, endPoint x: 333, endPoint y: 244, distance: 27.1
click at [99, 248] on textarea "8/28 se asking for update, cb tm-------8/29 tt patrick, thought chris sent ever…" at bounding box center [53, 249] width 91 height 115
click at [99, 238] on textarea "8/28 se asking for update, cb tm-------8/29 tt patrick, thought chris sent ever…" at bounding box center [53, 249] width 91 height 115
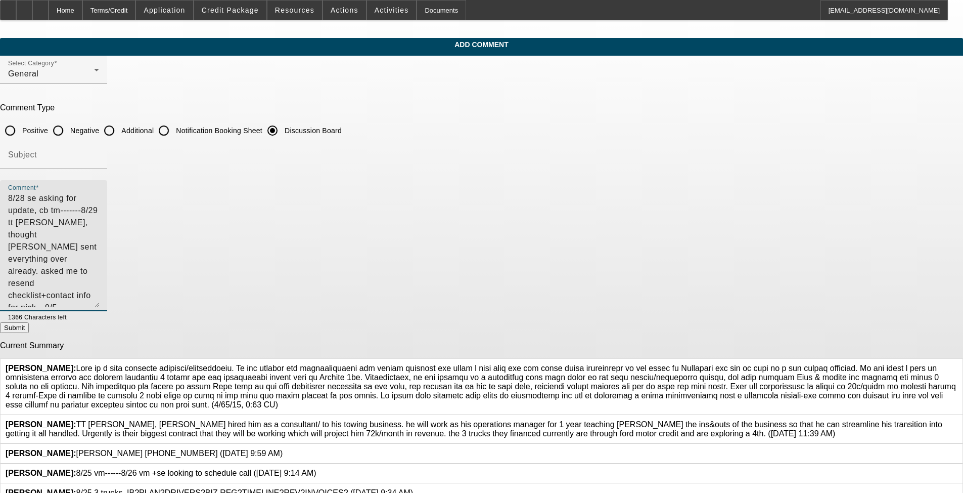
type textarea "8/28 se asking for update, cb tm-------8/29 tt patrick, thought chris sent ever…"
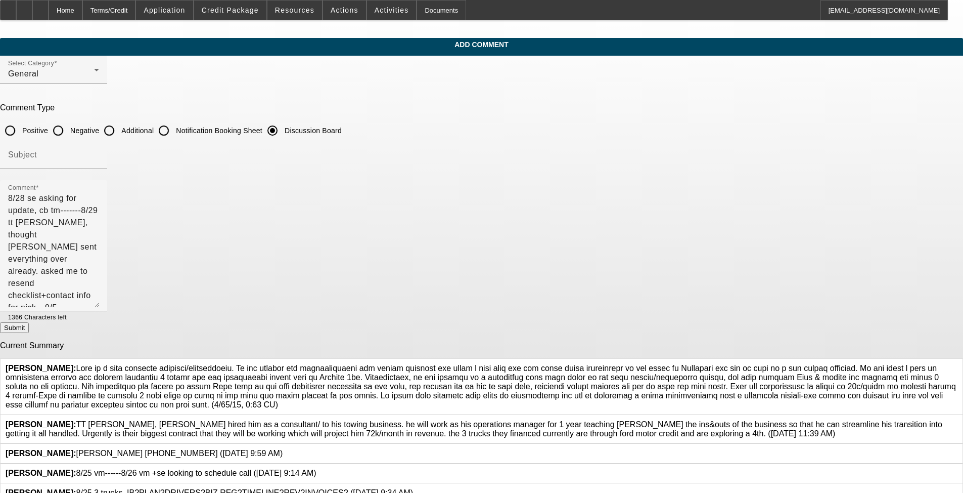
click at [29, 326] on button "Submit" at bounding box center [14, 327] width 29 height 11
radio input "true"
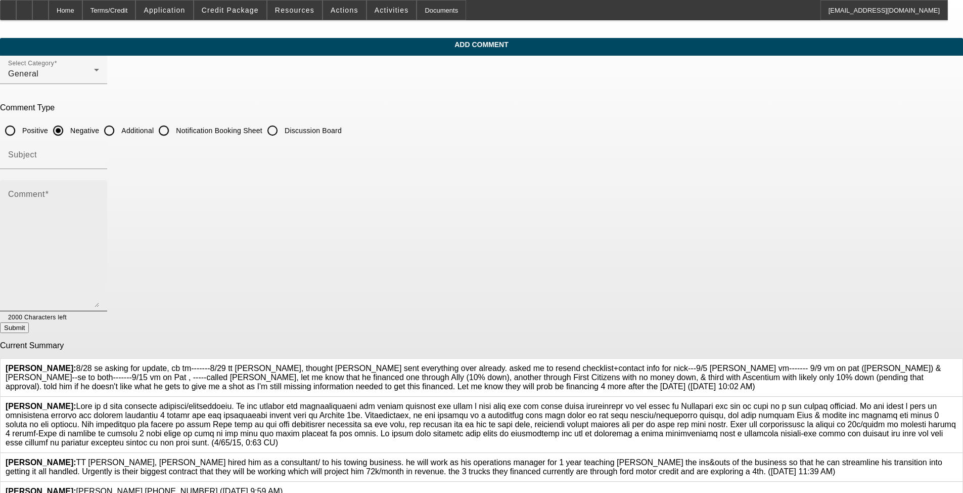
drag, startPoint x: 525, startPoint y: 381, endPoint x: 526, endPoint y: 214, distance: 166.9
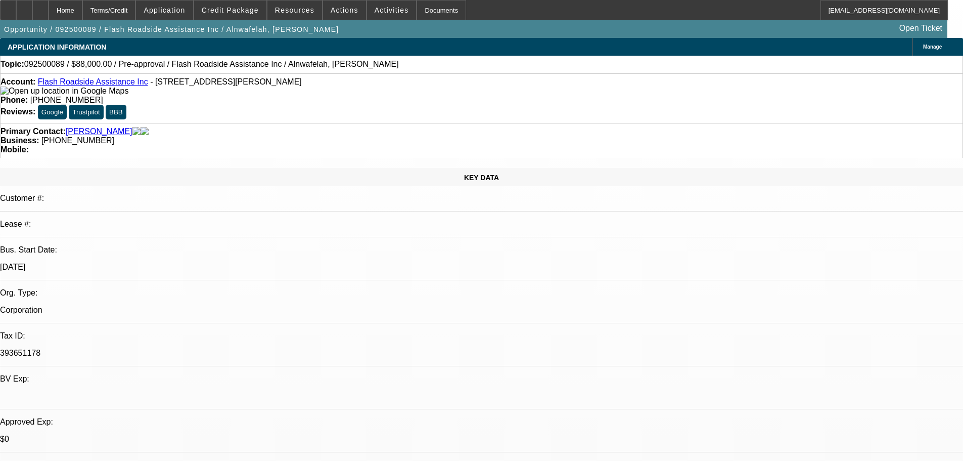
select select "0.2"
select select "2"
select select "0.1"
select select "4"
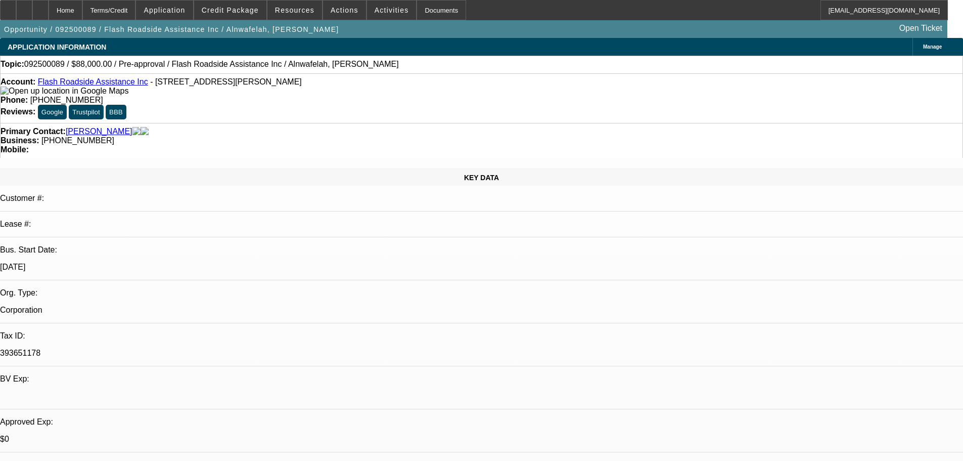
select select "0.2"
select select "2"
select select "0.1"
select select "4"
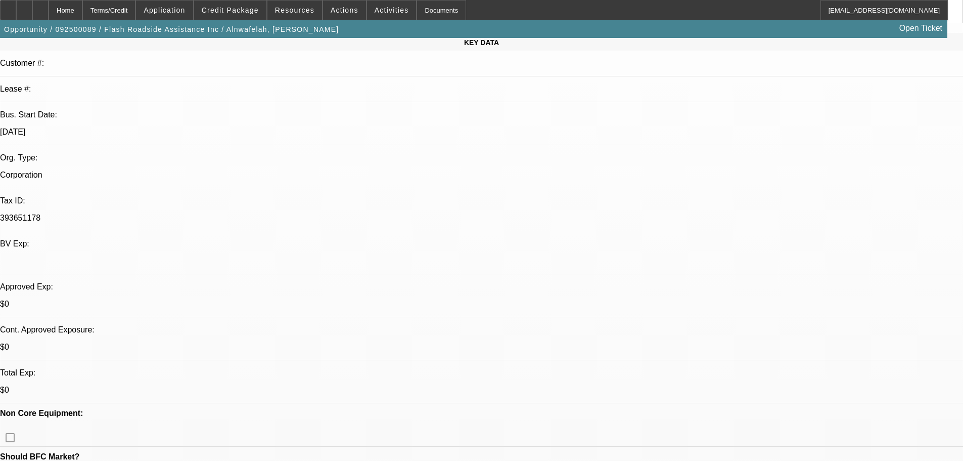
scroll to position [202, 0]
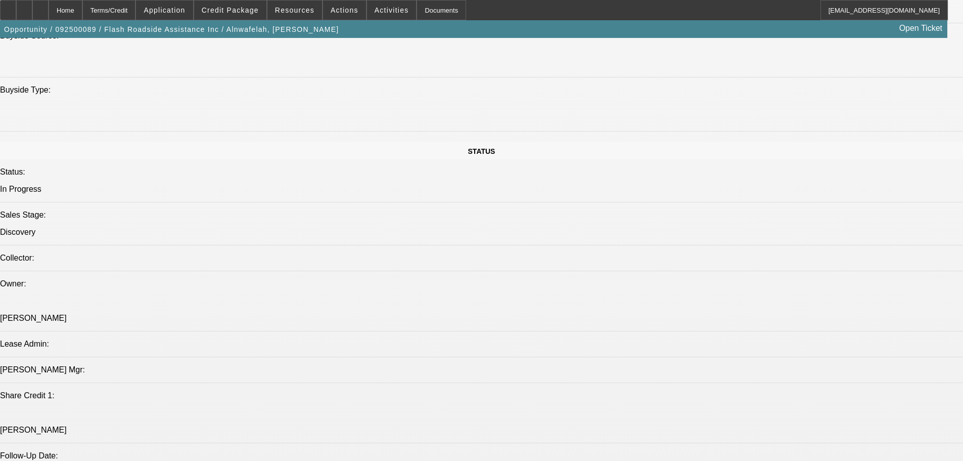
drag, startPoint x: 442, startPoint y: 280, endPoint x: 454, endPoint y: 198, distance: 82.7
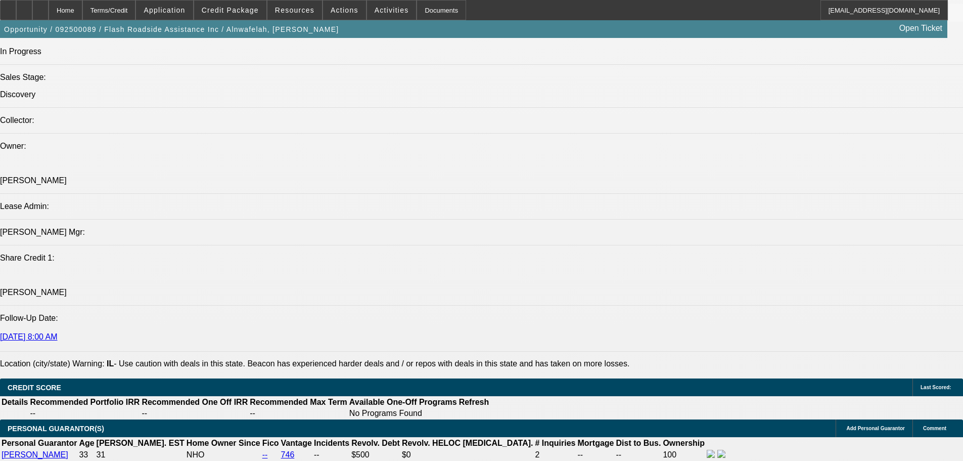
drag, startPoint x: 499, startPoint y: 350, endPoint x: 503, endPoint y: 360, distance: 10.0
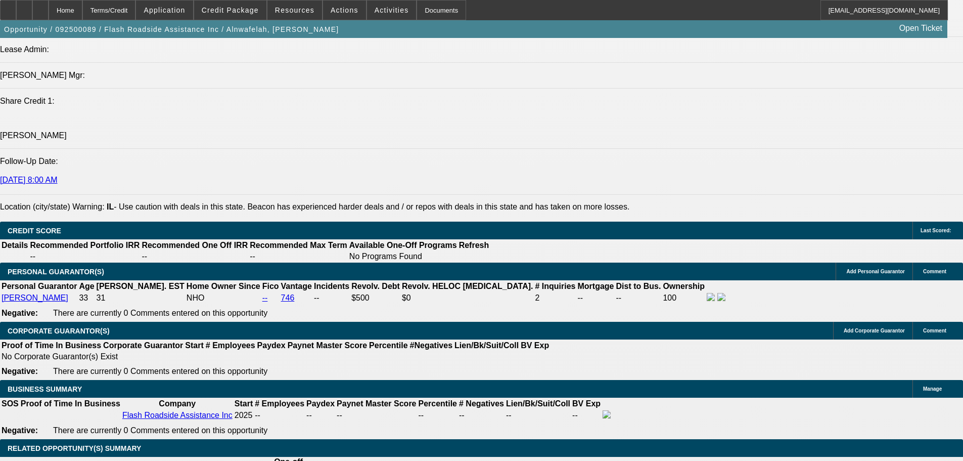
drag, startPoint x: 508, startPoint y: 348, endPoint x: 508, endPoint y: 397, distance: 49.0
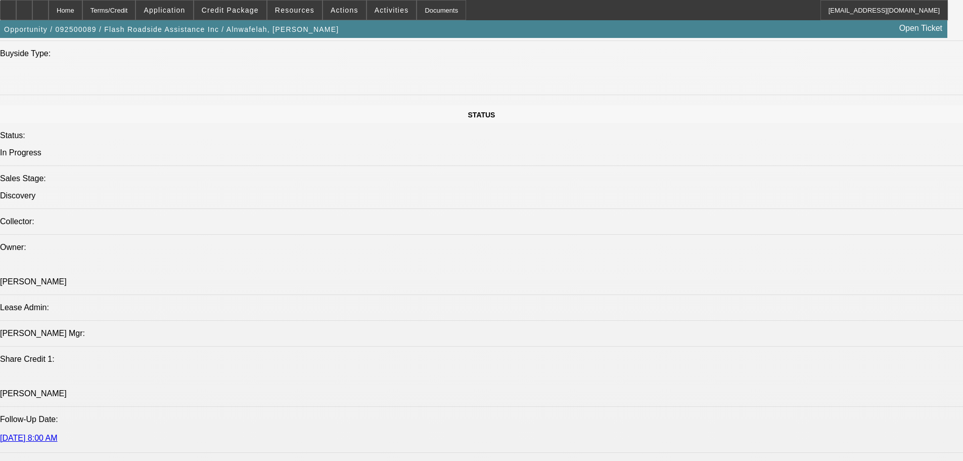
scroll to position [0, 0]
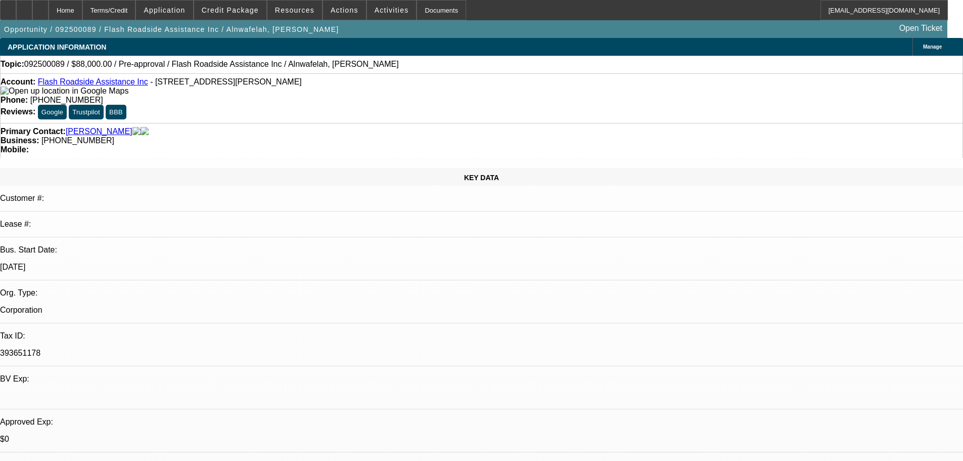
drag, startPoint x: 530, startPoint y: 286, endPoint x: 468, endPoint y: 95, distance: 201.5
drag, startPoint x: 442, startPoint y: 230, endPoint x: 399, endPoint y: 53, distance: 181.8
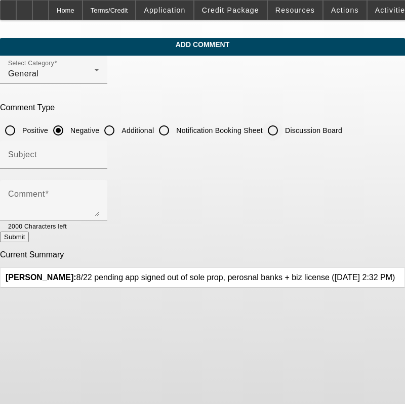
click at [283, 135] on input "Discussion Board" at bounding box center [272, 130] width 20 height 20
radio input "true"
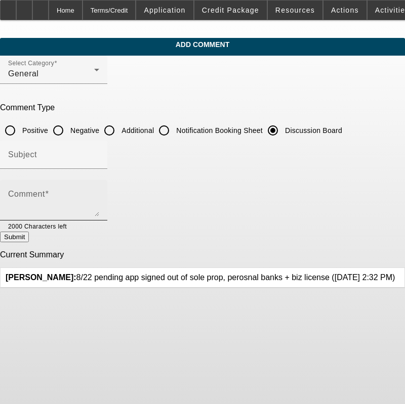
click at [99, 192] on textarea "Comment" at bounding box center [53, 204] width 91 height 24
paste textarea "8/22 pending app signed out of sole prop, perosnal banks + biz license"
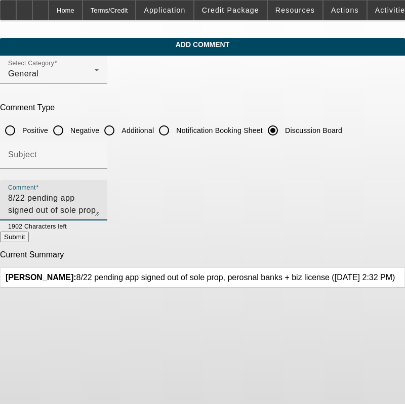
type textarea "8/22 pending app signed out of sole prop, perosnal banks + biz license-----9/15…"
click at [29, 232] on button "Submit" at bounding box center [14, 237] width 29 height 11
radio input "true"
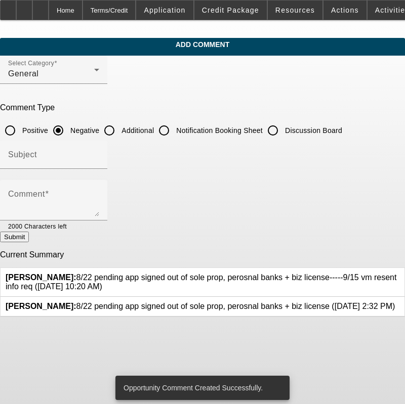
click at [394, 302] on icon at bounding box center [394, 302] width 0 height 0
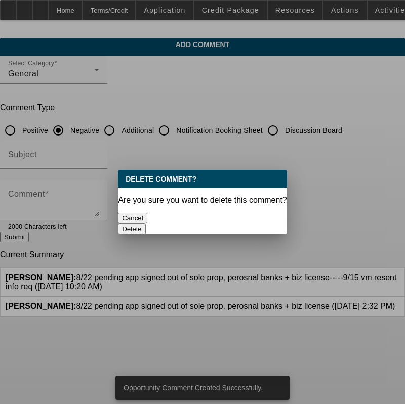
click at [146, 224] on button "Delete" at bounding box center [132, 229] width 28 height 11
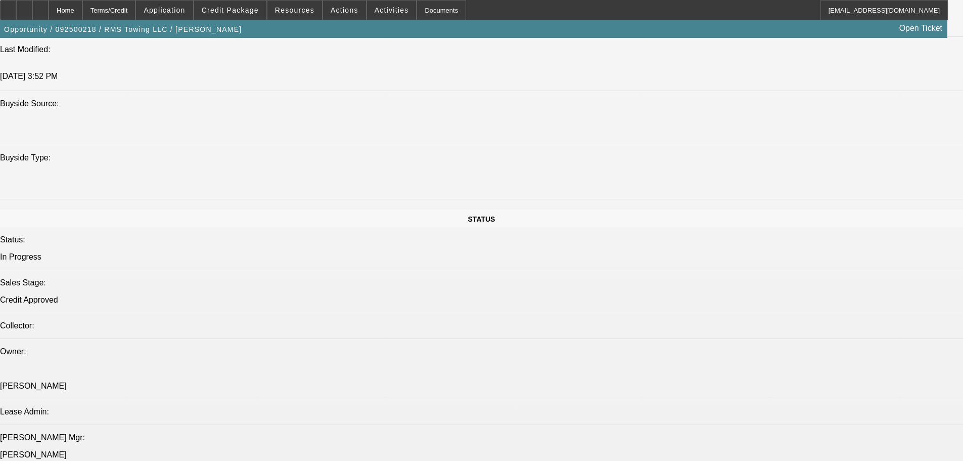
select select "0"
select select "3"
select select "0"
select select "6"
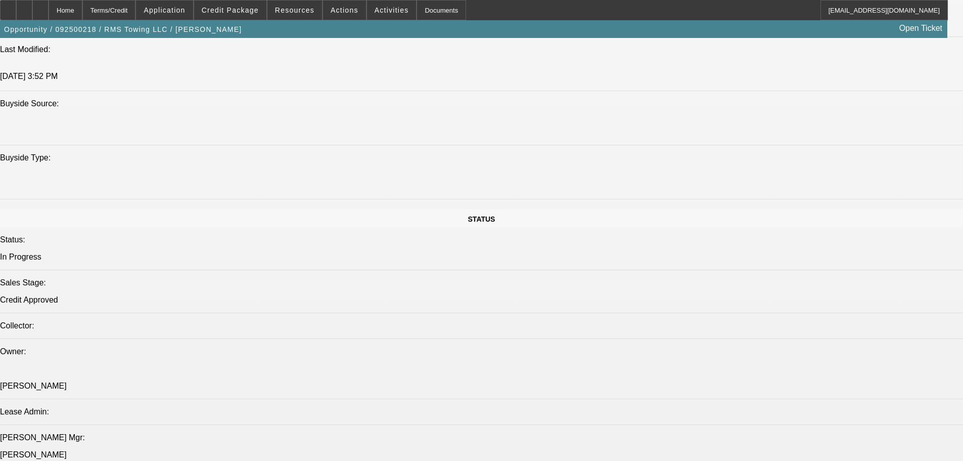
select select "0"
select select "3"
select select "0"
select select "6"
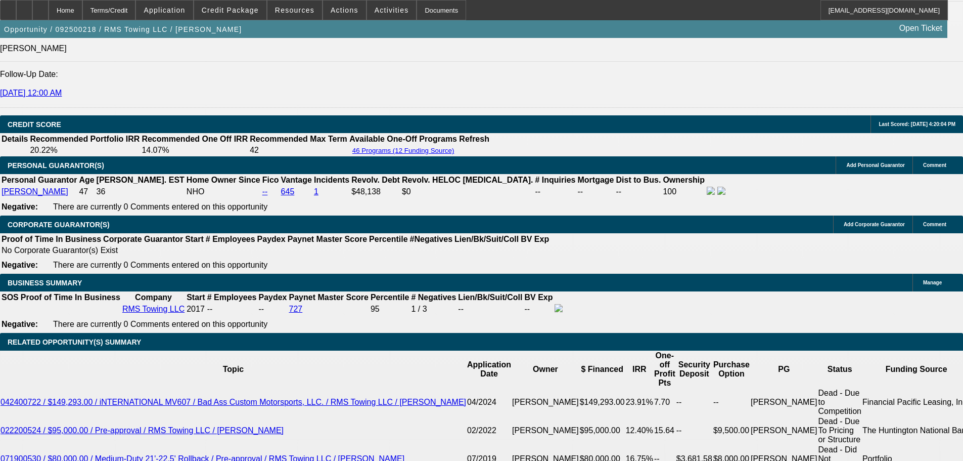
scroll to position [1462, 0]
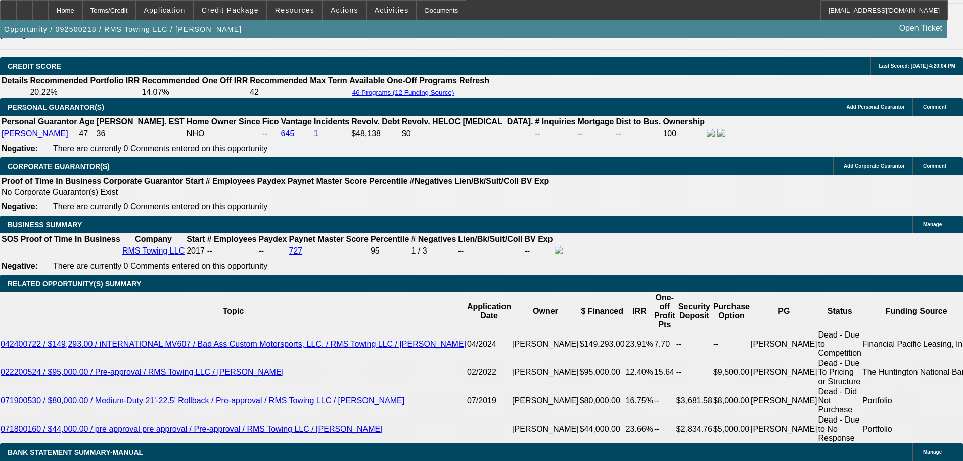
type input "UNKNOWN"
type input "10"
type input "$2,282.51"
type input "1"
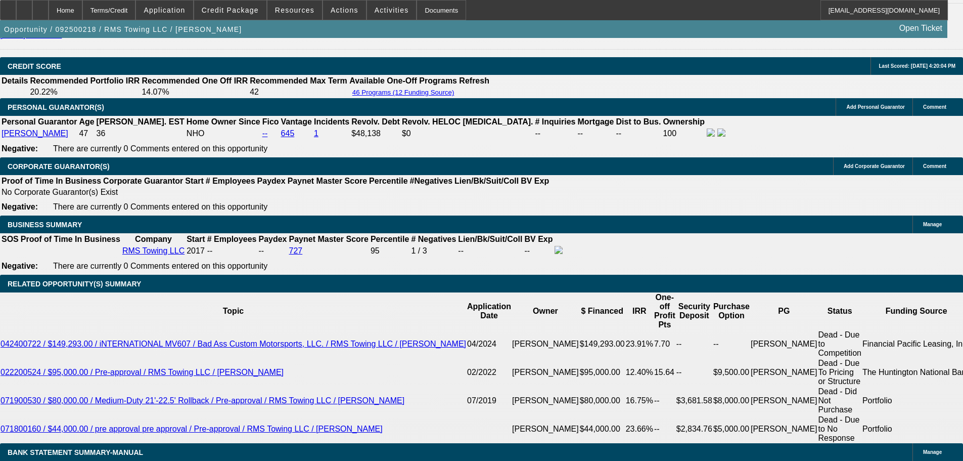
type input "$1,913.42"
type input "18"
type input "$2,643.60"
type input "18"
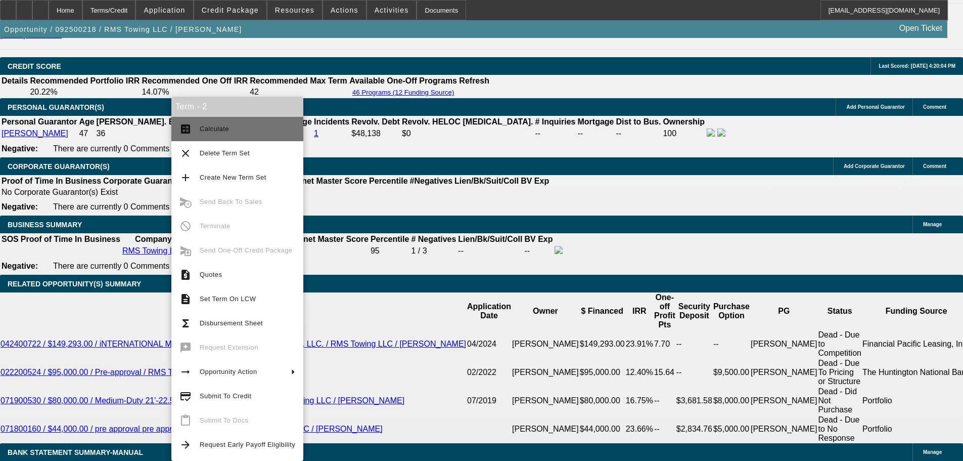
click at [261, 135] on button "calculate Calculate" at bounding box center [237, 129] width 132 height 24
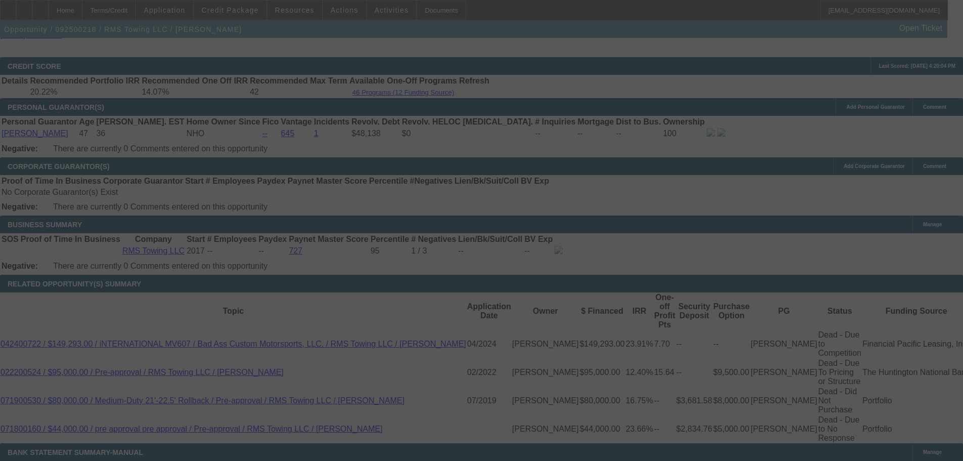
select select "0"
select select "3"
select select "0"
select select "6"
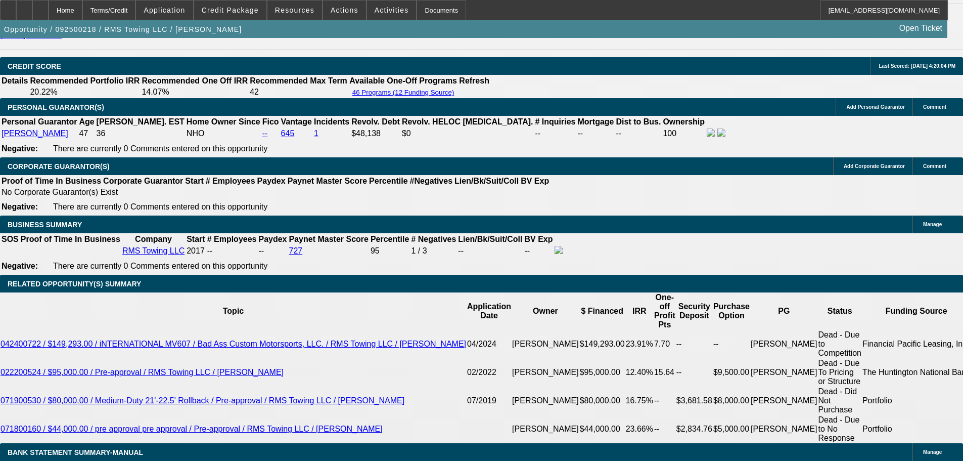
drag, startPoint x: 251, startPoint y: 283, endPoint x: 213, endPoint y: 283, distance: 37.4
drag, startPoint x: 331, startPoint y: 284, endPoint x: 373, endPoint y: 288, distance: 42.7
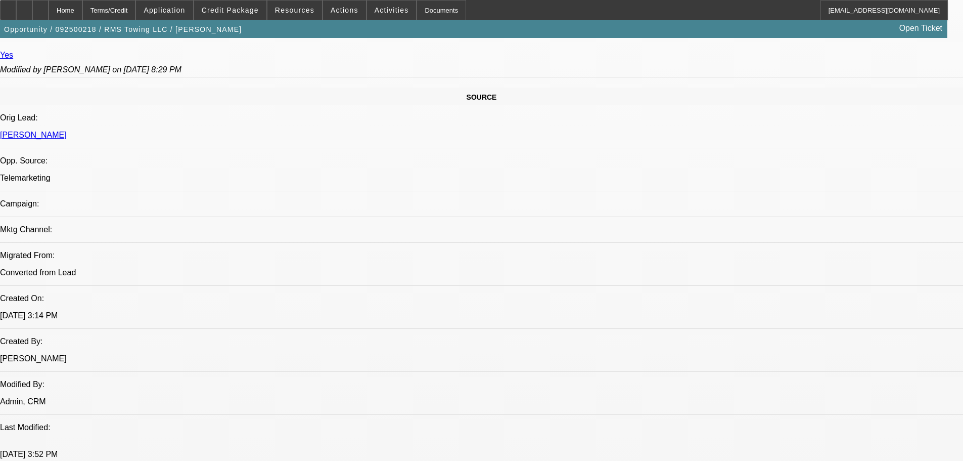
drag, startPoint x: 533, startPoint y: 207, endPoint x: 447, endPoint y: 126, distance: 118.0
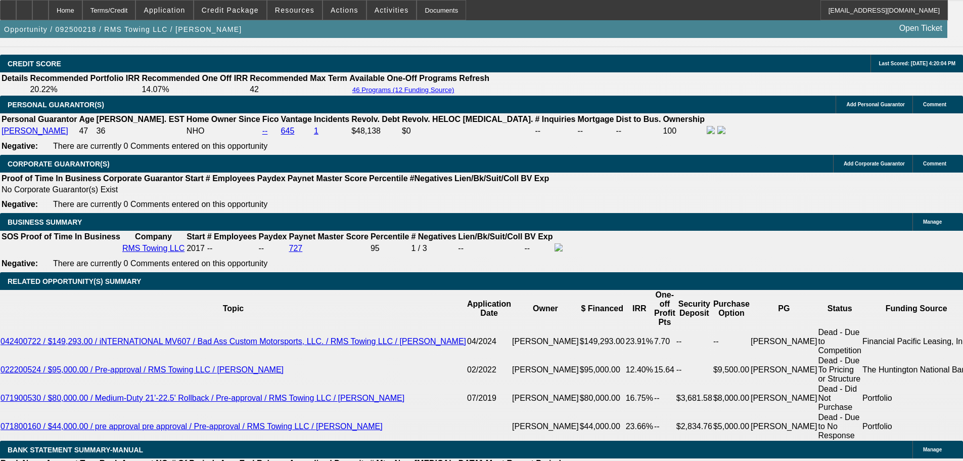
scroll to position [1415, 0]
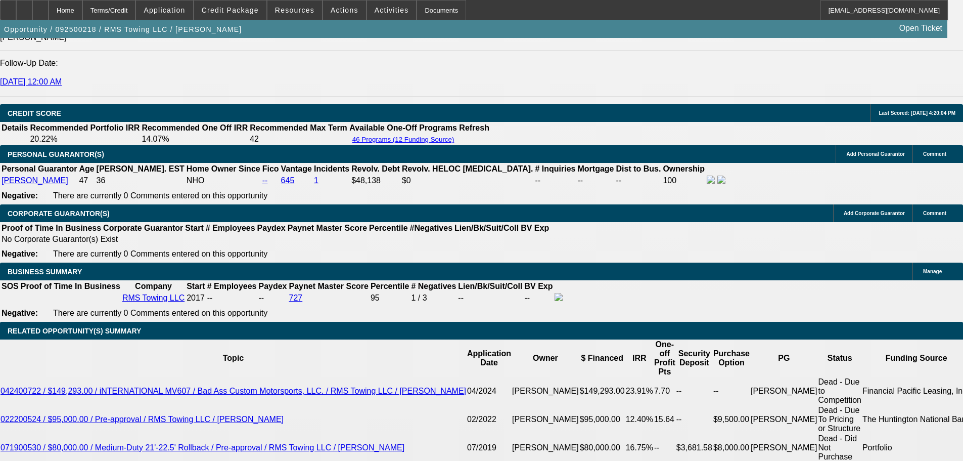
type input "UNKNOWN"
type input "8"
type input "$2,197.04"
type input "28"
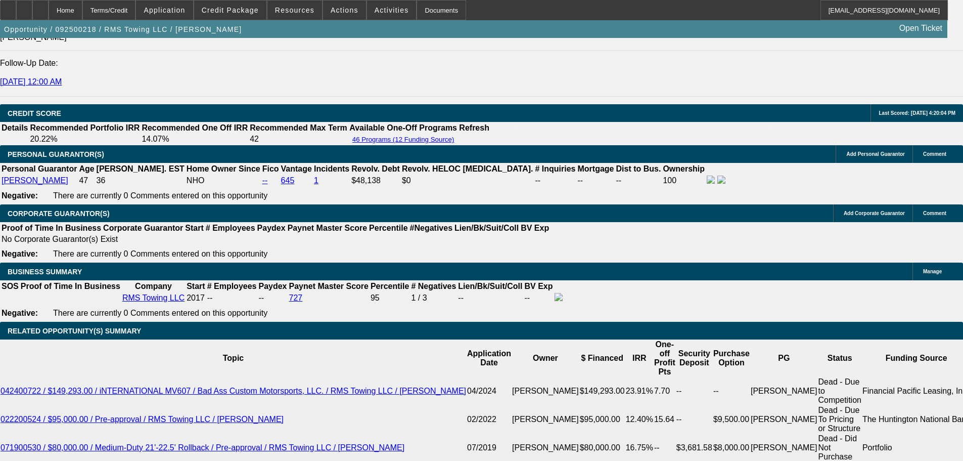
type input "$3,136.52"
type input "2"
type input "$1,952.45"
type input "20"
type input "$2,738.58"
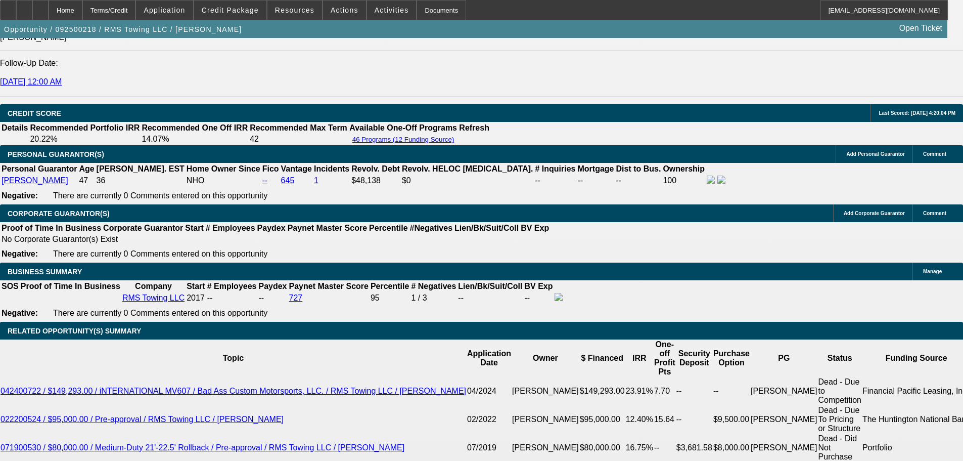
type input "20"
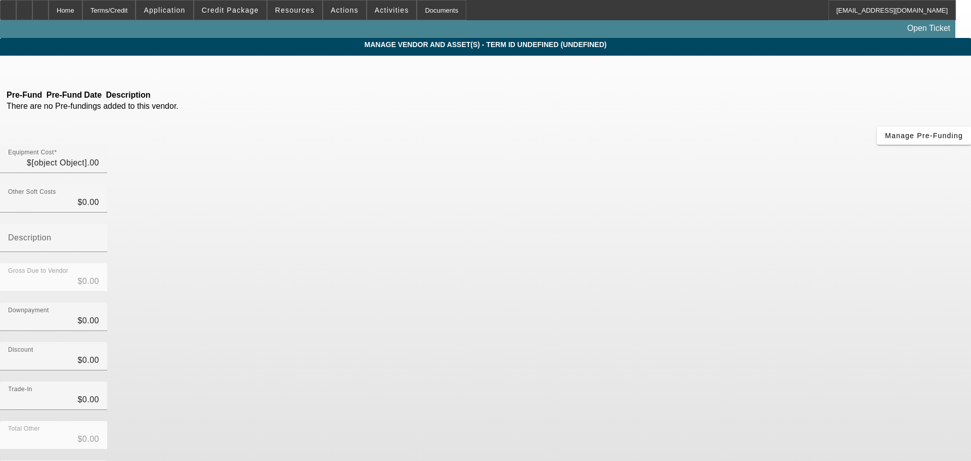
type input "$89,995.00"
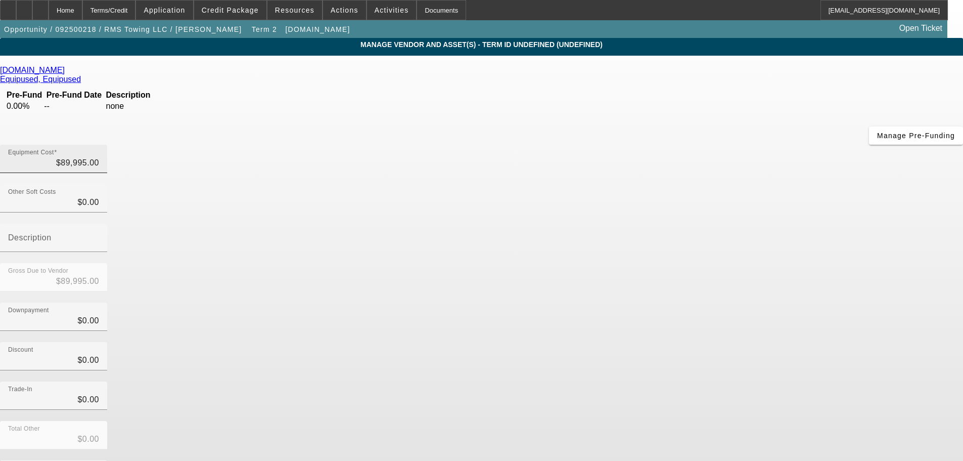
click at [107, 145] on div "Equipment Cost $89,995.00" at bounding box center [53, 159] width 107 height 28
type input "89995"
click at [99, 157] on input "89995" at bounding box center [53, 163] width 91 height 12
type input "$0.00"
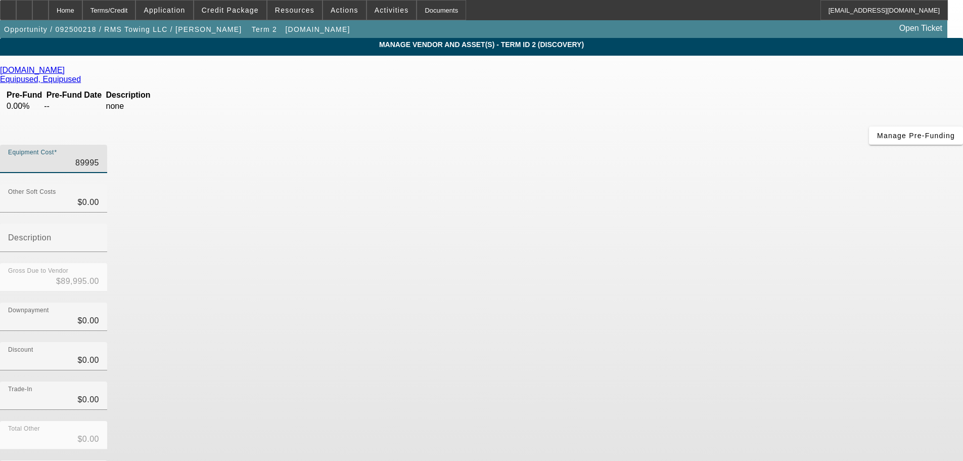
type input "$0.00"
type input "7"
type input "$7.00"
type input "75"
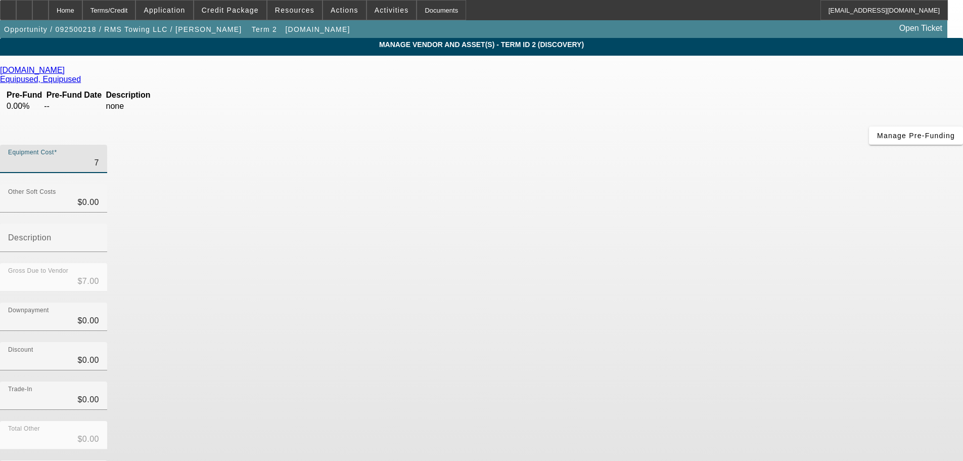
type input "$75.00"
type input "750"
type input "$750.00"
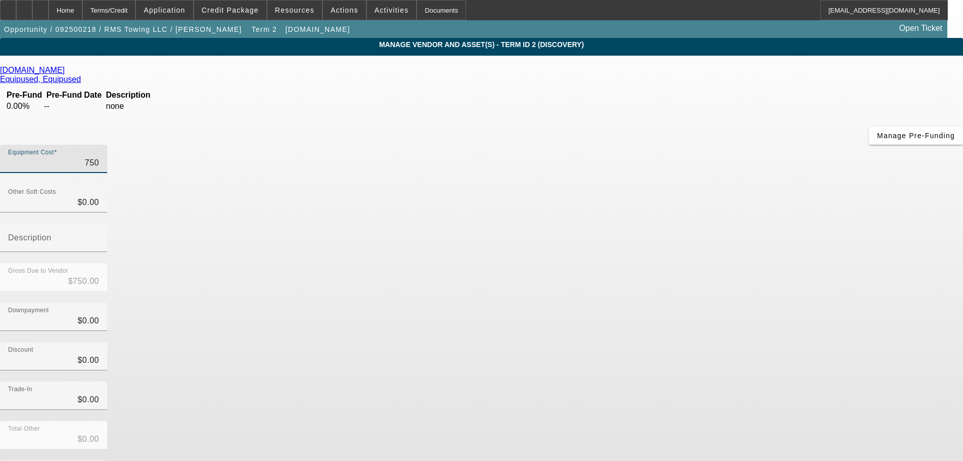
type input "7500"
type input "$7,500.00"
type input "75000"
type input "$75,000.00"
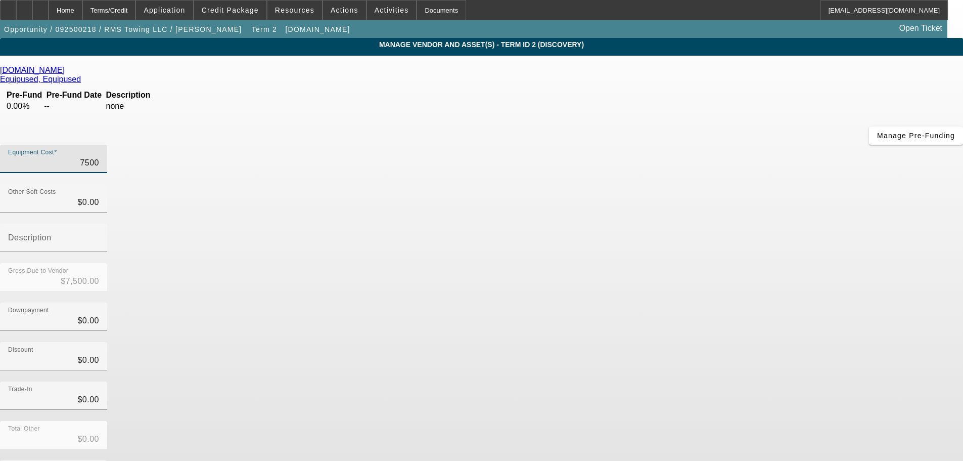
type input "$75,000.00"
drag, startPoint x: 707, startPoint y: 262, endPoint x: 721, endPoint y: 330, distance: 69.1
click at [709, 342] on div "Discount $0.00" at bounding box center [481, 361] width 963 height 39
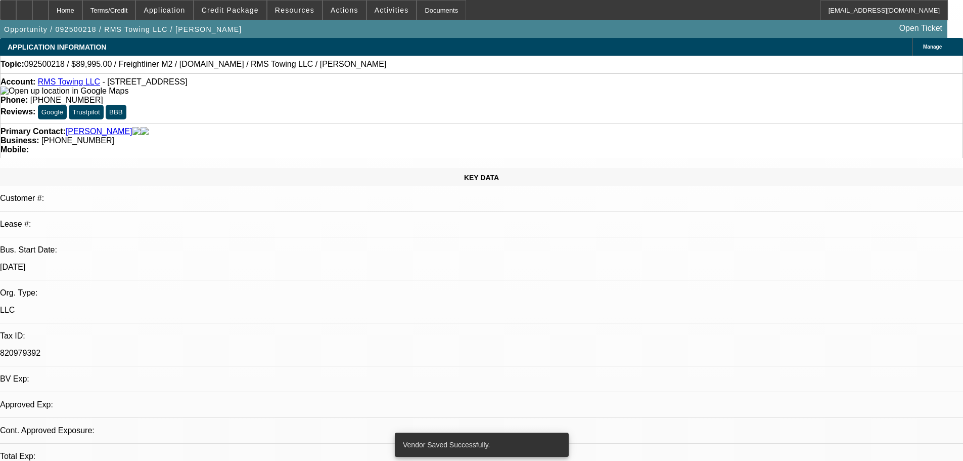
select select "0"
select select "3"
select select "0"
select select "6"
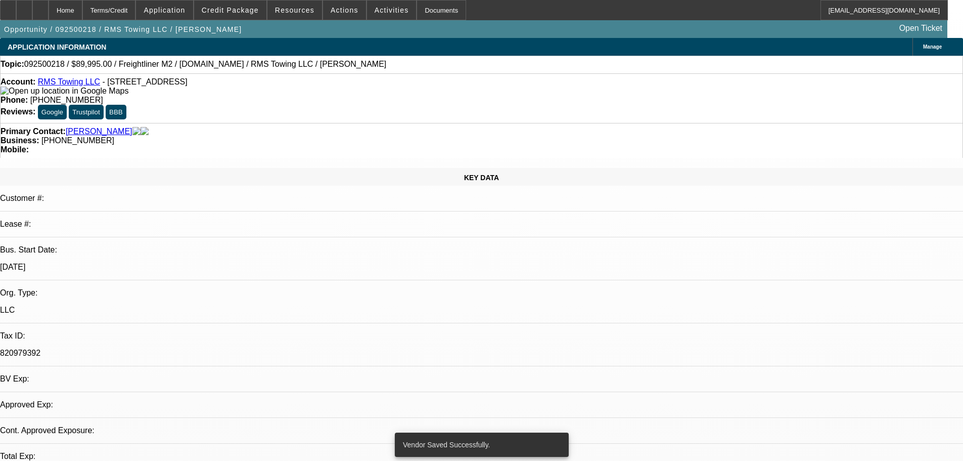
select select "0"
select select "3"
select select "0"
select select "6"
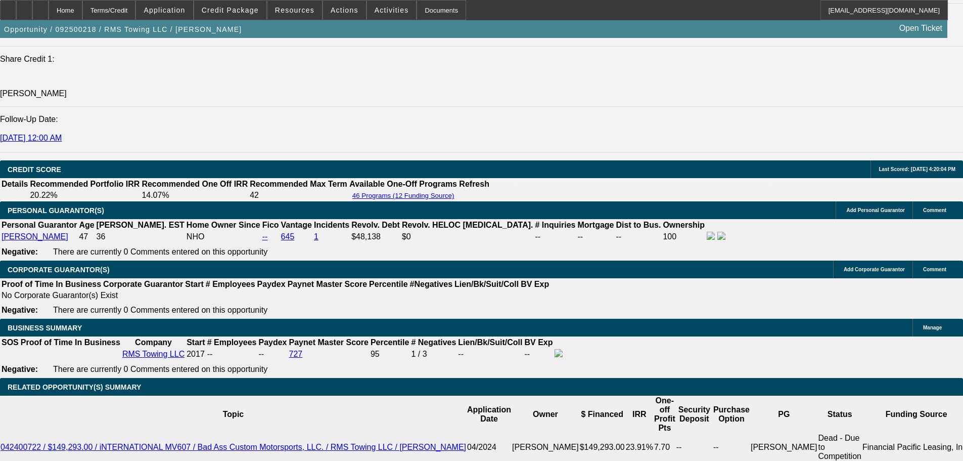
scroll to position [1416, 0]
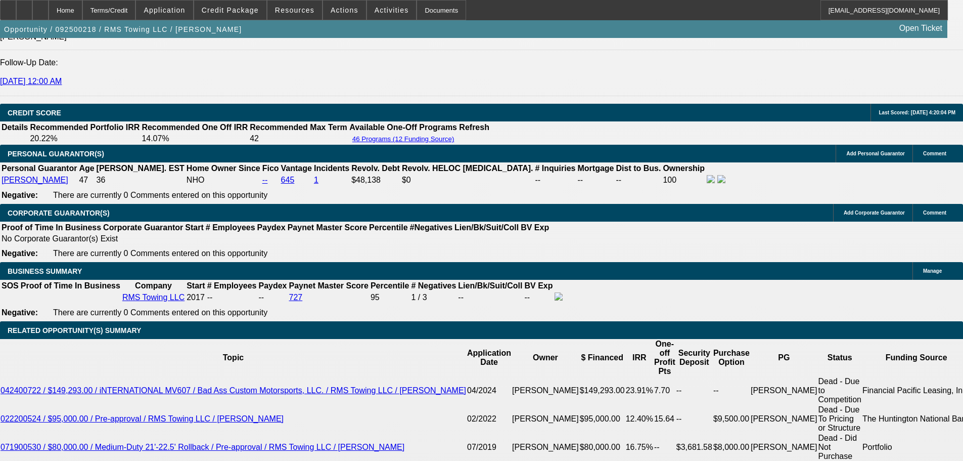
type input "UNKNOWN"
type input "4"
type input "$19,537.71"
type input "45"
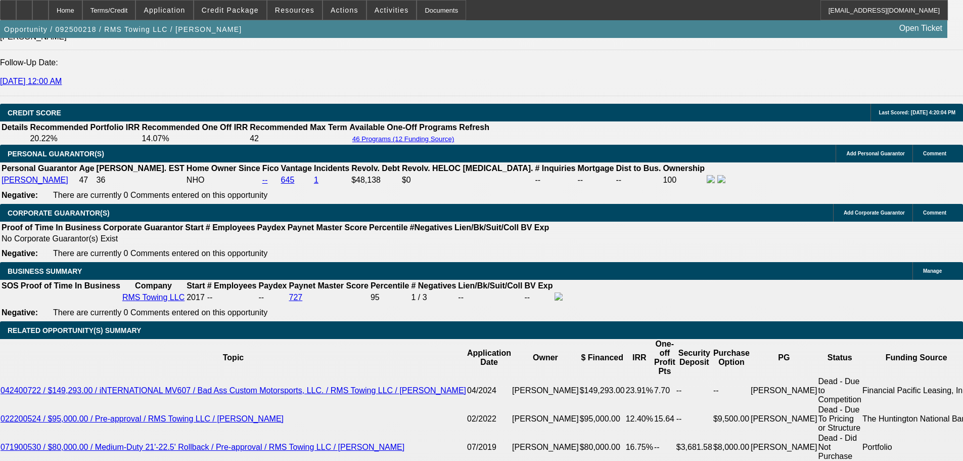
type input "$2,382.29"
type input "45"
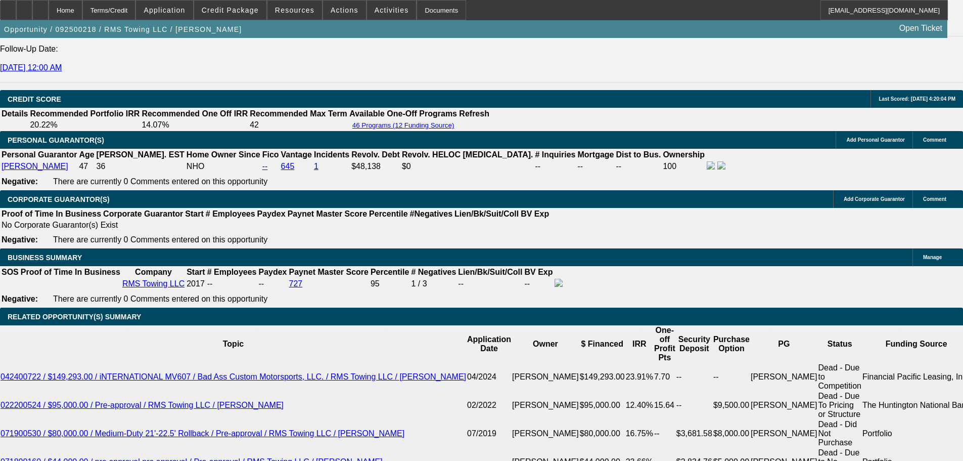
scroll to position [1517, 0]
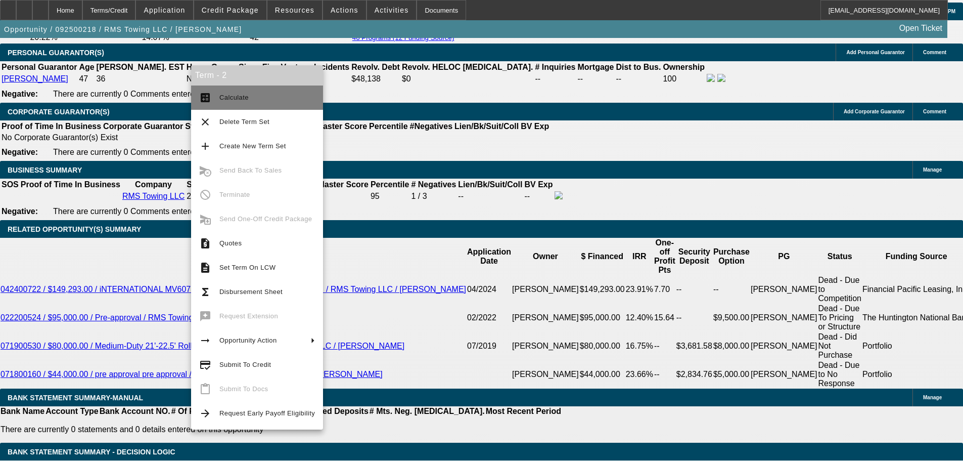
click at [284, 102] on span "Calculate" at bounding box center [267, 98] width 96 height 12
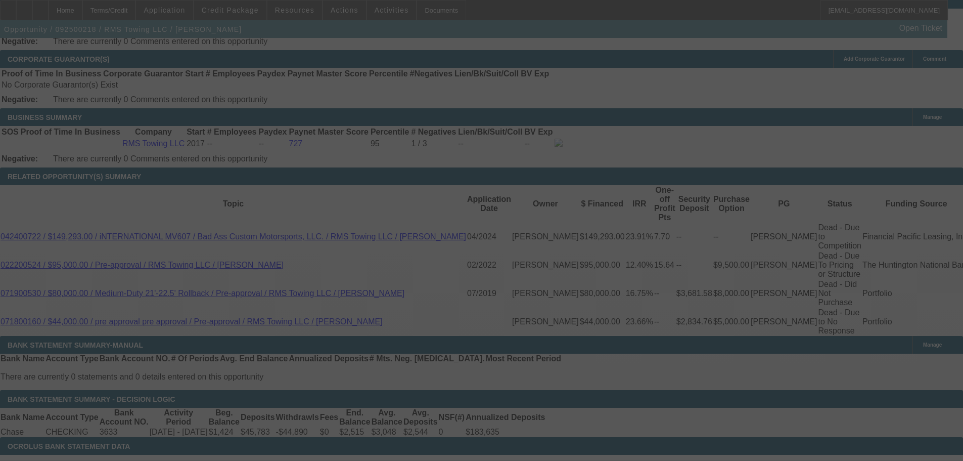
scroll to position [1618, 0]
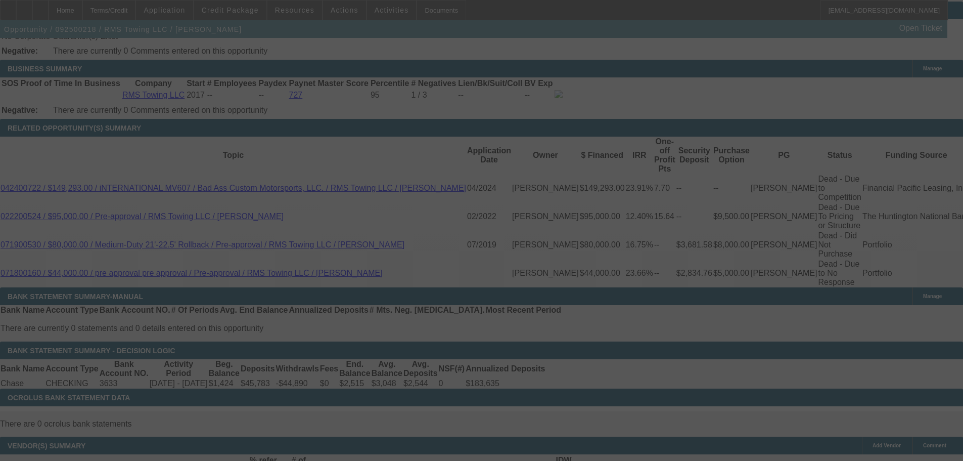
select select "0"
select select "3"
select select "0"
select select "6"
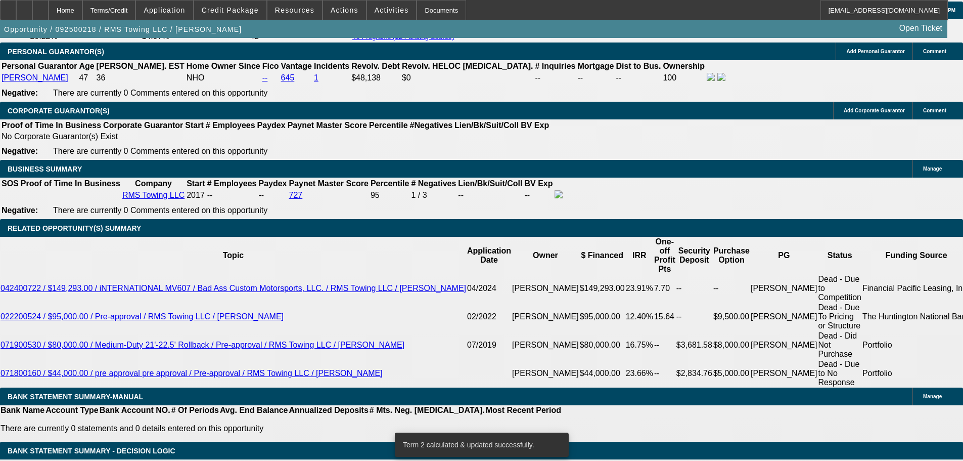
scroll to position [1517, 0]
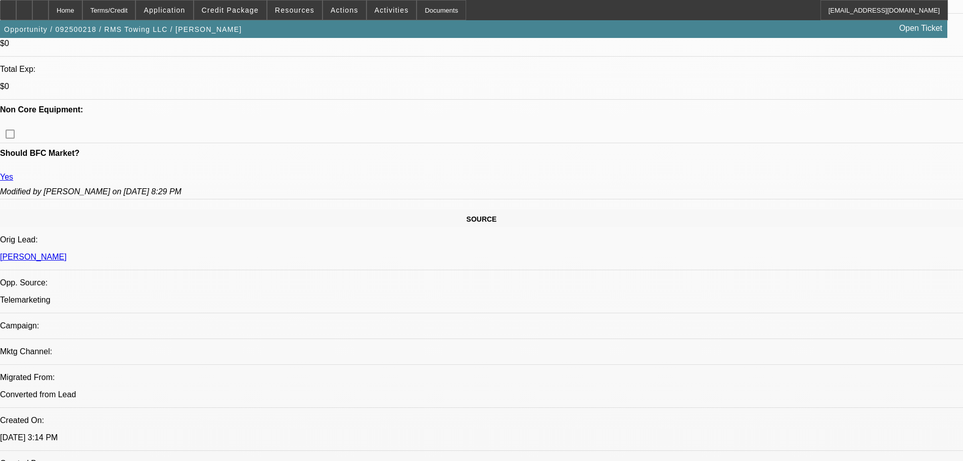
drag, startPoint x: 533, startPoint y: 217, endPoint x: 534, endPoint y: 142, distance: 75.3
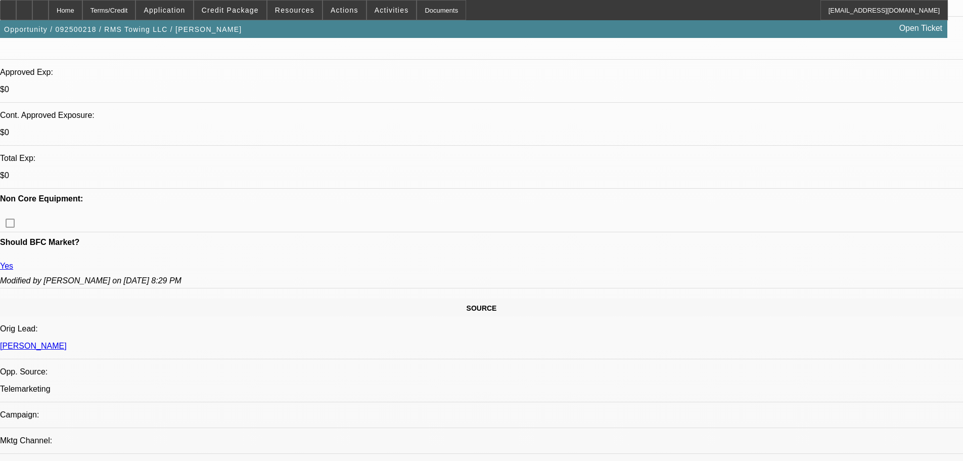
drag, startPoint x: 458, startPoint y: 237, endPoint x: 462, endPoint y: 300, distance: 63.4
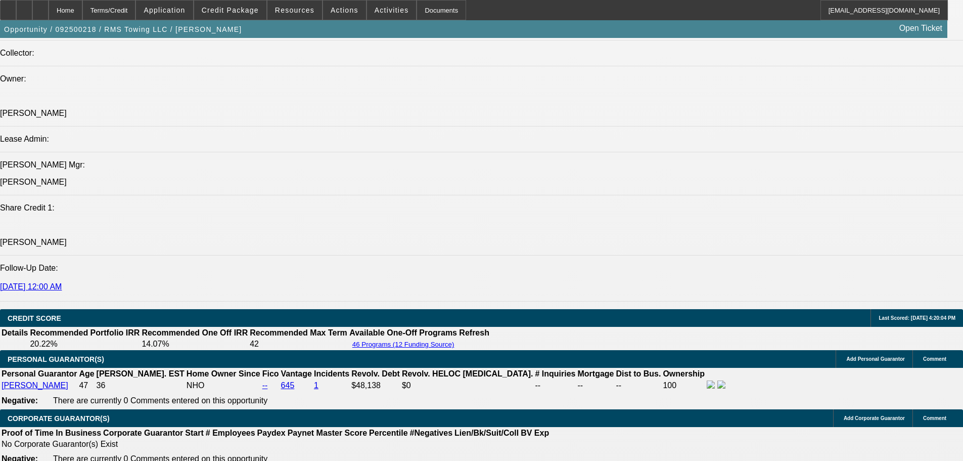
drag, startPoint x: 407, startPoint y: 208, endPoint x: 433, endPoint y: 383, distance: 177.0
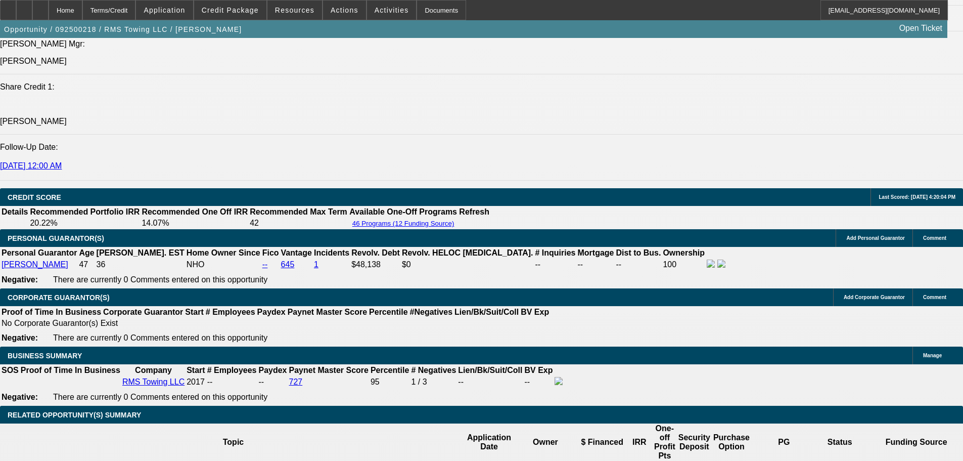
drag, startPoint x: 489, startPoint y: 353, endPoint x: 488, endPoint y: 303, distance: 50.6
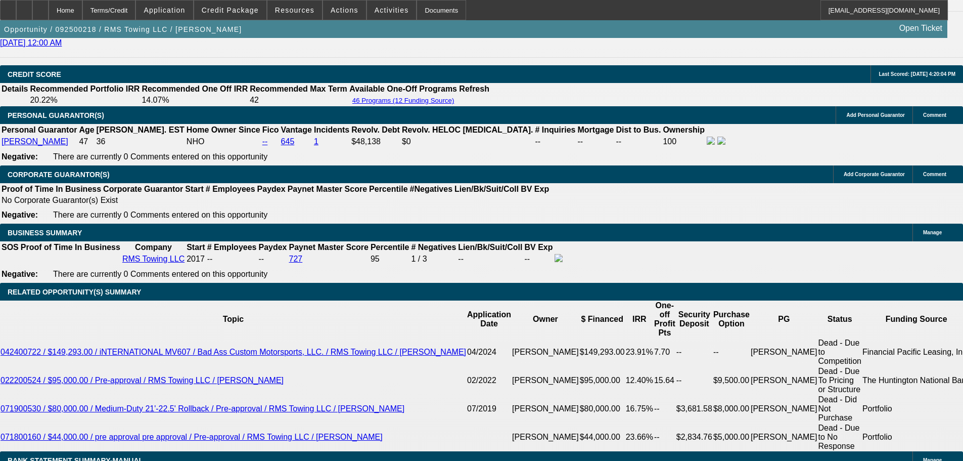
scroll to position [1393, 0]
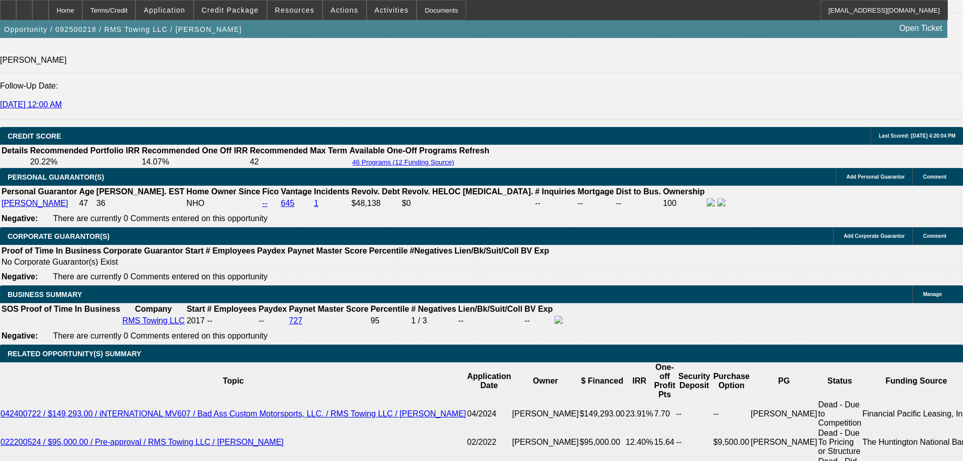
drag, startPoint x: 575, startPoint y: 148, endPoint x: 681, endPoint y: 181, distance: 110.3
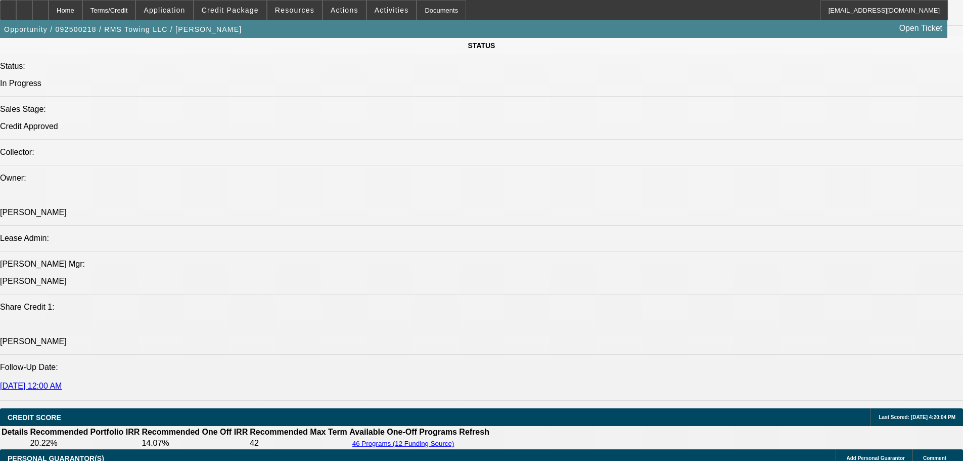
scroll to position [0, 0]
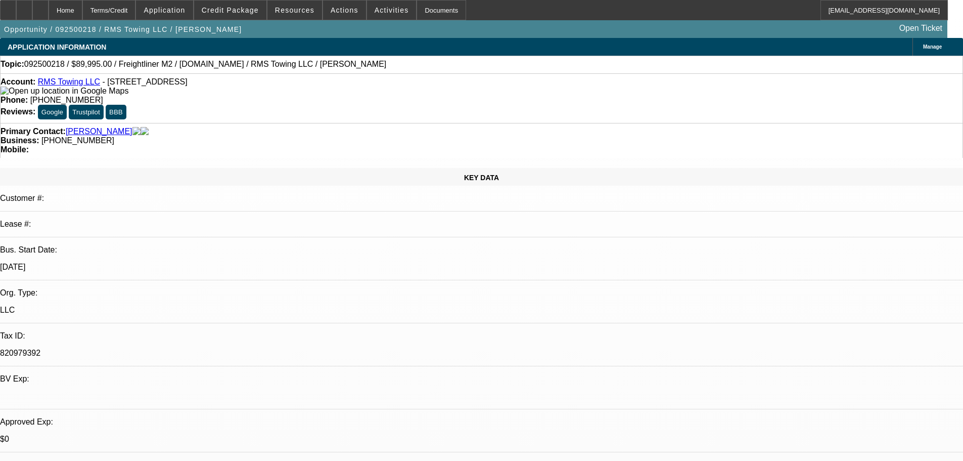
drag, startPoint x: 580, startPoint y: 338, endPoint x: 545, endPoint y: 141, distance: 200.3
click at [386, 10] on span "Activities" at bounding box center [392, 10] width 34 height 8
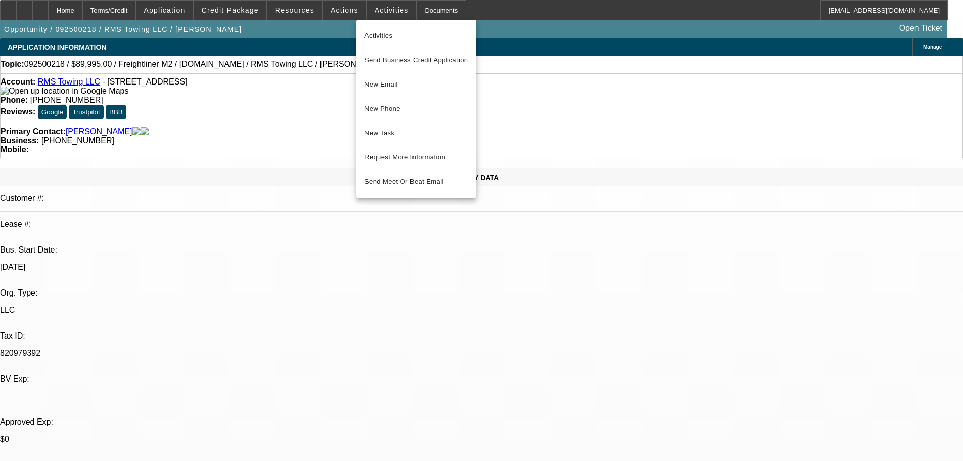
click at [711, 126] on div at bounding box center [481, 230] width 963 height 461
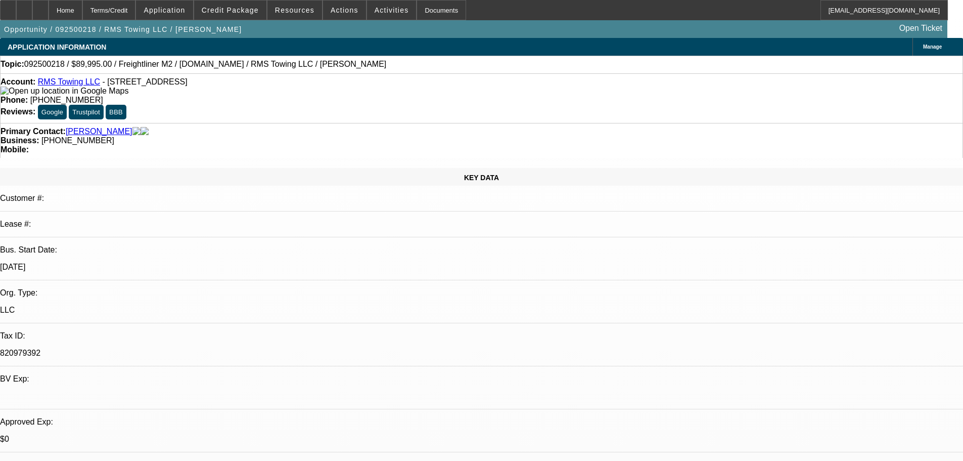
drag, startPoint x: 710, startPoint y: 88, endPoint x: 657, endPoint y: 106, distance: 56.6
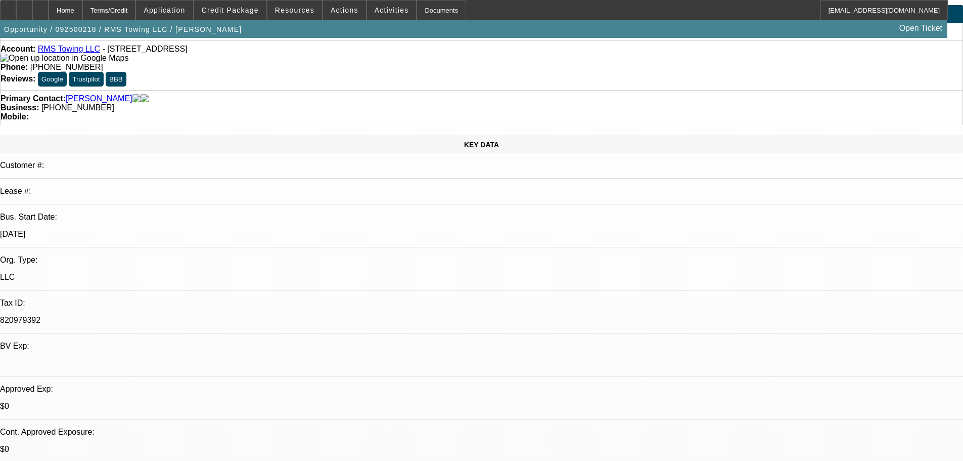
scroll to position [51, 0]
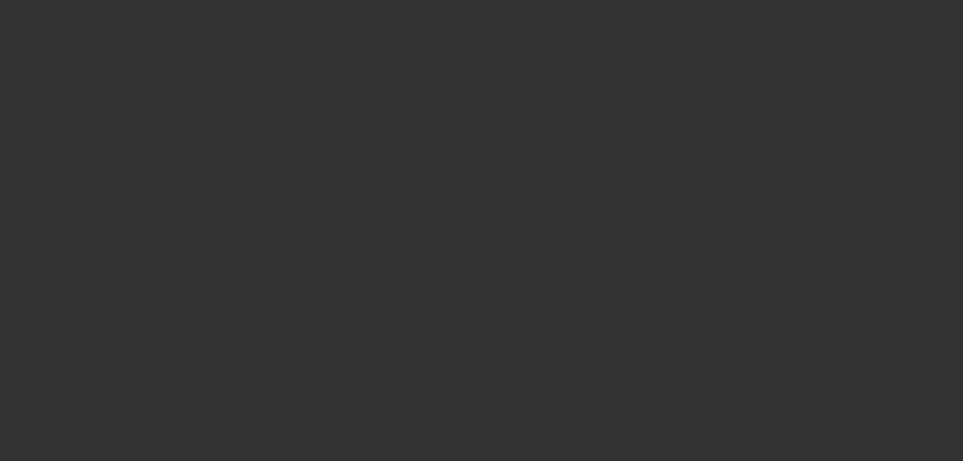
scroll to position [0, 0]
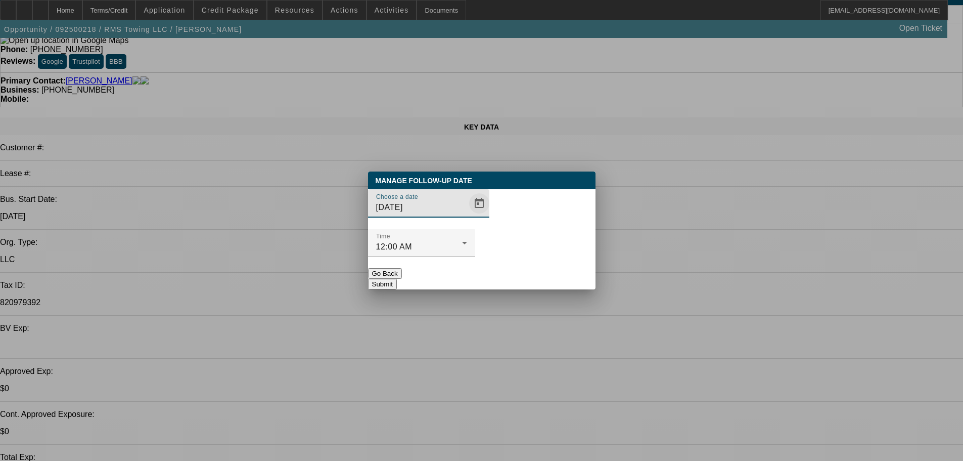
click at [467, 215] on span "Open calendar" at bounding box center [479, 203] width 24 height 24
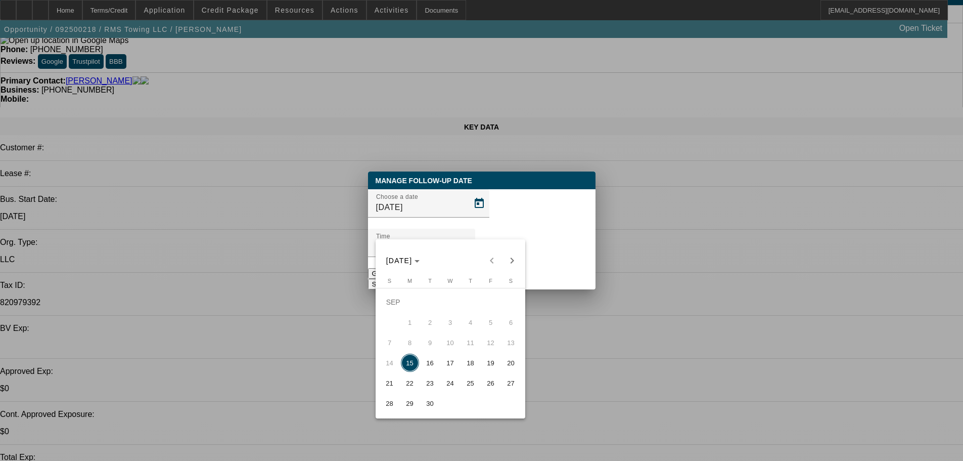
click at [448, 367] on span "17" at bounding box center [450, 362] width 18 height 18
type input "9/17/2025"
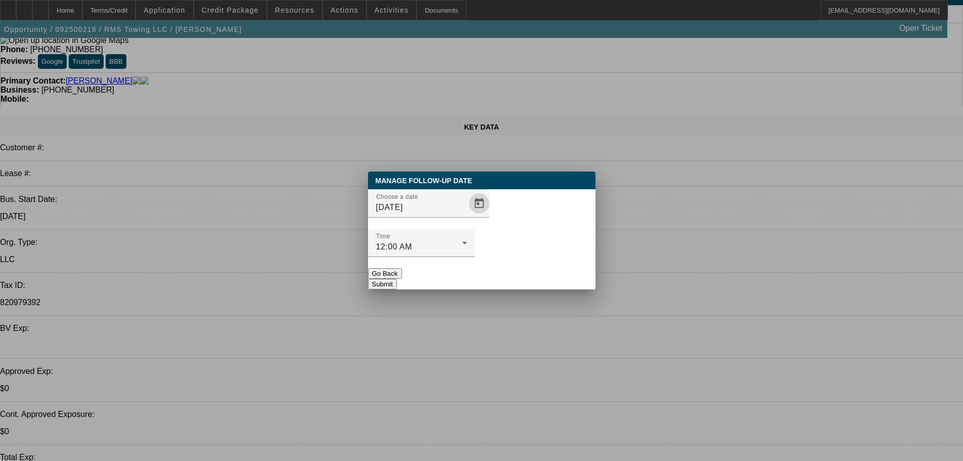
click at [397, 279] on button "Submit" at bounding box center [382, 284] width 29 height 11
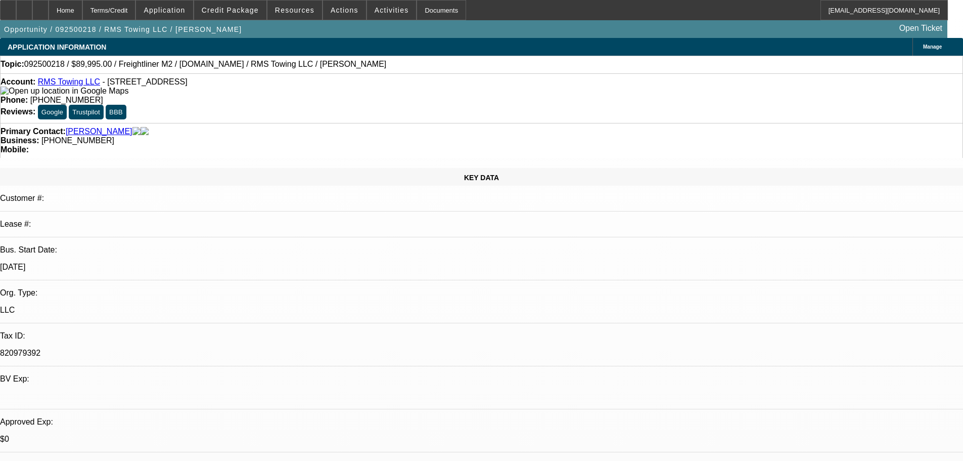
scroll to position [51, 0]
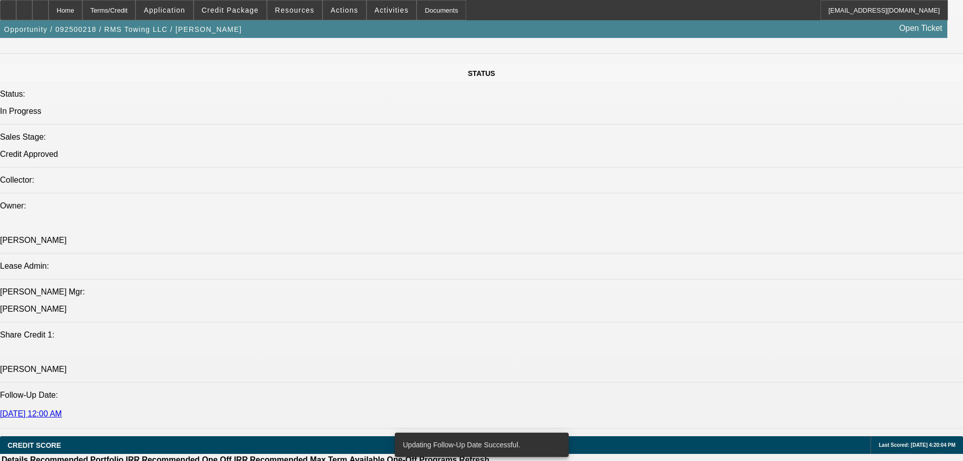
drag, startPoint x: 359, startPoint y: 198, endPoint x: 442, endPoint y: 453, distance: 268.0
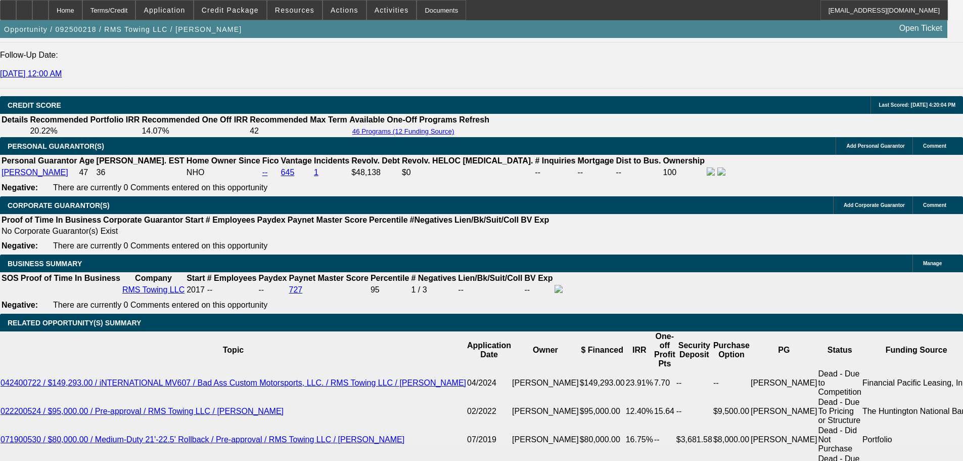
scroll to position [1415, 0]
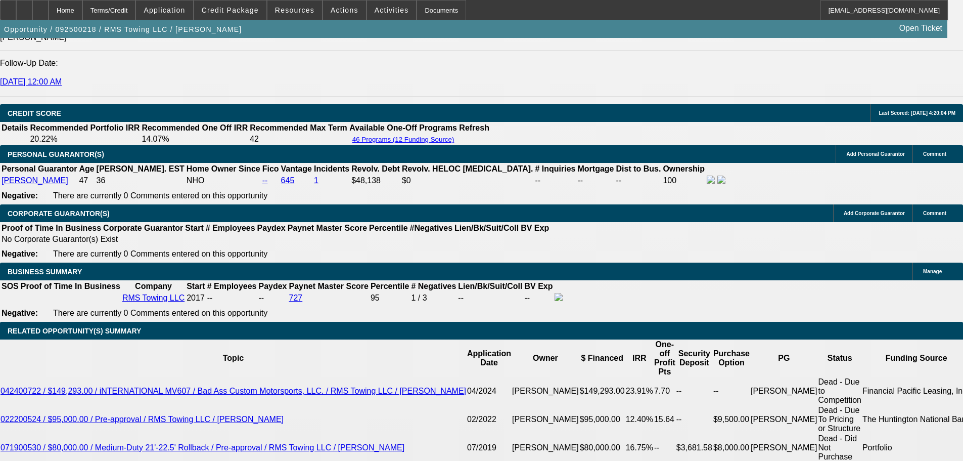
drag, startPoint x: 789, startPoint y: 254, endPoint x: 783, endPoint y: 249, distance: 8.2
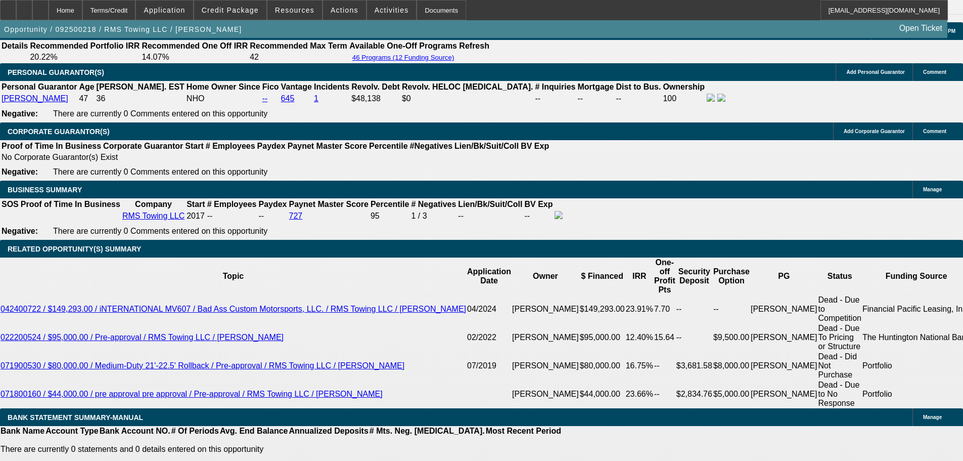
scroll to position [1618, 0]
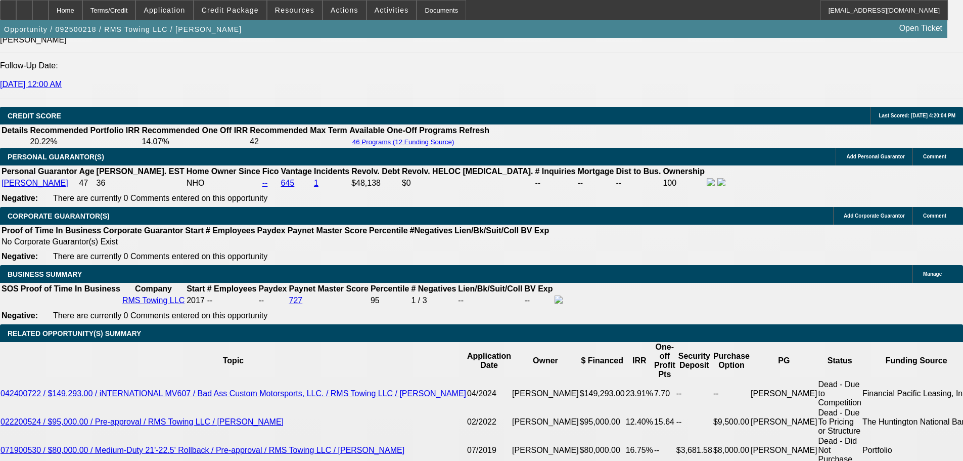
scroll to position [1466, 0]
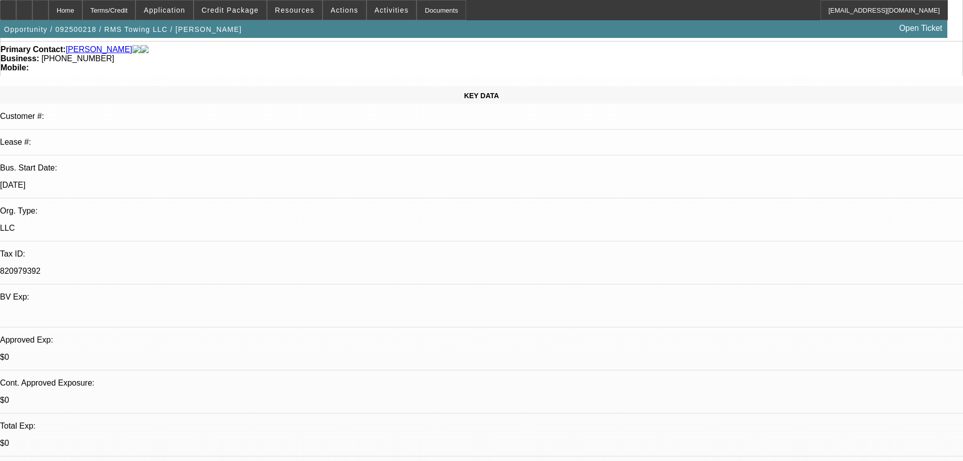
scroll to position [0, 0]
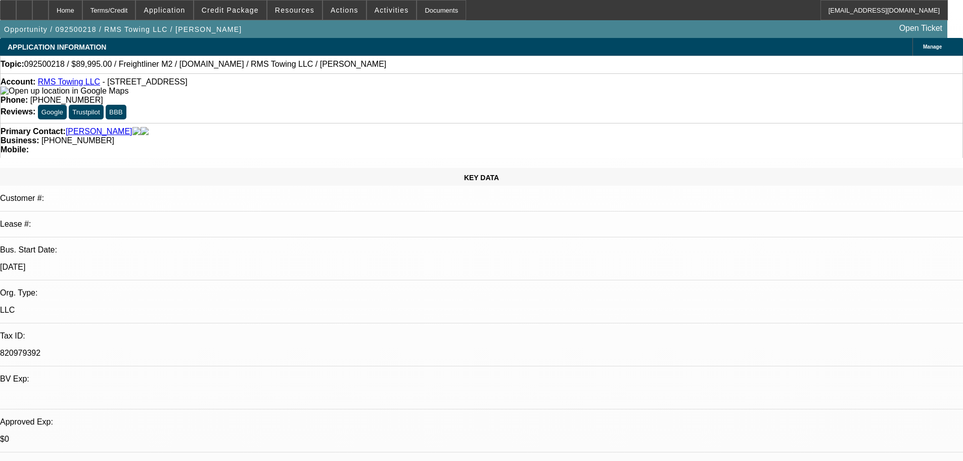
drag, startPoint x: 492, startPoint y: 221, endPoint x: 481, endPoint y: 140, distance: 81.6
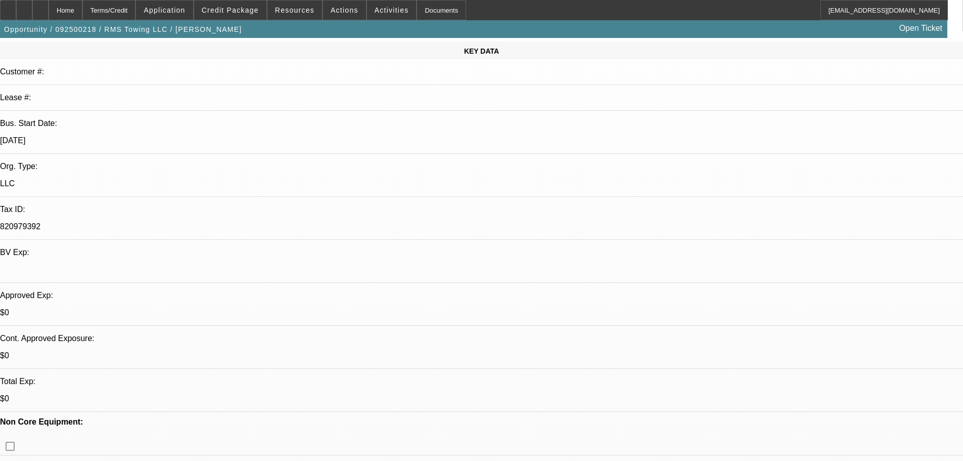
drag, startPoint x: 352, startPoint y: 262, endPoint x: 351, endPoint y: 278, distance: 15.7
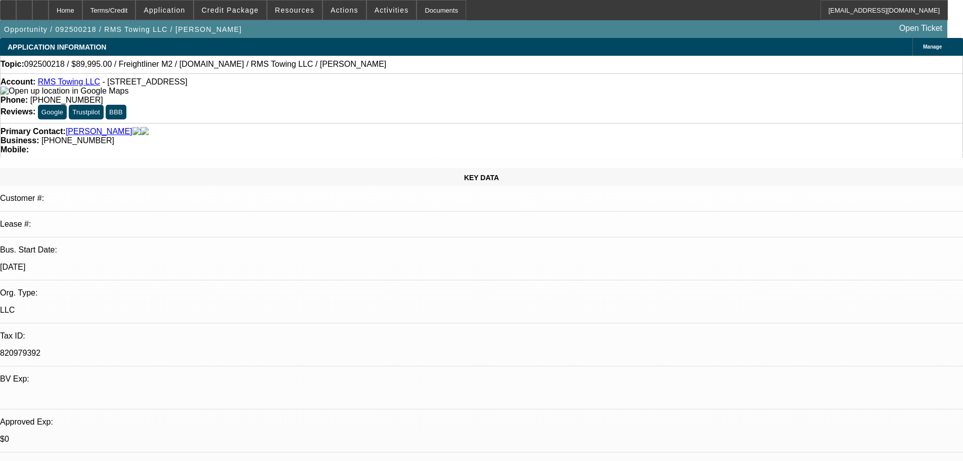
drag, startPoint x: 351, startPoint y: 254, endPoint x: 353, endPoint y: 130, distance: 123.9
drag, startPoint x: 343, startPoint y: 298, endPoint x: 343, endPoint y: 244, distance: 53.6
drag, startPoint x: 355, startPoint y: 315, endPoint x: 355, endPoint y: 224, distance: 91.5
drag, startPoint x: 405, startPoint y: 256, endPoint x: 401, endPoint y: 208, distance: 48.2
drag, startPoint x: 442, startPoint y: 244, endPoint x: 442, endPoint y: 225, distance: 19.2
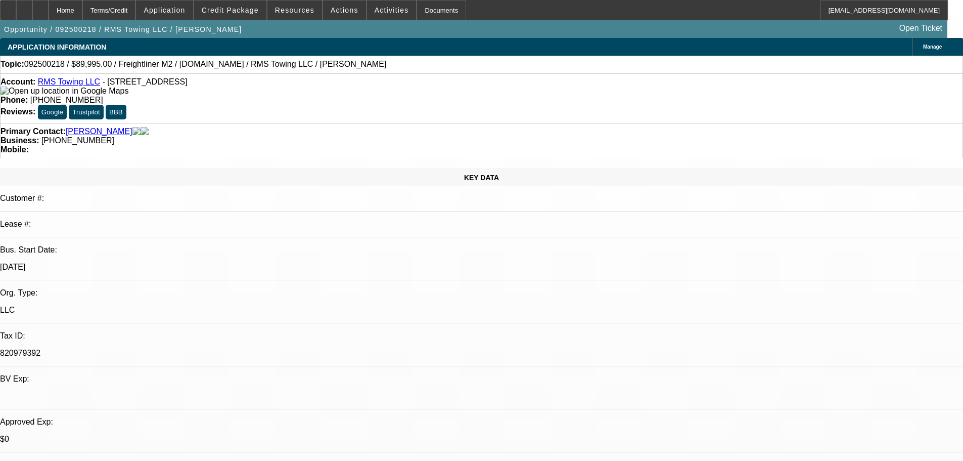
drag, startPoint x: 444, startPoint y: 232, endPoint x: 441, endPoint y: 214, distance: 18.0
drag, startPoint x: 449, startPoint y: 246, endPoint x: 446, endPoint y: 230, distance: 16.8
drag, startPoint x: 446, startPoint y: 227, endPoint x: 449, endPoint y: 207, distance: 19.9
drag, startPoint x: 446, startPoint y: 230, endPoint x: 447, endPoint y: 214, distance: 15.2
drag, startPoint x: 448, startPoint y: 242, endPoint x: 448, endPoint y: 221, distance: 20.7
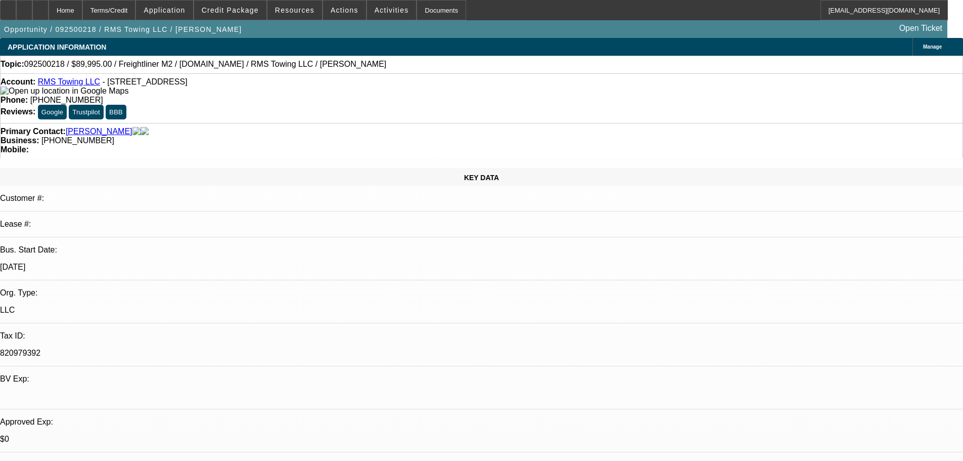
drag, startPoint x: 448, startPoint y: 227, endPoint x: 449, endPoint y: 212, distance: 14.7
drag, startPoint x: 453, startPoint y: 231, endPoint x: 451, endPoint y: 218, distance: 12.8
drag, startPoint x: 455, startPoint y: 245, endPoint x: 454, endPoint y: 226, distance: 19.2
drag, startPoint x: 457, startPoint y: 230, endPoint x: 457, endPoint y: 213, distance: 16.7
drag, startPoint x: 457, startPoint y: 213, endPoint x: 458, endPoint y: 200, distance: 12.7
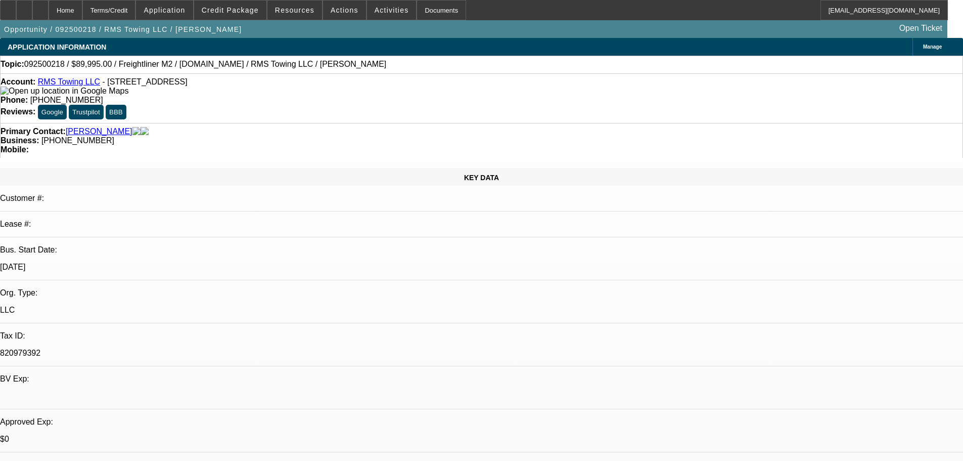
drag, startPoint x: 458, startPoint y: 200, endPoint x: 459, endPoint y: 190, distance: 10.7
drag, startPoint x: 459, startPoint y: 190, endPoint x: 459, endPoint y: 179, distance: 10.6
drag, startPoint x: 459, startPoint y: 179, endPoint x: 459, endPoint y: 157, distance: 21.7
drag, startPoint x: 459, startPoint y: 157, endPoint x: 459, endPoint y: 124, distance: 32.9
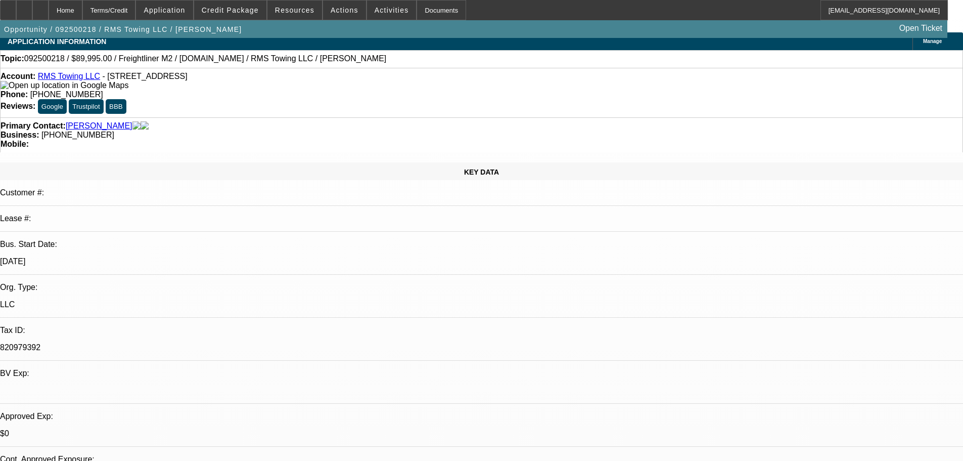
drag, startPoint x: 479, startPoint y: 287, endPoint x: 480, endPoint y: 306, distance: 19.2
drag, startPoint x: 470, startPoint y: 259, endPoint x: 463, endPoint y: 219, distance: 40.6
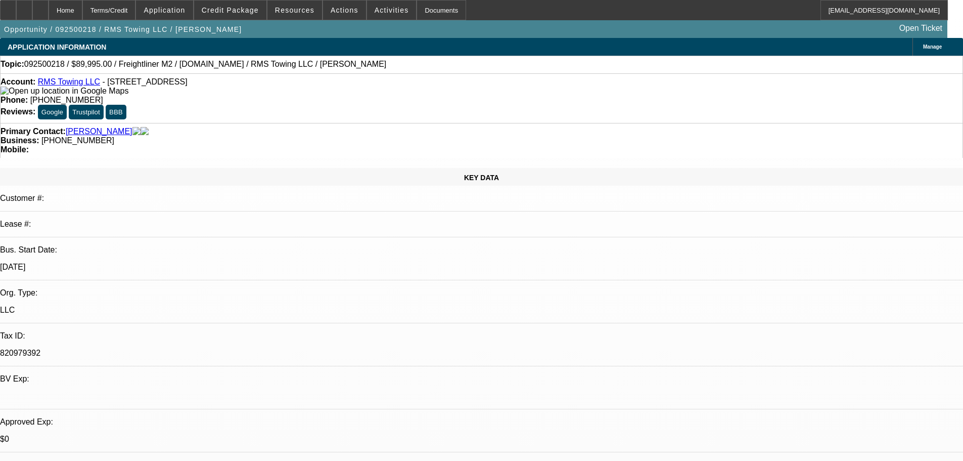
drag, startPoint x: 480, startPoint y: 282, endPoint x: 452, endPoint y: 195, distance: 91.3
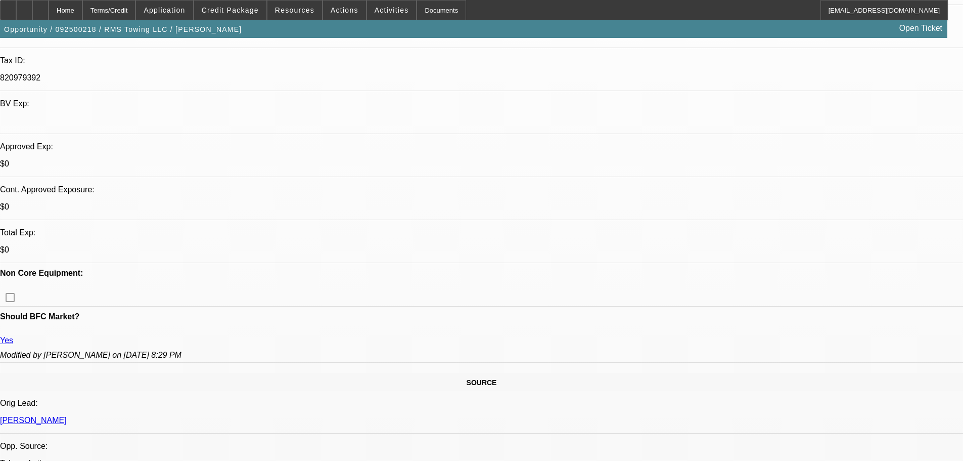
drag, startPoint x: 472, startPoint y: 362, endPoint x: 469, endPoint y: 370, distance: 8.0
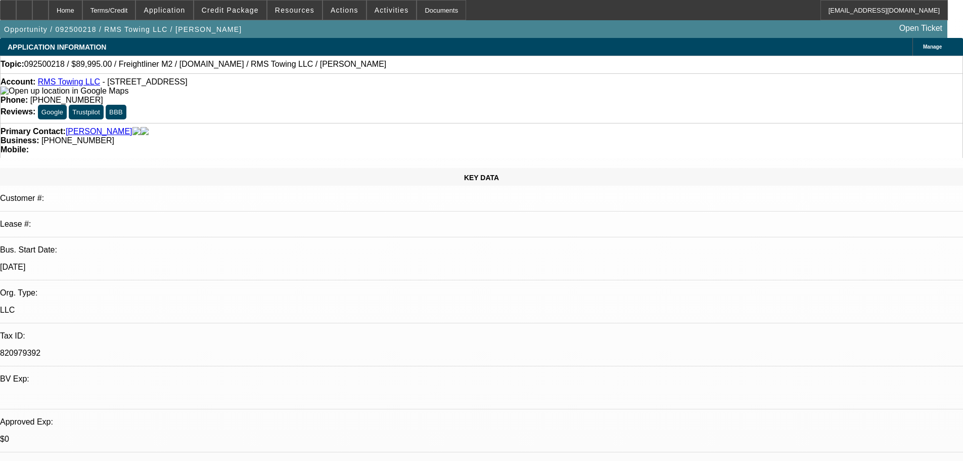
drag, startPoint x: 492, startPoint y: 235, endPoint x: 489, endPoint y: 119, distance: 116.3
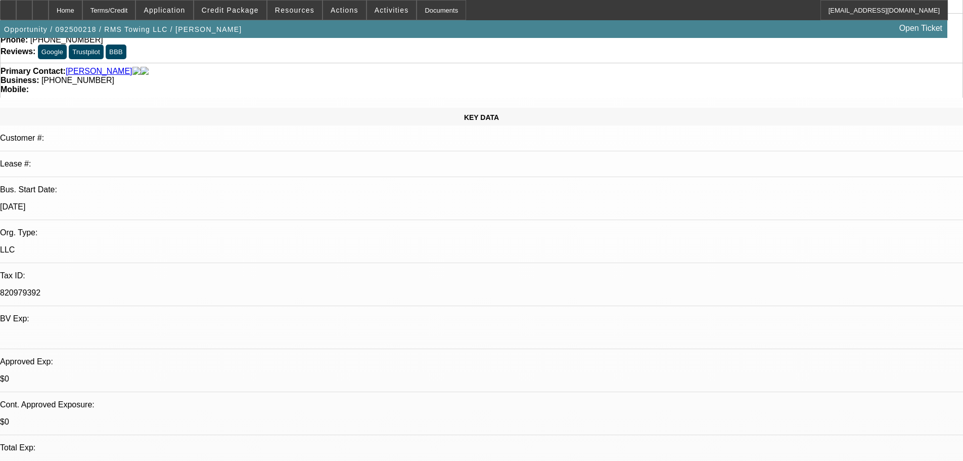
drag, startPoint x: 495, startPoint y: 261, endPoint x: 495, endPoint y: 281, distance: 19.2
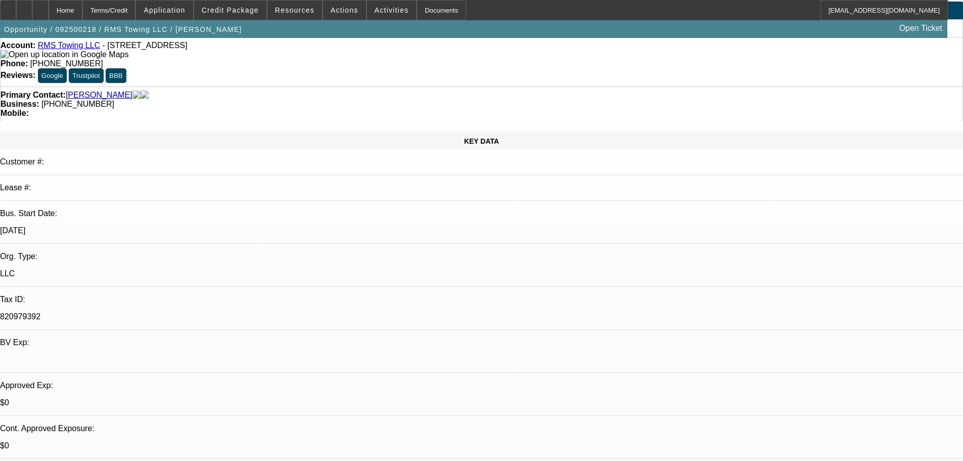
drag, startPoint x: 482, startPoint y: 199, endPoint x: 482, endPoint y: 163, distance: 36.4
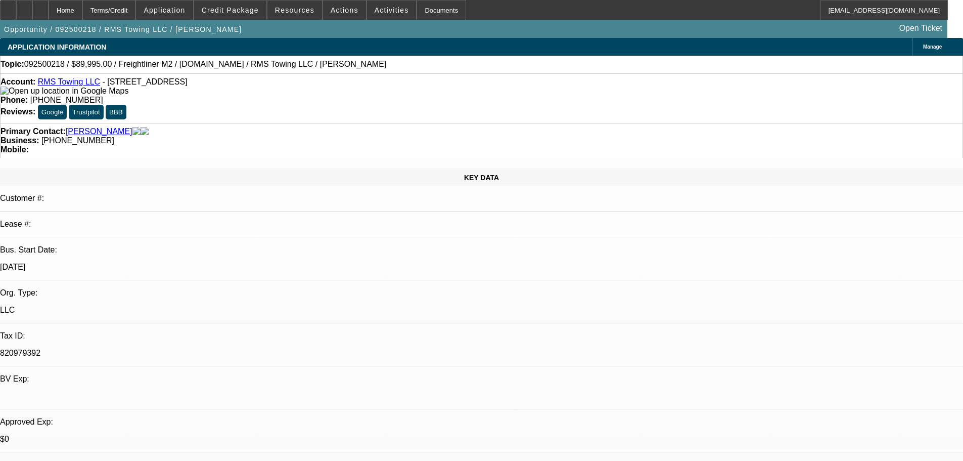
drag, startPoint x: 490, startPoint y: 225, endPoint x: 490, endPoint y: 213, distance: 11.1
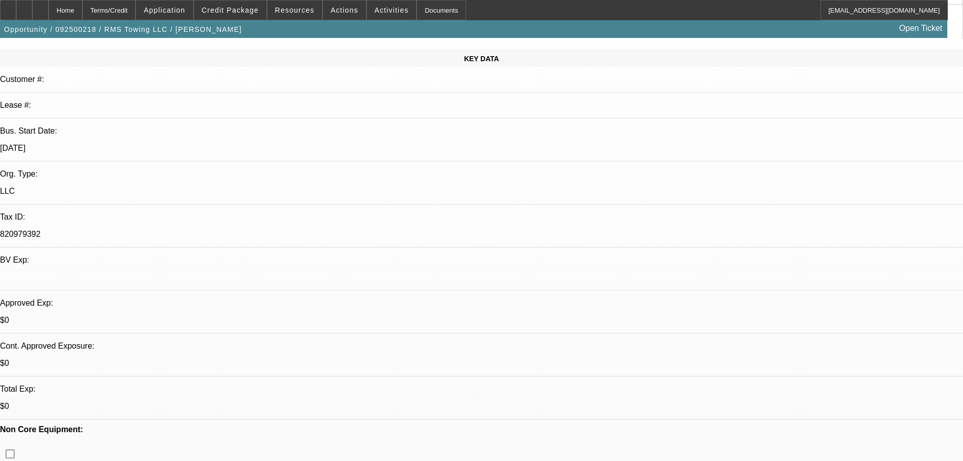
drag, startPoint x: 482, startPoint y: 246, endPoint x: 475, endPoint y: 162, distance: 83.7
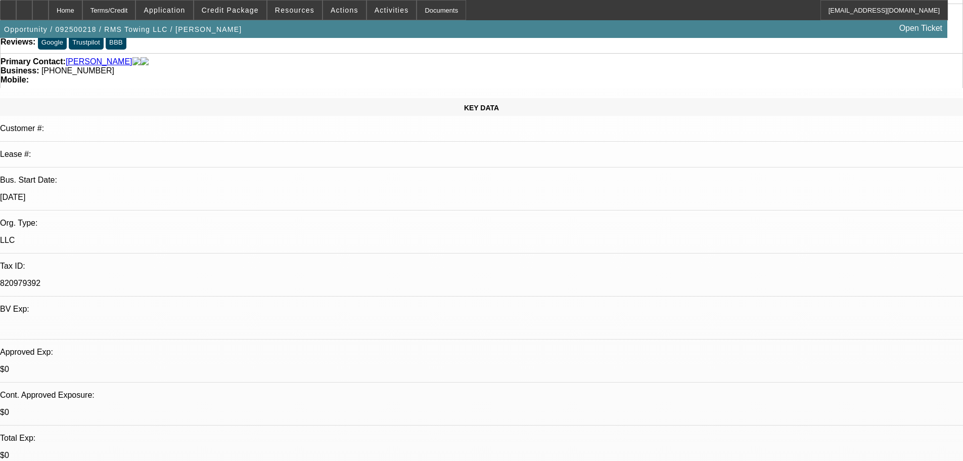
drag
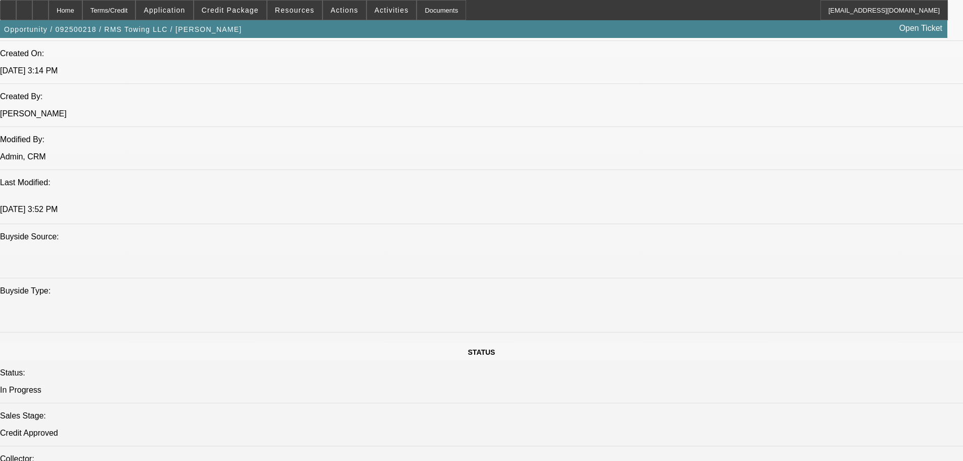
scroll to position [0, 0]
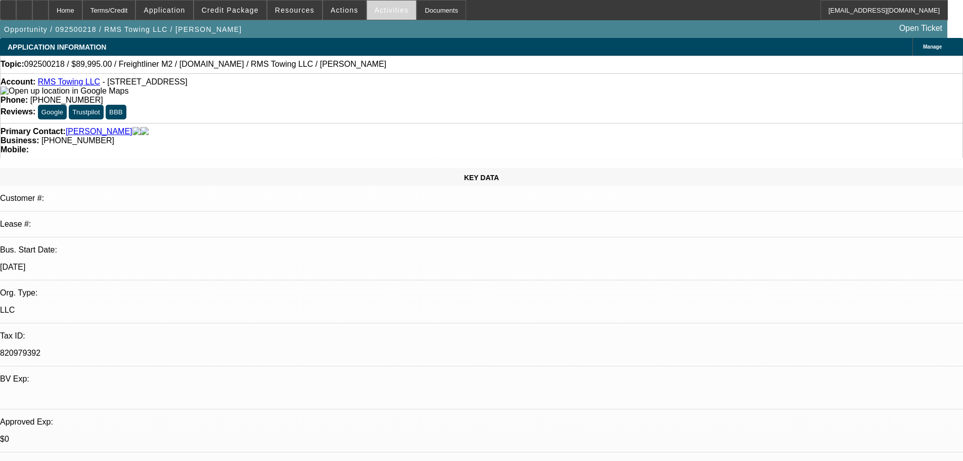
click at [375, 8] on span "Activities" at bounding box center [392, 10] width 34 height 8
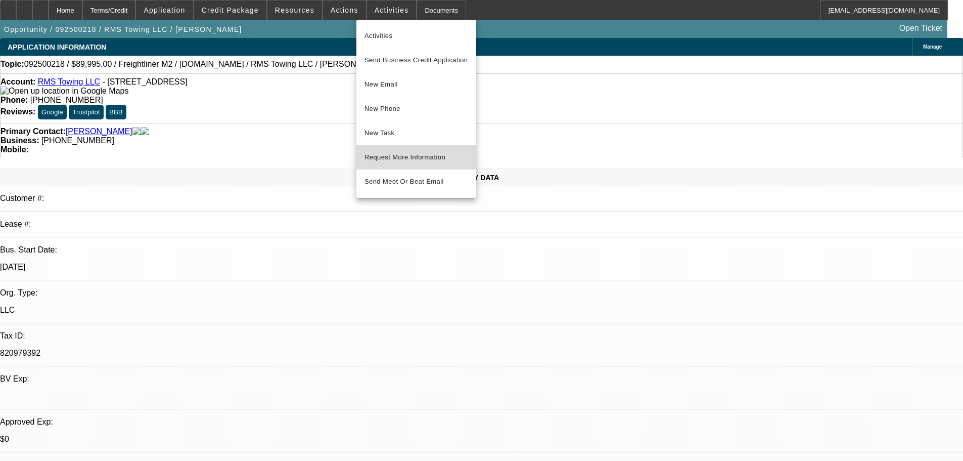
click at [448, 155] on span "Request More Information" at bounding box center [417, 157] width 104 height 12
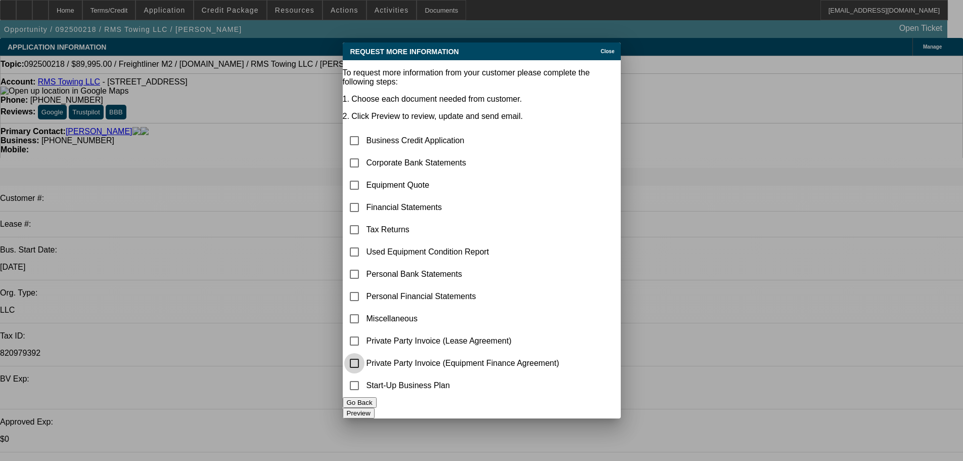
click at [365, 353] on input "checkbox" at bounding box center [354, 363] width 20 height 20
checkbox input "true"
click at [365, 175] on input "checkbox" at bounding box center [354, 185] width 20 height 20
checkbox input "true"
click at [365, 308] on input "checkbox" at bounding box center [354, 318] width 20 height 20
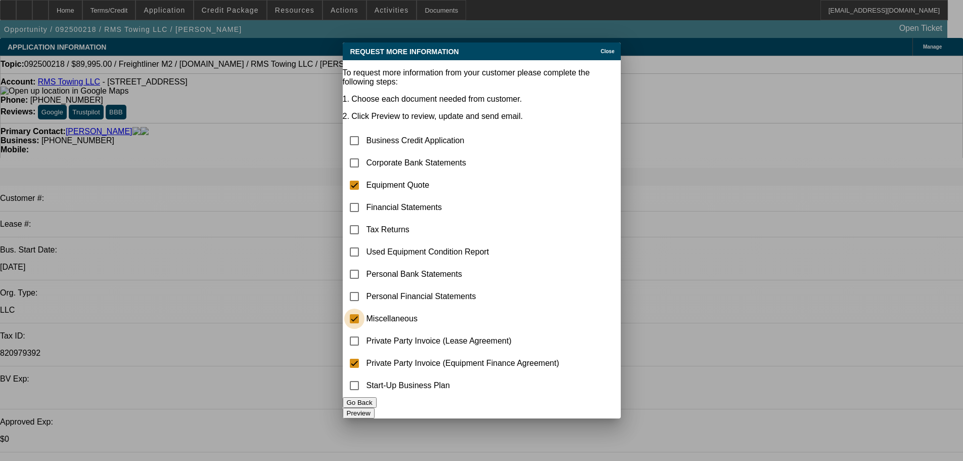
checkbox input "true"
click at [375, 408] on button "Preview" at bounding box center [359, 413] width 32 height 11
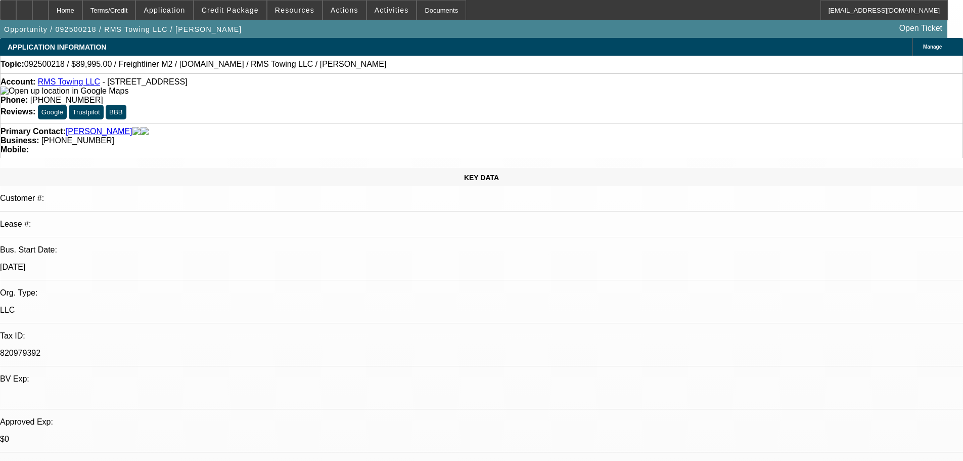
drag, startPoint x: 872, startPoint y: 368, endPoint x: 652, endPoint y: 333, distance: 222.7
copy div "9/11 vmx3-----9/12 tt ray, went through approval (sounds like painpoint is upfr…"
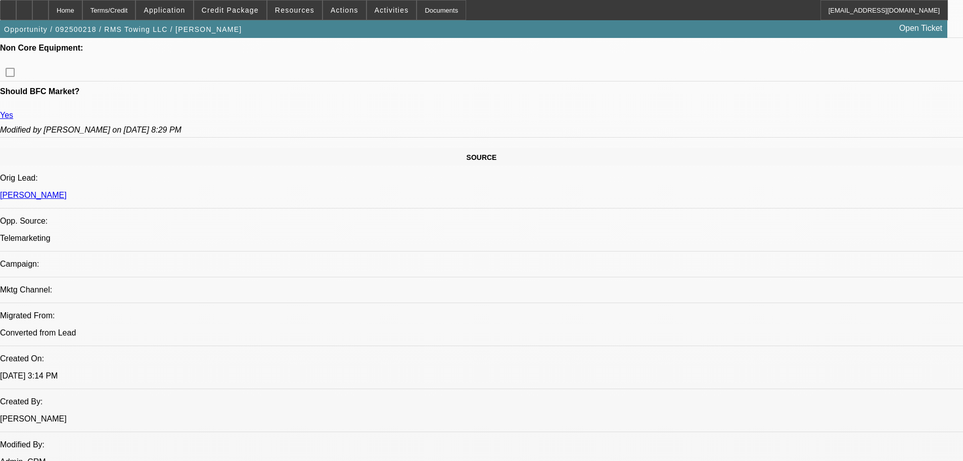
drag, startPoint x: 406, startPoint y: 257, endPoint x: 423, endPoint y: 453, distance: 196.5
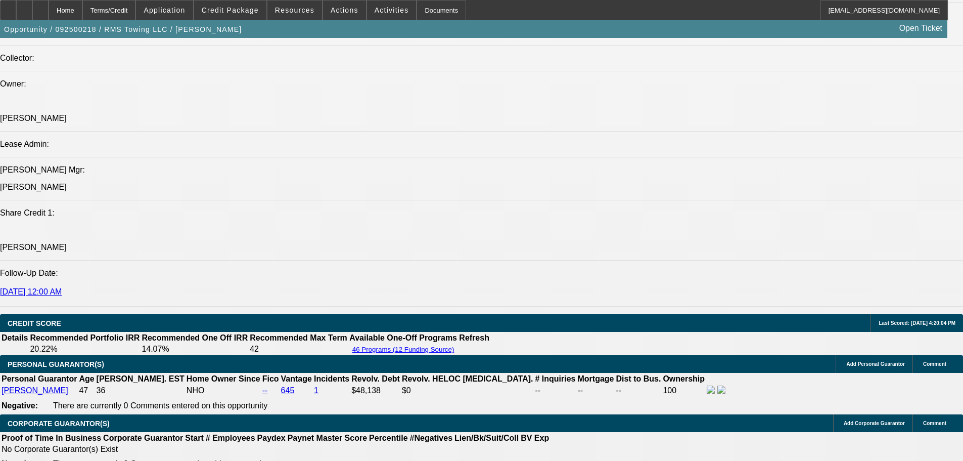
scroll to position [1116, 0]
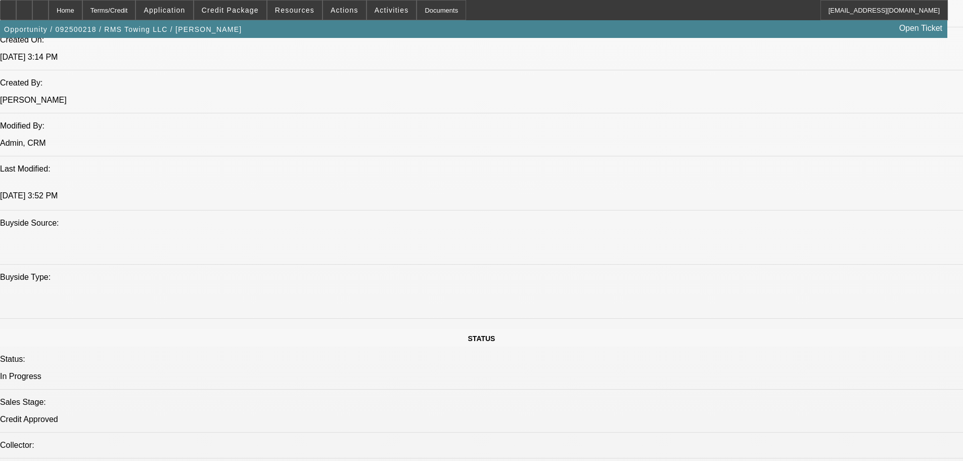
scroll to position [0, 0]
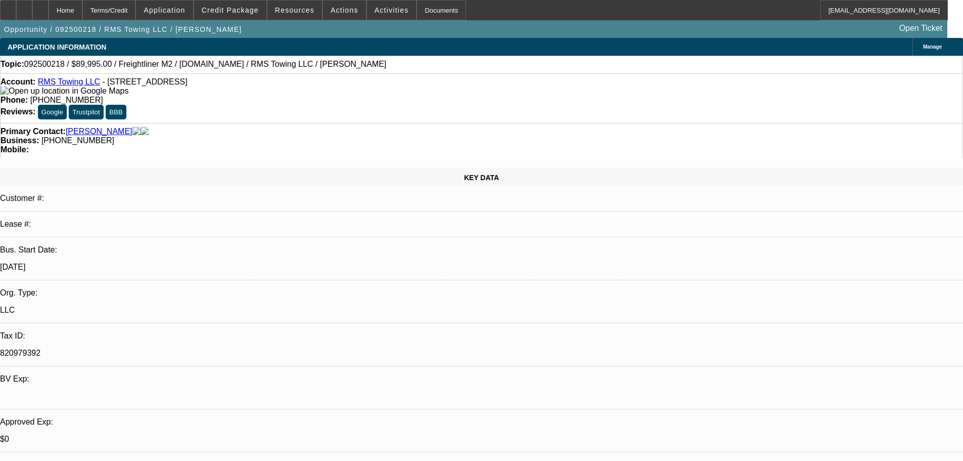
drag, startPoint x: 525, startPoint y: 398, endPoint x: 454, endPoint y: 213, distance: 198.0
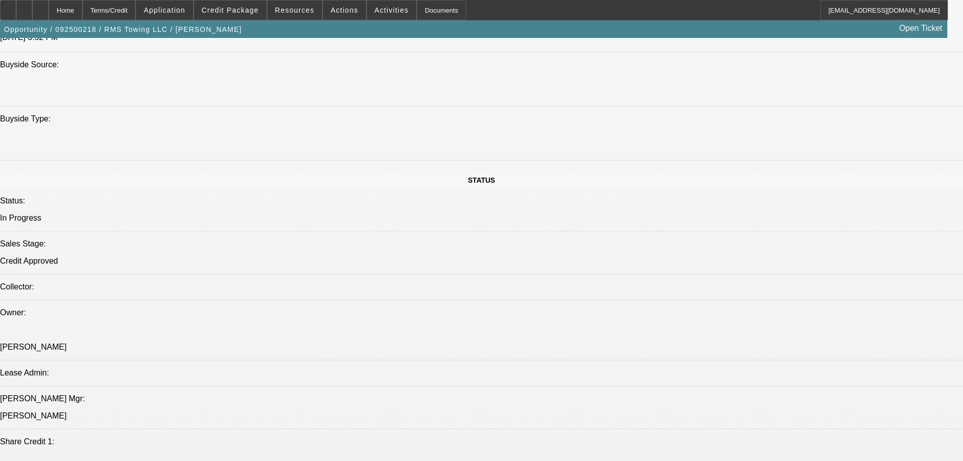
drag, startPoint x: 242, startPoint y: 192, endPoint x: 272, endPoint y: 257, distance: 71.5
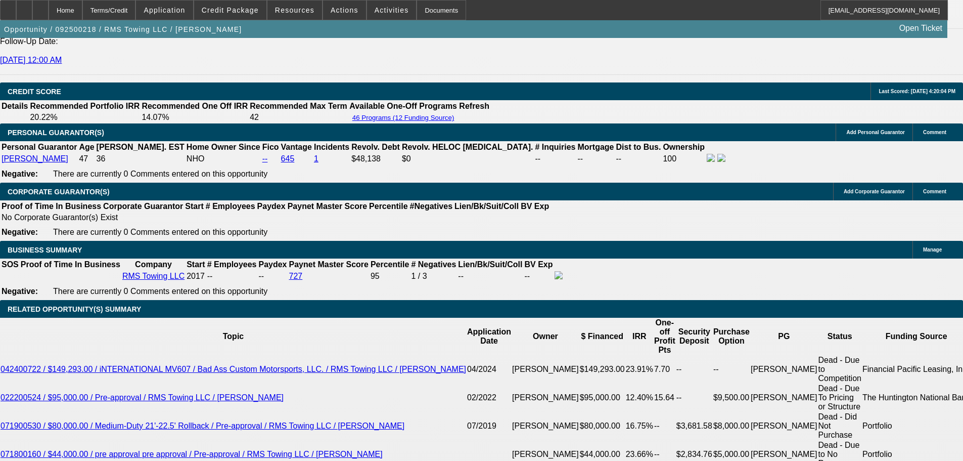
scroll to position [1435, 0]
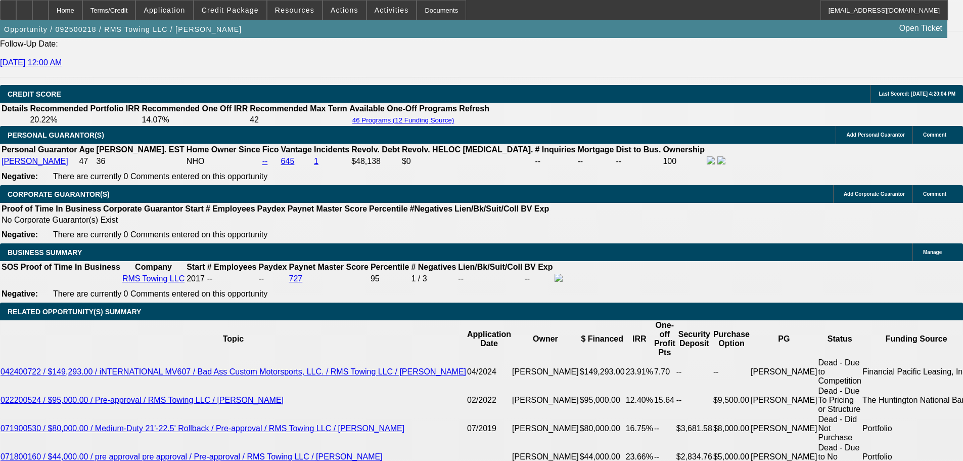
radio input "true"
type textarea "2019 FL, 176k miles"
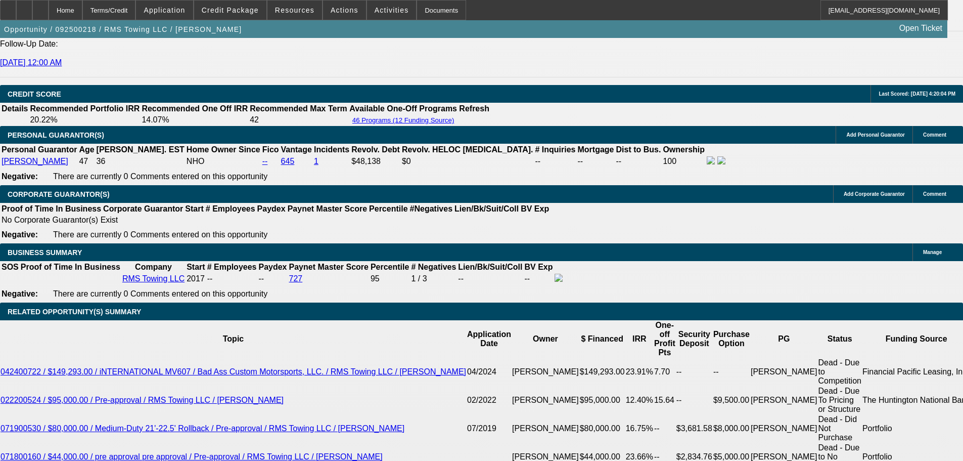
radio input "true"
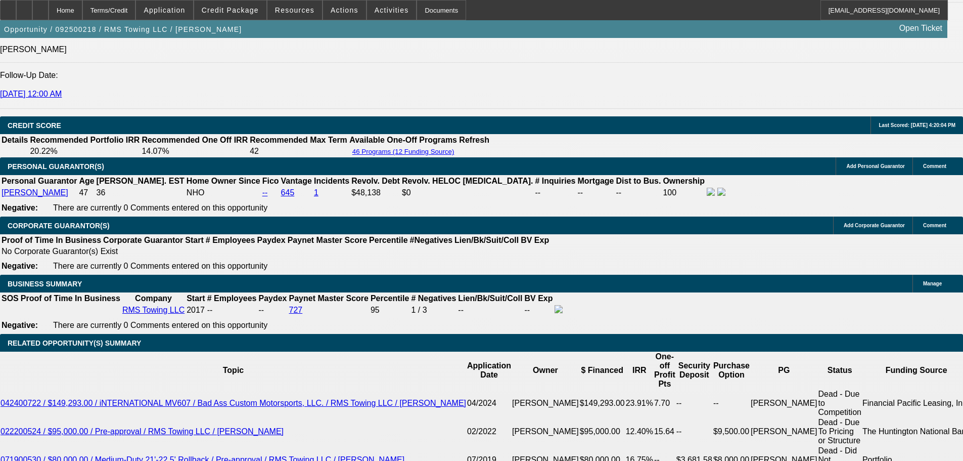
scroll to position [0, 0]
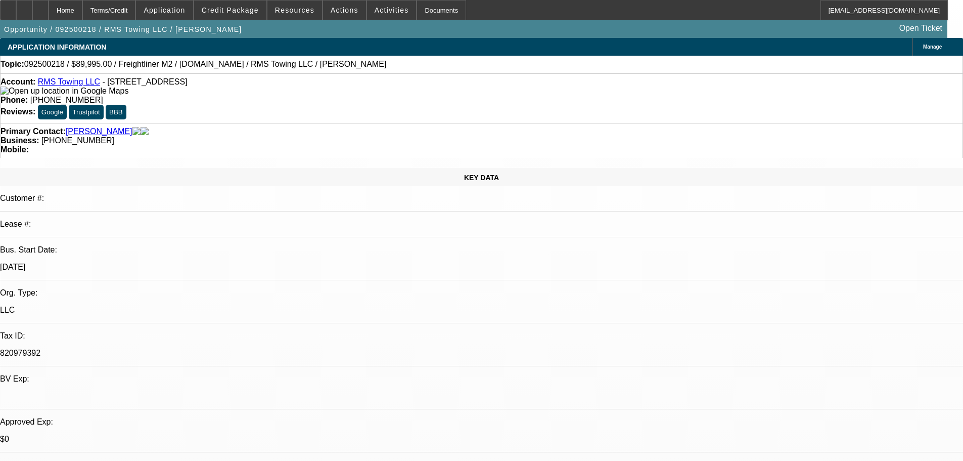
drag, startPoint x: 537, startPoint y: 354, endPoint x: 456, endPoint y: 88, distance: 278.3
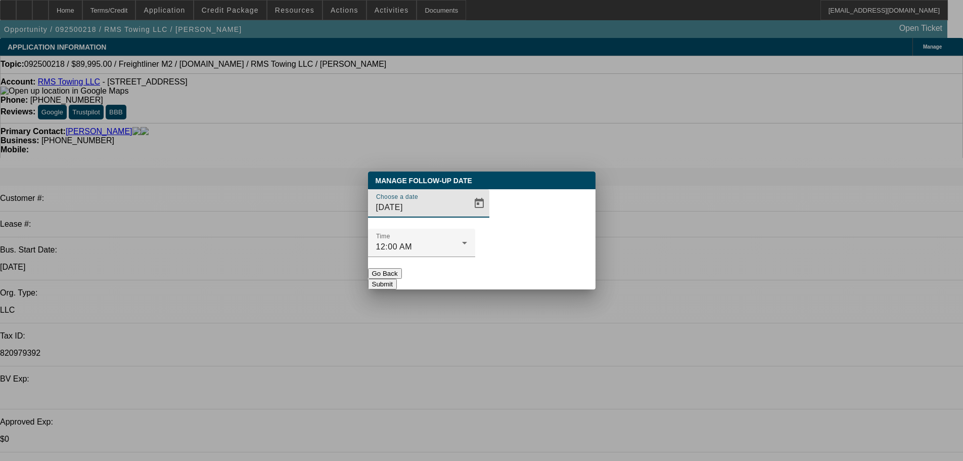
click at [397, 279] on button "Submit" at bounding box center [382, 284] width 29 height 11
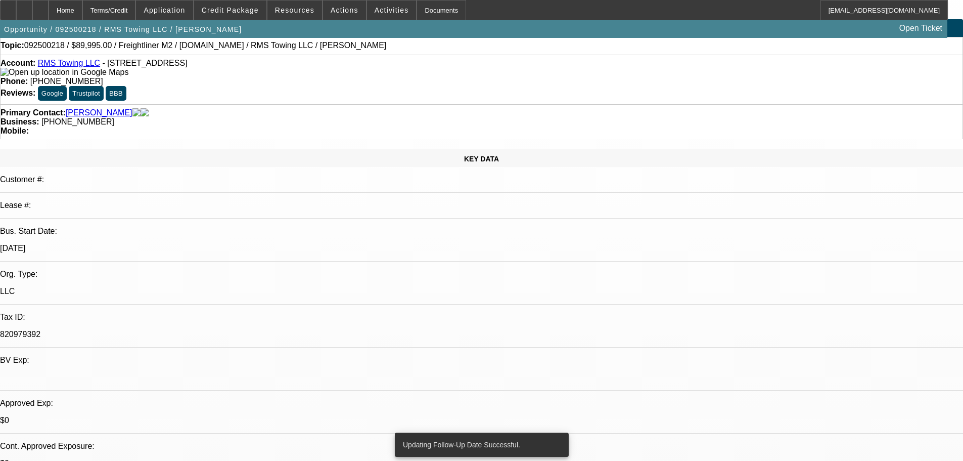
scroll to position [202, 0]
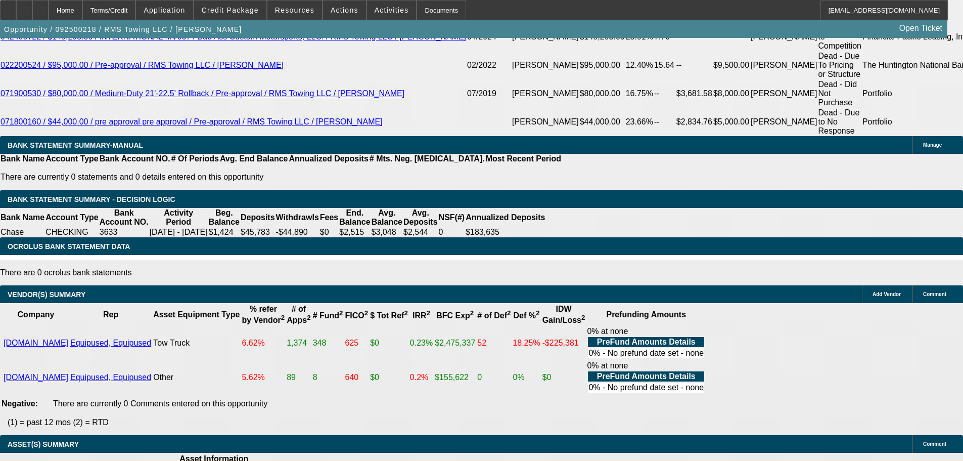
drag, startPoint x: 397, startPoint y: 334, endPoint x: 468, endPoint y: 432, distance: 121.1
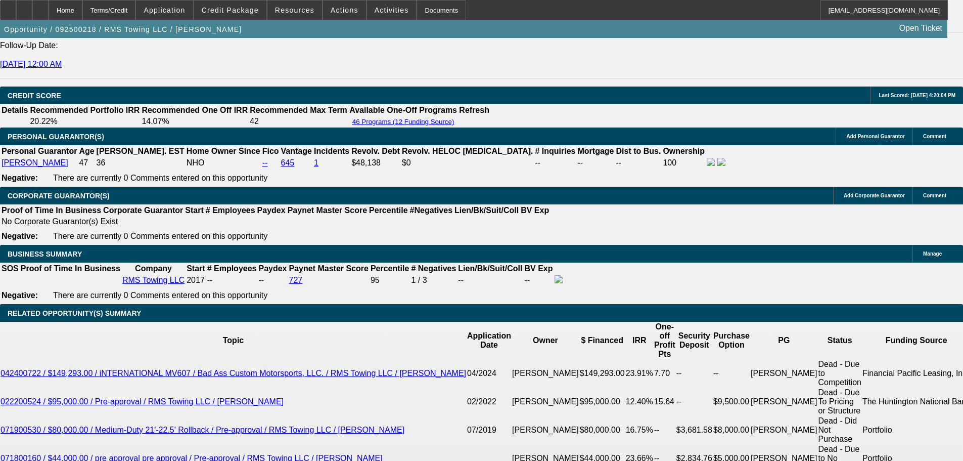
drag, startPoint x: 458, startPoint y: 412, endPoint x: 426, endPoint y: 322, distance: 94.8
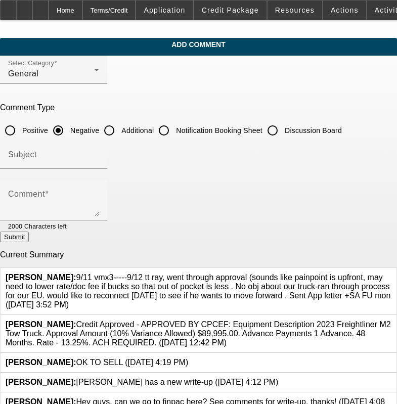
click at [291, 129] on div at bounding box center [198, 202] width 397 height 404
click at [283, 129] on input "Discussion Board" at bounding box center [272, 130] width 20 height 20
radio input "true"
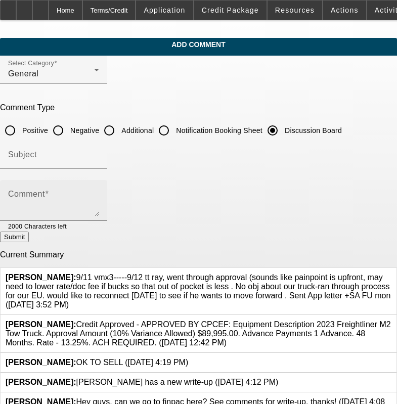
click at [99, 209] on textarea "Comment" at bounding box center [53, 204] width 91 height 24
paste textarea "9/11 vmx3-----9/12 tt ray, went through approval (sounds like painpoint is upfr…"
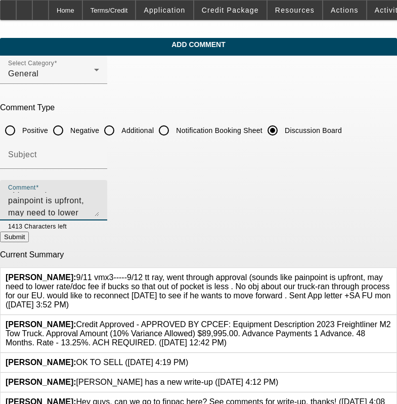
scroll to position [46, 0]
type textarea "9/11 vmx3-----9/12 tt ray, went through approval (sounds like painpoint is upfr…"
click at [29, 238] on button "Submit" at bounding box center [14, 237] width 29 height 11
radio input "true"
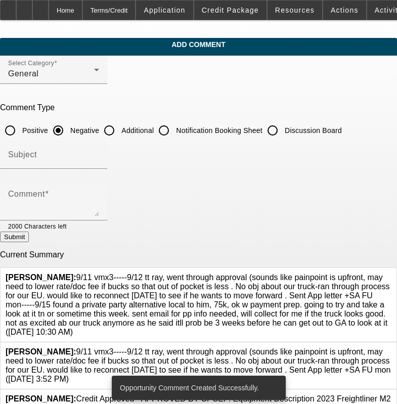
click at [391, 347] on div at bounding box center [391, 365] width 0 height 36
click at [391, 347] on icon at bounding box center [391, 347] width 0 height 0
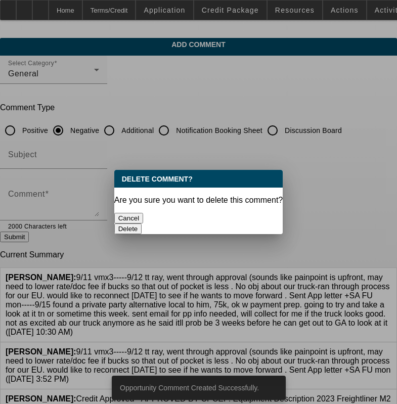
click at [142, 224] on button "Delete" at bounding box center [128, 229] width 28 height 11
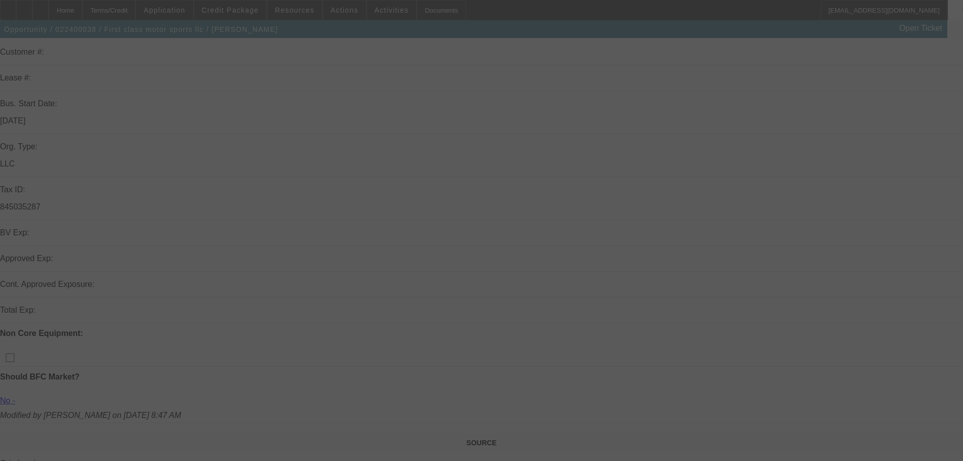
scroll to position [152, 0]
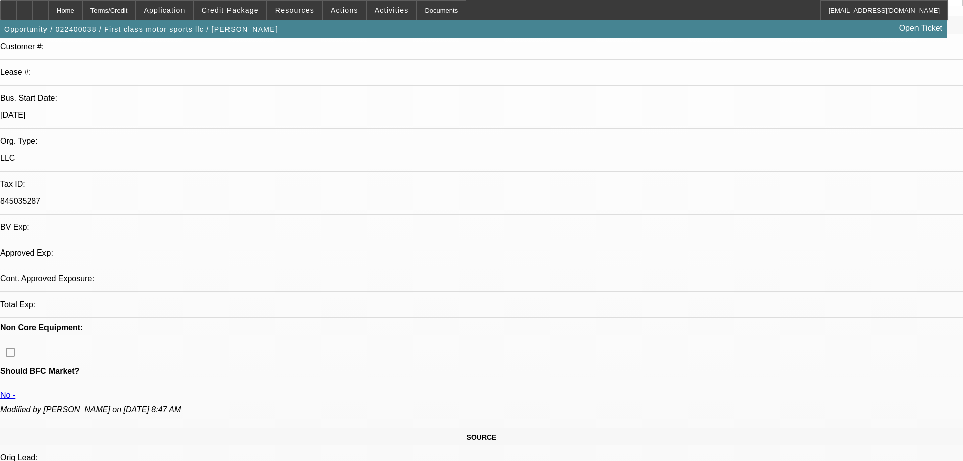
select select "0"
select select "2"
select select "0.1"
select select "4"
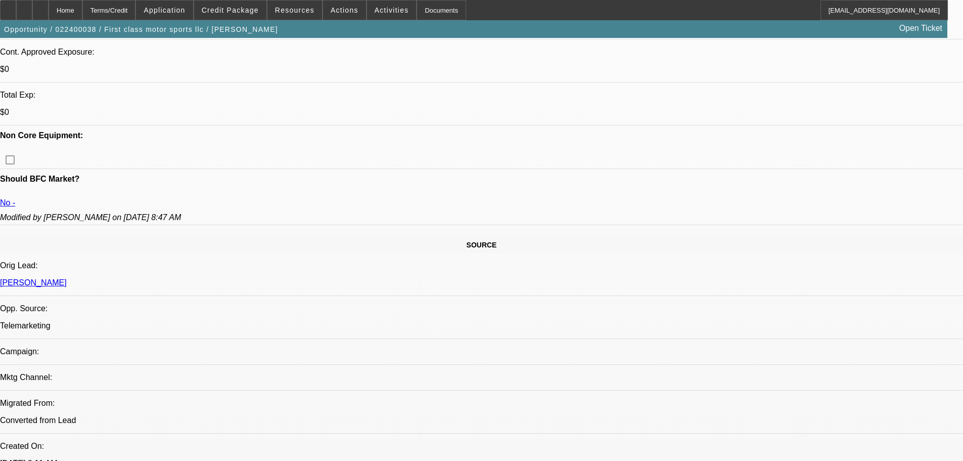
scroll to position [506, 0]
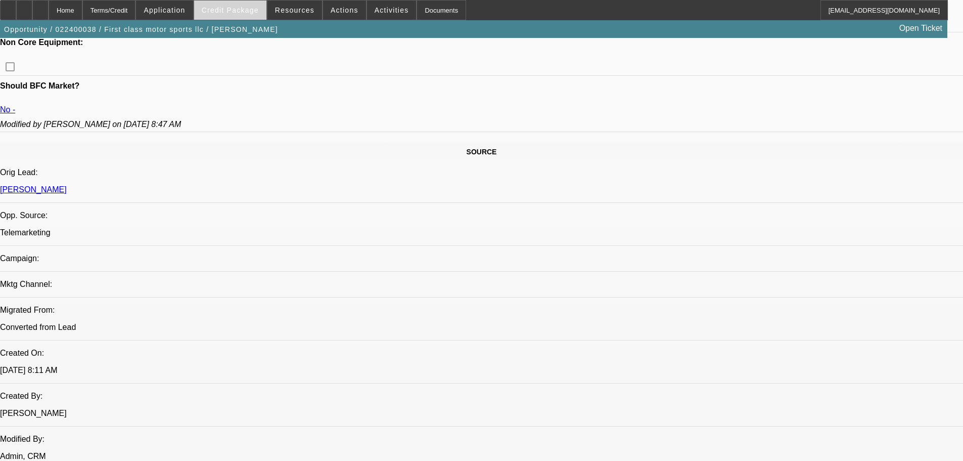
click at [230, 15] on span at bounding box center [230, 10] width 72 height 24
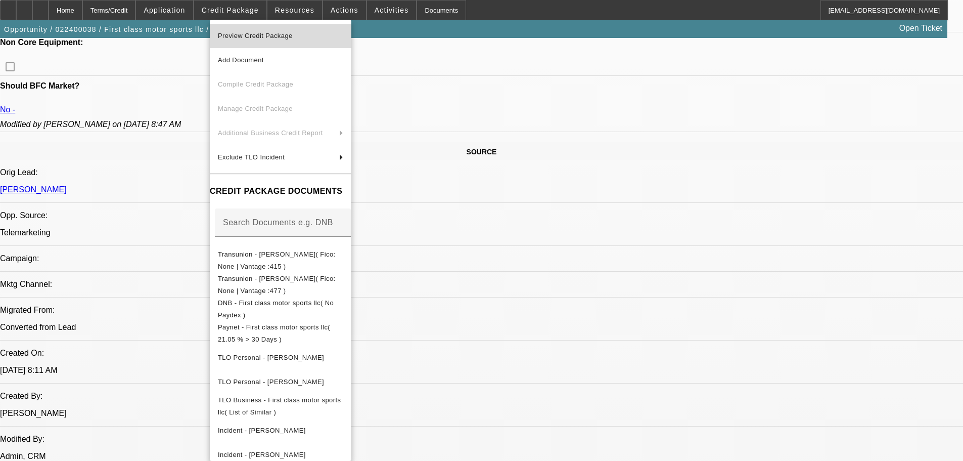
click at [343, 40] on span "Preview Credit Package" at bounding box center [280, 36] width 125 height 12
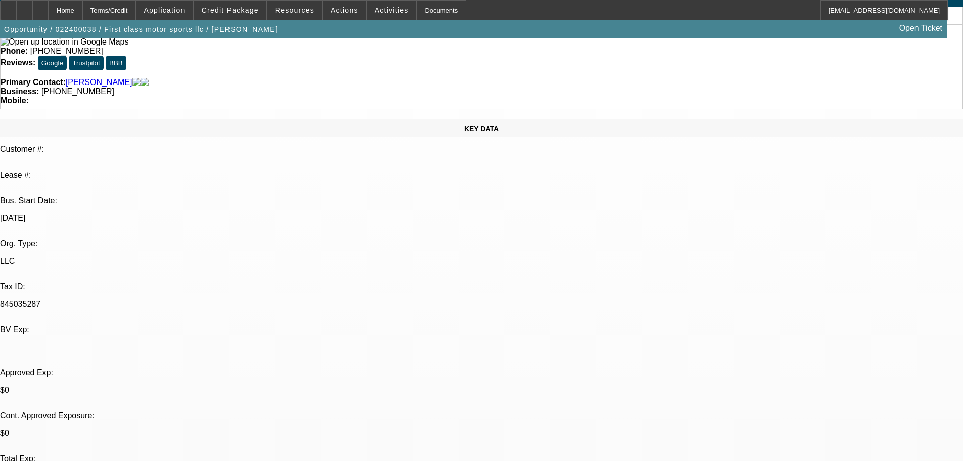
scroll to position [51, 0]
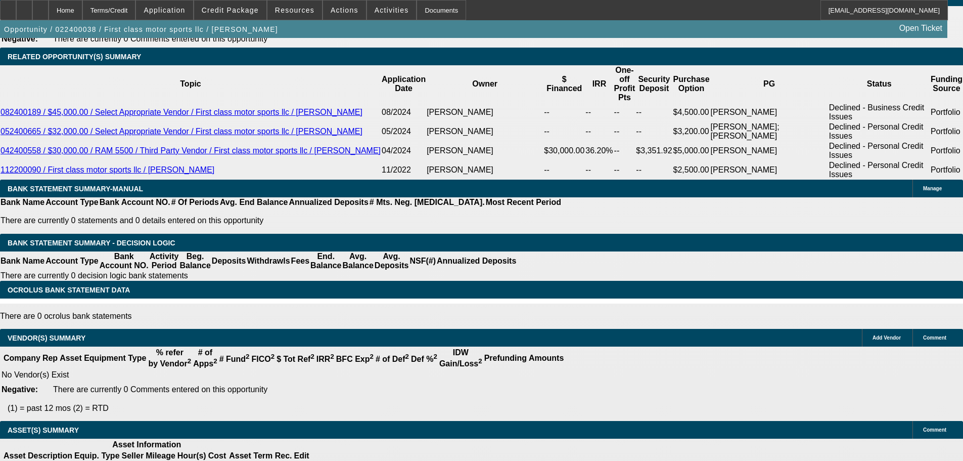
drag, startPoint x: 418, startPoint y: 145, endPoint x: 443, endPoint y: 307, distance: 164.7
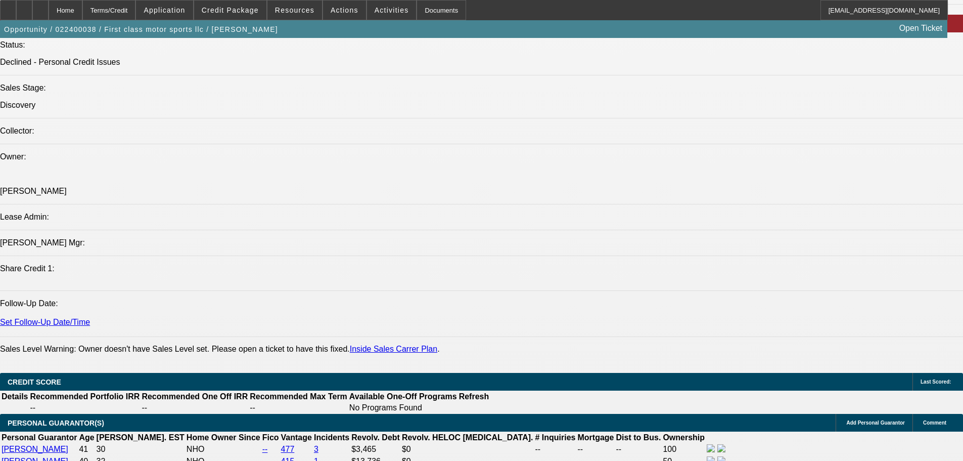
drag, startPoint x: 443, startPoint y: 307, endPoint x: 396, endPoint y: 219, distance: 99.5
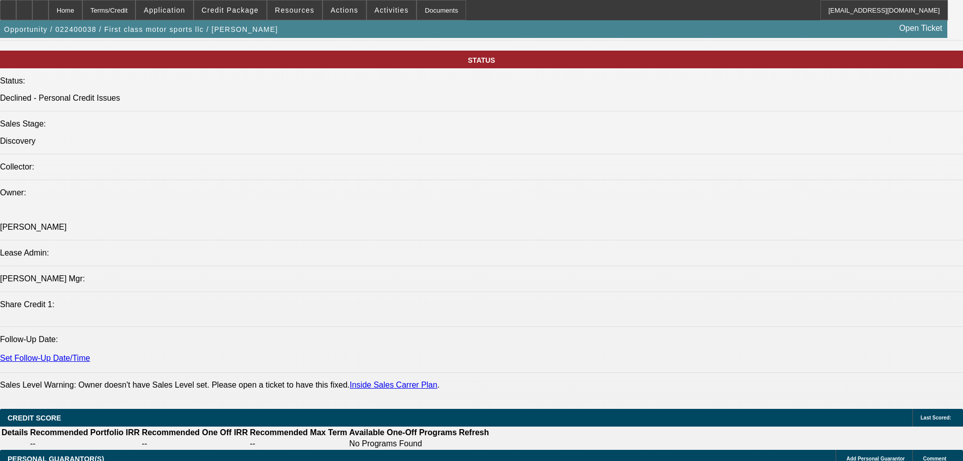
scroll to position [393, 0]
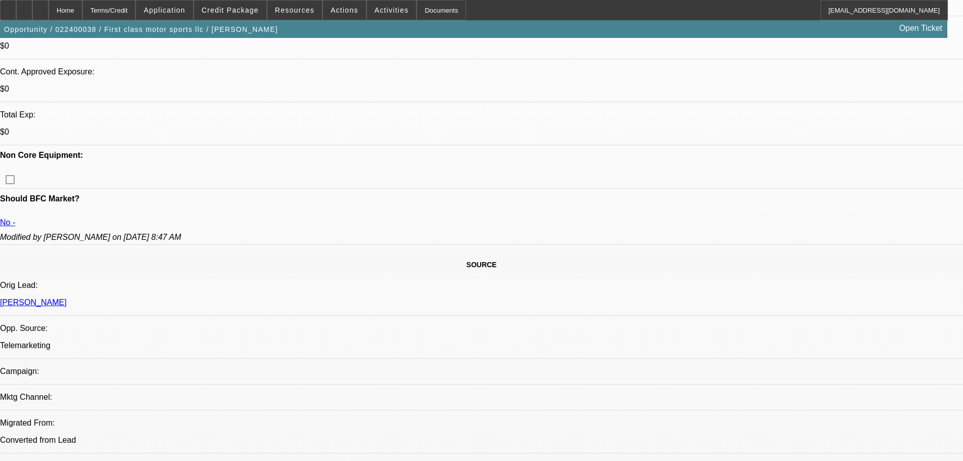
drag, startPoint x: 383, startPoint y: 102, endPoint x: 380, endPoint y: 85, distance: 16.9
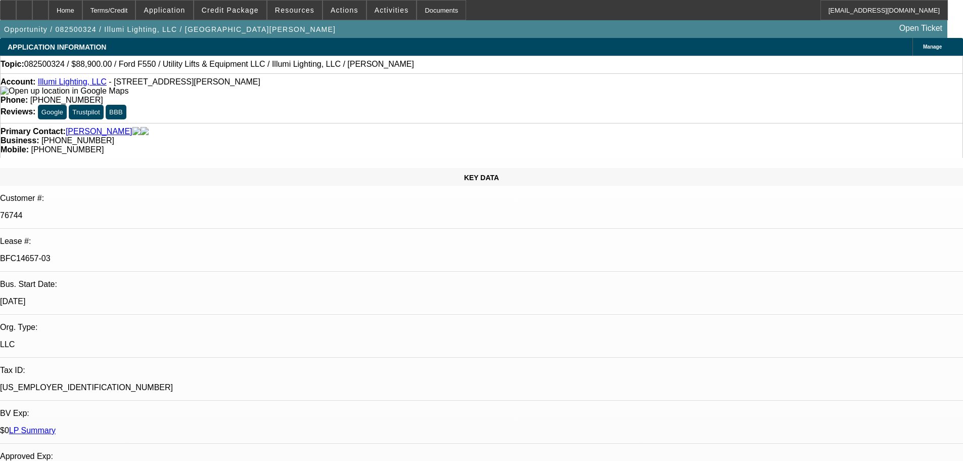
select select "0"
select select "3"
select select "0"
select select "6"
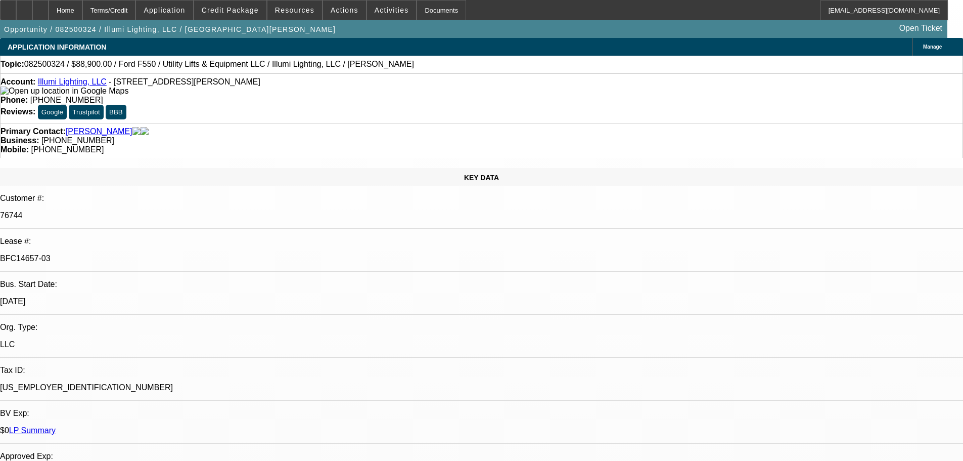
select select "0"
select select "3"
select select "0"
select select "6"
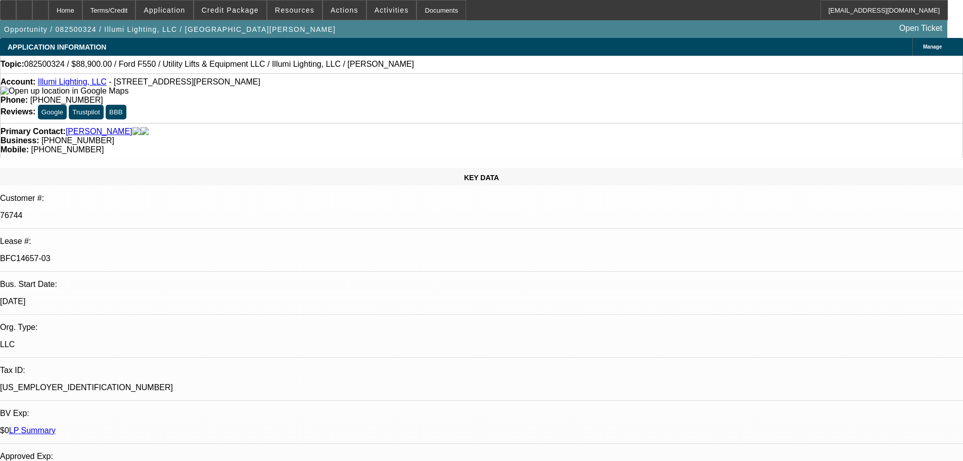
select select "0"
select select "3"
select select "0"
select select "6"
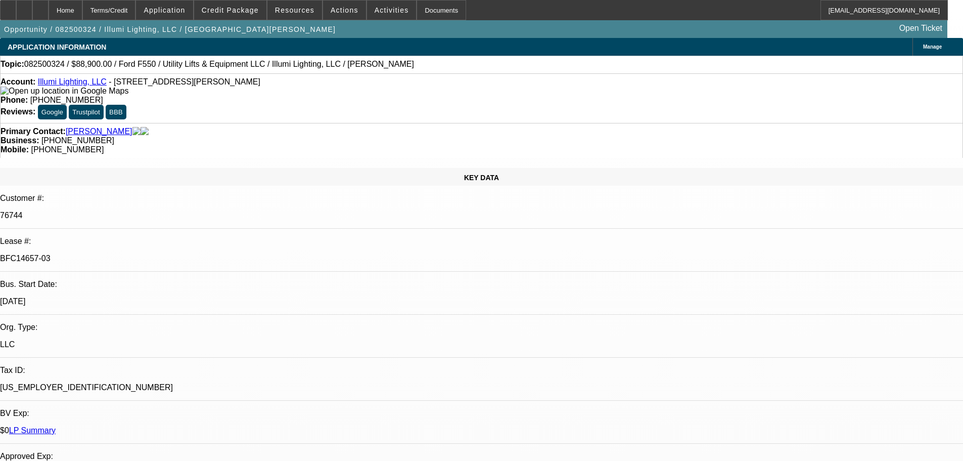
select select "0"
select select "3"
select select "0"
select select "6"
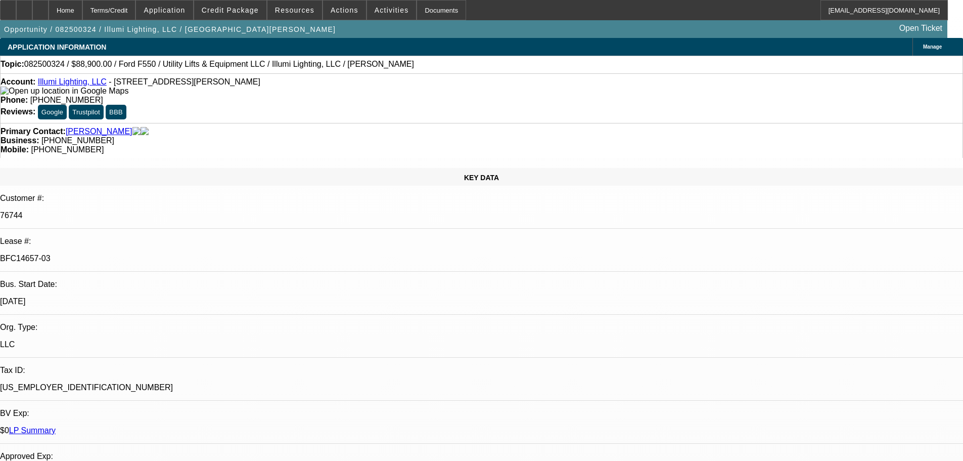
drag, startPoint x: 707, startPoint y: 240, endPoint x: 676, endPoint y: 238, distance: 30.9
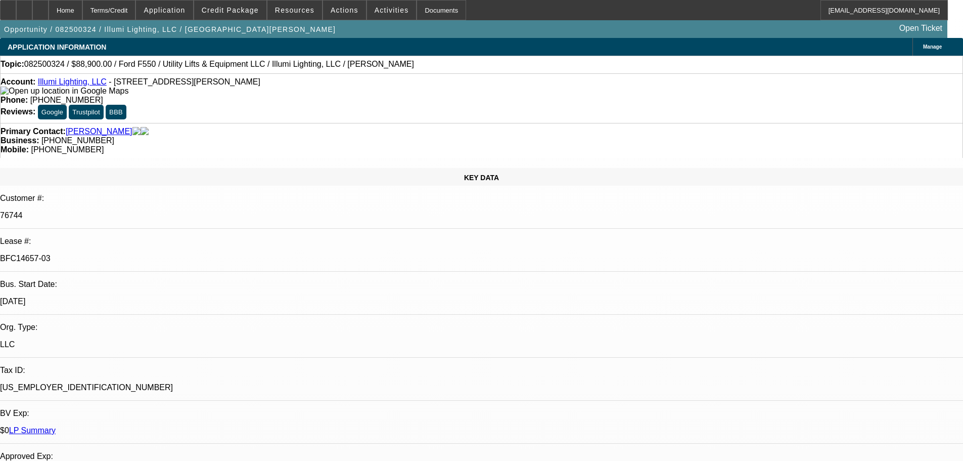
drag, startPoint x: 816, startPoint y: 245, endPoint x: 655, endPoint y: 246, distance: 160.8
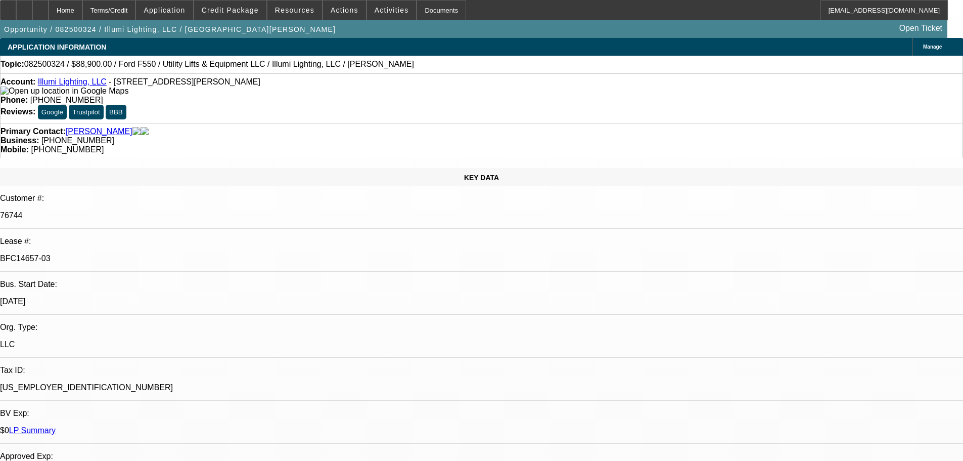
select select "0.2"
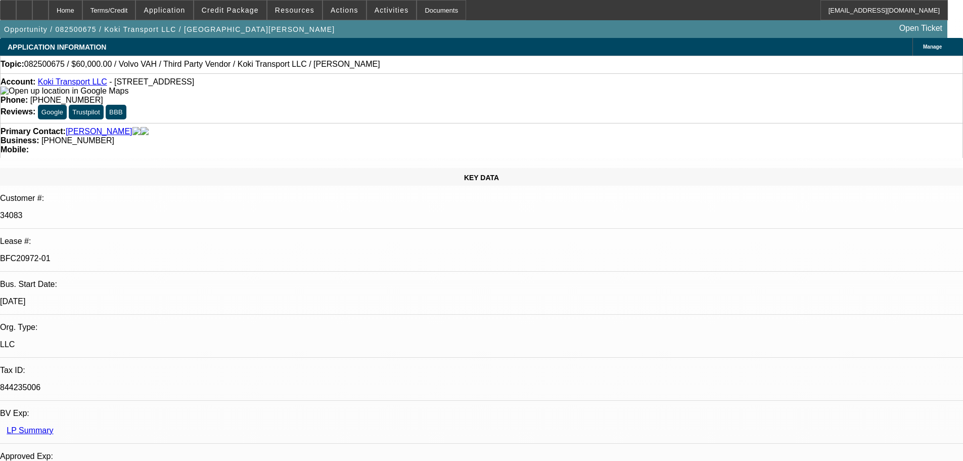
select select "2"
select select "0"
select select "6"
select select "0"
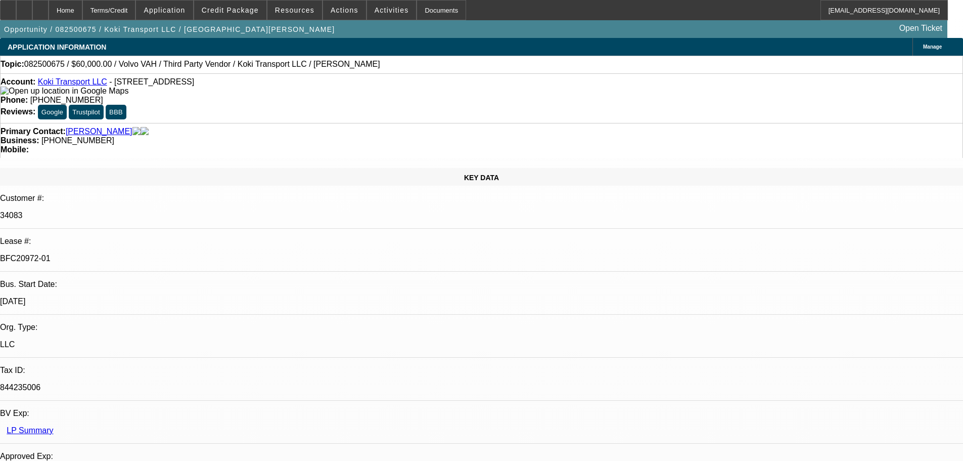
select select "2"
select select "0.1"
select select "4"
select select "0.2"
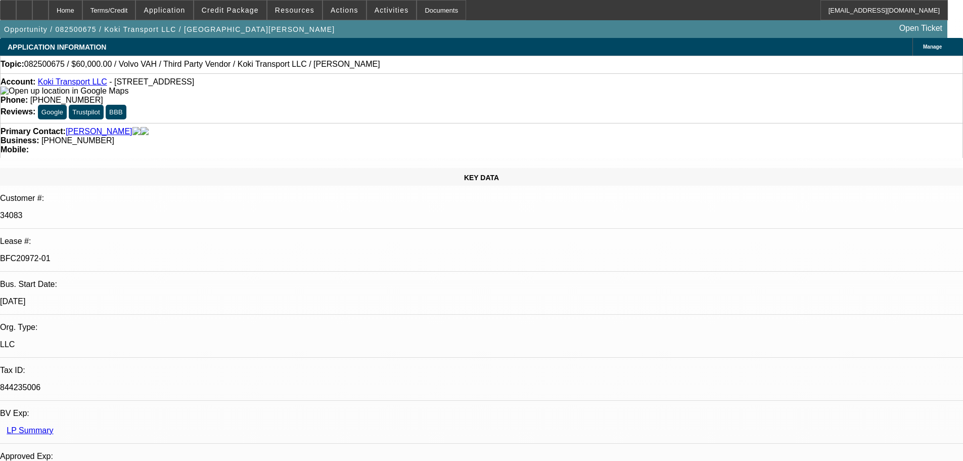
select select "2"
select select "0.1"
select select "4"
select select "0.15"
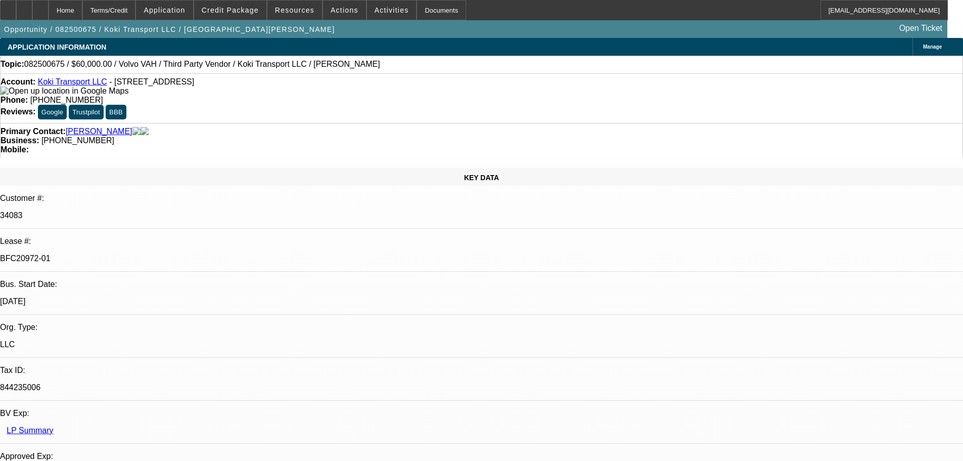
select select "2"
select select "0.1"
select select "4"
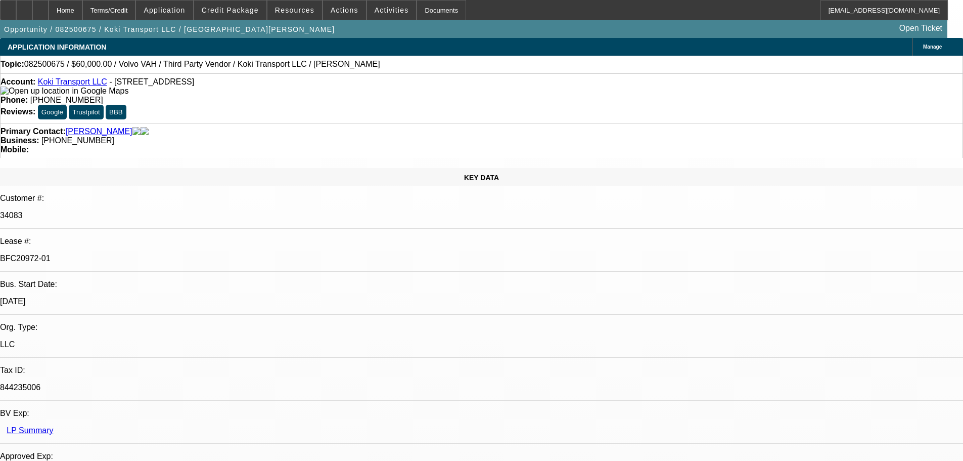
scroll to position [14, 0]
drag, startPoint x: 813, startPoint y: 322, endPoint x: 673, endPoint y: 310, distance: 140.5
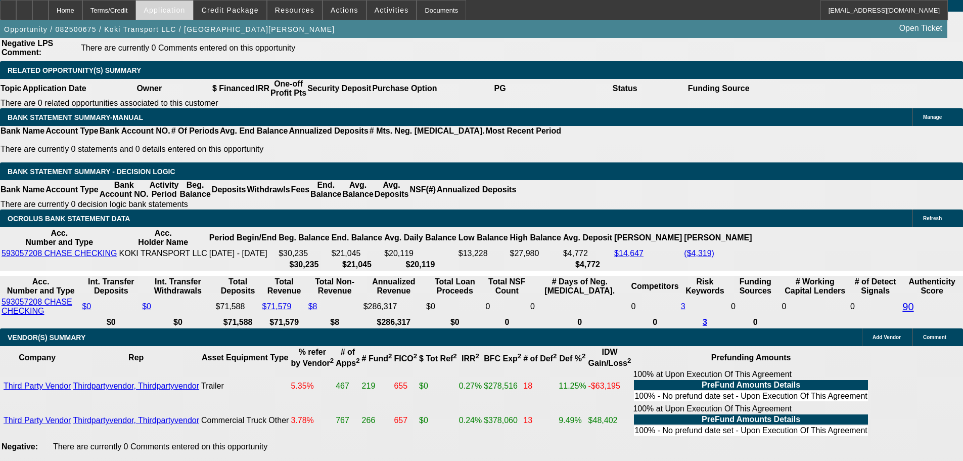
scroll to position [1827, 0]
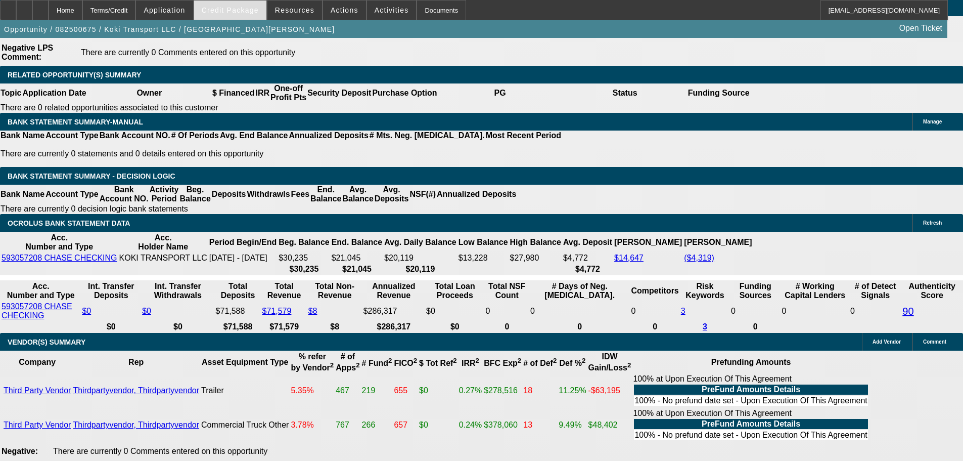
click at [247, 0] on div "Credit Package" at bounding box center [230, 10] width 73 height 20
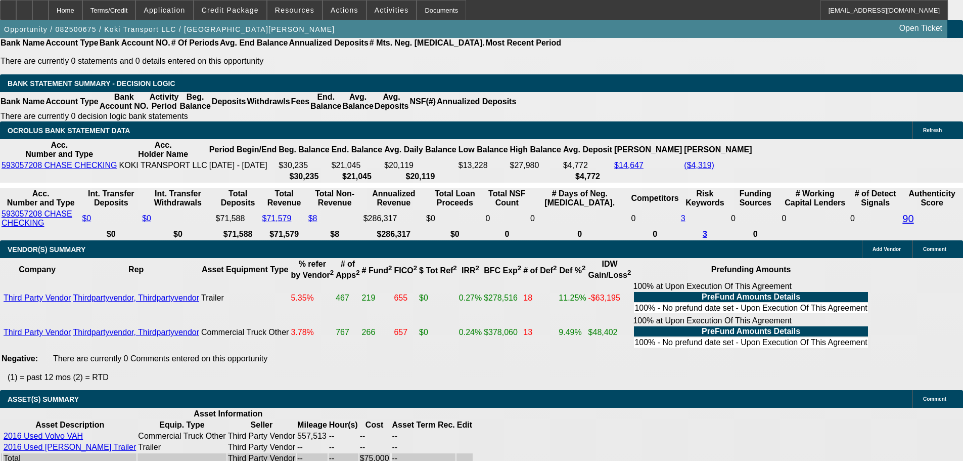
scroll to position [2030, 0]
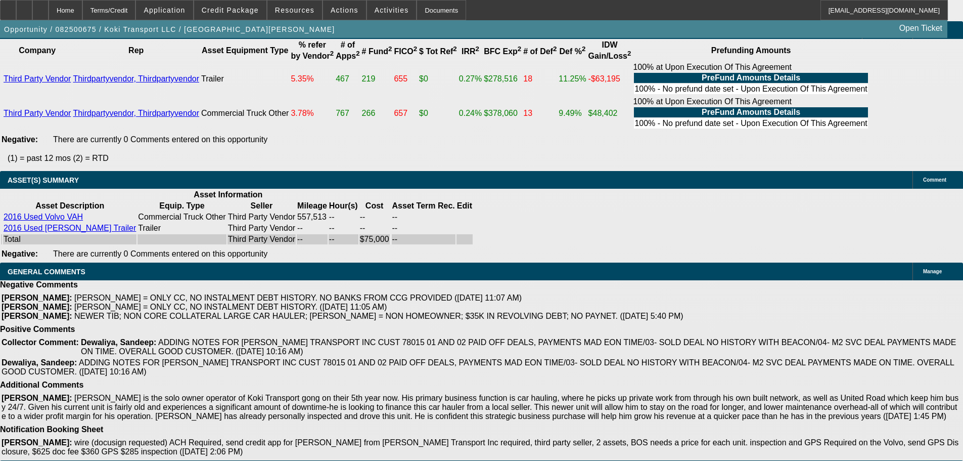
scroll to position [202, 0]
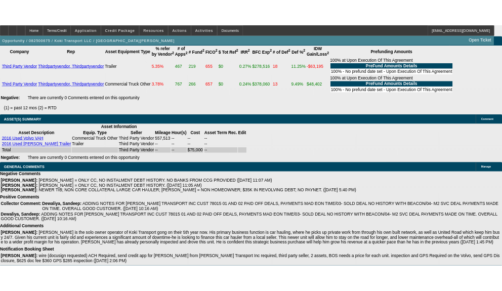
scroll to position [14, 0]
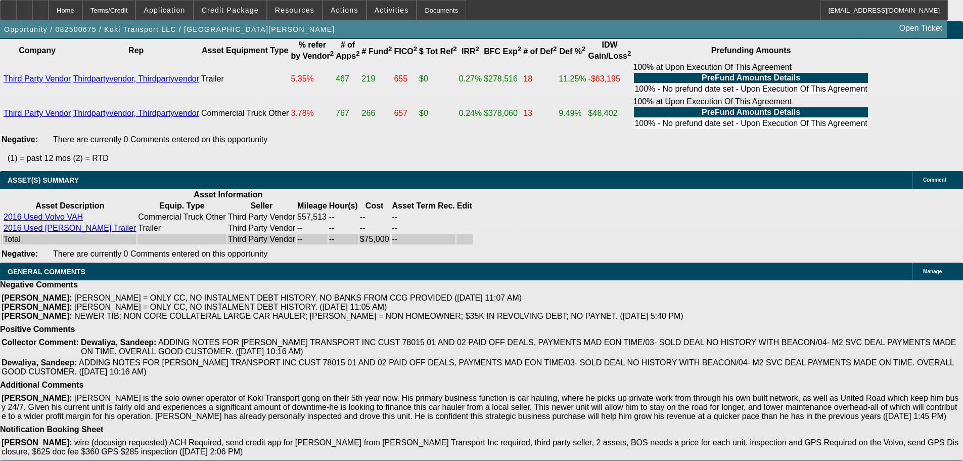
drag, startPoint x: 847, startPoint y: 309, endPoint x: 899, endPoint y: 322, distance: 53.1
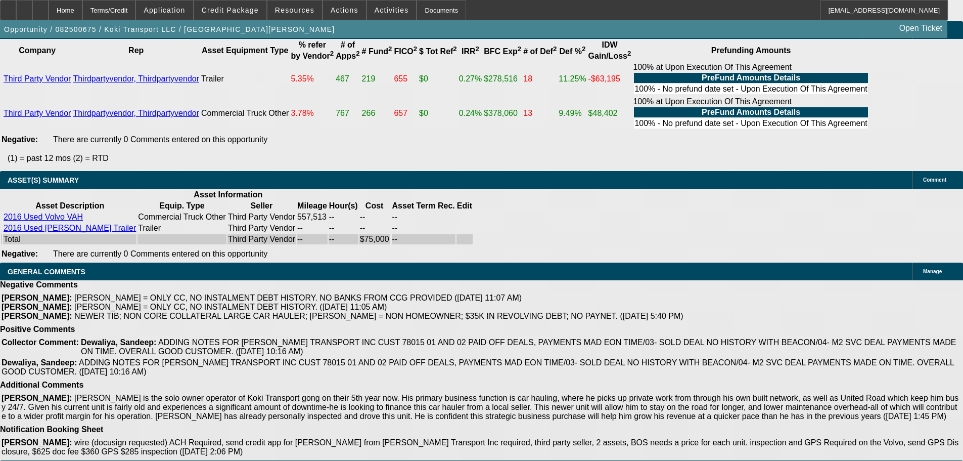
drag, startPoint x: 847, startPoint y: 309, endPoint x: 914, endPoint y: 329, distance: 70.2
drag, startPoint x: 848, startPoint y: 310, endPoint x: 875, endPoint y: 324, distance: 30.1
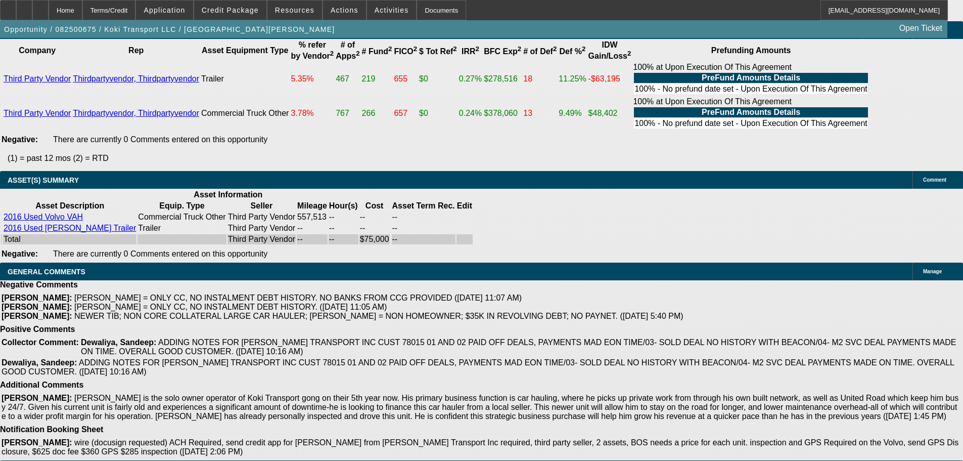
drag, startPoint x: 866, startPoint y: 318, endPoint x: 853, endPoint y: 315, distance: 13.5
drag, startPoint x: 848, startPoint y: 310, endPoint x: 866, endPoint y: 321, distance: 20.4
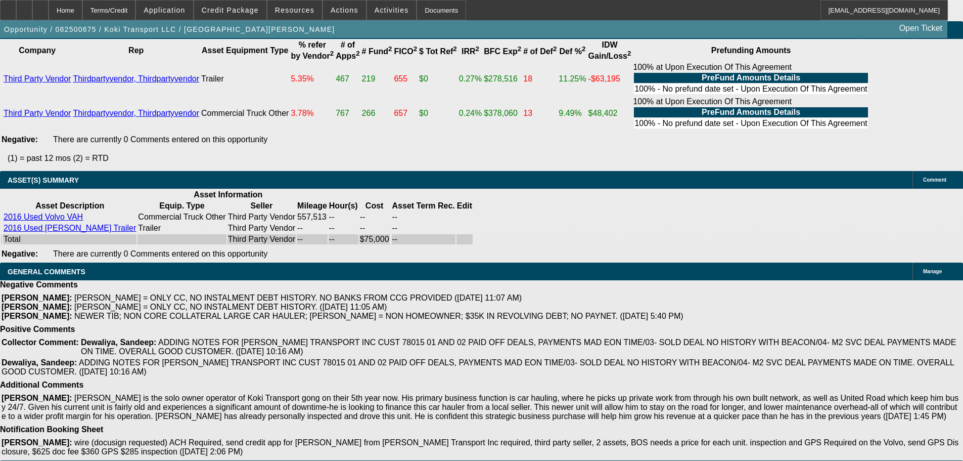
drag, startPoint x: 848, startPoint y: 307, endPoint x: 884, endPoint y: 324, distance: 39.6
drag, startPoint x: 846, startPoint y: 307, endPoint x: 858, endPoint y: 317, distance: 15.1
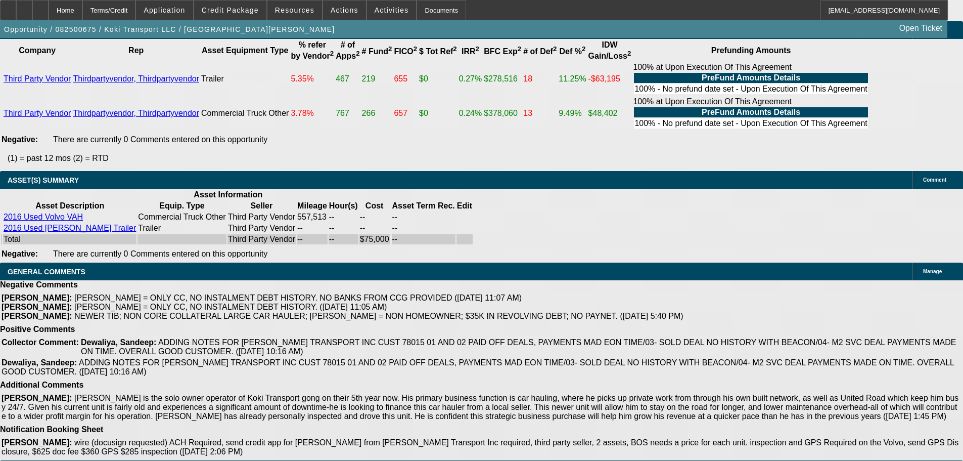
drag, startPoint x: 847, startPoint y: 309, endPoint x: 855, endPoint y: 318, distance: 11.5
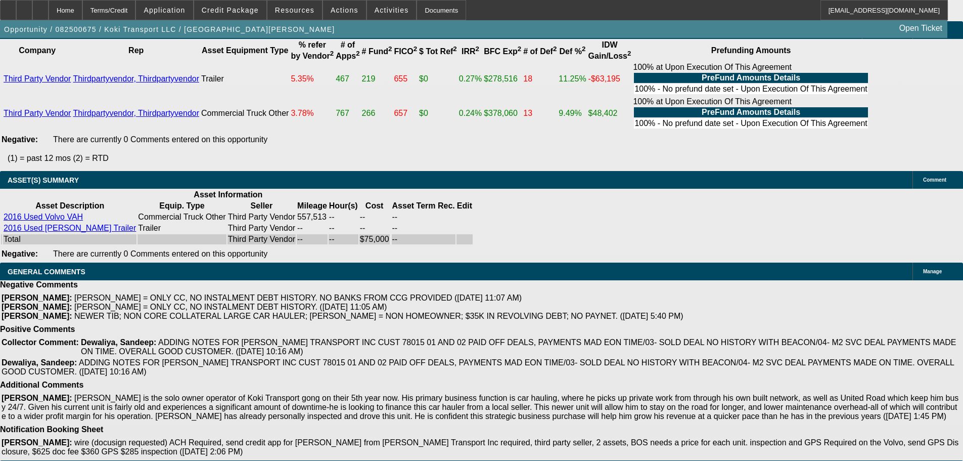
drag, startPoint x: 675, startPoint y: 307, endPoint x: 827, endPoint y: 319, distance: 152.6
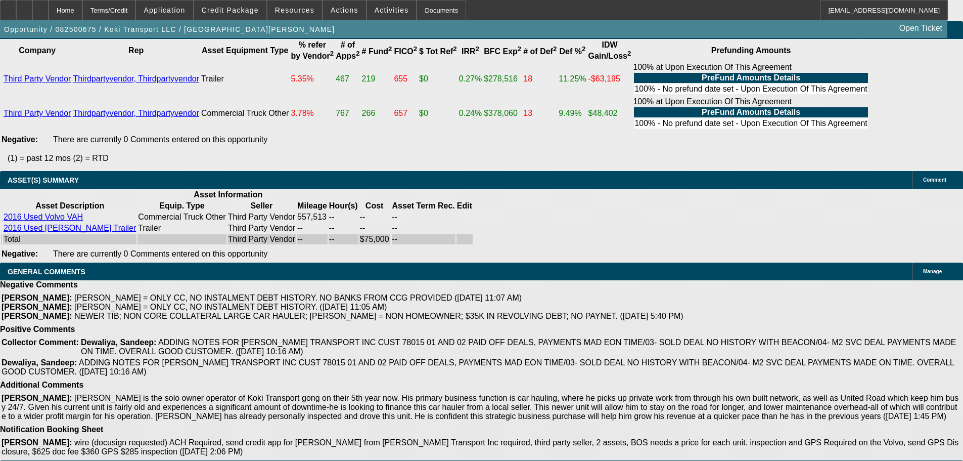
drag, startPoint x: 846, startPoint y: 305, endPoint x: 867, endPoint y: 322, distance: 26.6
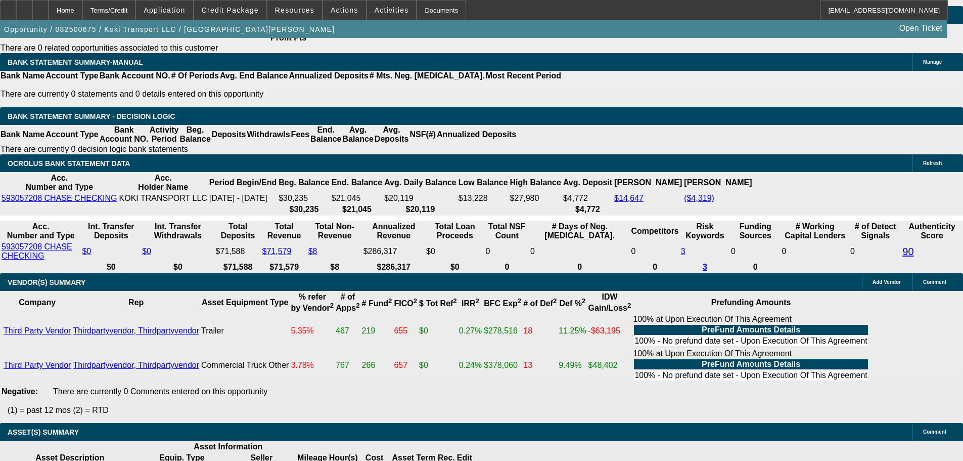
scroll to position [1886, 0]
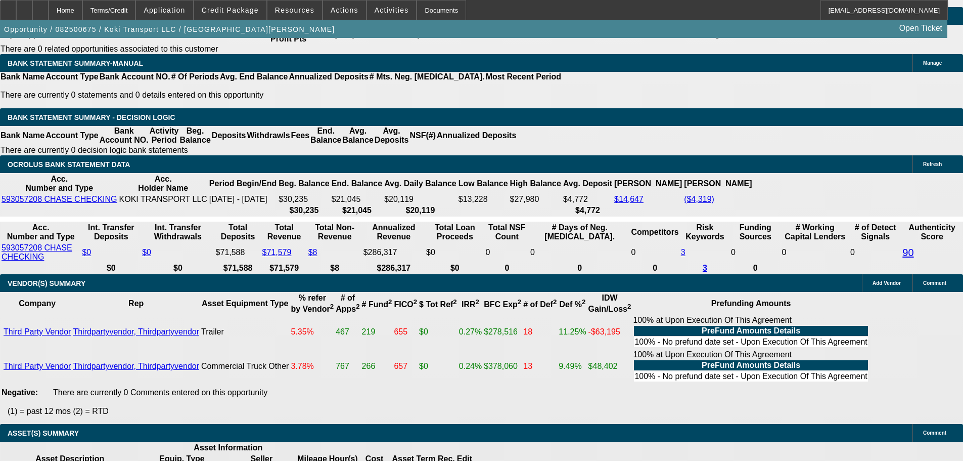
drag, startPoint x: 668, startPoint y: 67, endPoint x: 929, endPoint y: 67, distance: 260.9
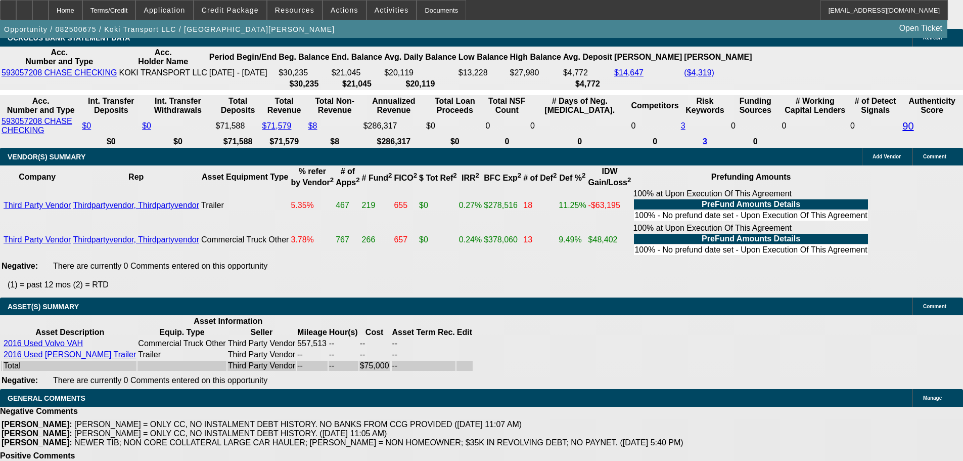
scroll to position [2038, 0]
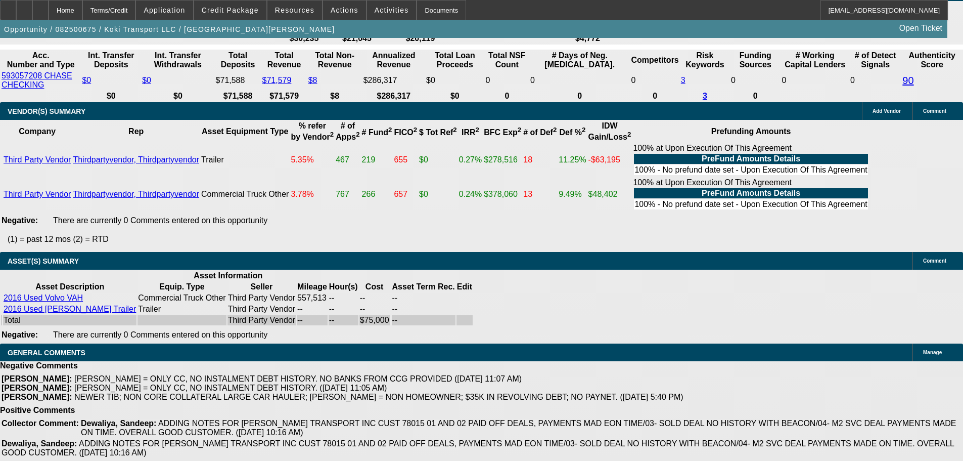
scroll to position [2139, 0]
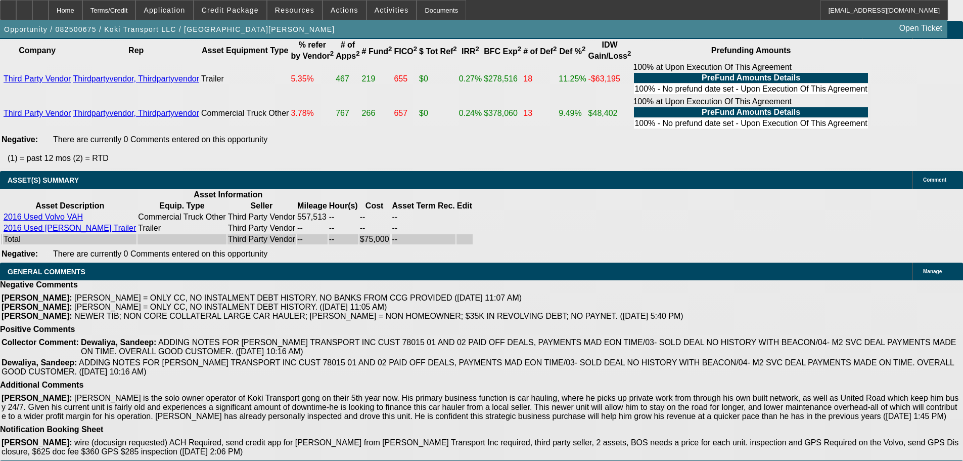
drag, startPoint x: 831, startPoint y: 327, endPoint x: 790, endPoint y: 288, distance: 56.1
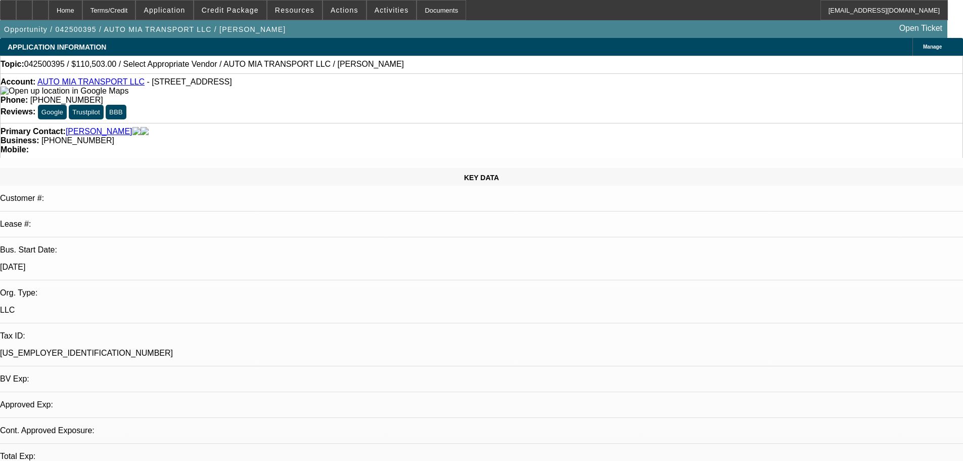
select select "0"
select select "2"
select select "0.1"
select select "4"
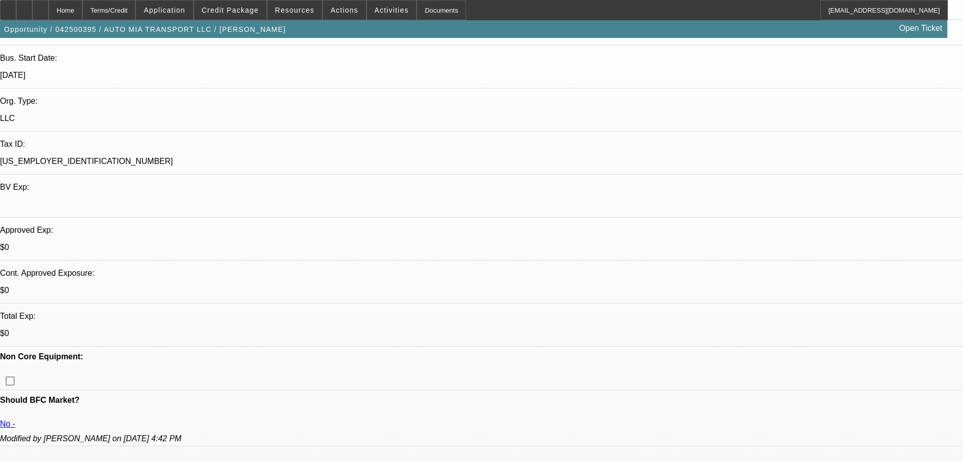
drag, startPoint x: 328, startPoint y: 230, endPoint x: 332, endPoint y: 282, distance: 52.3
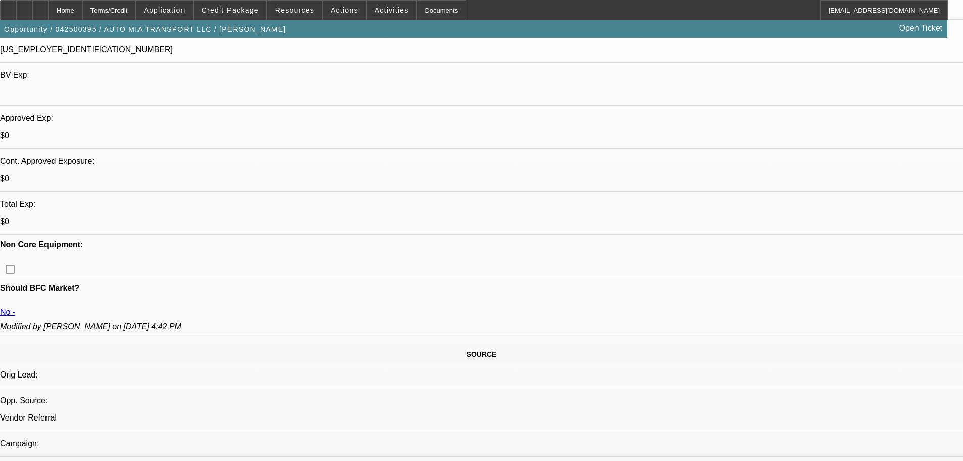
scroll to position [304, 0]
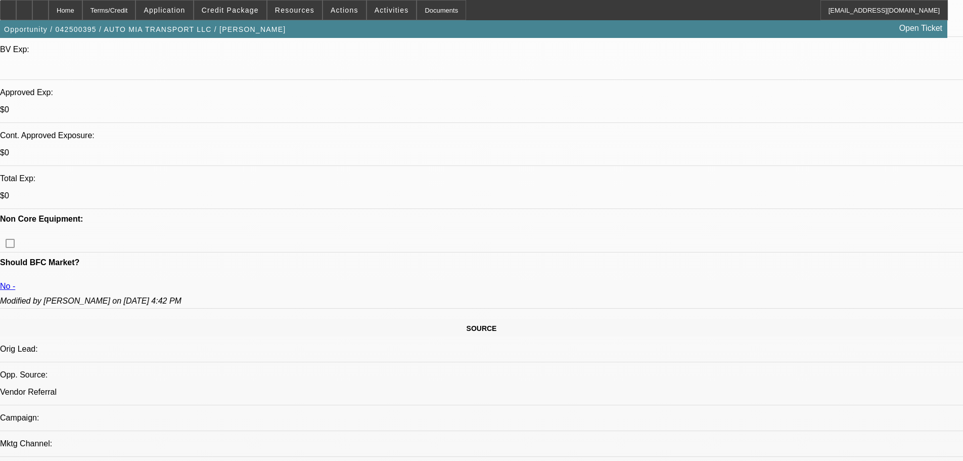
scroll to position [0, 0]
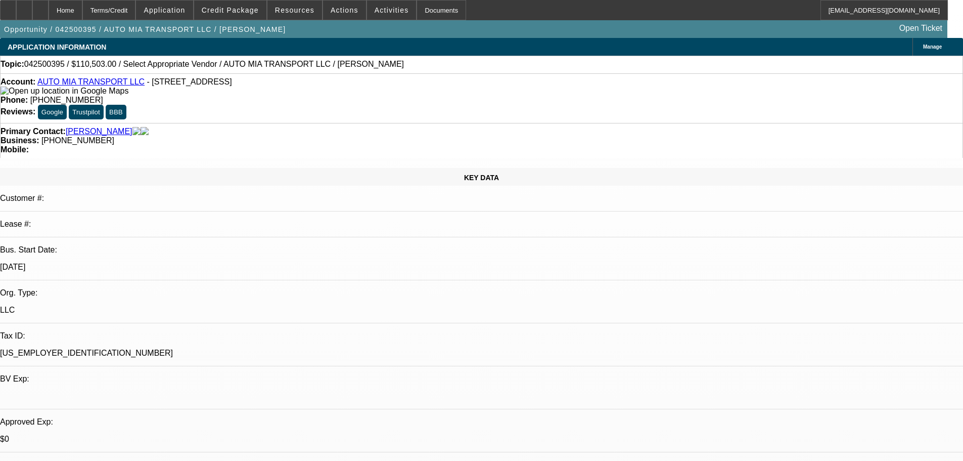
drag, startPoint x: 448, startPoint y: 116, endPoint x: 392, endPoint y: 102, distance: 57.9
click at [233, 12] on span "Credit Package" at bounding box center [230, 10] width 57 height 8
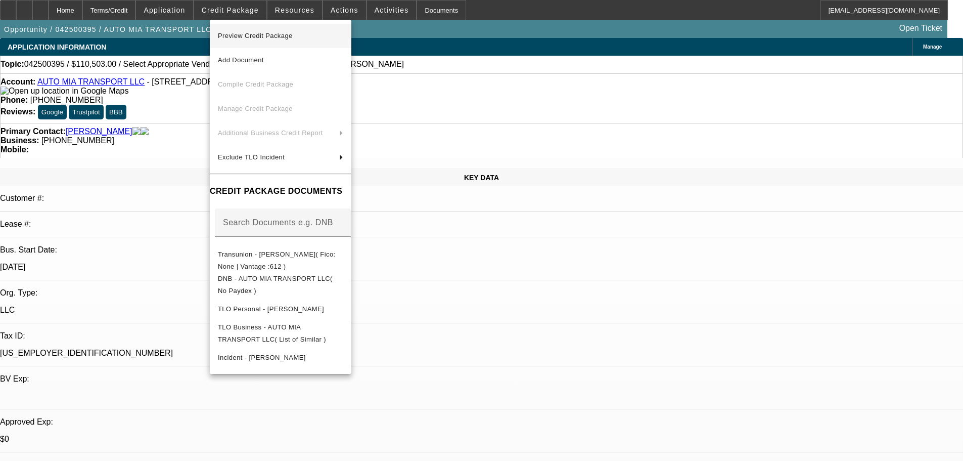
click at [347, 43] on button "Preview Credit Package" at bounding box center [281, 36] width 142 height 24
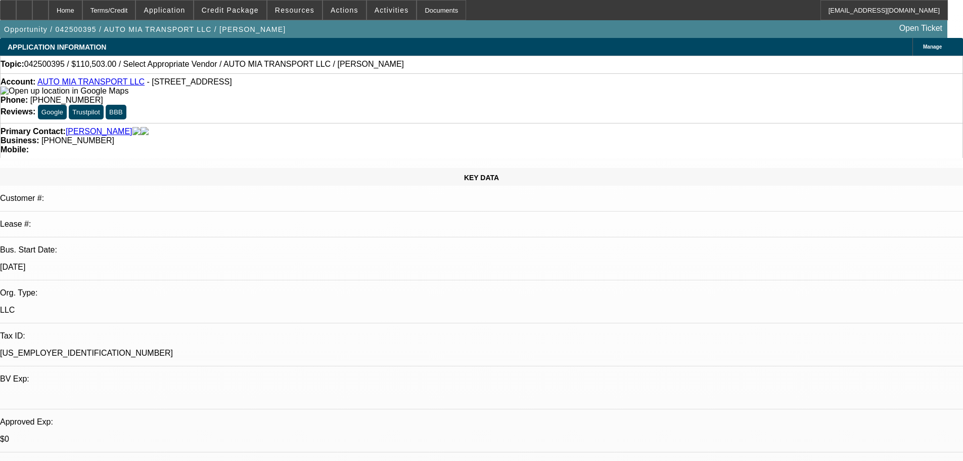
drag, startPoint x: 512, startPoint y: 293, endPoint x: 528, endPoint y: 47, distance: 246.8
select select "0"
select select "2"
select select "0.2"
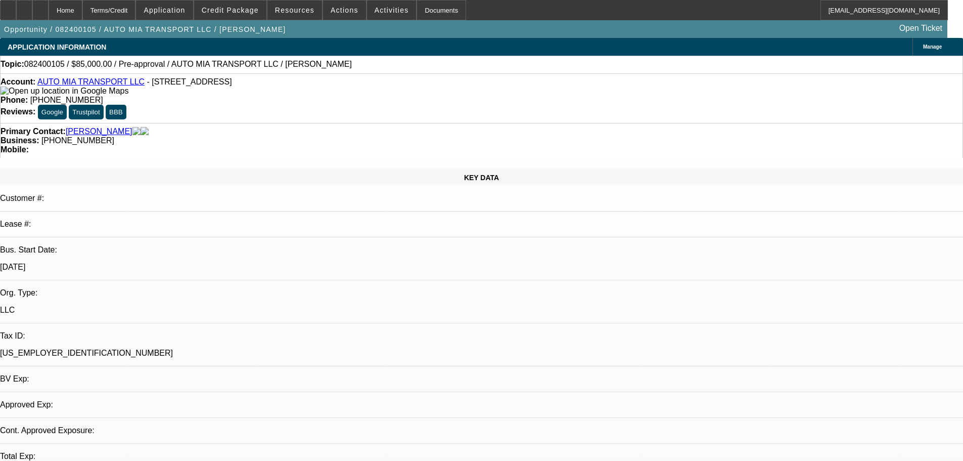
select select "17"
select select "0"
select select "2"
select select "0.1"
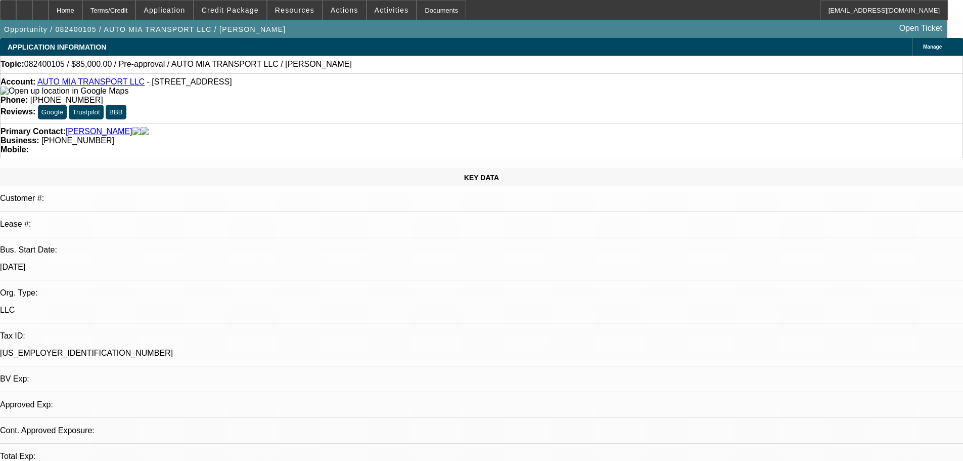
select select "4"
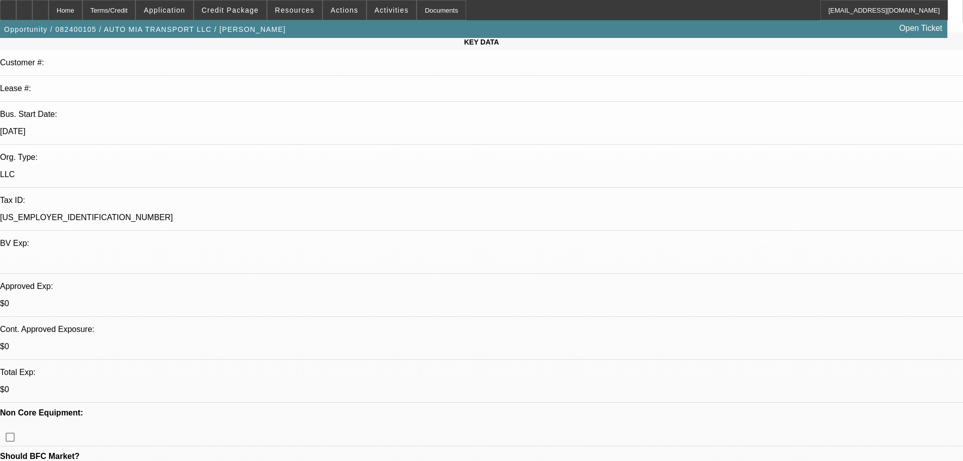
drag, startPoint x: 275, startPoint y: 158, endPoint x: 317, endPoint y: 260, distance: 110.4
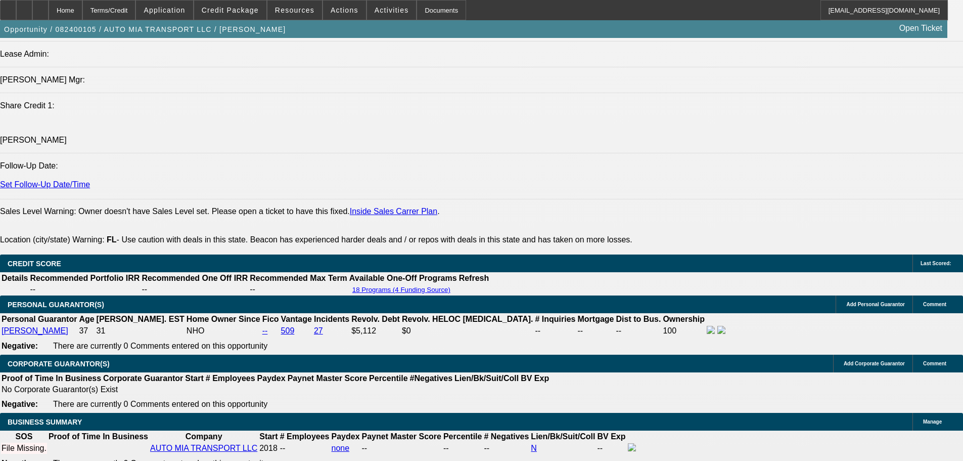
scroll to position [1654, 0]
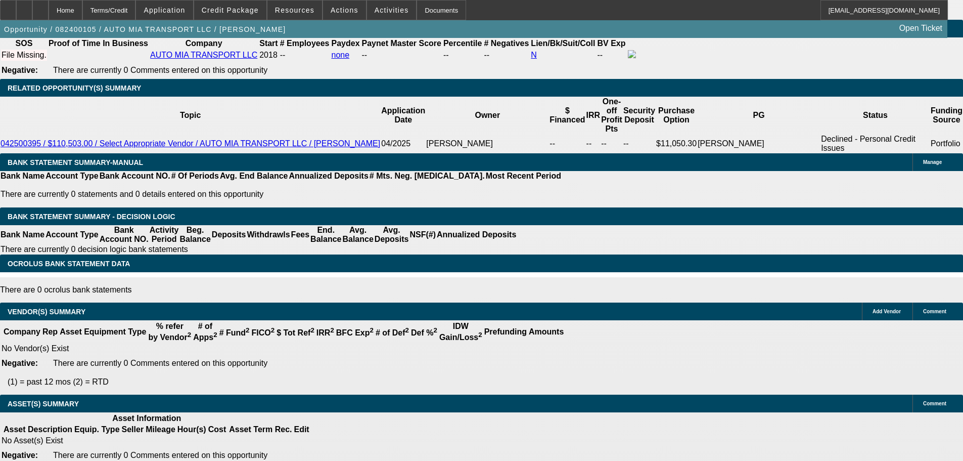
drag, startPoint x: 462, startPoint y: 205, endPoint x: 500, endPoint y: 312, distance: 114.0
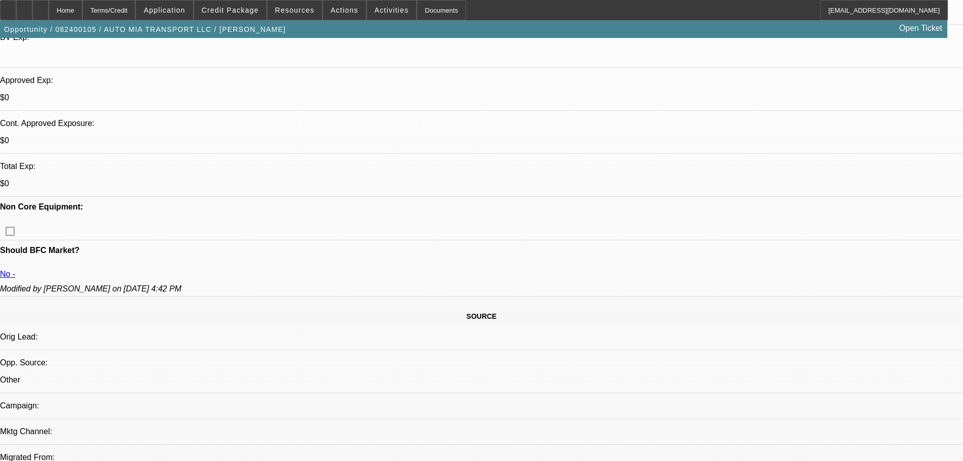
scroll to position [0, 0]
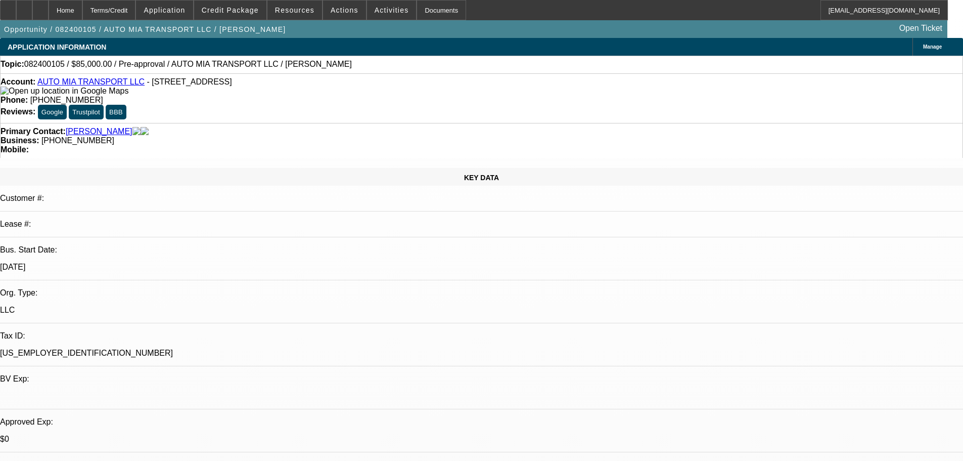
drag, startPoint x: 532, startPoint y: 99, endPoint x: 528, endPoint y: -19, distance: 117.9
select select "0"
select select "2"
select select "0.1"
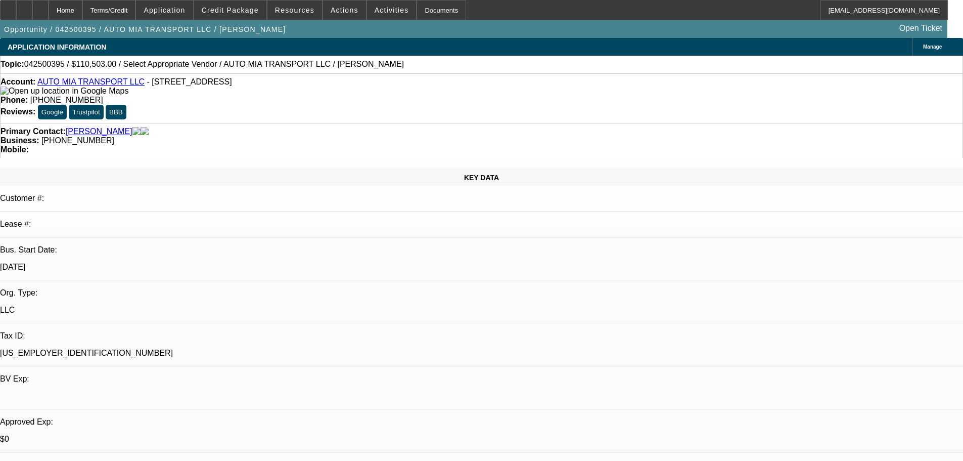
select select "4"
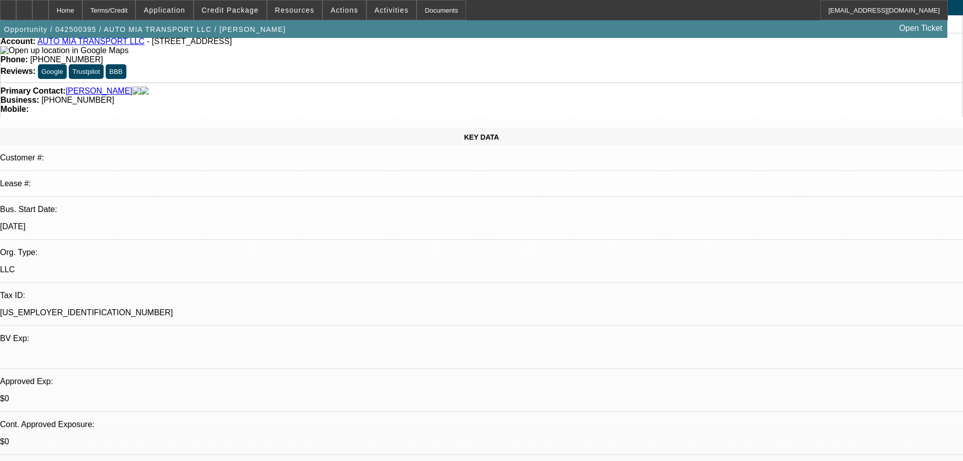
scroll to position [253, 0]
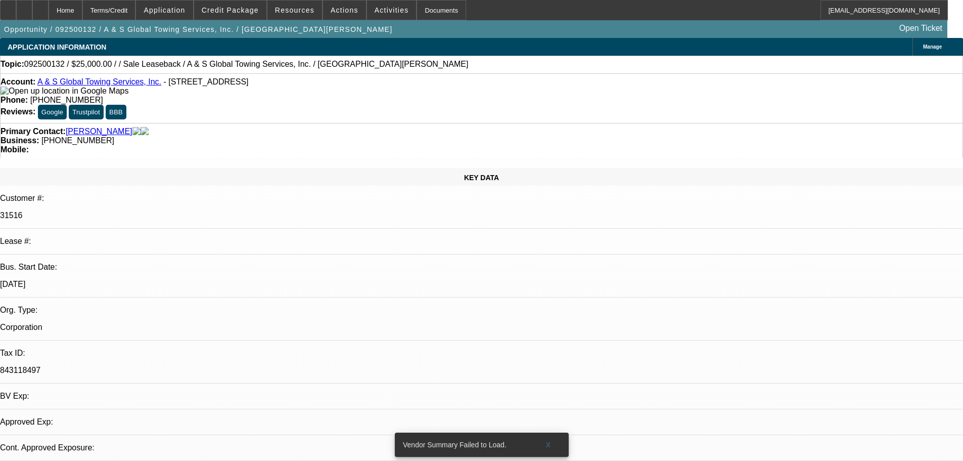
select select "0"
select select "2"
select select "0"
select select "6"
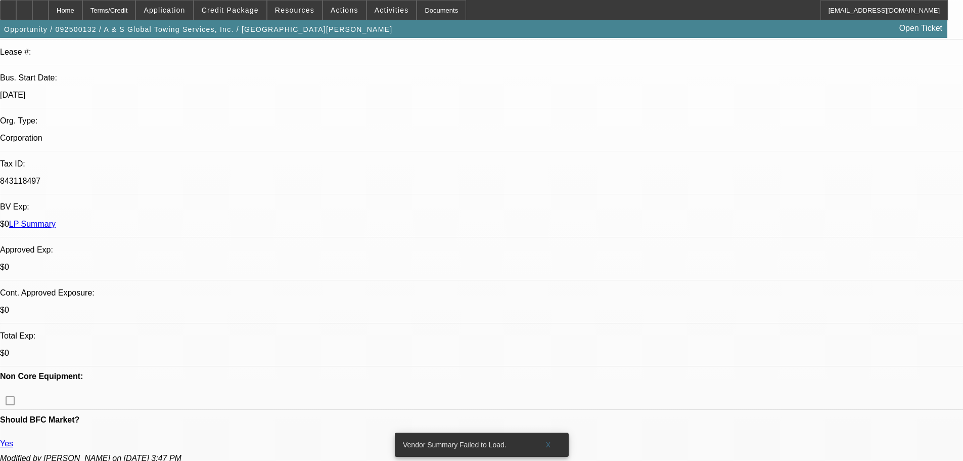
drag, startPoint x: 353, startPoint y: 219, endPoint x: 367, endPoint y: 319, distance: 101.0
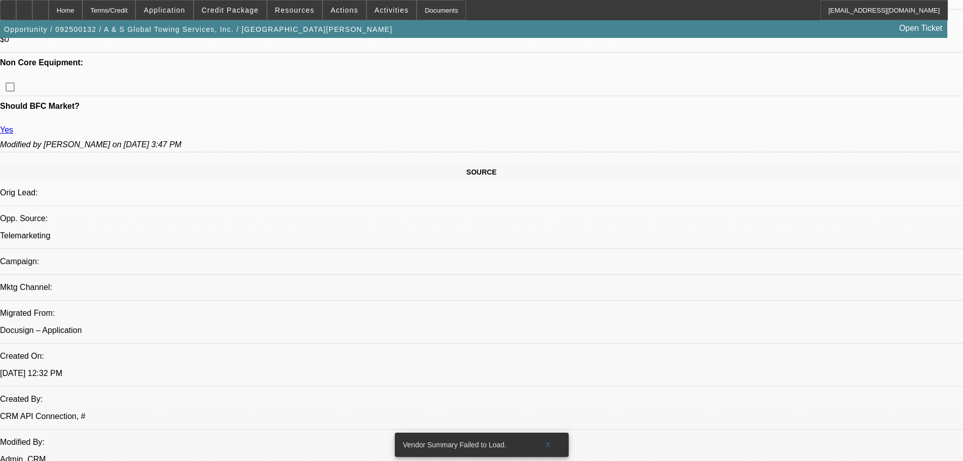
drag, startPoint x: 360, startPoint y: 361, endPoint x: 360, endPoint y: 391, distance: 29.8
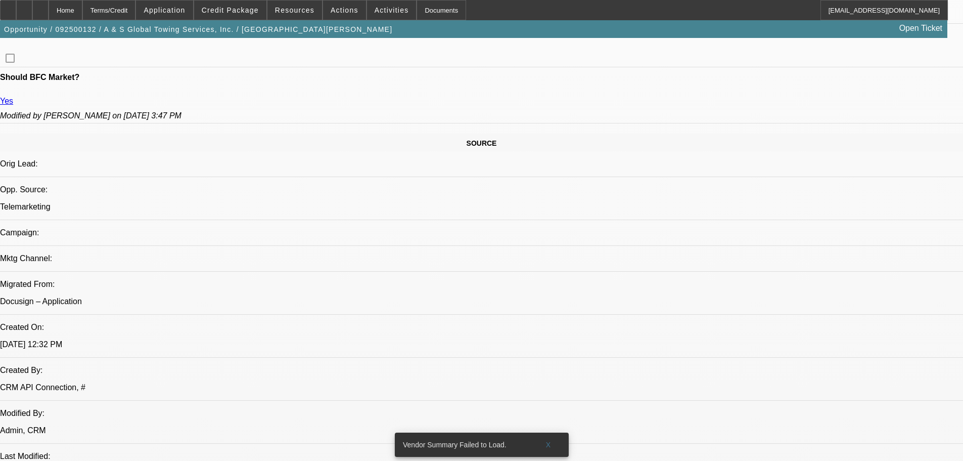
drag, startPoint x: 345, startPoint y: 222, endPoint x: 302, endPoint y: 58, distance: 169.4
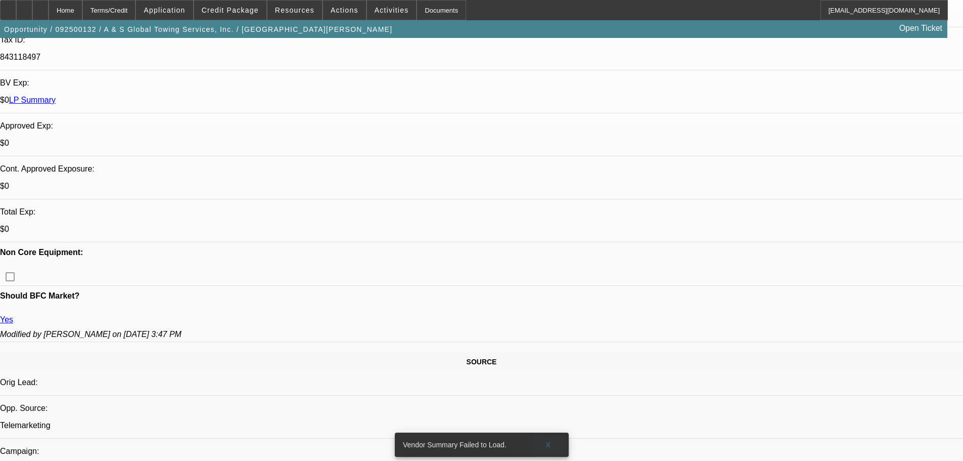
click at [552, 438] on span at bounding box center [548, 444] width 32 height 24
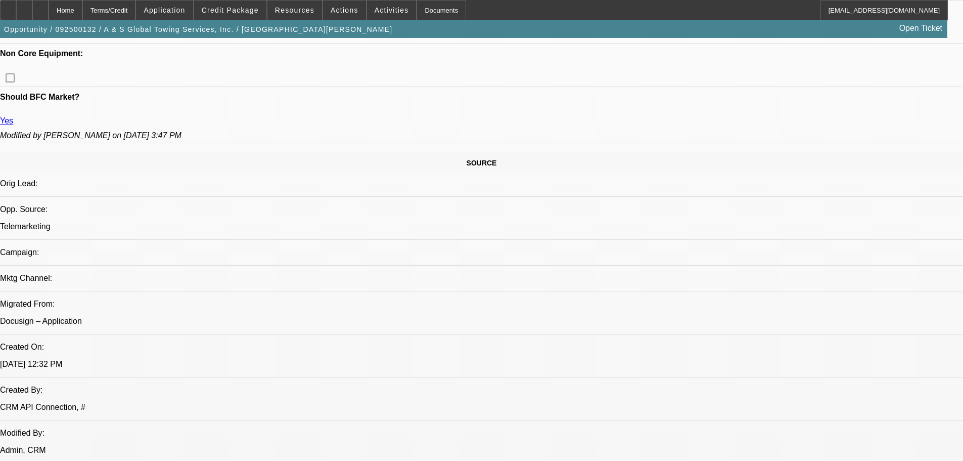
drag, startPoint x: 359, startPoint y: 210, endPoint x: 361, endPoint y: 300, distance: 89.5
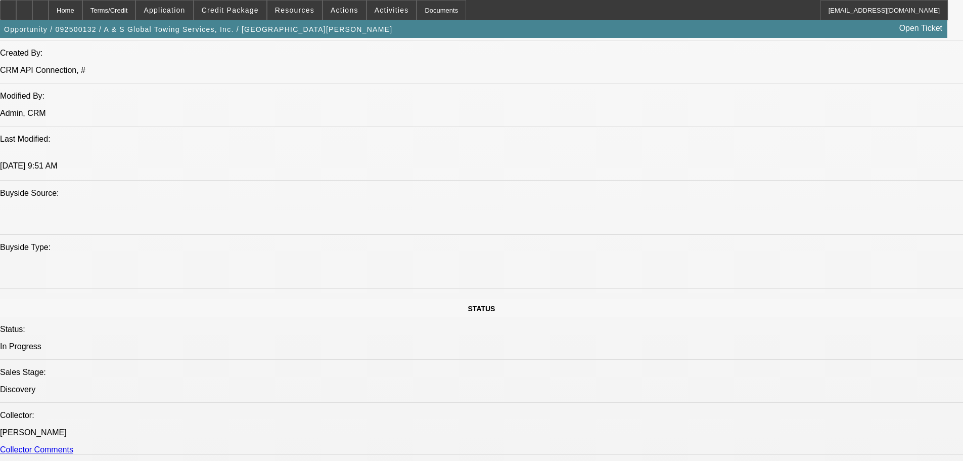
drag, startPoint x: 316, startPoint y: 350, endPoint x: 314, endPoint y: 346, distance: 5.2
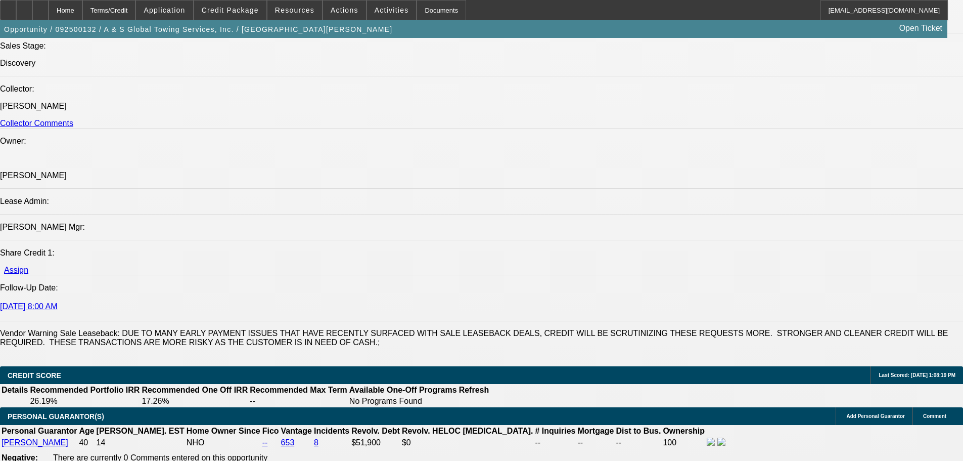
scroll to position [1532, 0]
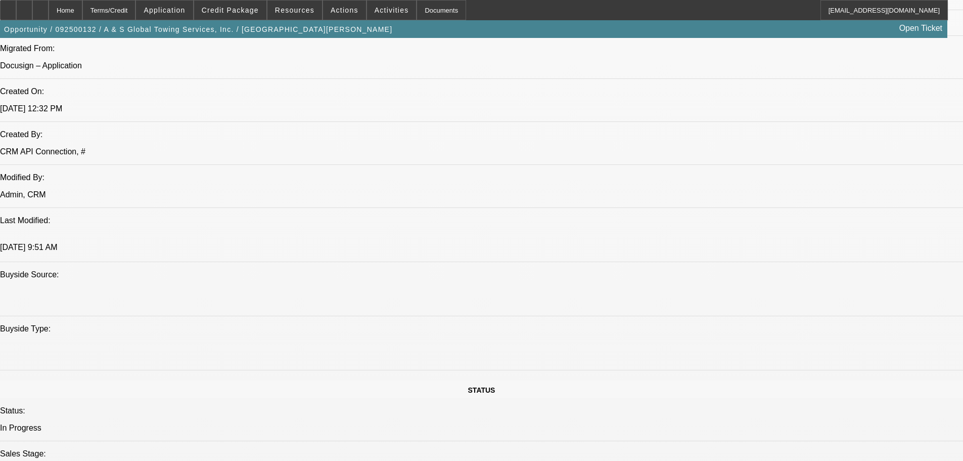
scroll to position [0, 0]
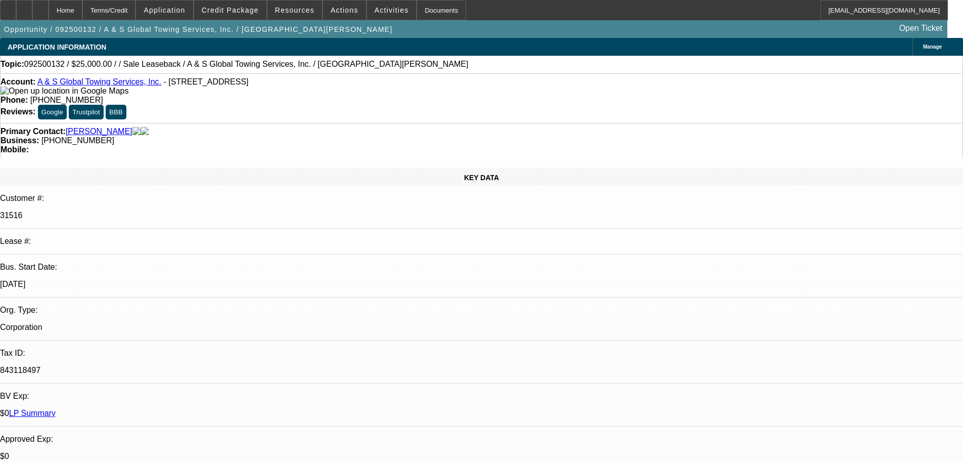
drag, startPoint x: 327, startPoint y: 202, endPoint x: 342, endPoint y: 67, distance: 136.4
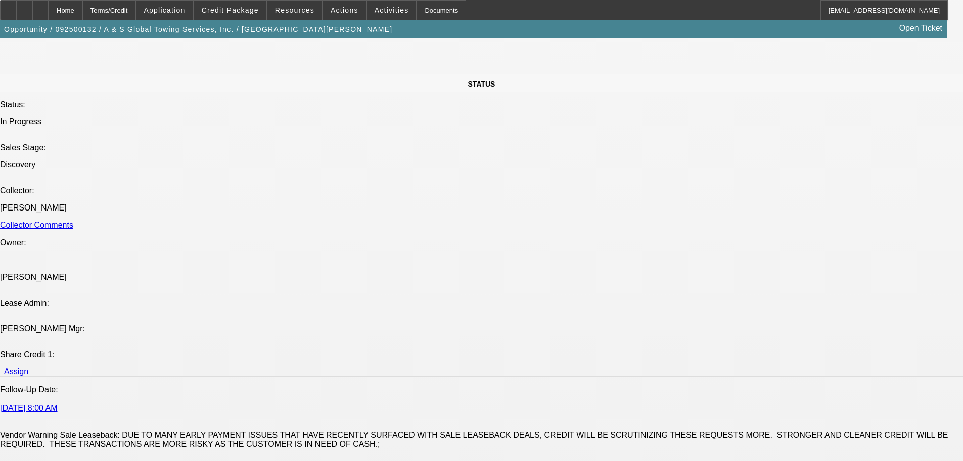
drag, startPoint x: 333, startPoint y: 214, endPoint x: 351, endPoint y: 410, distance: 197.0
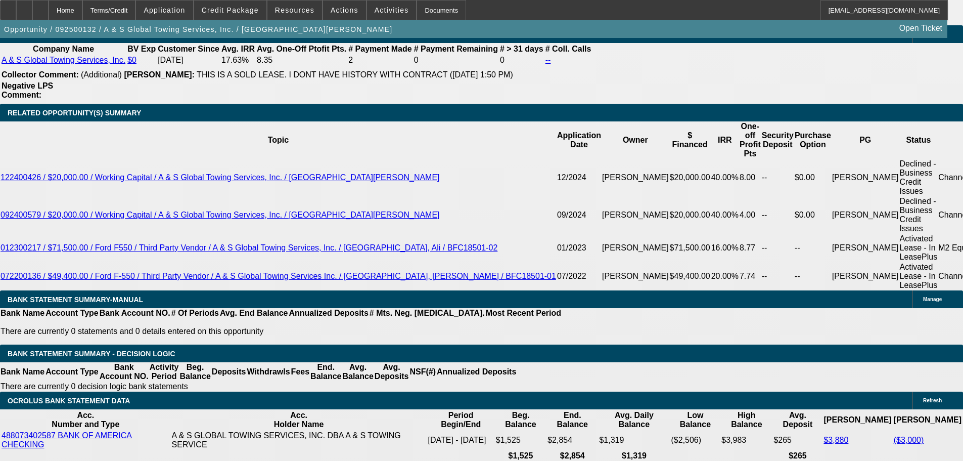
drag, startPoint x: 368, startPoint y: 382, endPoint x: 376, endPoint y: 444, distance: 62.7
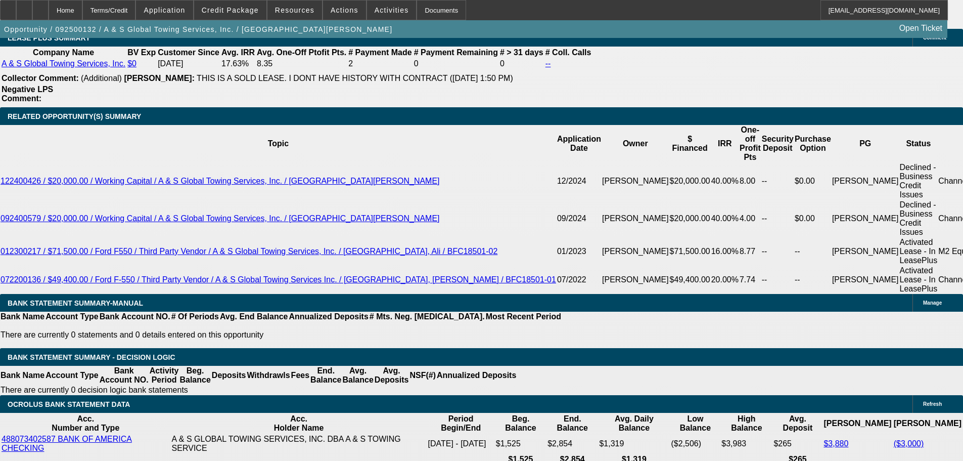
scroll to position [1638, 0]
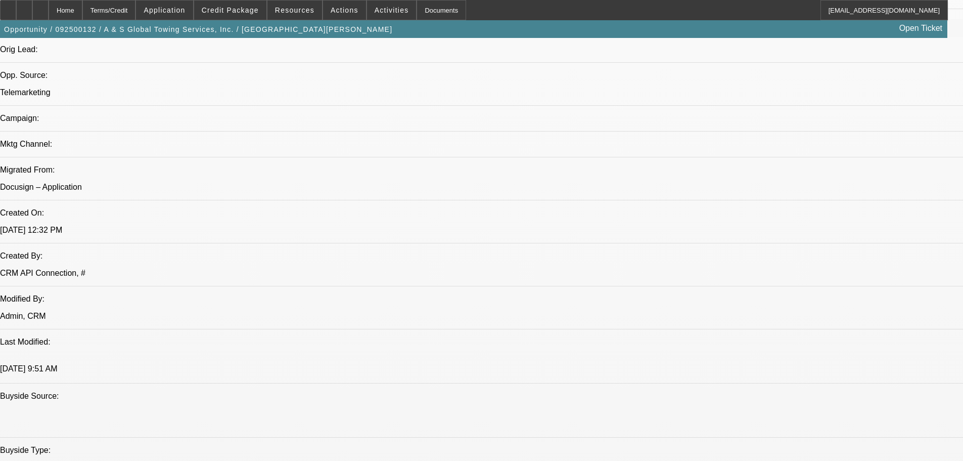
drag, startPoint x: 327, startPoint y: 322, endPoint x: 281, endPoint y: 151, distance: 177.0
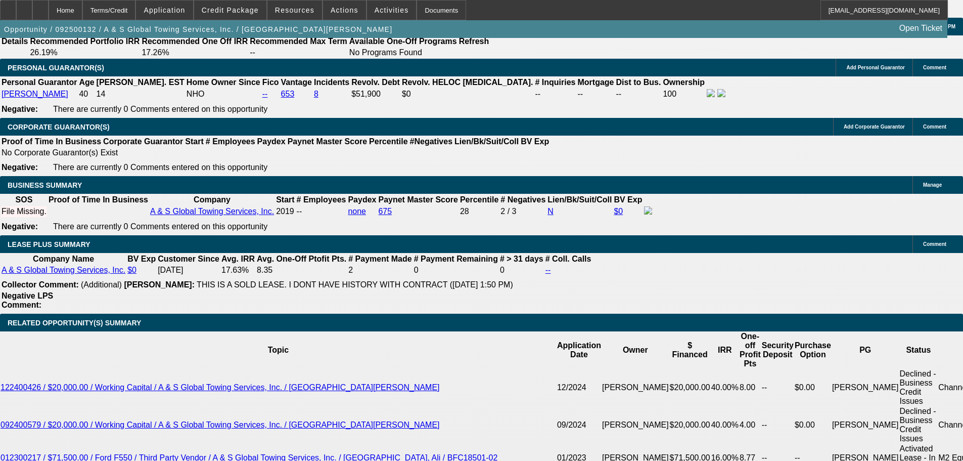
scroll to position [1568, 0]
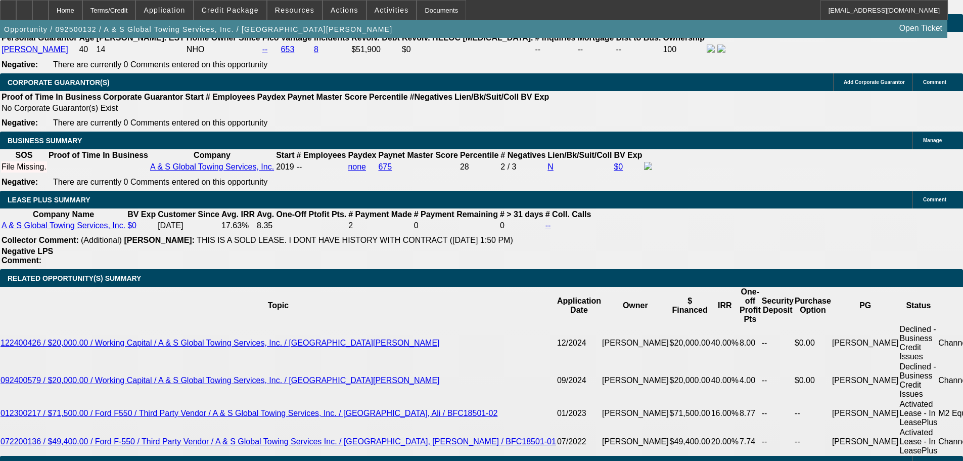
drag, startPoint x: 843, startPoint y: 206, endPoint x: 837, endPoint y: 208, distance: 5.9
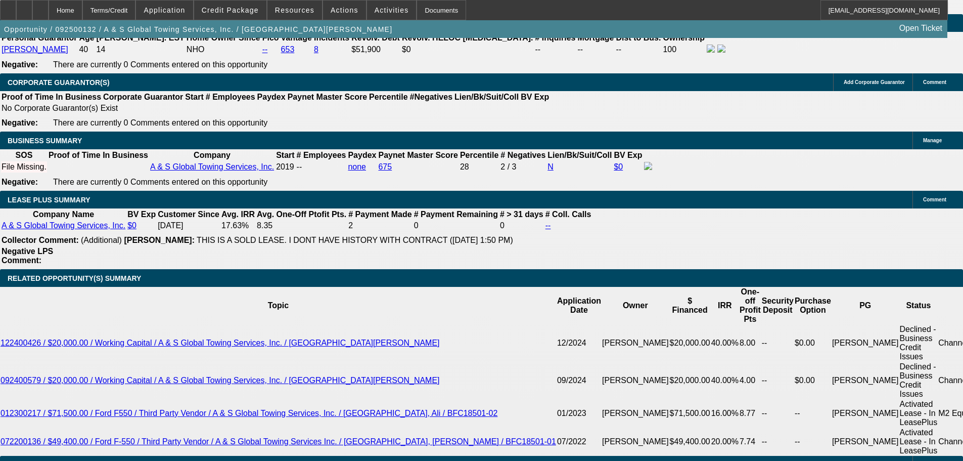
scroll to position [495, 0]
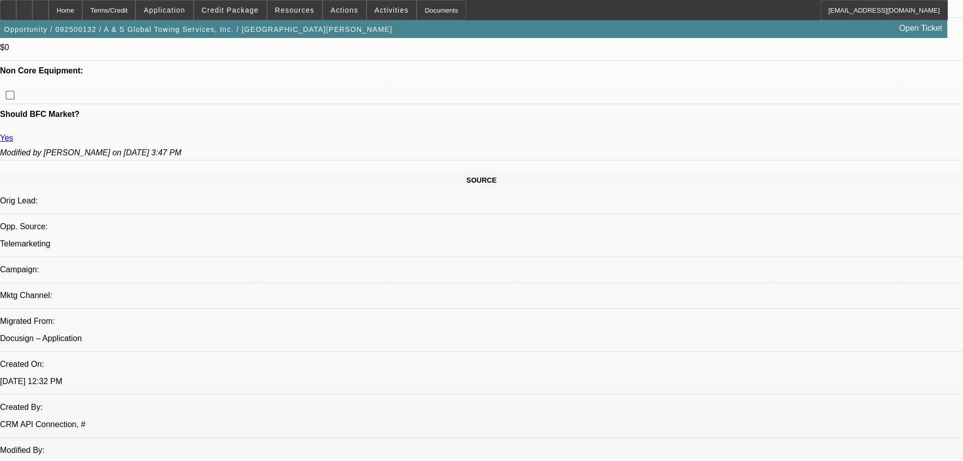
drag, startPoint x: 382, startPoint y: 138, endPoint x: 373, endPoint y: 68, distance: 70.4
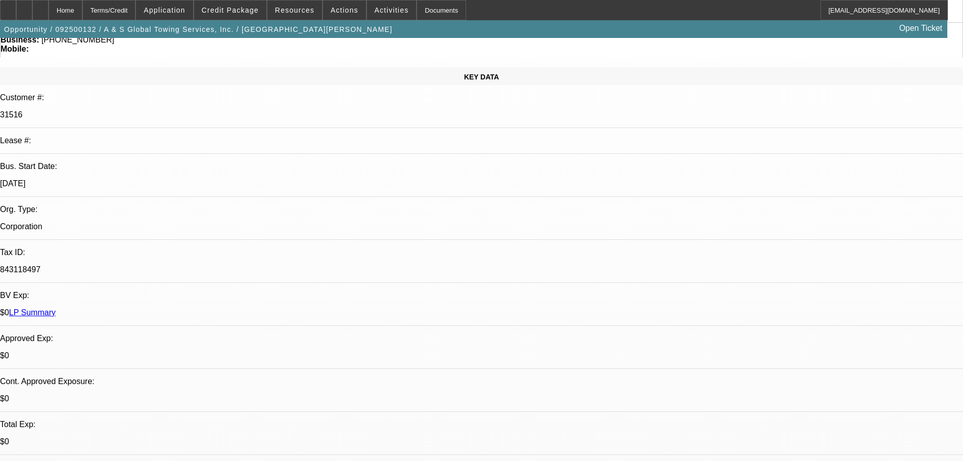
scroll to position [101, 0]
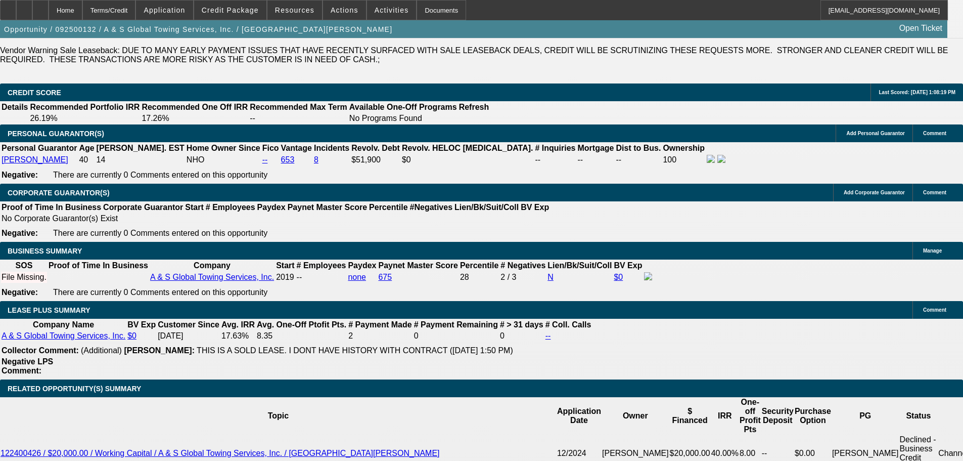
scroll to position [1517, 0]
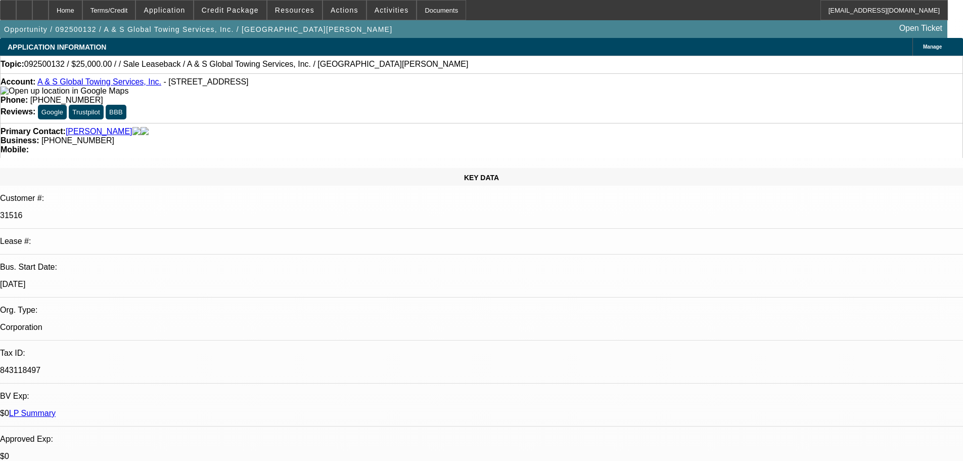
drag, startPoint x: 414, startPoint y: 93, endPoint x: 421, endPoint y: 60, distance: 33.5
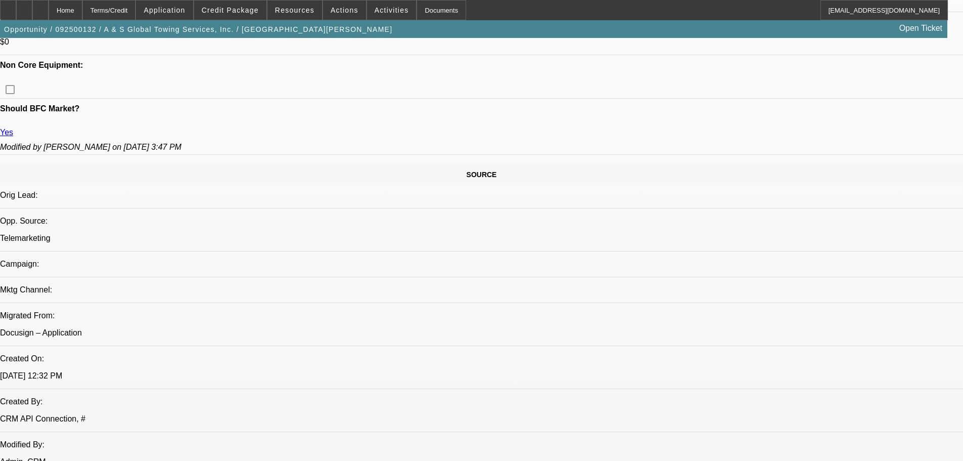
scroll to position [506, 0]
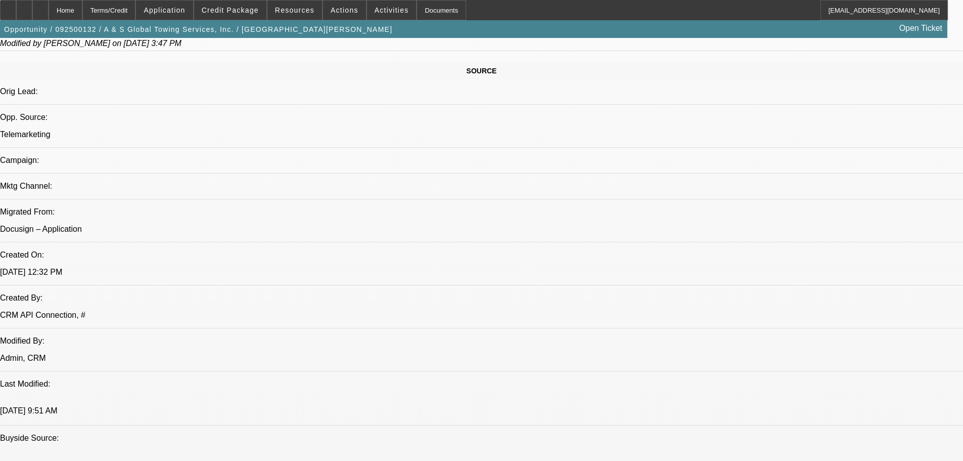
drag, startPoint x: 406, startPoint y: 258, endPoint x: 401, endPoint y: 323, distance: 64.9
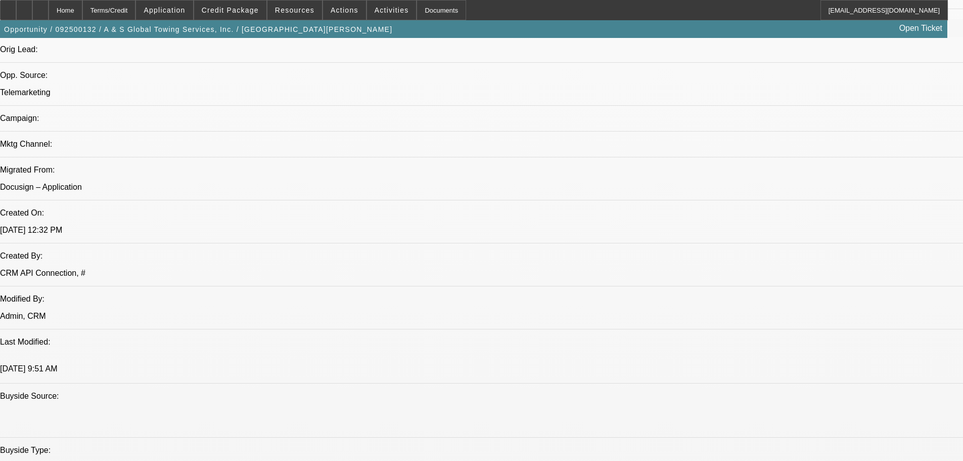
drag, startPoint x: 347, startPoint y: 235, endPoint x: 348, endPoint y: 259, distance: 24.3
drag, startPoint x: 355, startPoint y: 252, endPoint x: 351, endPoint y: 161, distance: 91.6
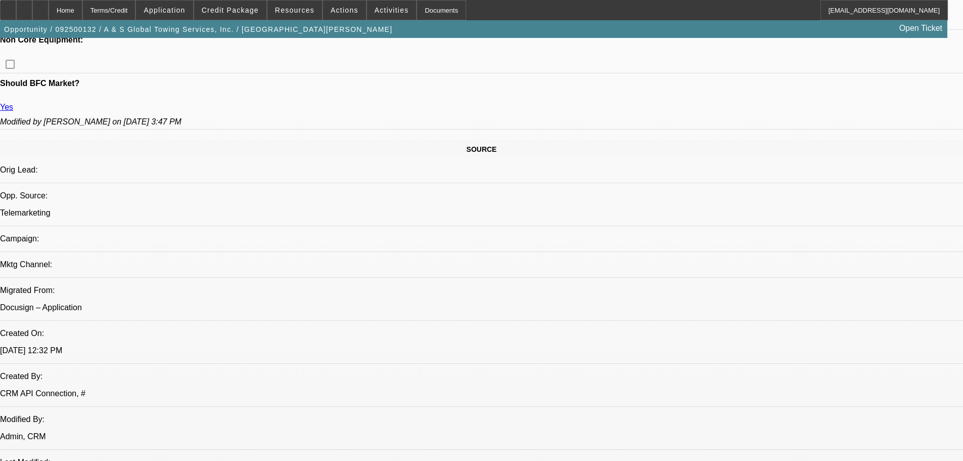
drag, startPoint x: 382, startPoint y: 145, endPoint x: 380, endPoint y: 70, distance: 74.9
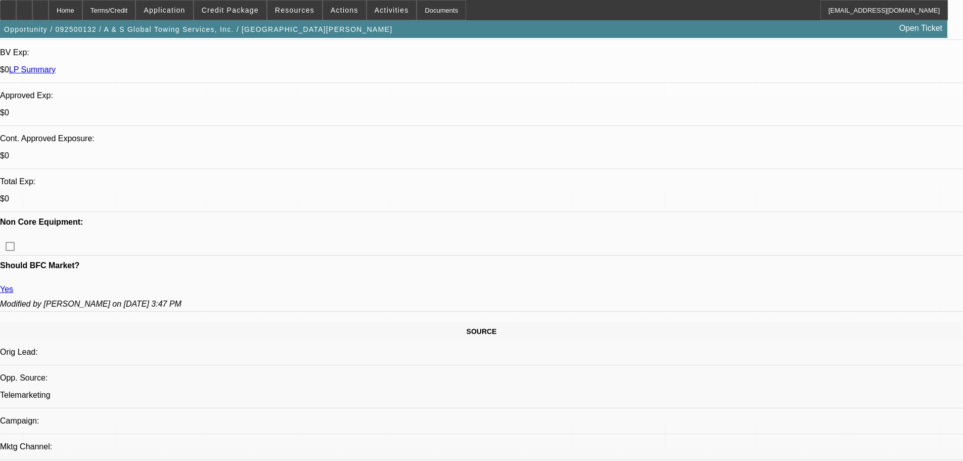
drag, startPoint x: 368, startPoint y: 252, endPoint x: 364, endPoint y: 167, distance: 85.6
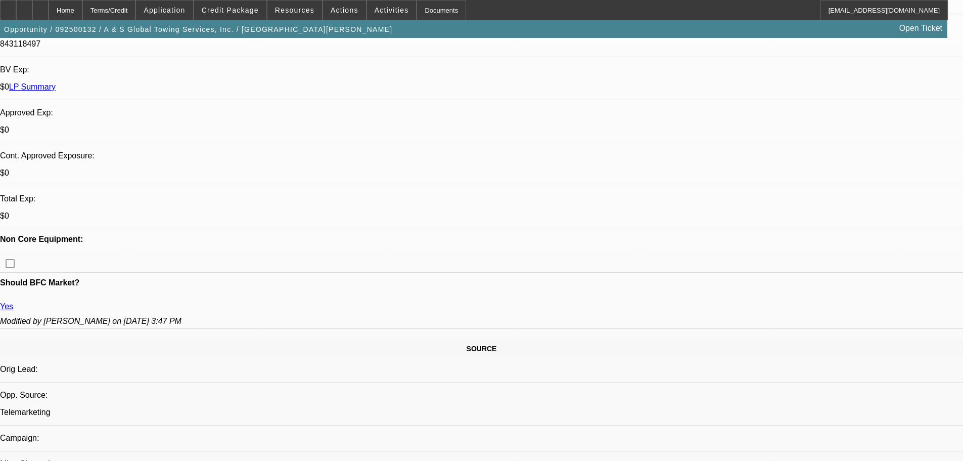
drag, startPoint x: 371, startPoint y: 338, endPoint x: 372, endPoint y: 350, distance: 12.2
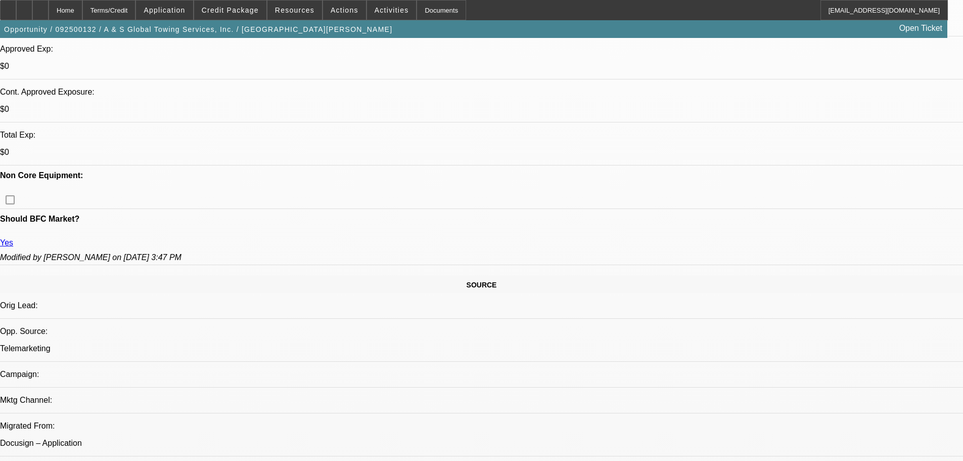
drag, startPoint x: 342, startPoint y: 294, endPoint x: 331, endPoint y: 305, distance: 15.0
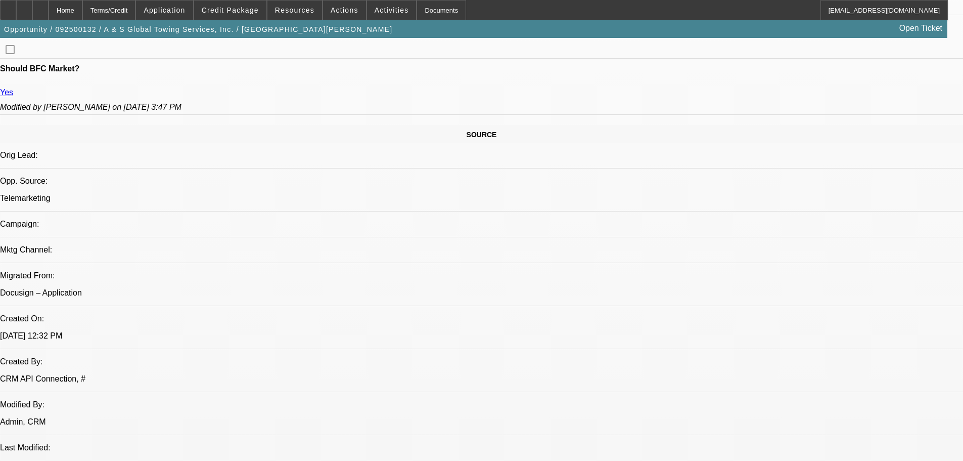
drag, startPoint x: 312, startPoint y: 282, endPoint x: 344, endPoint y: 440, distance: 161.9
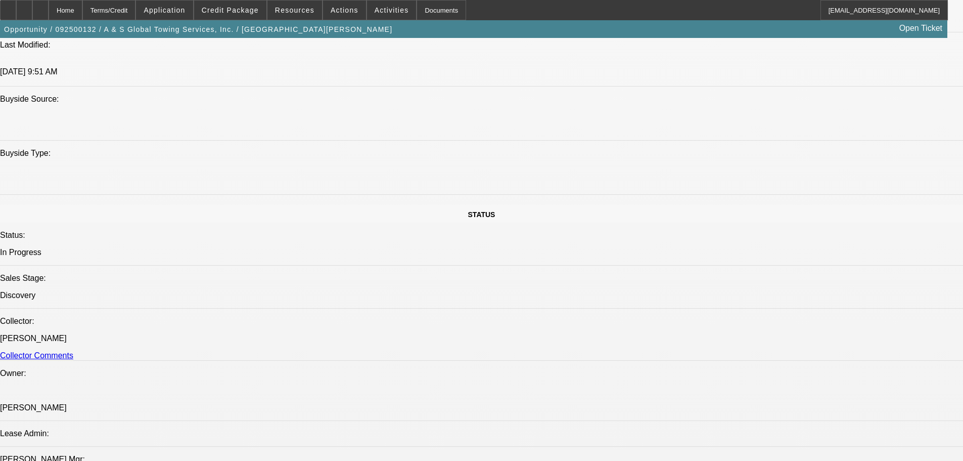
drag, startPoint x: 786, startPoint y: 164, endPoint x: 758, endPoint y: 118, distance: 53.5
drag, startPoint x: 809, startPoint y: 337, endPoint x: 653, endPoint y: 270, distance: 169.2
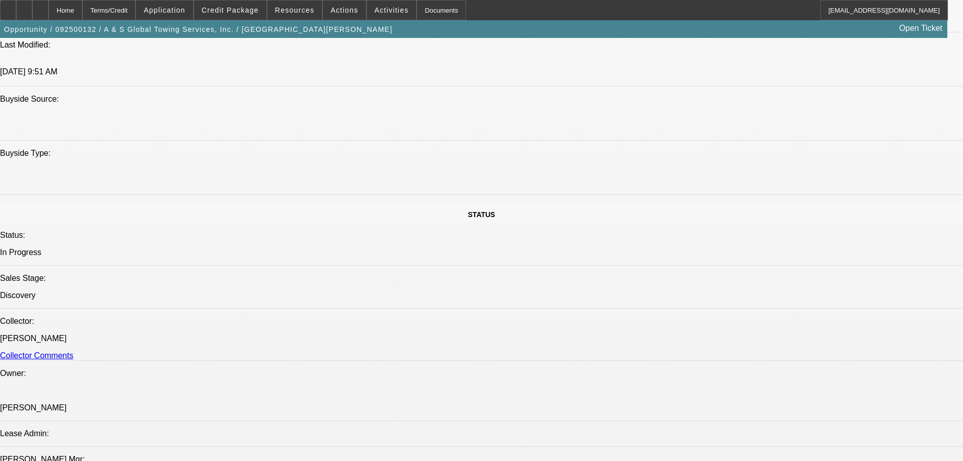
copy td "Hi Ali, Thank you for applying for financing through Beacon Funding Corporation…"
drag, startPoint x: 818, startPoint y: 339, endPoint x: 660, endPoint y: 275, distance: 170.5
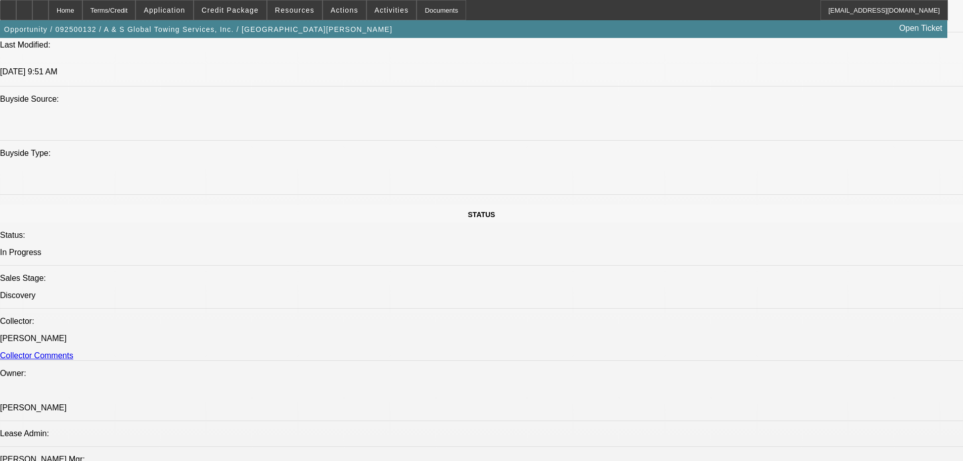
copy td "Hi Ali, Thank you for applying for financing through Beacon Funding Corporation…"
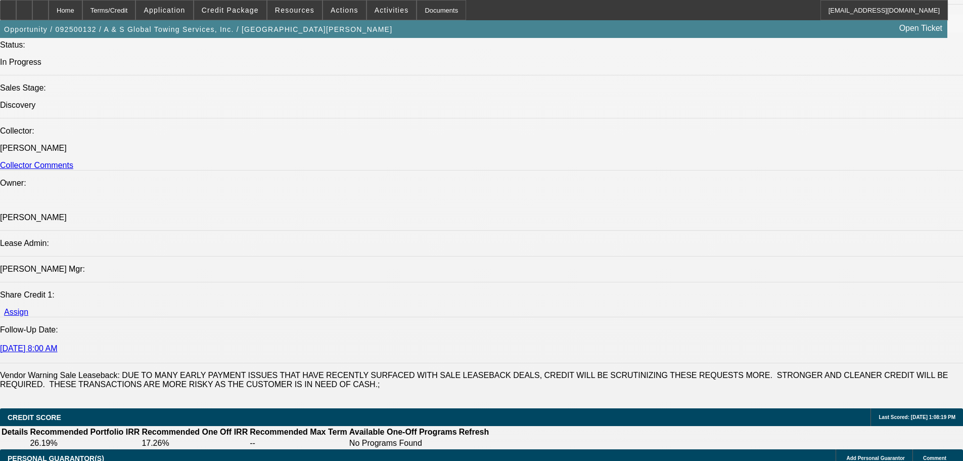
scroll to position [0, 0]
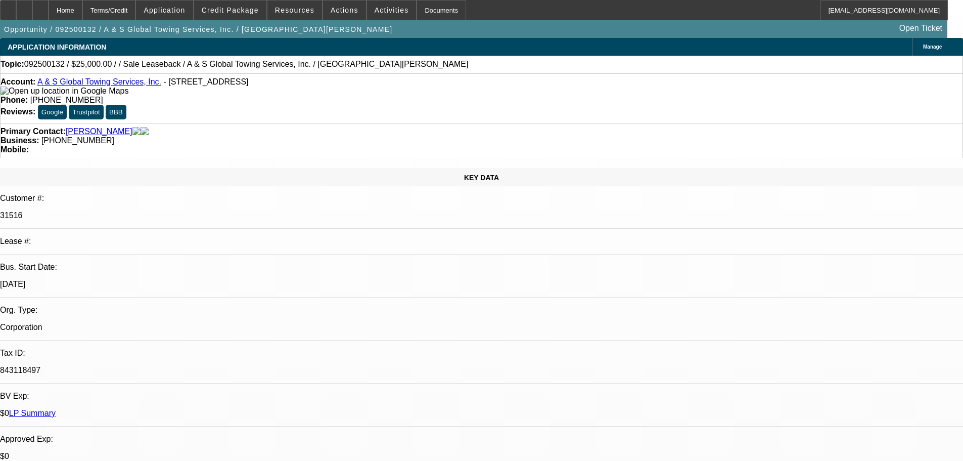
drag, startPoint x: 473, startPoint y: 217, endPoint x: 436, endPoint y: -13, distance: 233.6
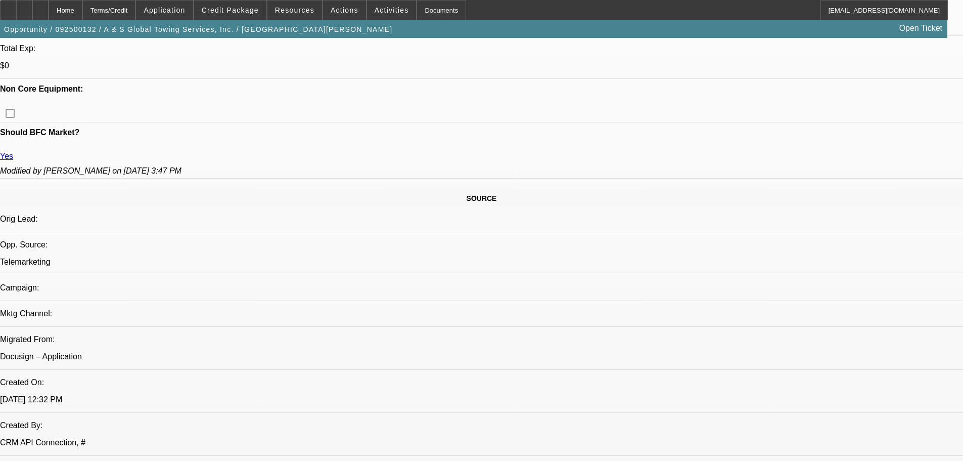
scroll to position [556, 0]
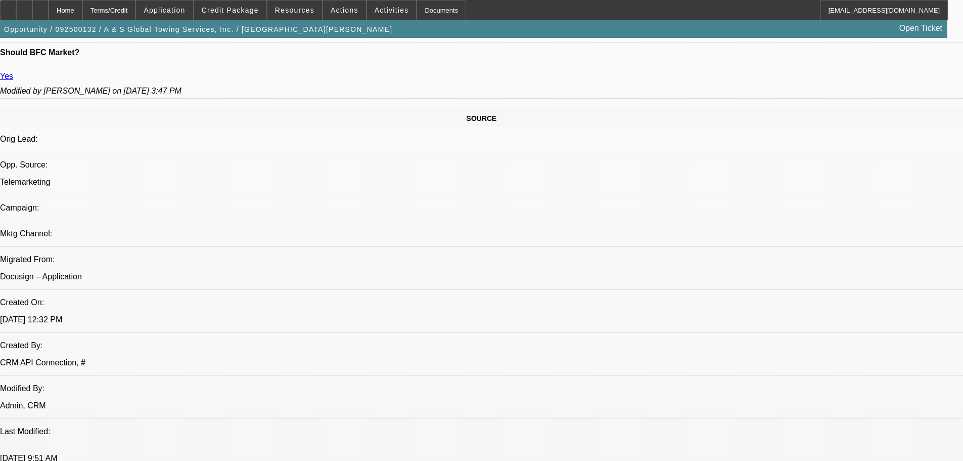
drag, startPoint x: 810, startPoint y: 230, endPoint x: 808, endPoint y: 205, distance: 24.9
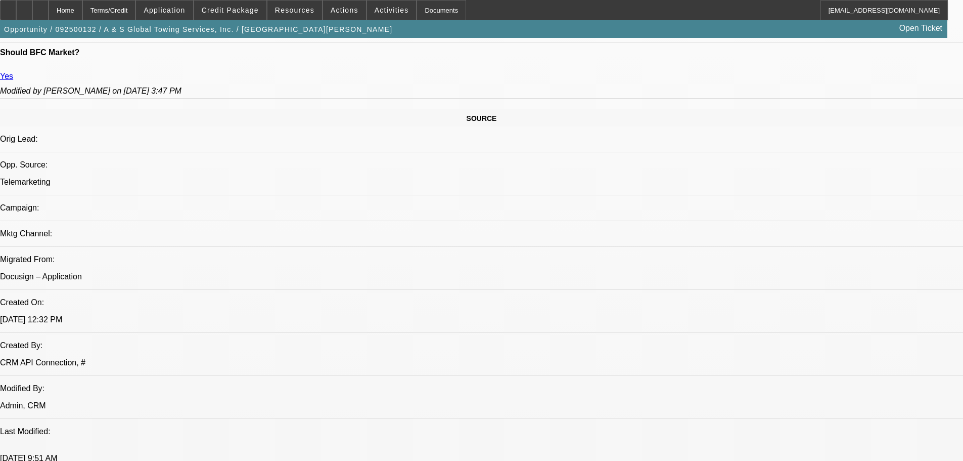
drag, startPoint x: 907, startPoint y: 341, endPoint x: 651, endPoint y: 299, distance: 259.8
copy div "9/8 let him know about leaseback-told him it would be tough bc of neg balances.…"
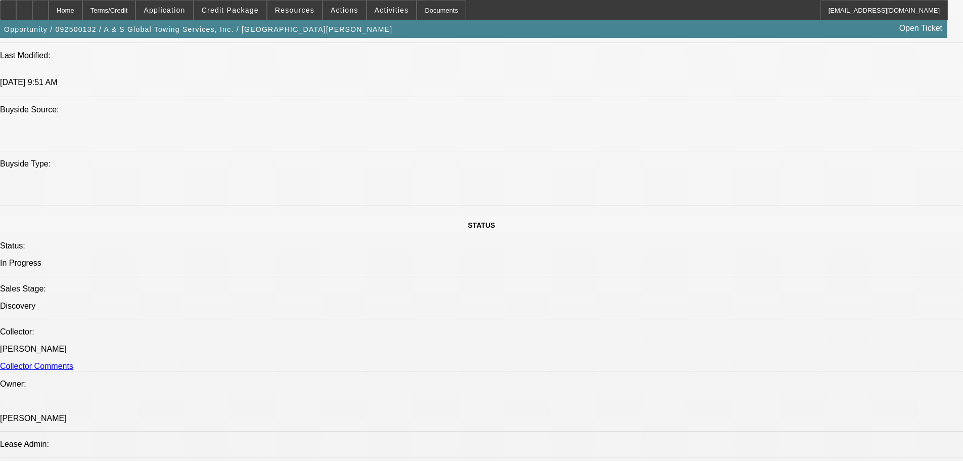
drag, startPoint x: 519, startPoint y: 253, endPoint x: 556, endPoint y: 333, distance: 87.3
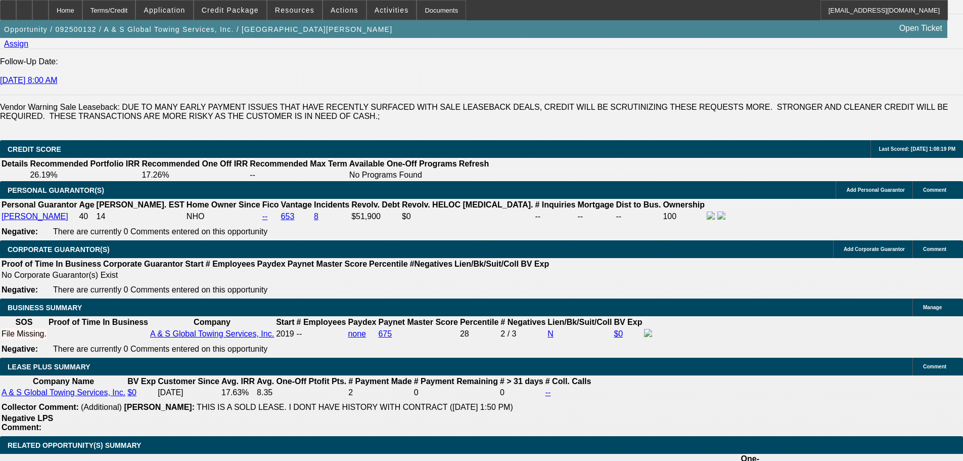
scroll to position [1323, 0]
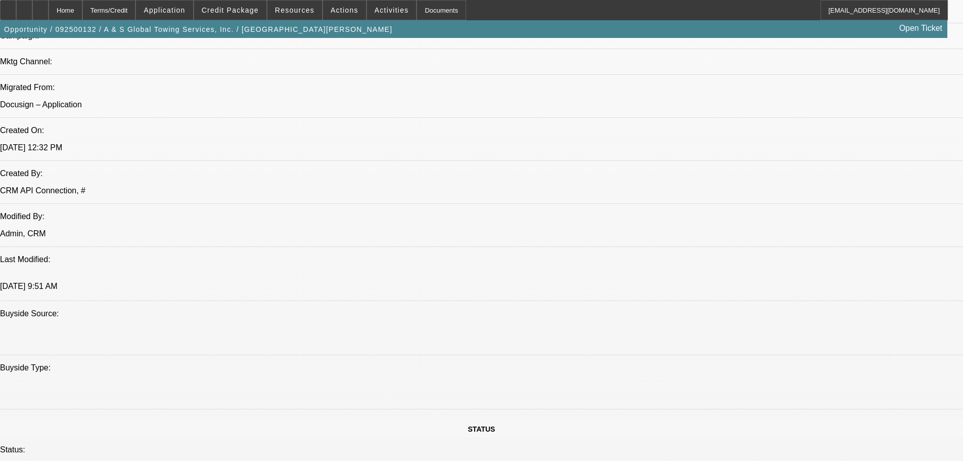
scroll to position [0, 0]
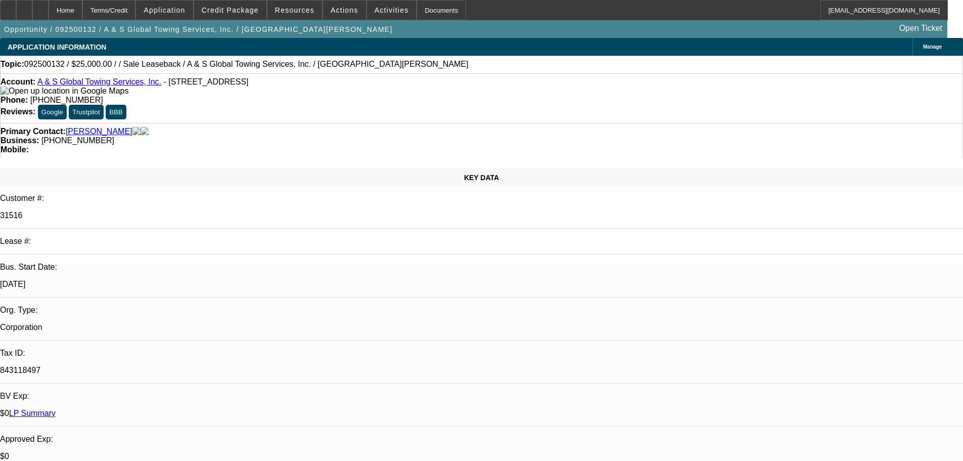
drag, startPoint x: 550, startPoint y: 264, endPoint x: 586, endPoint y: 41, distance: 225.9
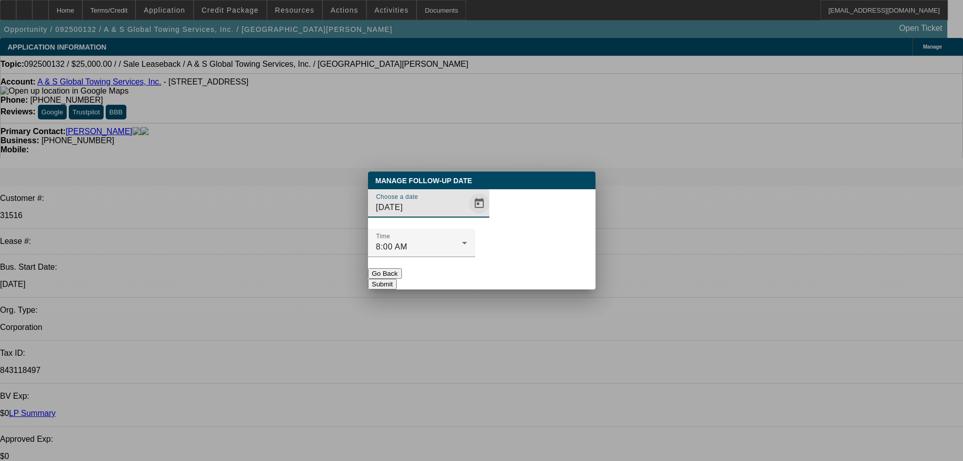
click at [467, 215] on span "Open calendar" at bounding box center [479, 203] width 24 height 24
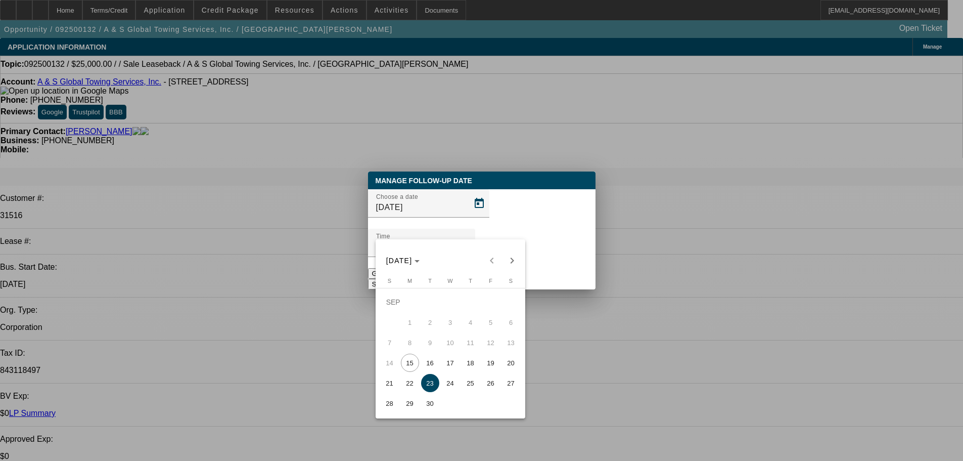
click at [454, 364] on span "17" at bounding box center [450, 362] width 18 height 18
type input "9/17/2025"
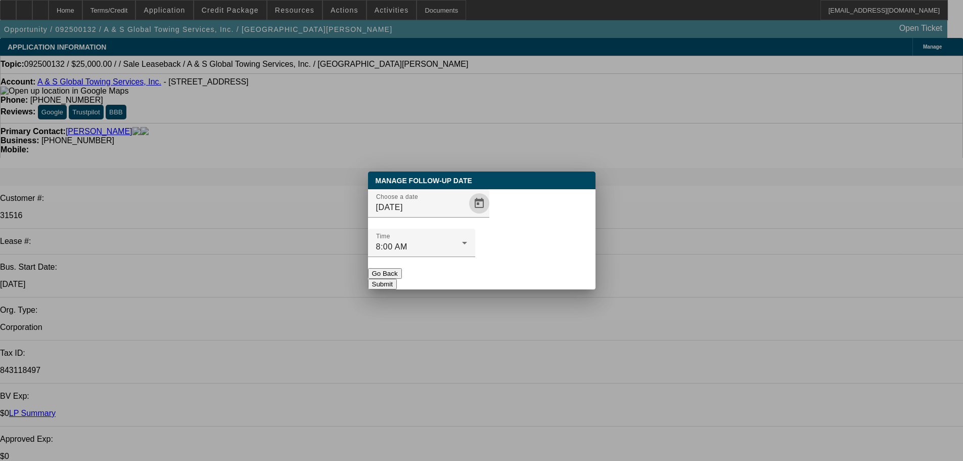
click at [397, 279] on button "Submit" at bounding box center [382, 284] width 29 height 11
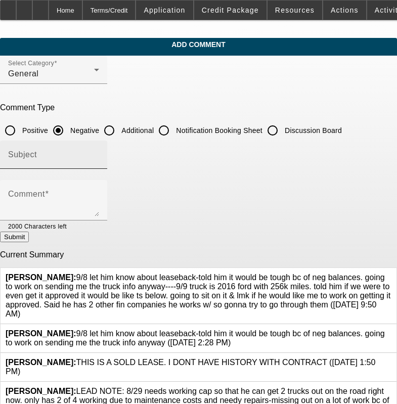
click at [99, 142] on div "Subject" at bounding box center [53, 155] width 91 height 28
drag, startPoint x: 291, startPoint y: 132, endPoint x: 290, endPoint y: 143, distance: 10.6
click at [290, 143] on form "Select Category General Comment Type Positive Negative Additional Notification …" at bounding box center [198, 238] width 397 height 365
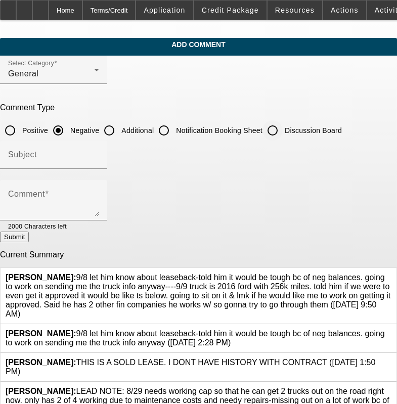
click at [99, 227] on div at bounding box center [83, 225] width 32 height 11
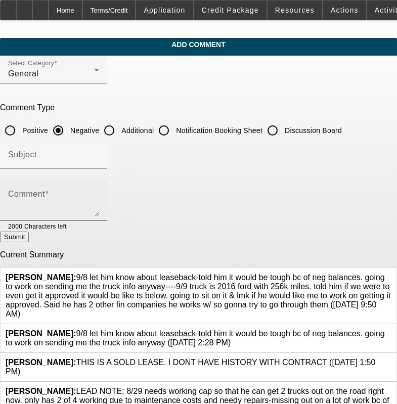
click at [99, 198] on textarea "Comment" at bounding box center [53, 204] width 91 height 24
click at [99, 201] on textarea "Comment" at bounding box center [53, 204] width 91 height 24
paste textarea "9/8 let him know about leaseback-told him it would be tough bc of neg balances.…"
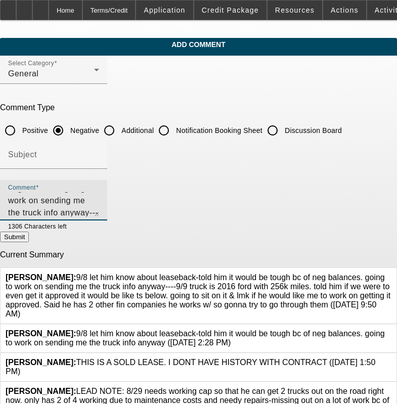
scroll to position [58, 0]
type textarea "9/8 let him know about leaseback-told him it would be tough bc of neg balances.…"
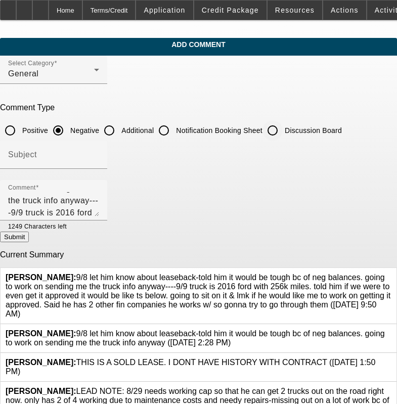
click at [283, 126] on input "Discussion Board" at bounding box center [272, 130] width 20 height 20
radio input "true"
click at [29, 234] on button "Submit" at bounding box center [14, 237] width 29 height 11
radio input "true"
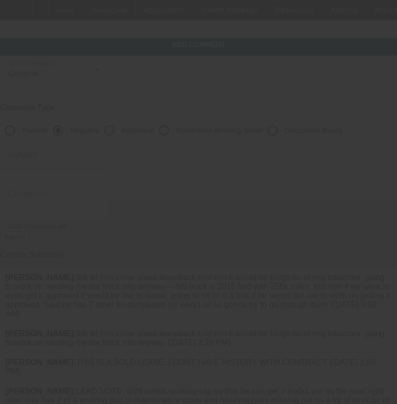
scroll to position [0, 0]
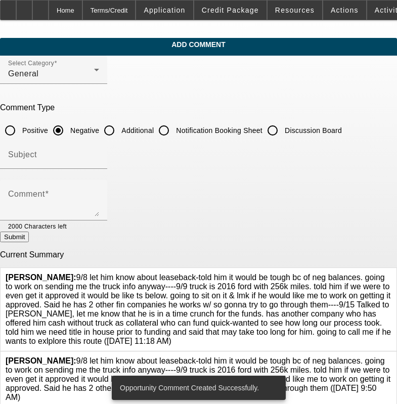
click at [391, 356] on icon at bounding box center [391, 356] width 0 height 0
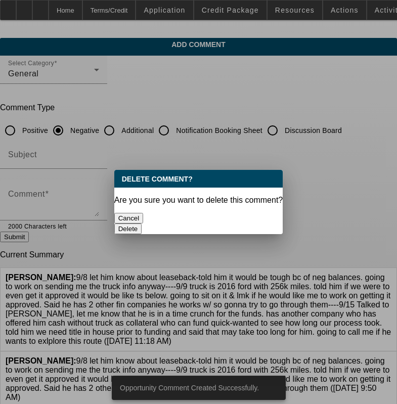
click at [142, 224] on button "Delete" at bounding box center [128, 229] width 28 height 11
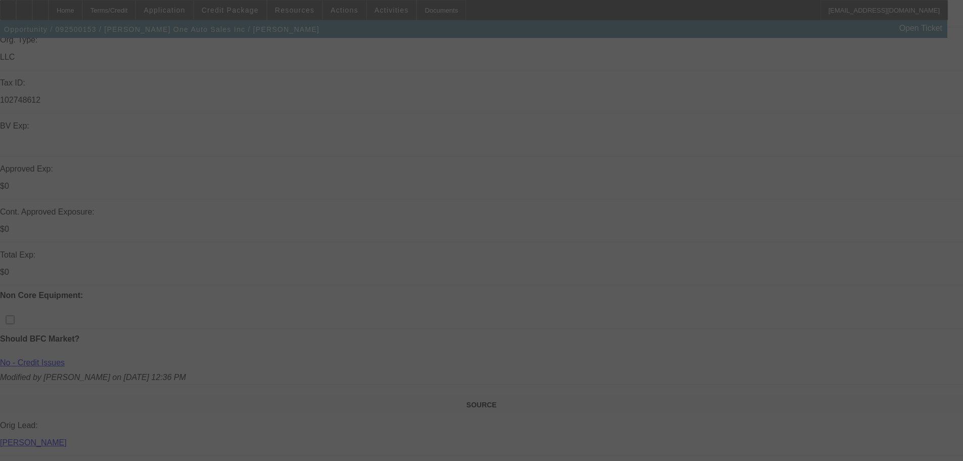
scroll to position [51, 0]
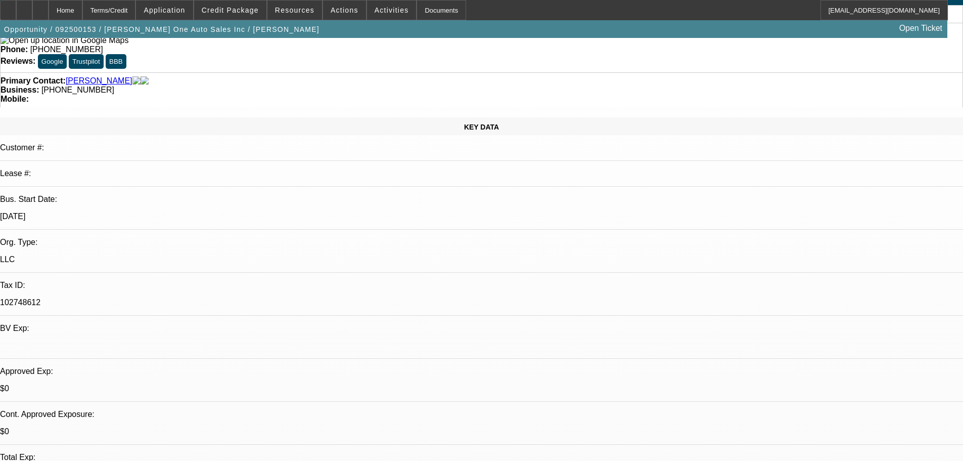
select select "0"
select select "2"
select select "0"
select select "5"
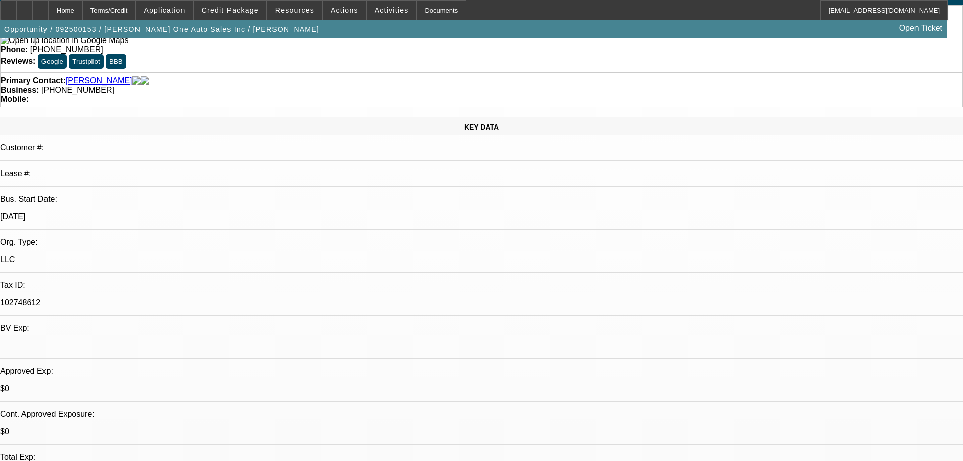
select select "0"
select select "2"
select select "0"
select select "5"
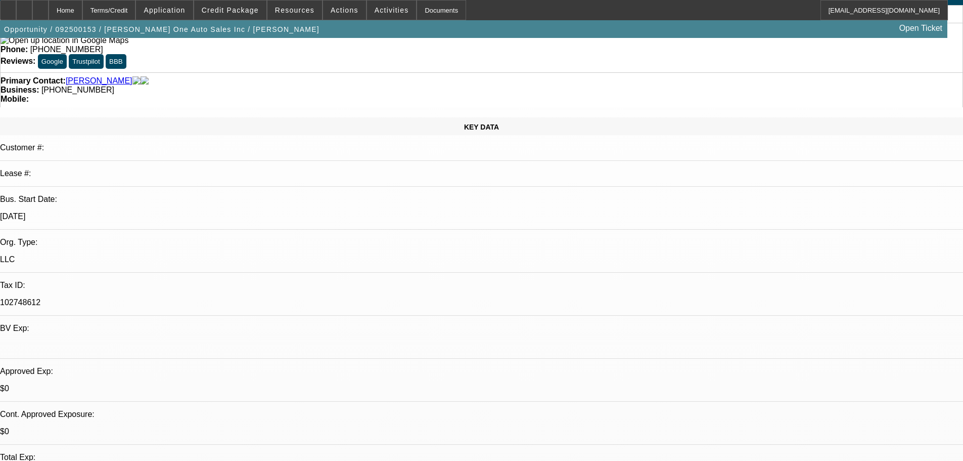
select select "0"
select select "2"
select select "0"
select select "5"
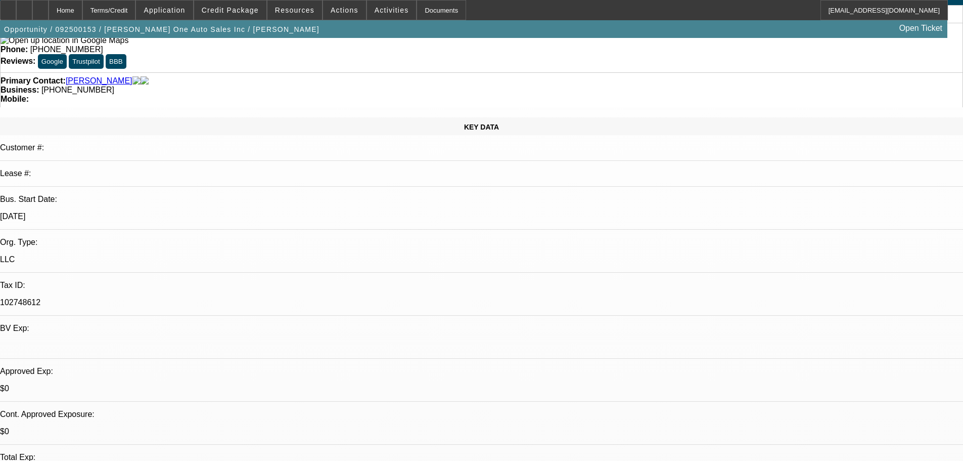
select select "0"
select select "2"
select select "0"
select select "5"
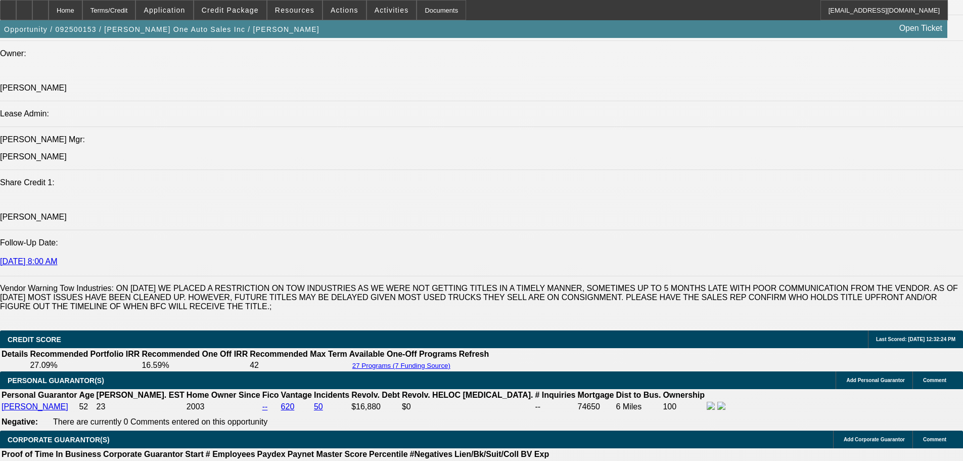
drag, startPoint x: 422, startPoint y: 307, endPoint x: 424, endPoint y: 380, distance: 73.3
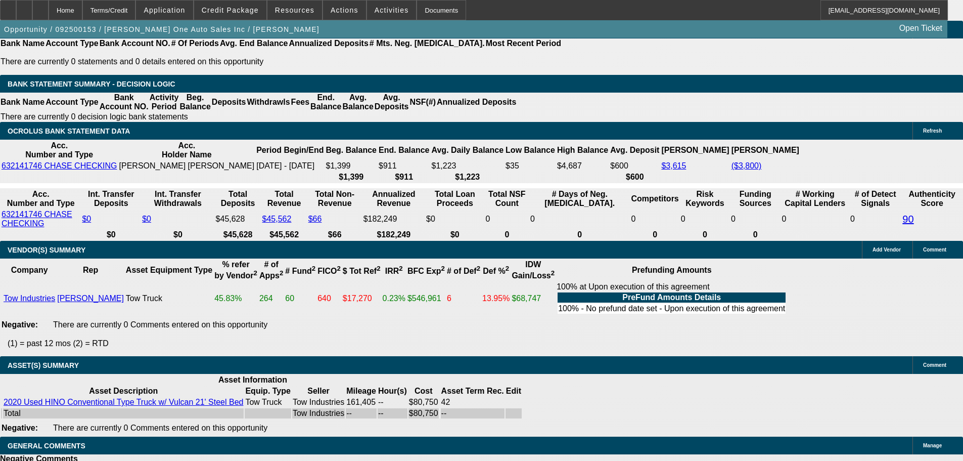
scroll to position [1709, 0]
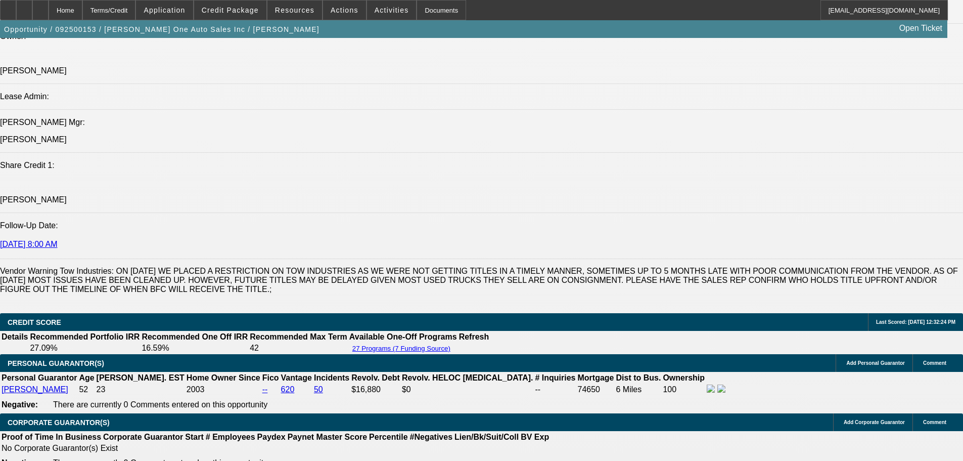
scroll to position [1152, 0]
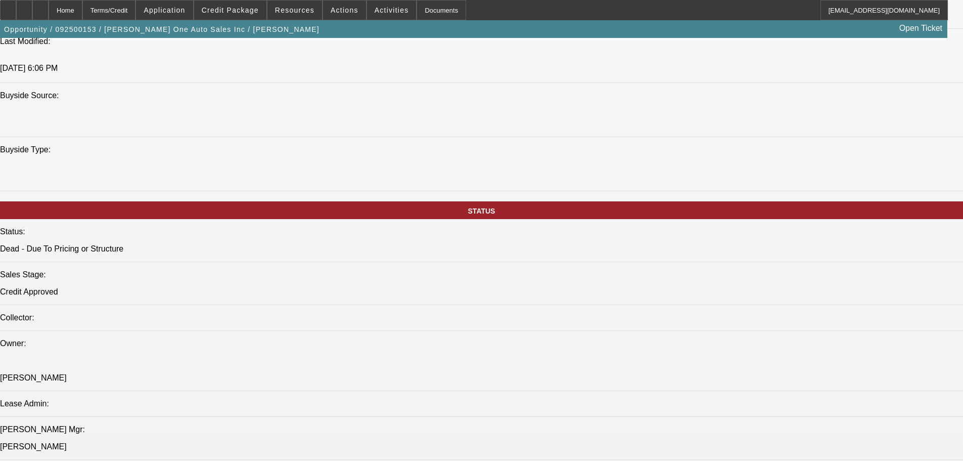
drag, startPoint x: 465, startPoint y: 228, endPoint x: 452, endPoint y: 58, distance: 170.9
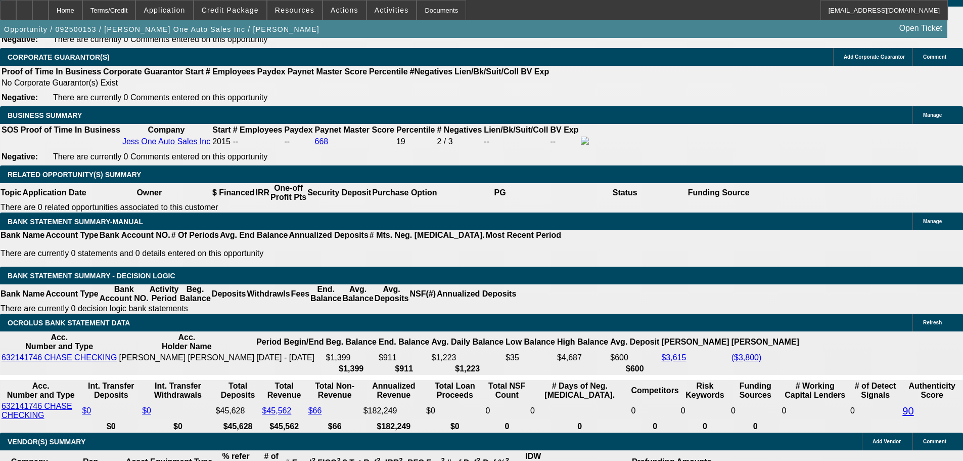
drag, startPoint x: 375, startPoint y: 228, endPoint x: 391, endPoint y: 330, distance: 102.9
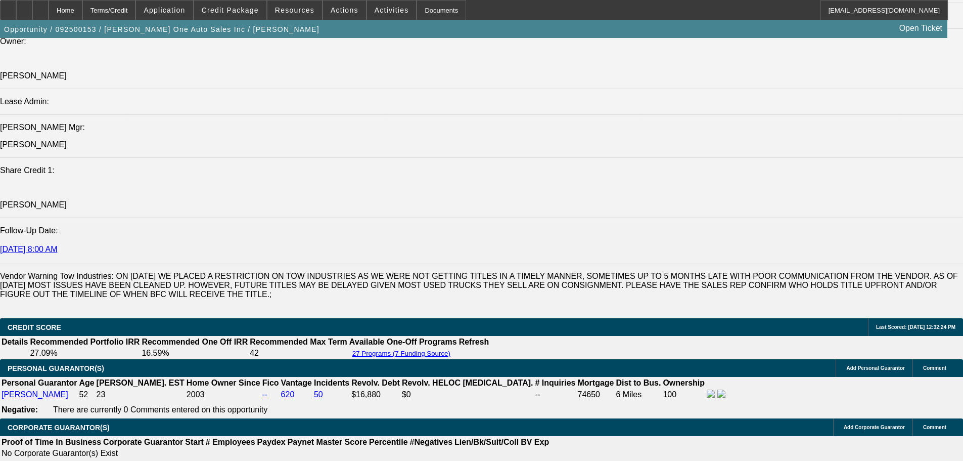
scroll to position [1244, 0]
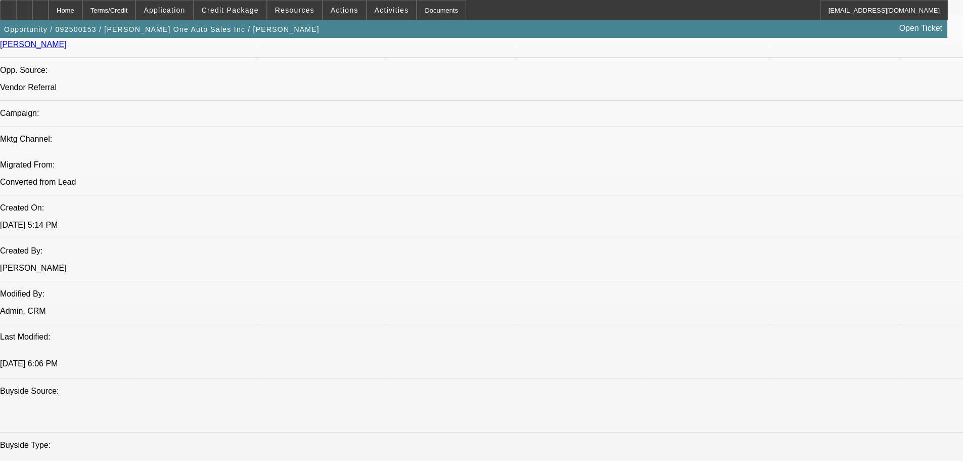
drag, startPoint x: 295, startPoint y: 217, endPoint x: 273, endPoint y: 76, distance: 142.4
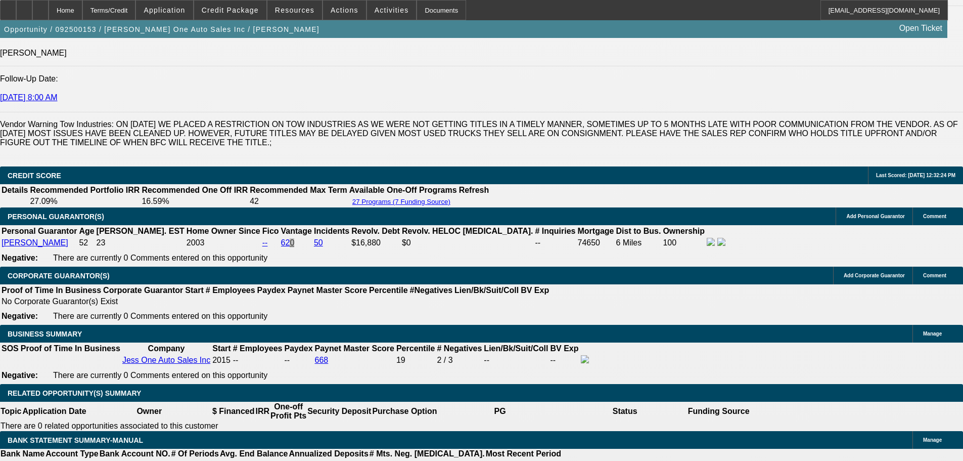
scroll to position [1493, 0]
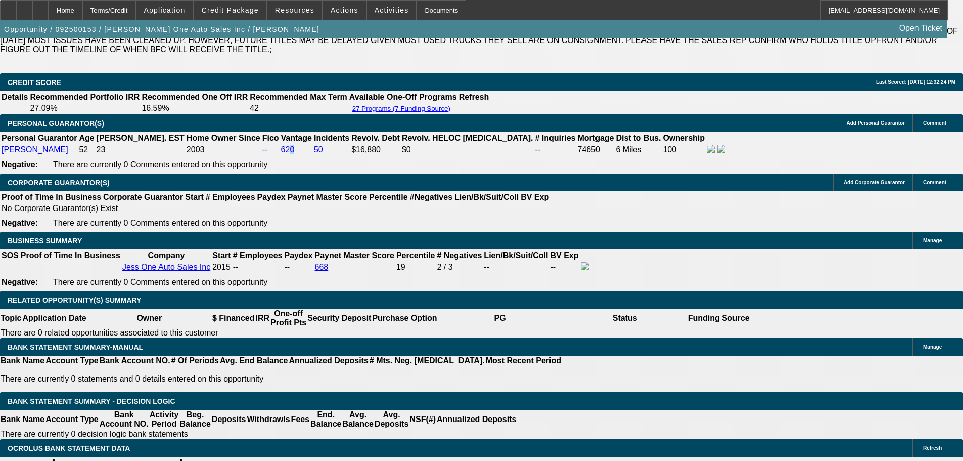
select select "0"
select select "2"
select select "0.1"
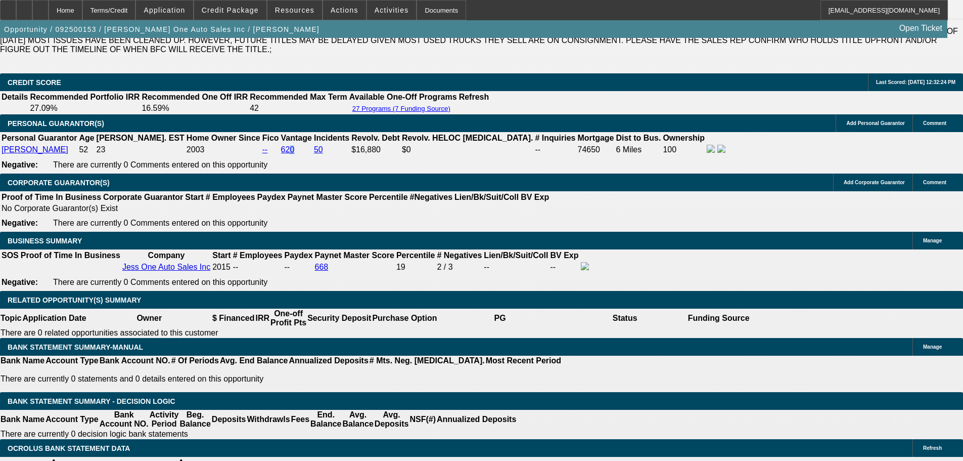
select select "4"
select select "0.2"
select select "2"
select select "0.1"
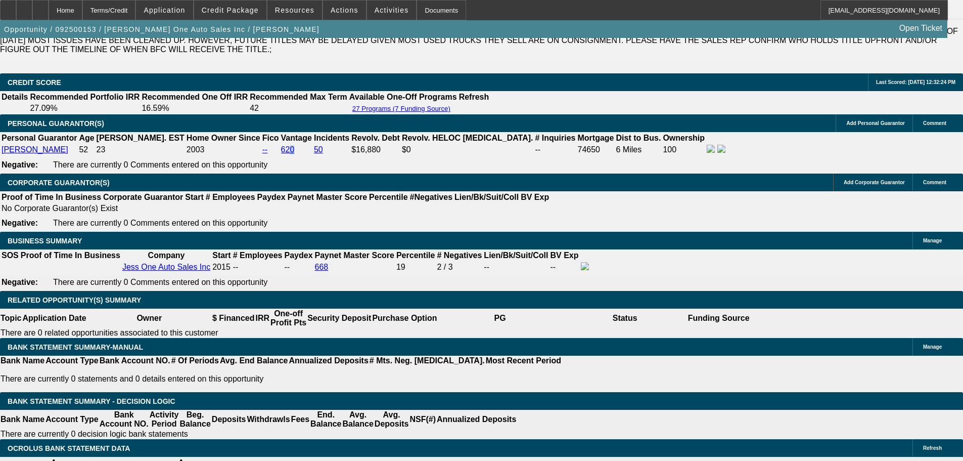
select select "4"
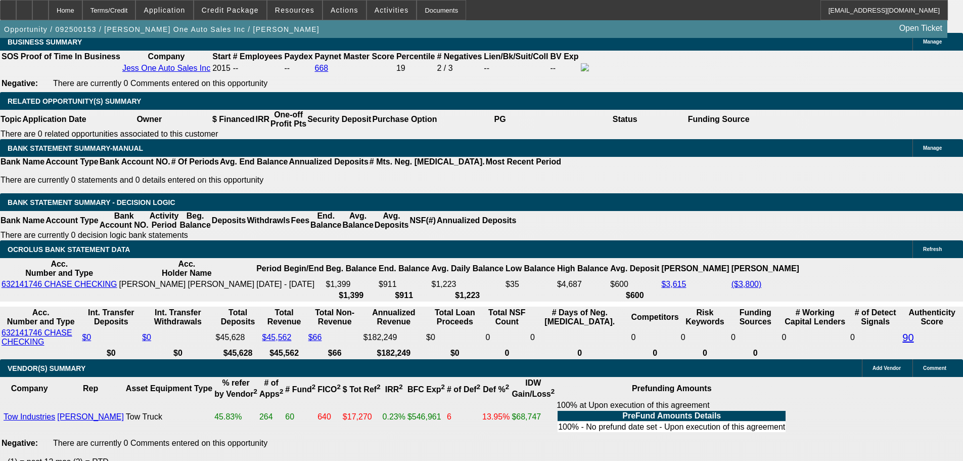
scroll to position [1543, 0]
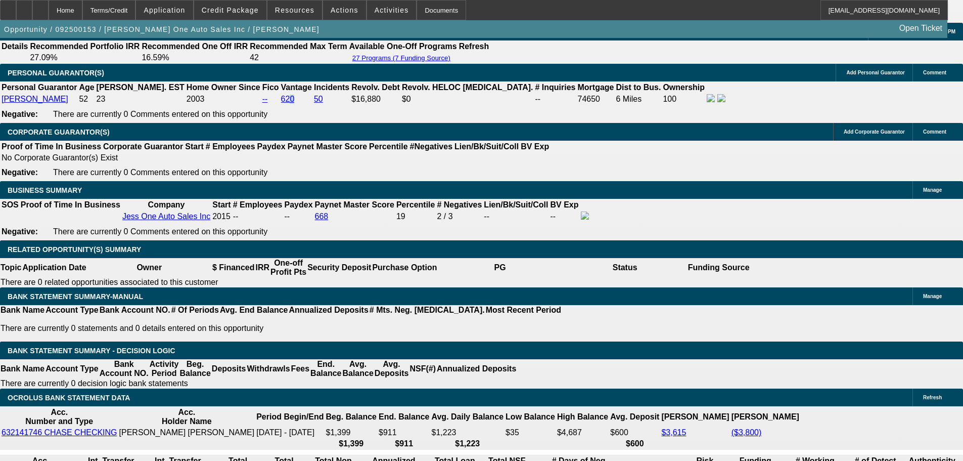
select select "0"
select select "2"
select select "0"
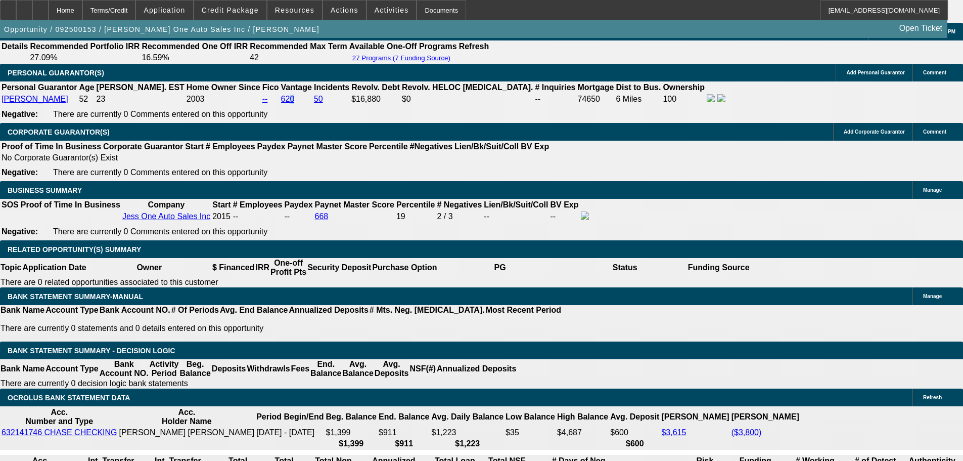
select select "5"
select select "0"
select select "2"
select select "0"
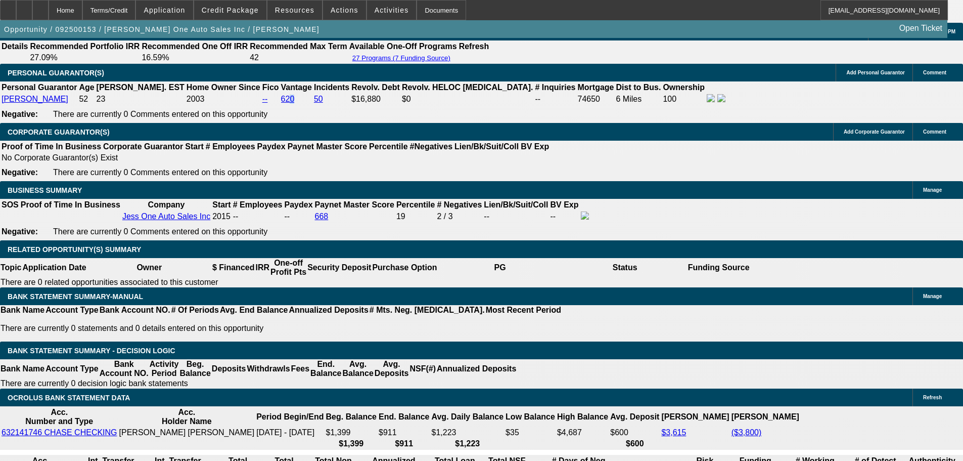
select select "5"
select select "0"
select select "2"
select select "0"
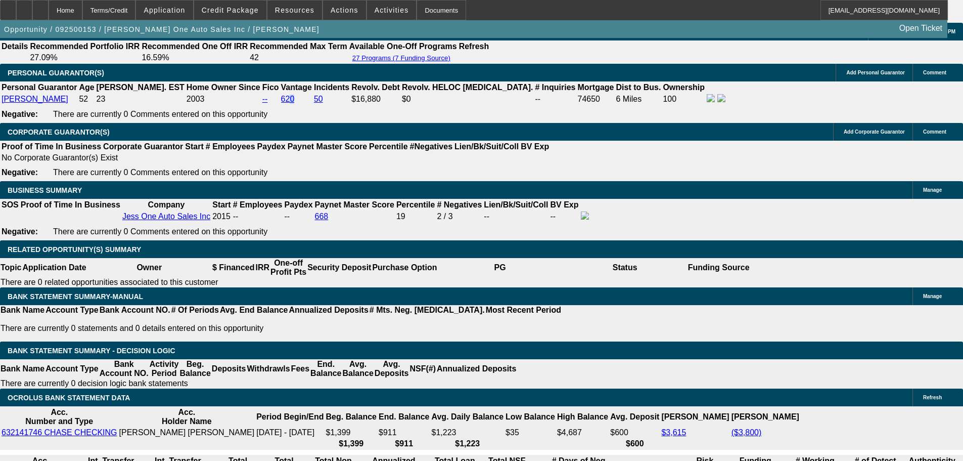
select select "5"
select select "0"
select select "2"
select select "0"
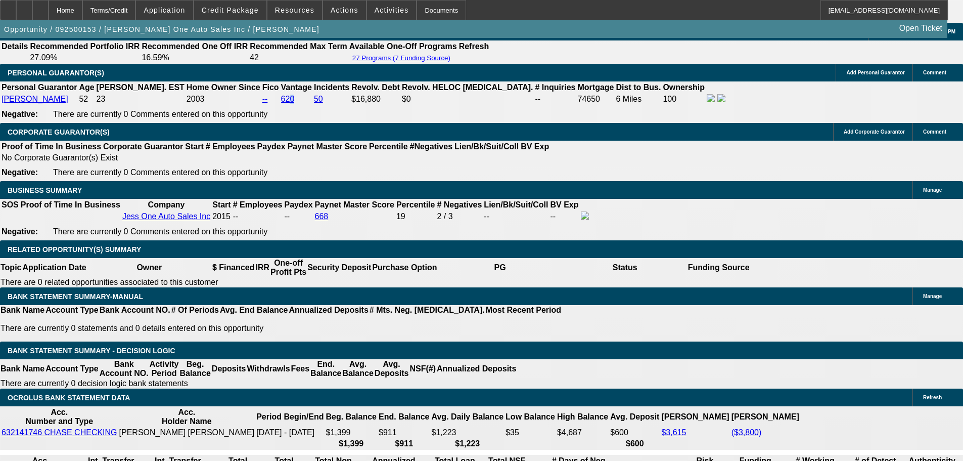
select select "5"
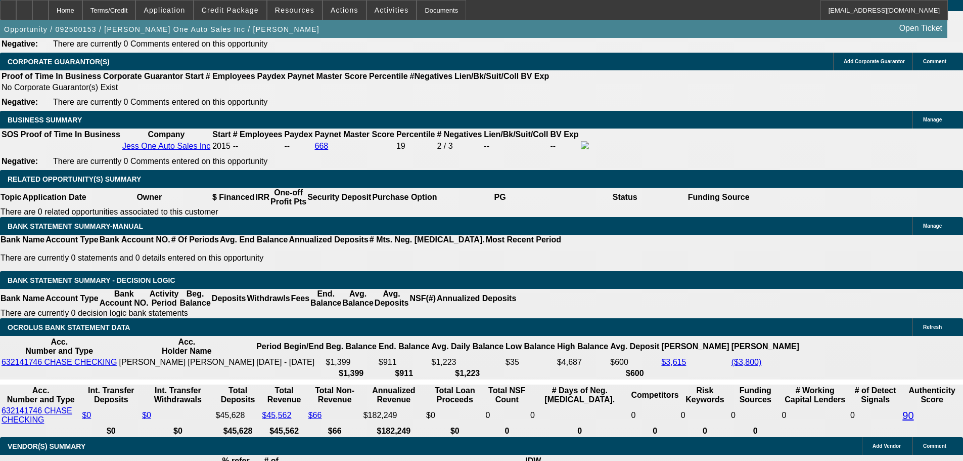
scroll to position [1594, 0]
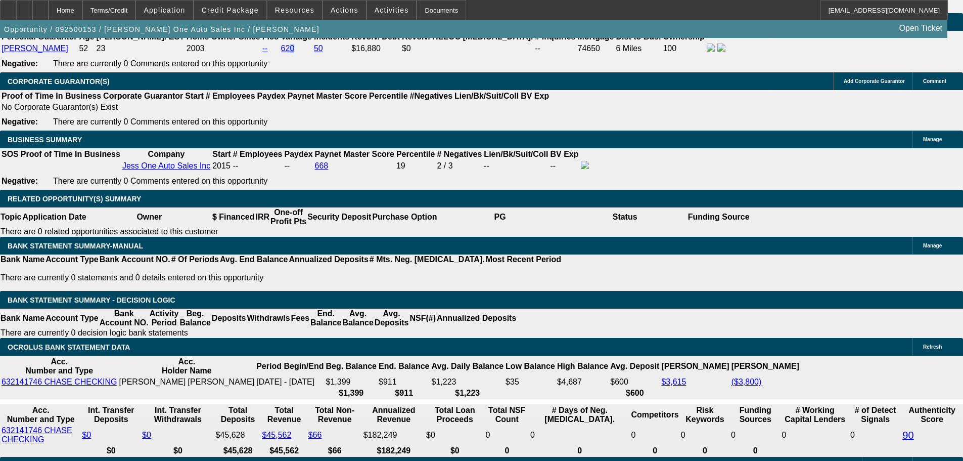
select select "0"
select select "2"
select select "0.1"
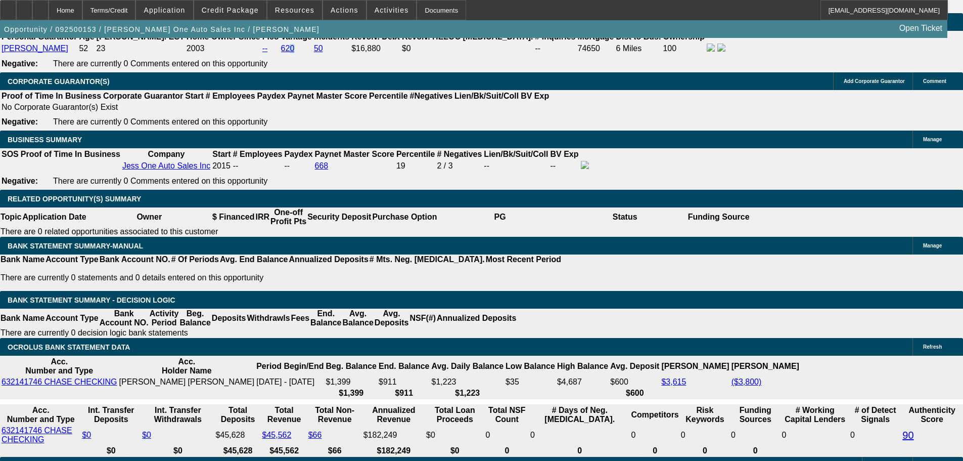
select select "4"
select select "0.2"
select select "2"
select select "0.1"
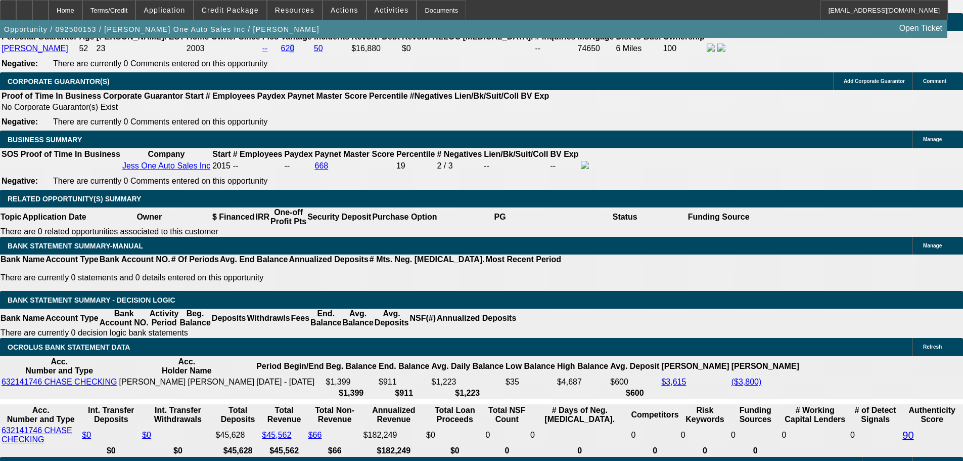
select select "4"
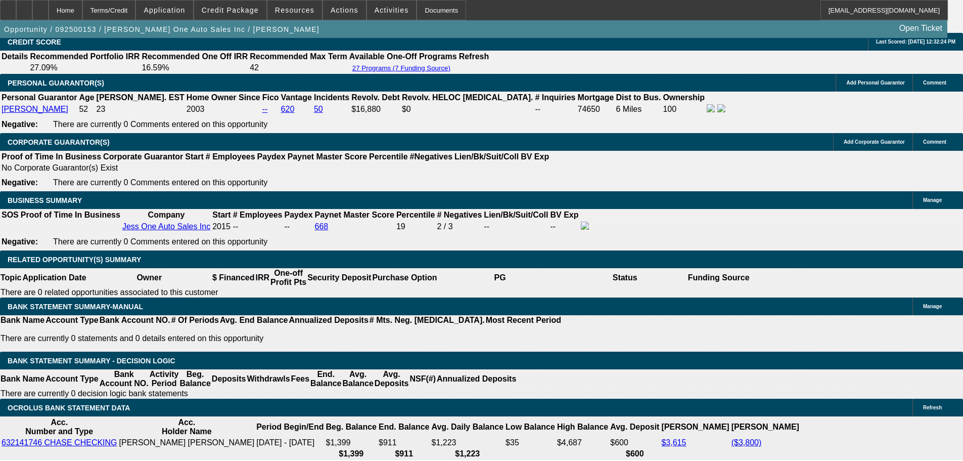
drag, startPoint x: 419, startPoint y: 149, endPoint x: 419, endPoint y: 141, distance: 7.6
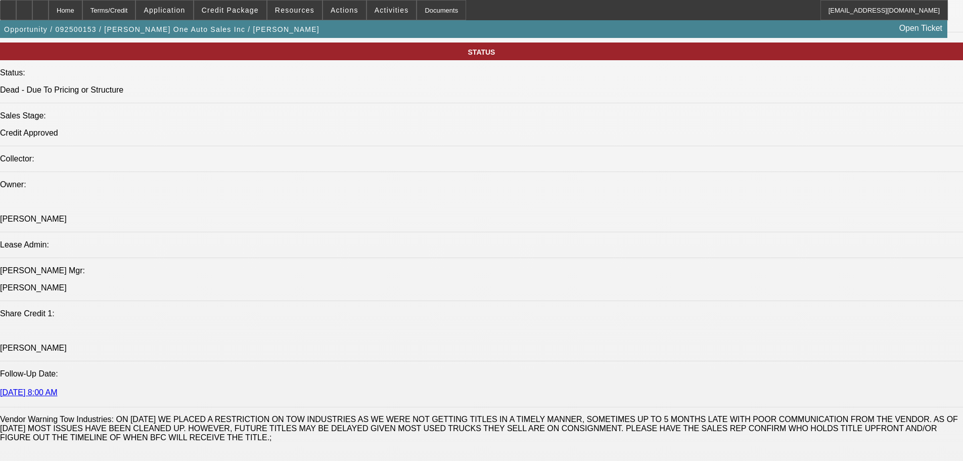
drag, startPoint x: 673, startPoint y: 331, endPoint x: 837, endPoint y: 348, distance: 165.2
drag, startPoint x: 880, startPoint y: 357, endPoint x: 881, endPoint y: 338, distance: 19.3
drag, startPoint x: 881, startPoint y: 338, endPoint x: 878, endPoint y: 346, distance: 9.3
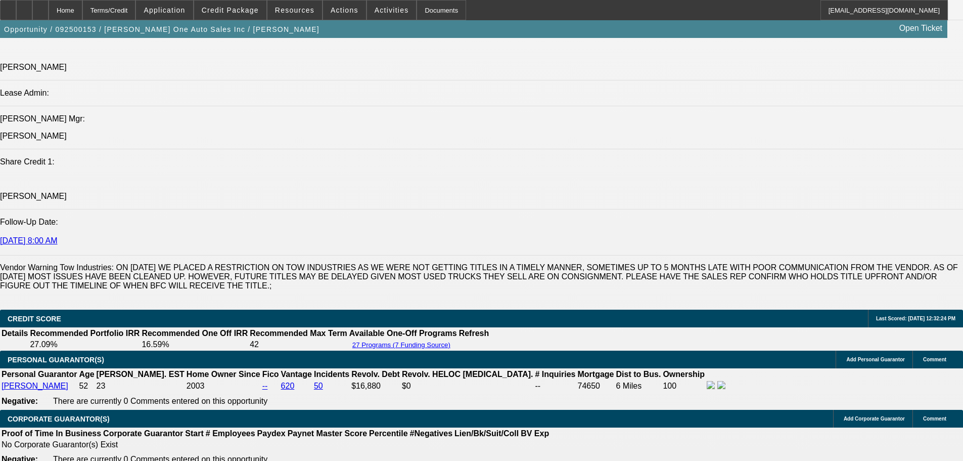
scroll to position [561, 0]
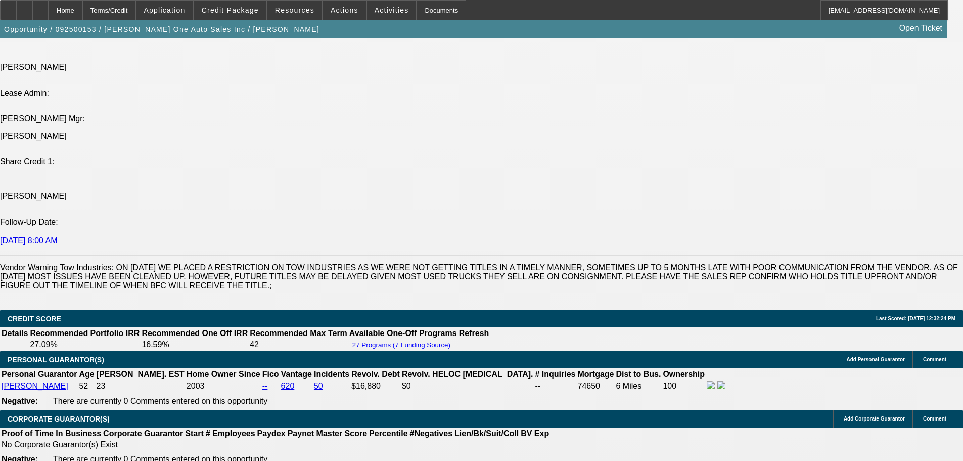
scroll to position [51, 0]
drag, startPoint x: 82, startPoint y: 118, endPoint x: 329, endPoint y: 157, distance: 250.3
drag, startPoint x: 346, startPoint y: 303, endPoint x: 348, endPoint y: 293, distance: 10.7
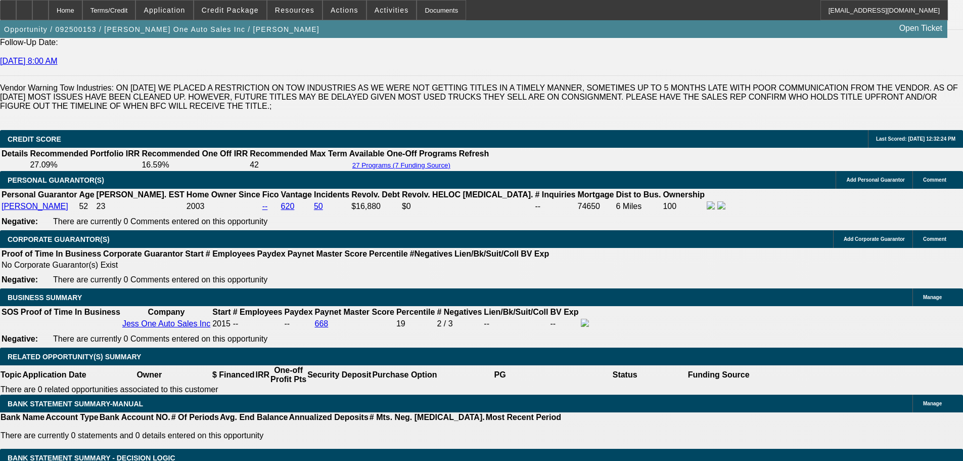
scroll to position [1617, 0]
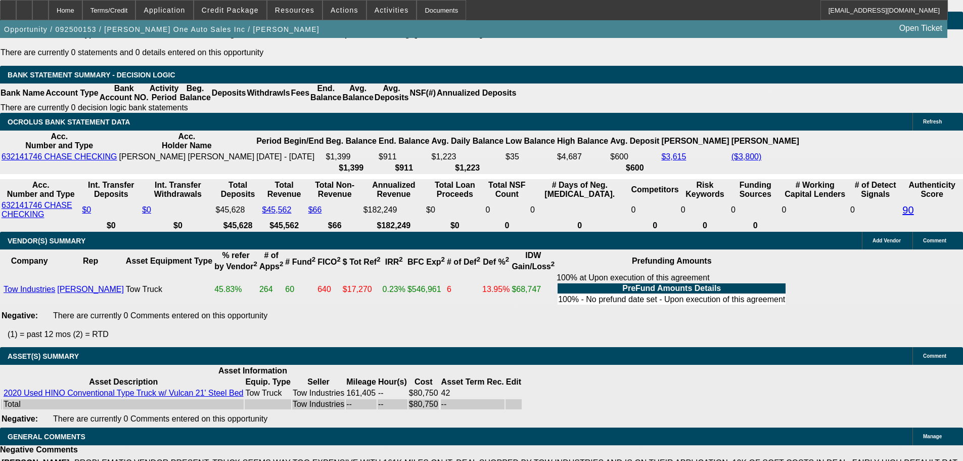
select select "0"
select select "2"
select select "0"
select select "5"
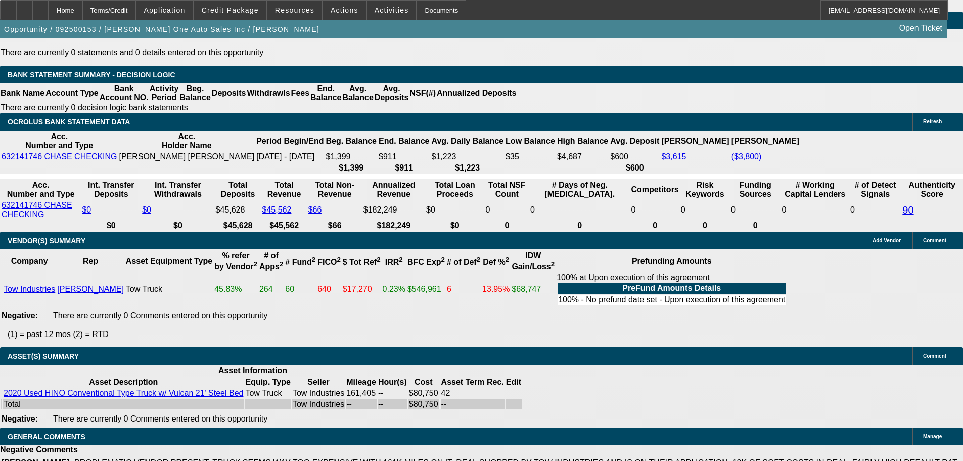
select select "0"
select select "2"
select select "0"
select select "5"
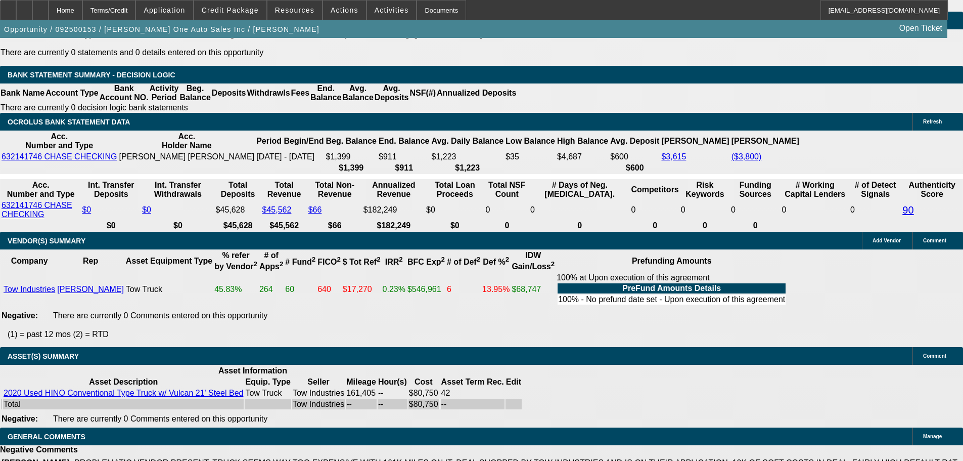
select select "0"
select select "2"
select select "0"
select select "5"
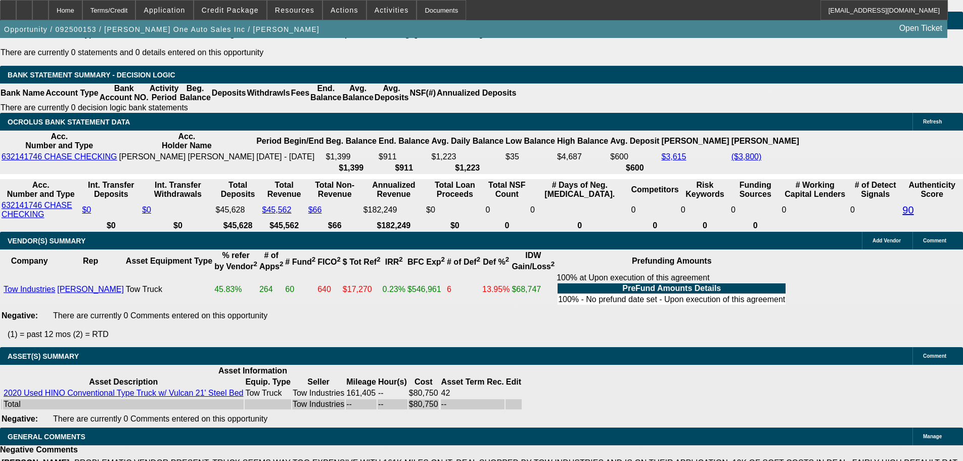
select select "0"
select select "2"
select select "0"
select select "5"
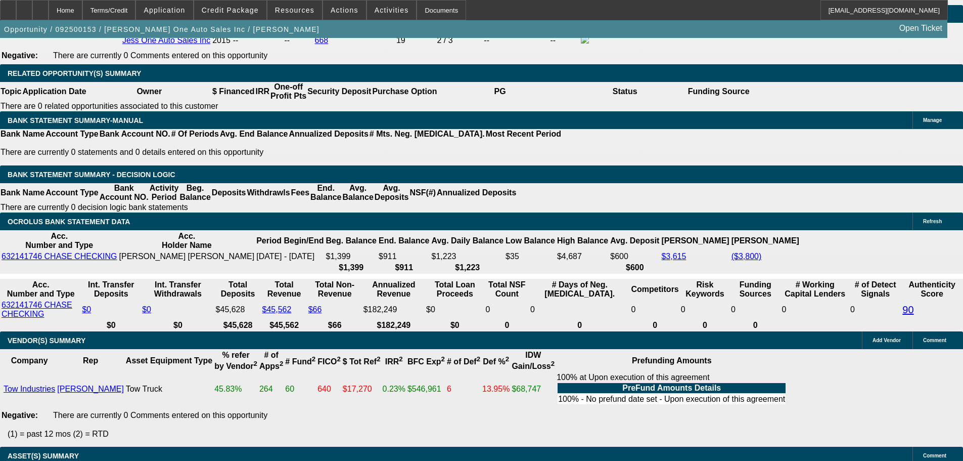
scroll to position [0, 0]
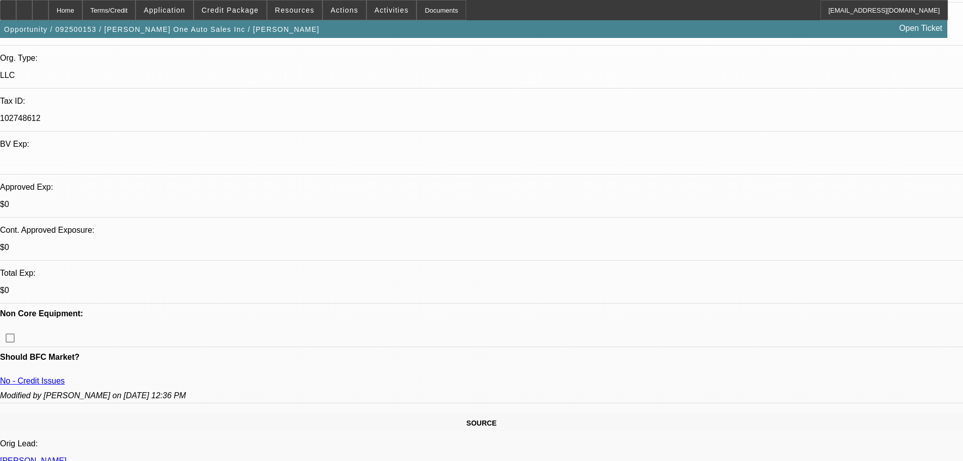
drag, startPoint x: 406, startPoint y: 215, endPoint x: 399, endPoint y: 99, distance: 116.5
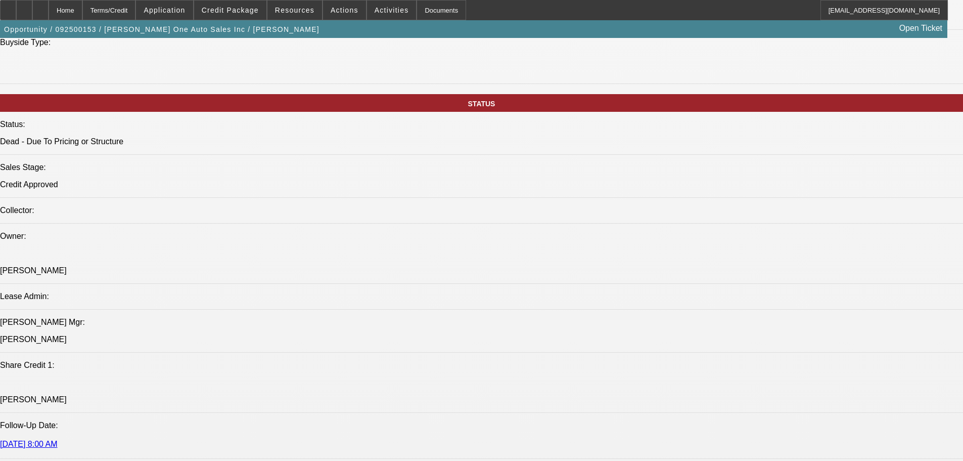
scroll to position [1163, 0]
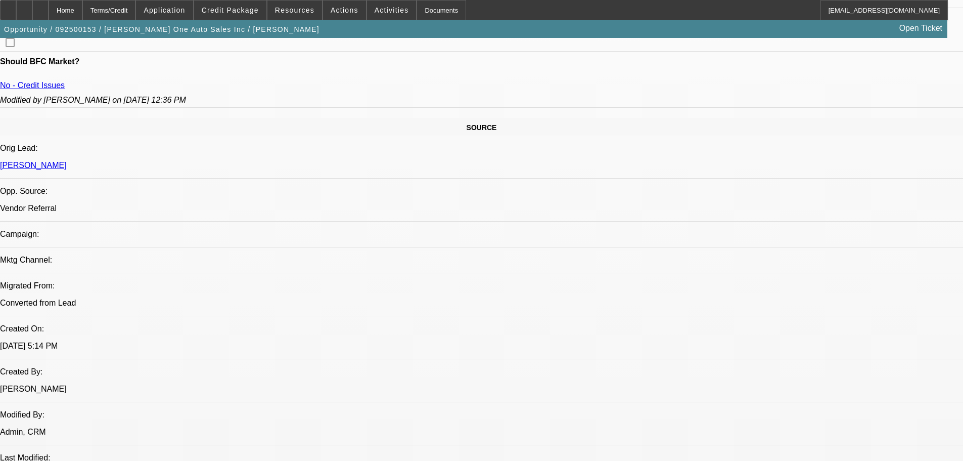
scroll to position [0, 0]
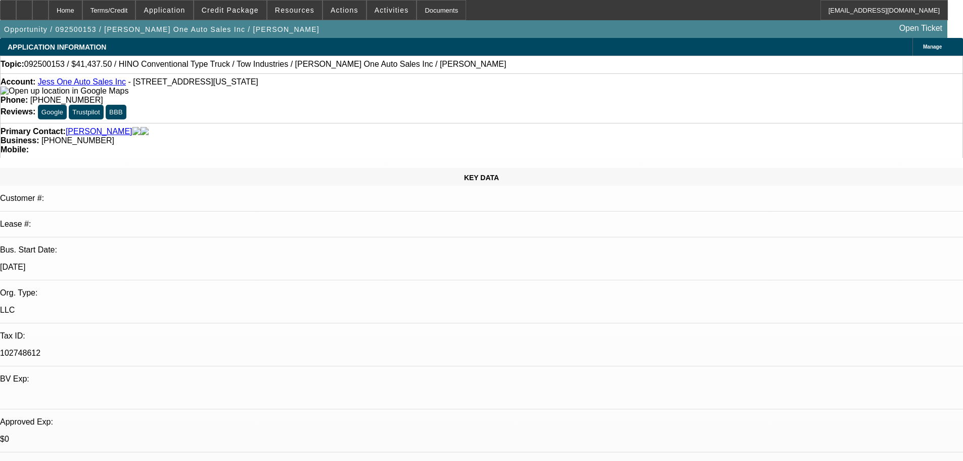
drag, startPoint x: 373, startPoint y: 308, endPoint x: 493, endPoint y: 209, distance: 155.9
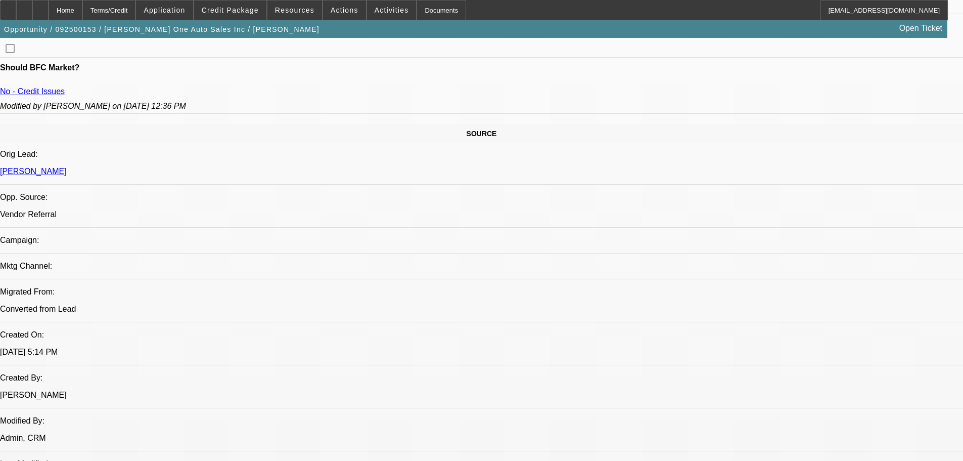
scroll to position [1470, 0]
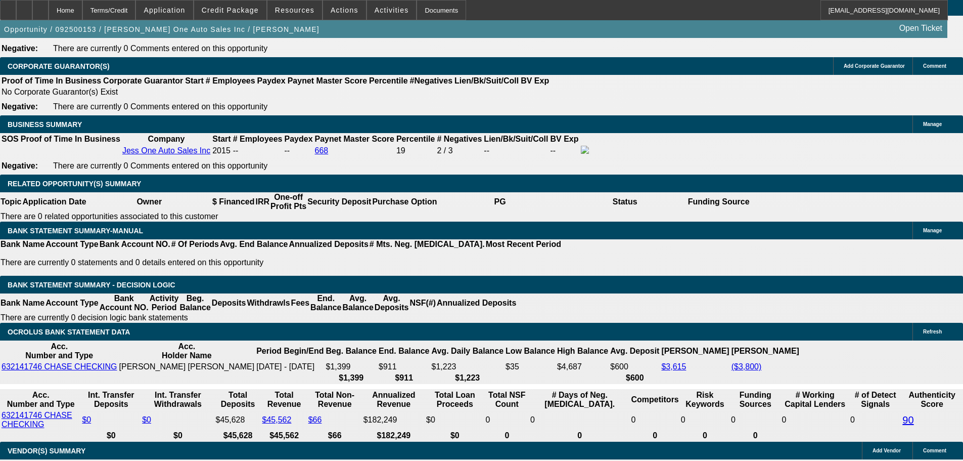
drag, startPoint x: 525, startPoint y: 299, endPoint x: 525, endPoint y: 347, distance: 48.0
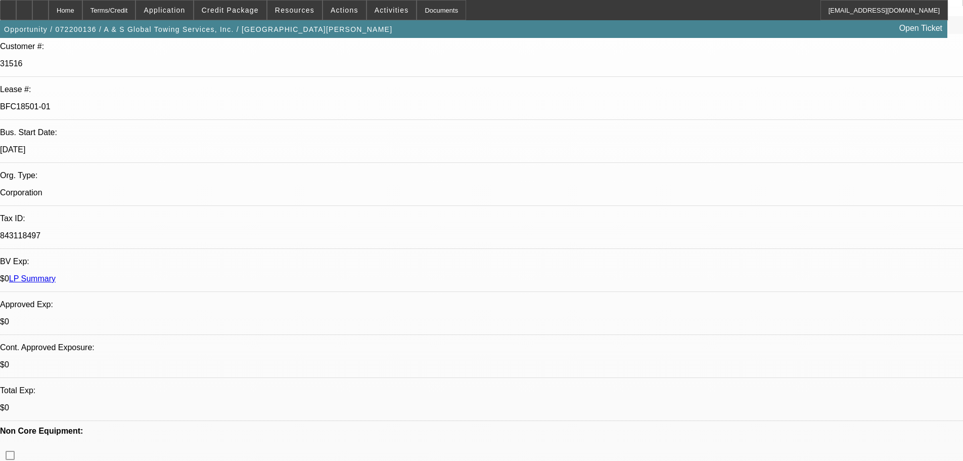
select select "0"
select select "6"
select select "0"
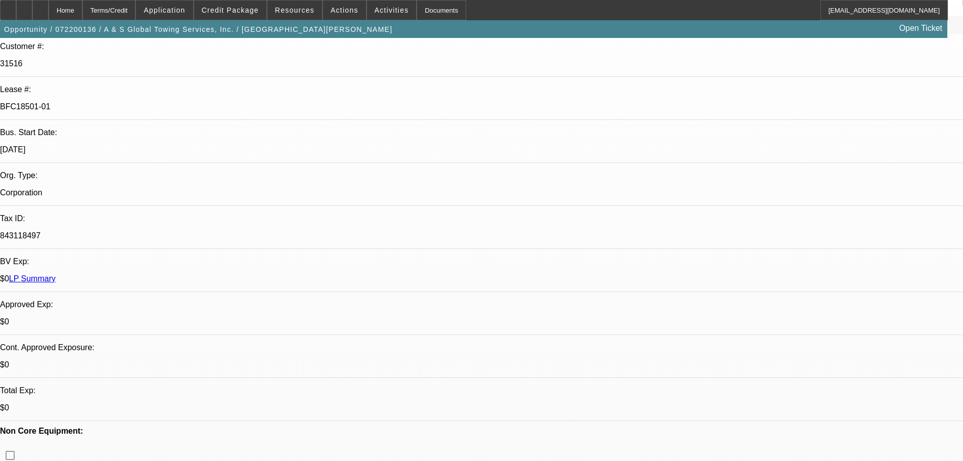
select select "0"
select select "6"
select select "0"
select select "6"
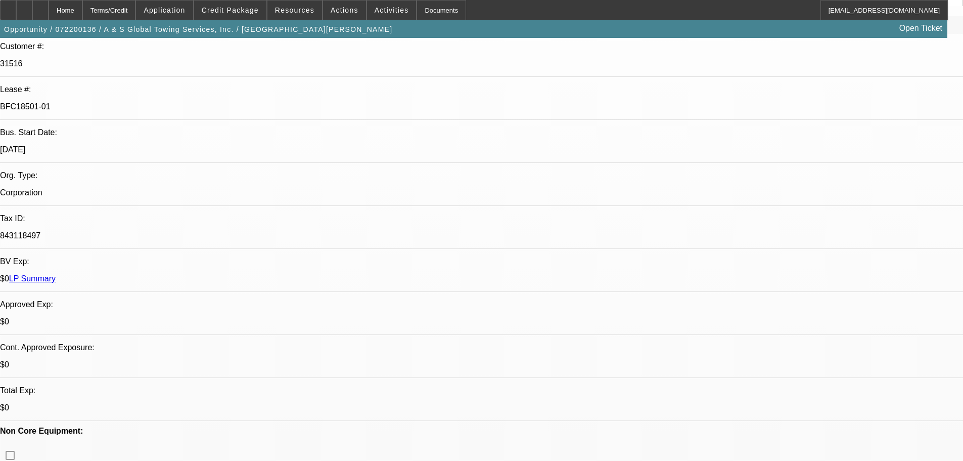
select select "0"
select select "6"
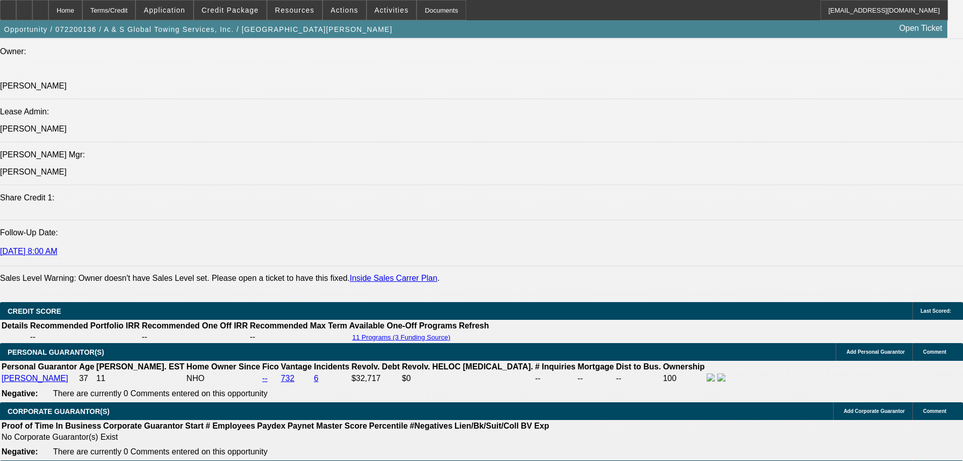
scroll to position [1298, 0]
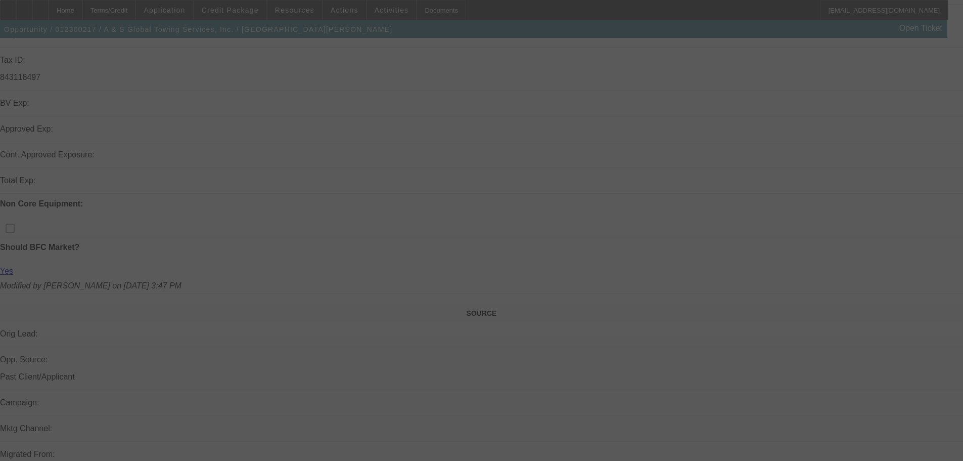
scroll to position [326, 0]
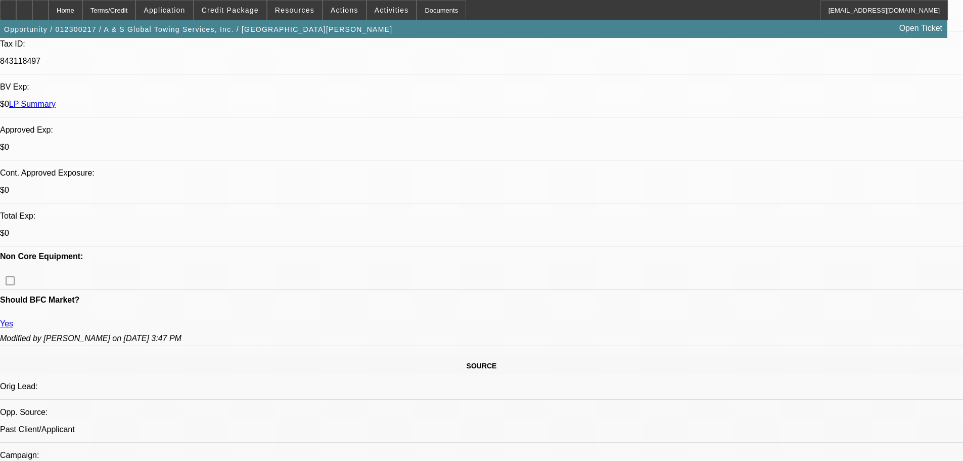
select select "0"
select select "6"
select select "0"
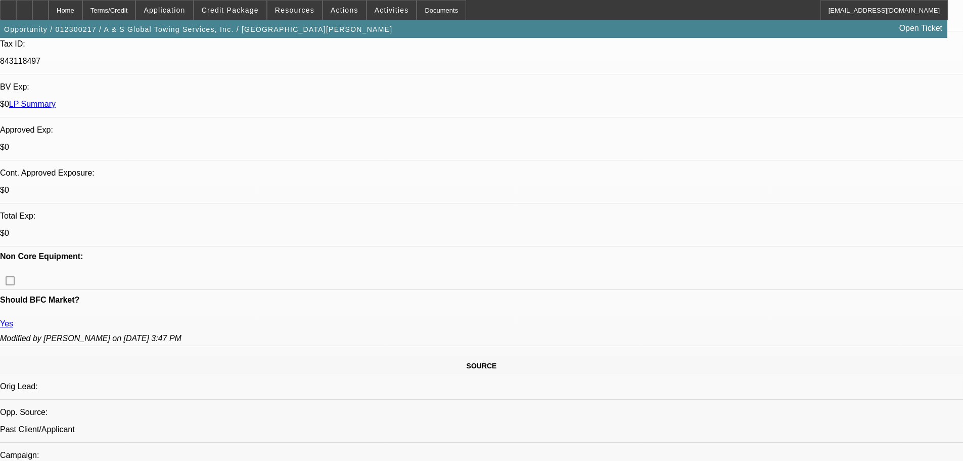
select select "0"
select select "6"
select select "0"
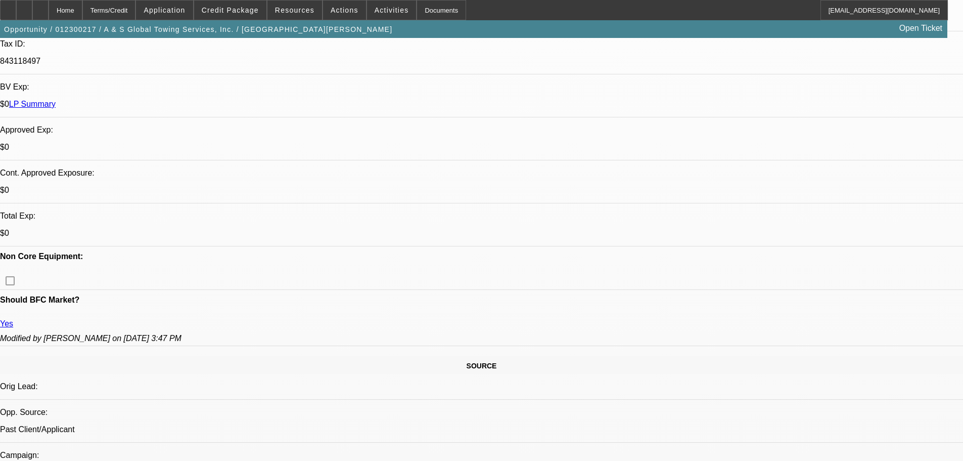
select select "0"
select select "6"
select select "0"
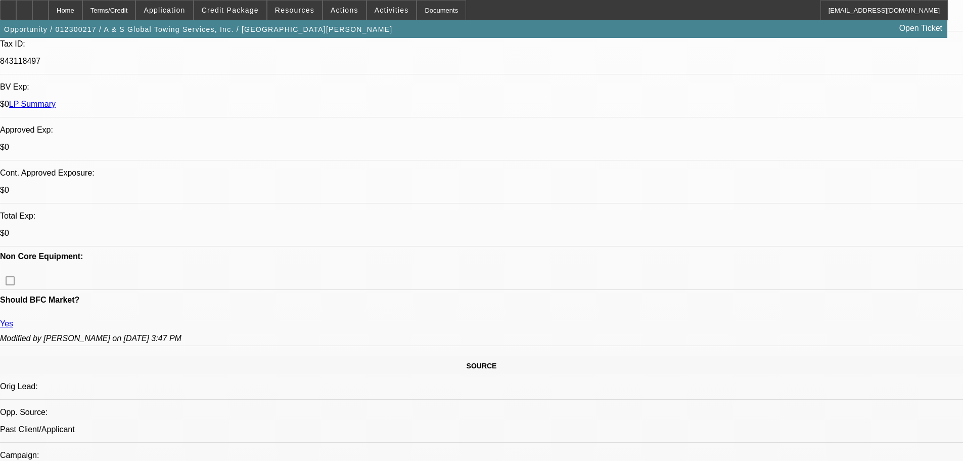
select select "6"
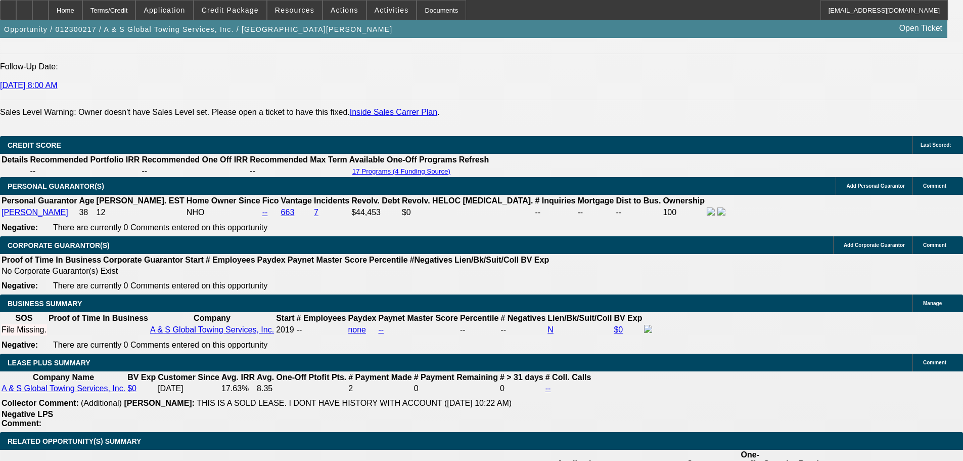
scroll to position [1590, 0]
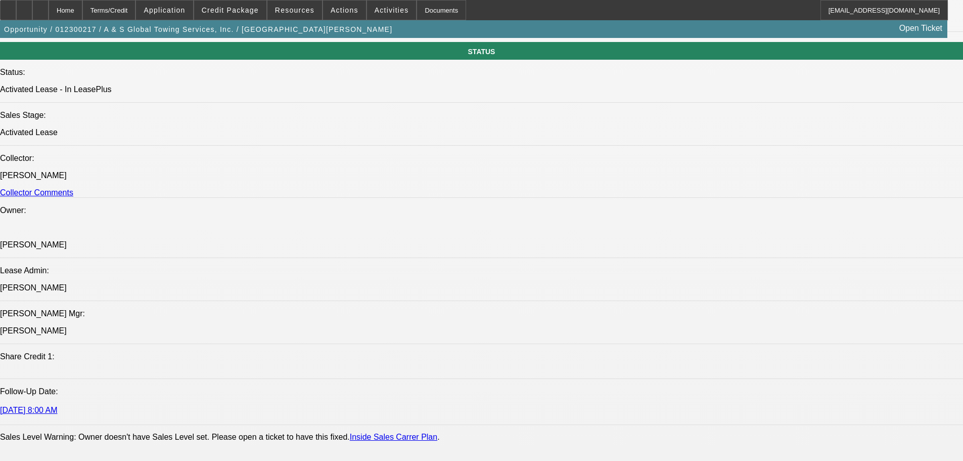
drag, startPoint x: 328, startPoint y: 141, endPoint x: 328, endPoint y: 163, distance: 21.7
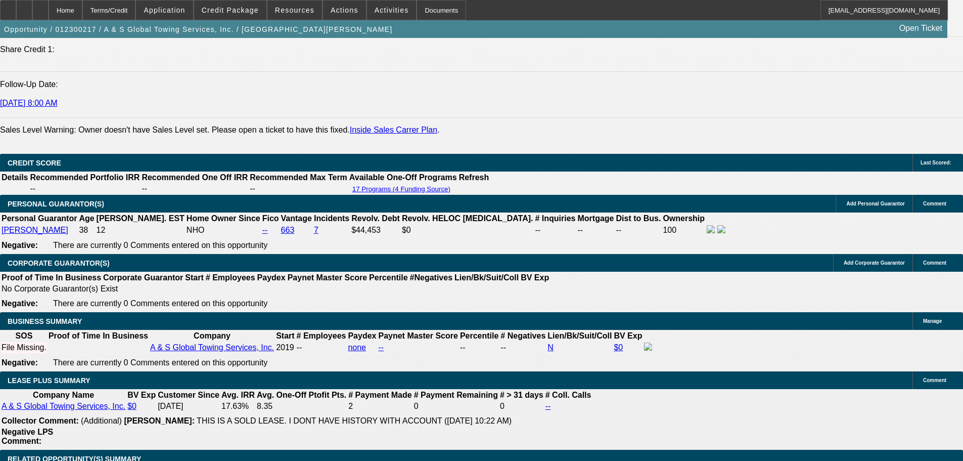
scroll to position [1509, 0]
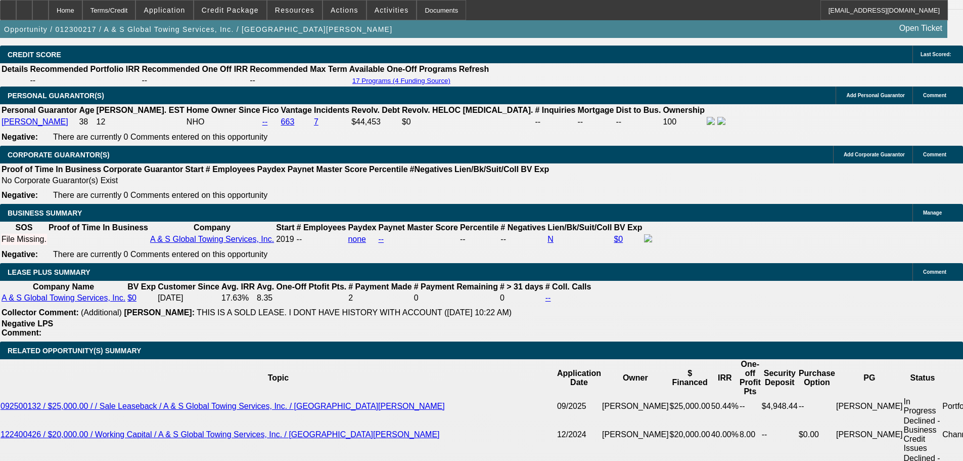
scroll to position [1610, 0]
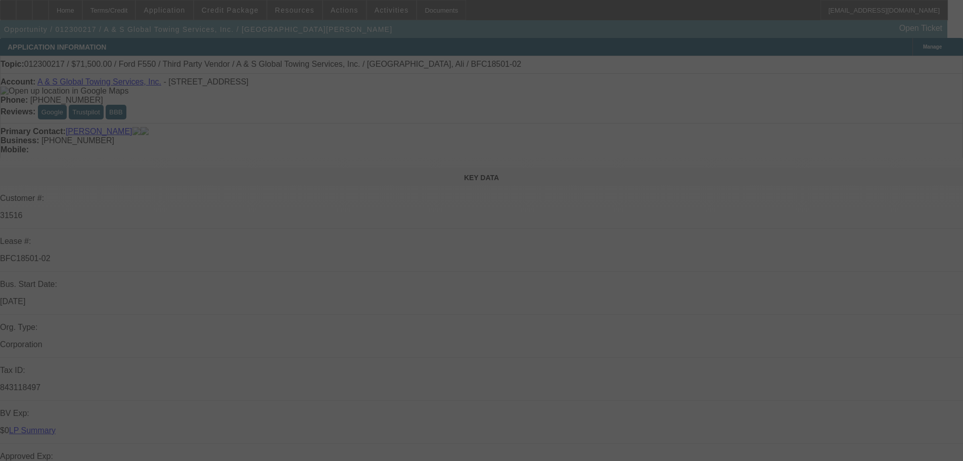
select select "0"
select select "6"
select select "0"
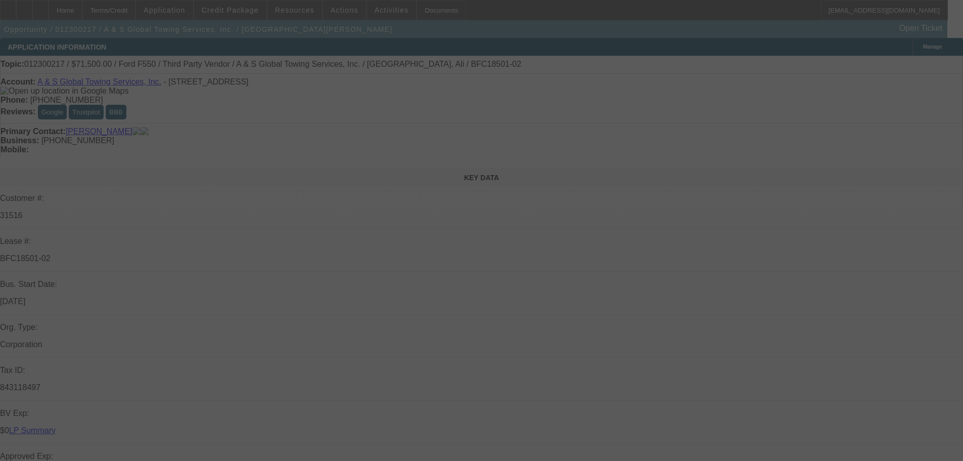
select select "0"
select select "6"
select select "0"
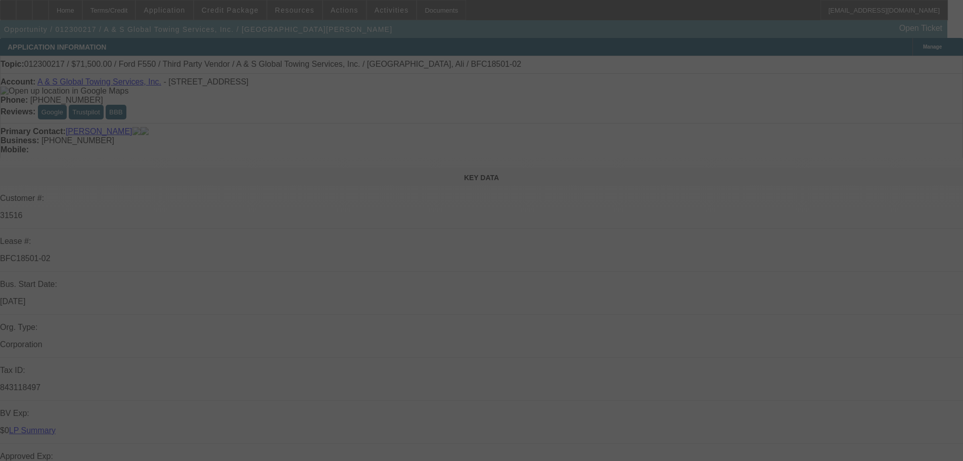
select select "0"
select select "6"
select select "0"
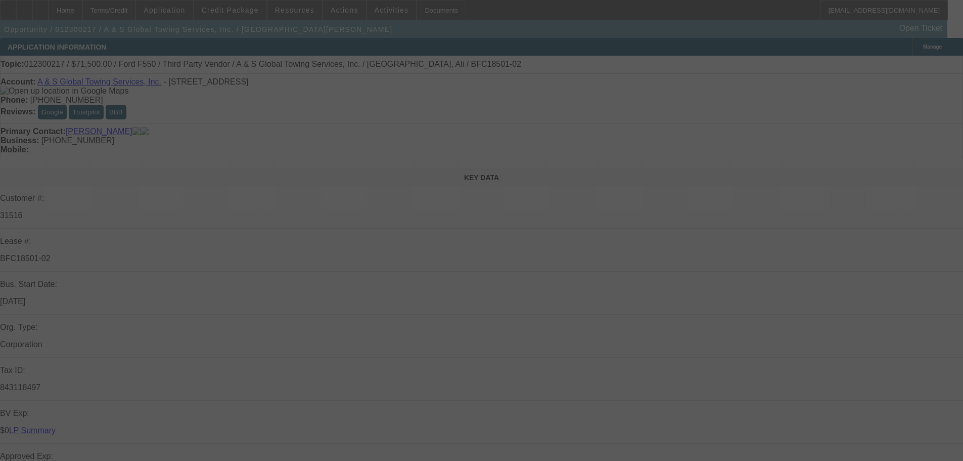
select select "6"
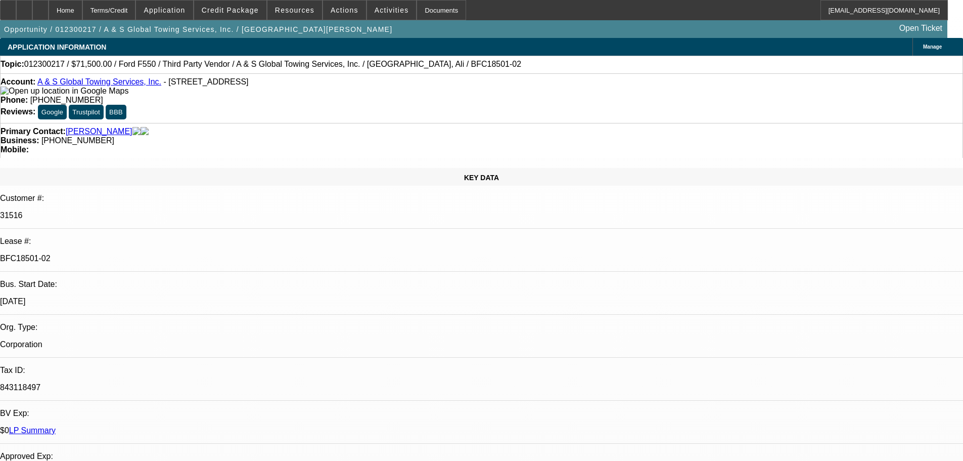
drag, startPoint x: 803, startPoint y: 109, endPoint x: 803, endPoint y: 104, distance: 5.6
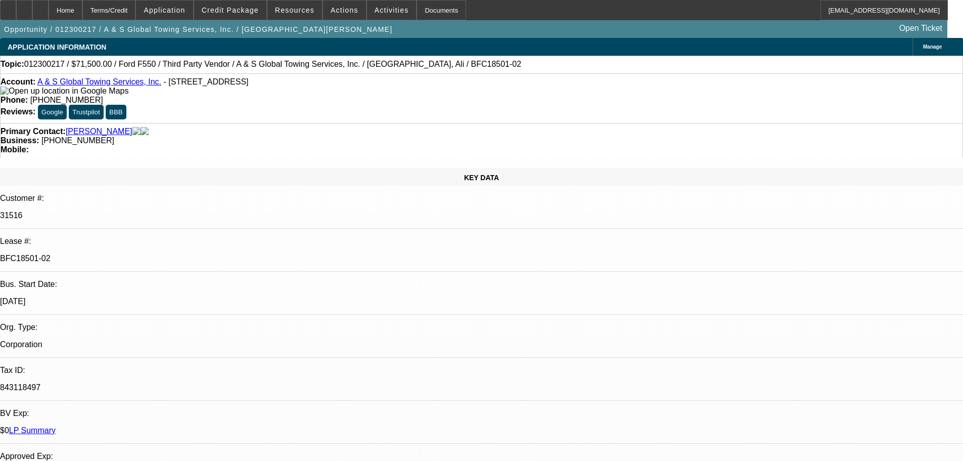
drag, startPoint x: 642, startPoint y: 266, endPoint x: 631, endPoint y: 25, distance: 242.0
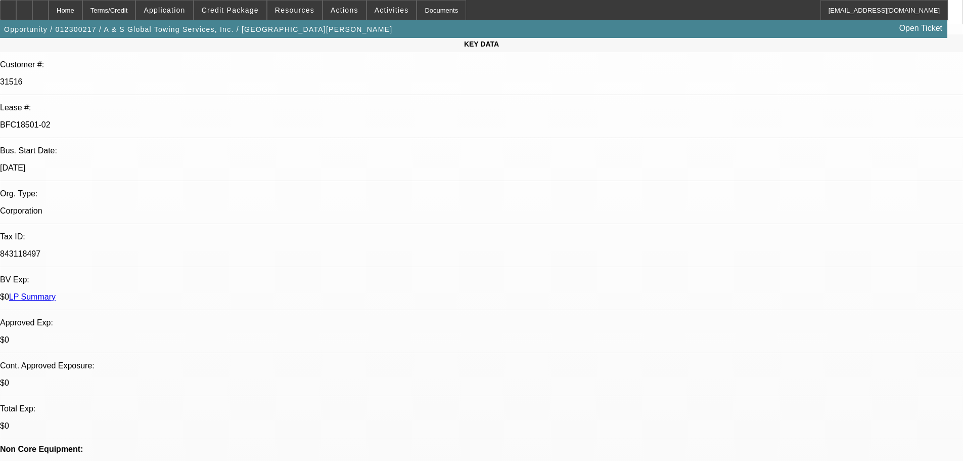
scroll to position [152, 0]
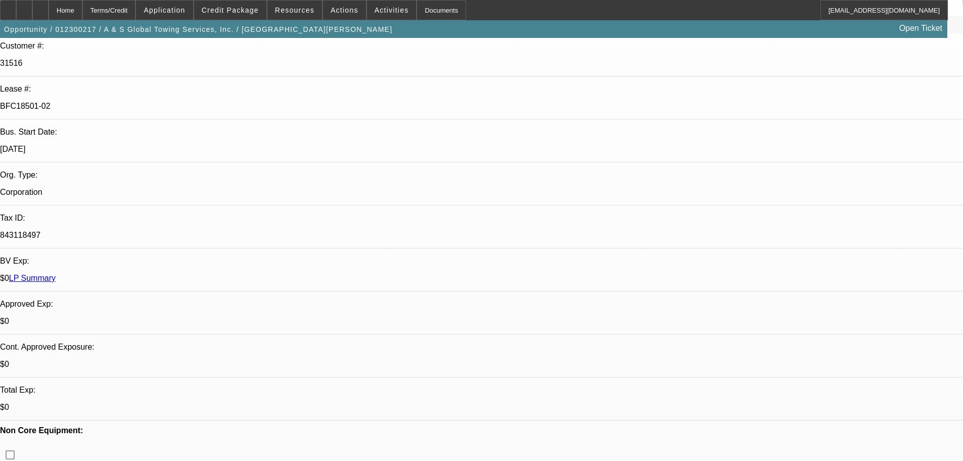
drag, startPoint x: 420, startPoint y: 222, endPoint x: 426, endPoint y: 240, distance: 18.6
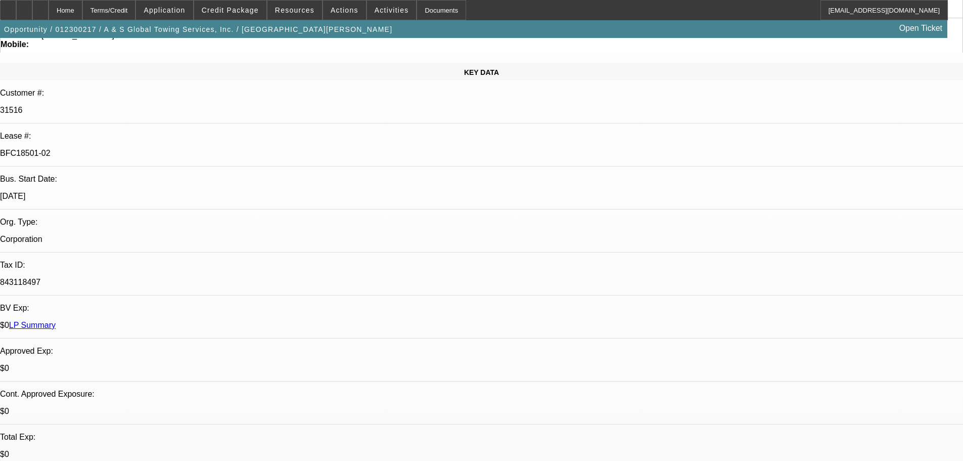
drag, startPoint x: 427, startPoint y: 225, endPoint x: 430, endPoint y: 169, distance: 55.2
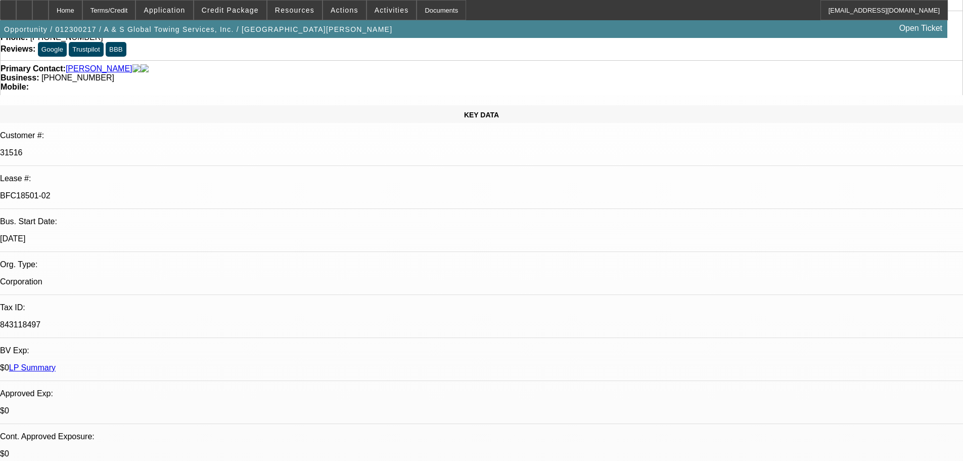
scroll to position [0, 0]
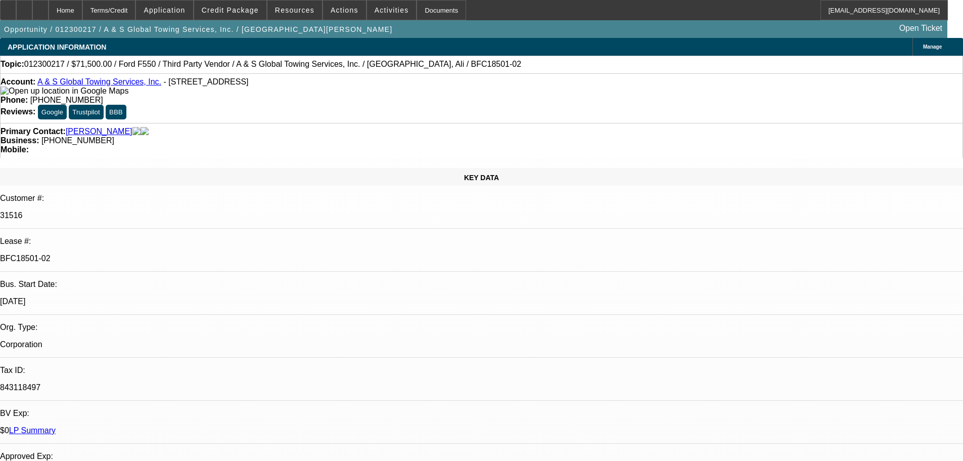
drag, startPoint x: 479, startPoint y: 241, endPoint x: 472, endPoint y: 196, distance: 45.0
drag, startPoint x: 480, startPoint y: 234, endPoint x: 482, endPoint y: 190, distance: 44.0
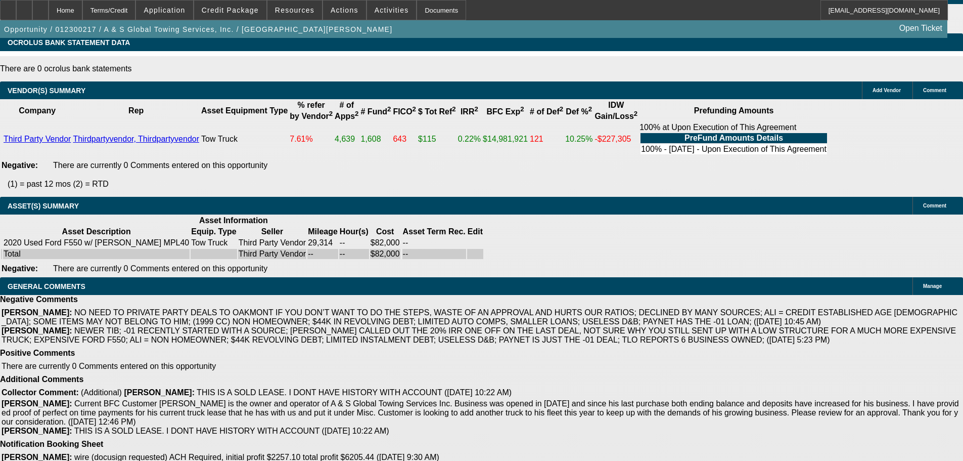
drag, startPoint x: 307, startPoint y: 211, endPoint x: 314, endPoint y: 372, distance: 161.0
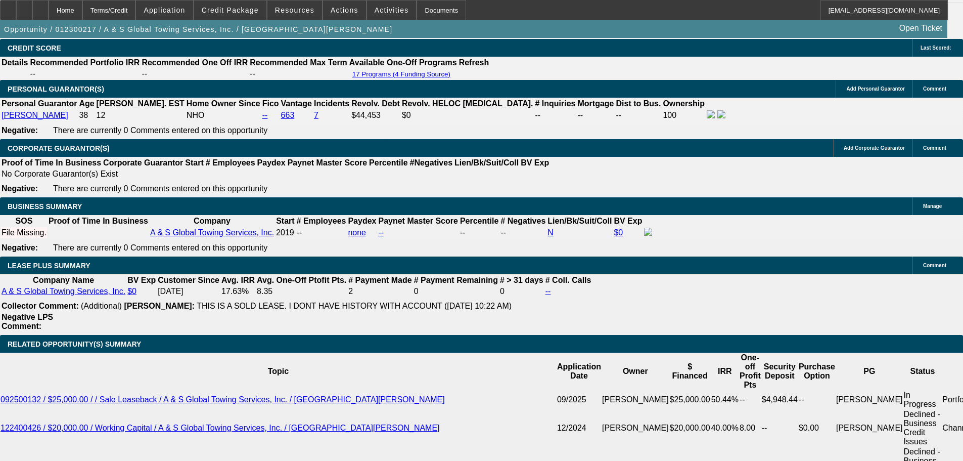
scroll to position [1585, 0]
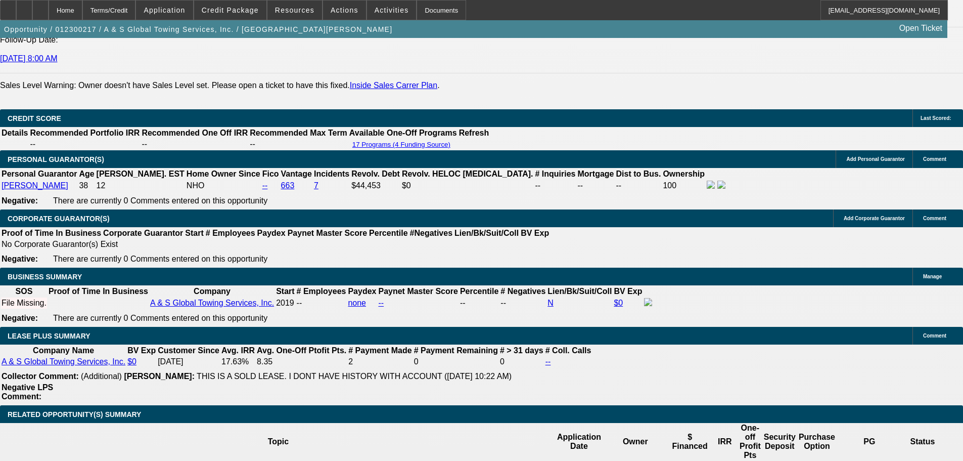
drag, startPoint x: 622, startPoint y: 266, endPoint x: 624, endPoint y: 165, distance: 101.2
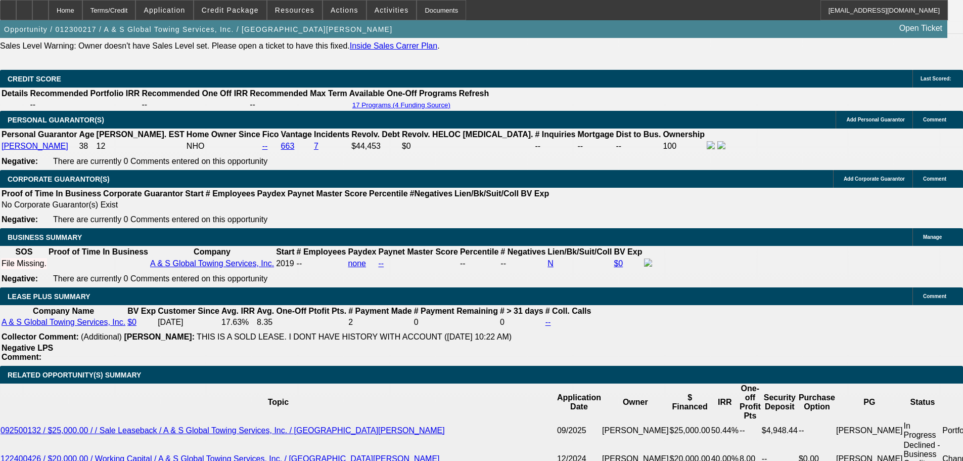
drag, startPoint x: 640, startPoint y: 220, endPoint x: 651, endPoint y: 306, distance: 87.2
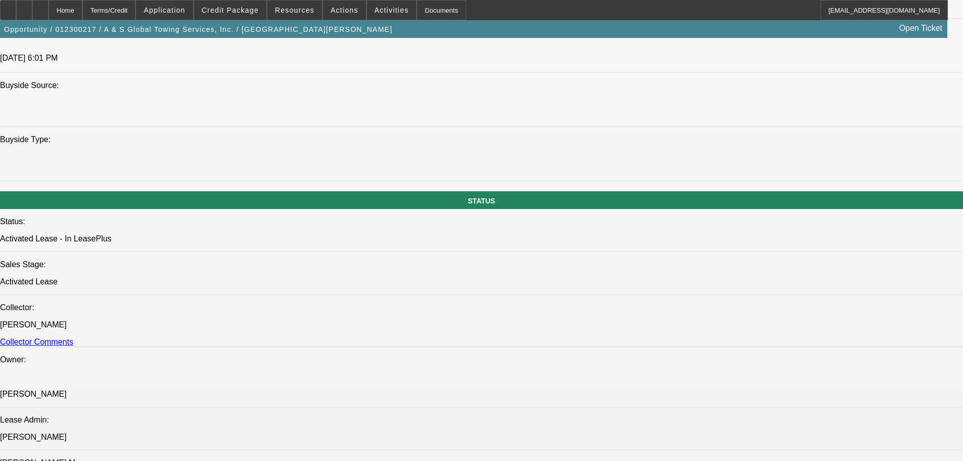
drag, startPoint x: 565, startPoint y: 295, endPoint x: 326, endPoint y: 194, distance: 259.7
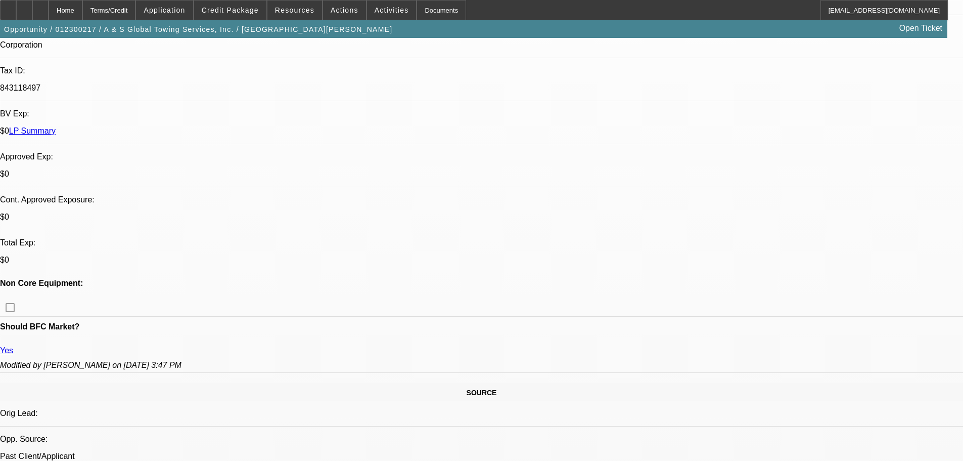
scroll to position [455, 0]
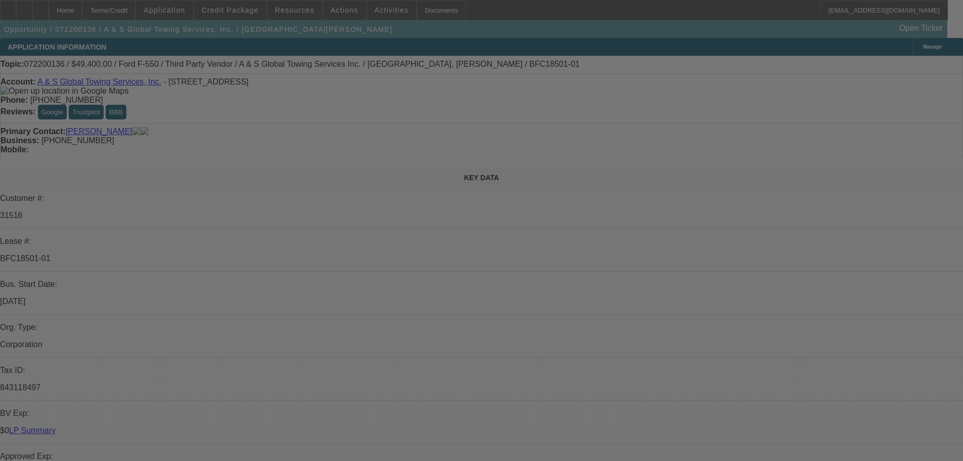
select select "0"
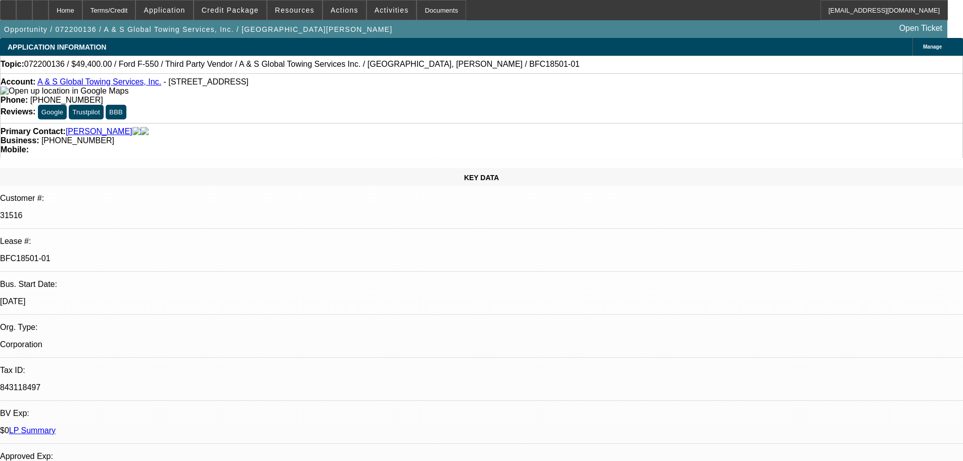
select select "0"
select select "6"
select select "0"
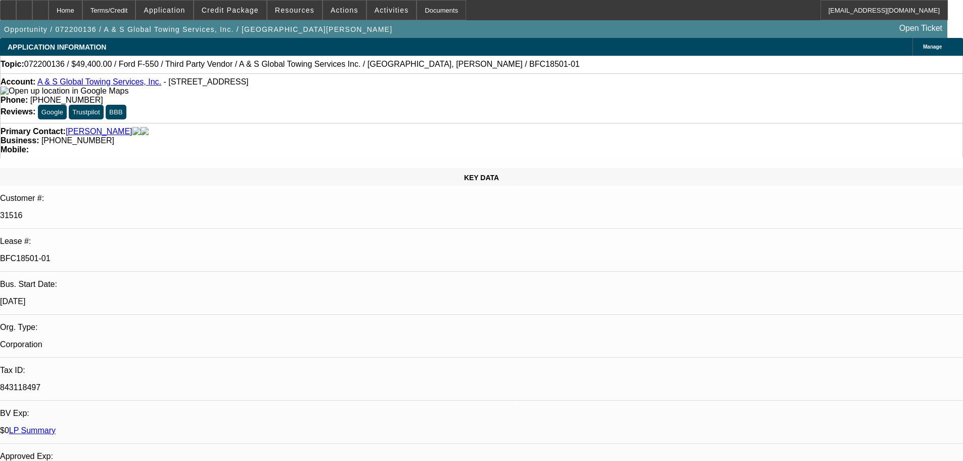
select select "6"
select select "0"
select select "6"
select select "0"
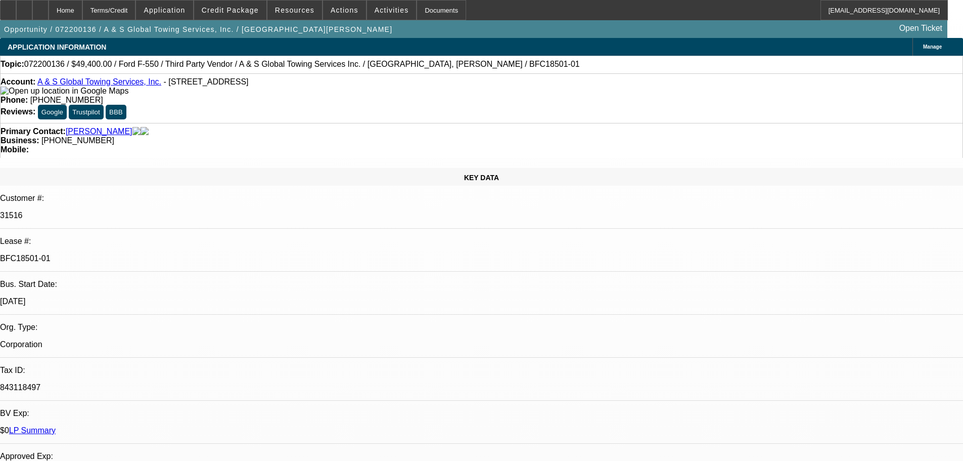
select select "0"
select select "6"
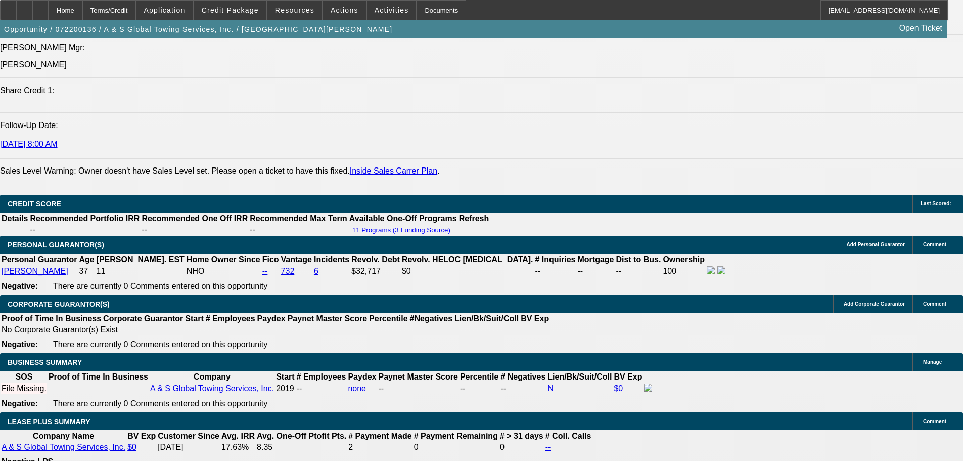
scroll to position [1466, 0]
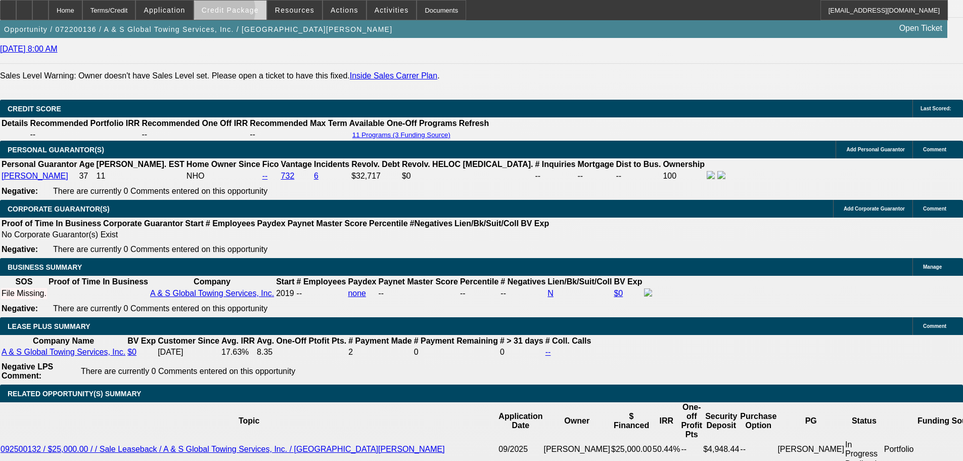
click at [235, 13] on span "Credit Package" at bounding box center [230, 10] width 57 height 8
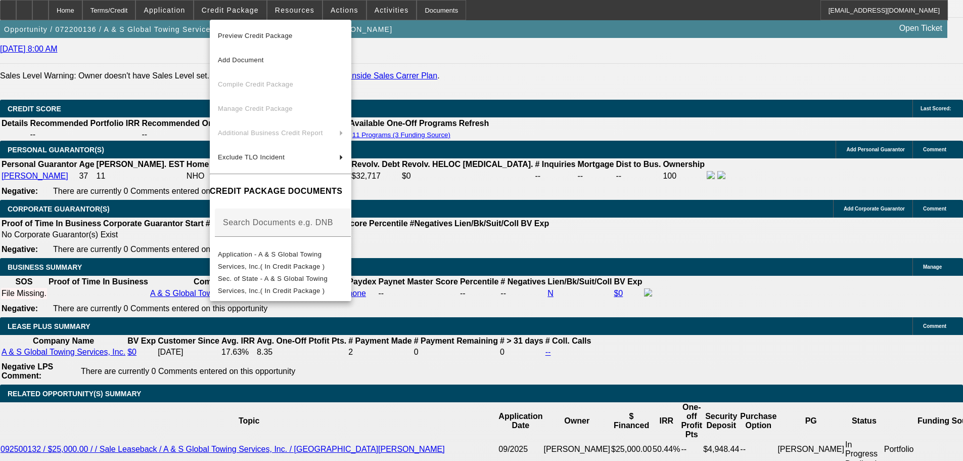
click at [280, 34] on span "Preview Credit Package" at bounding box center [255, 36] width 75 height 8
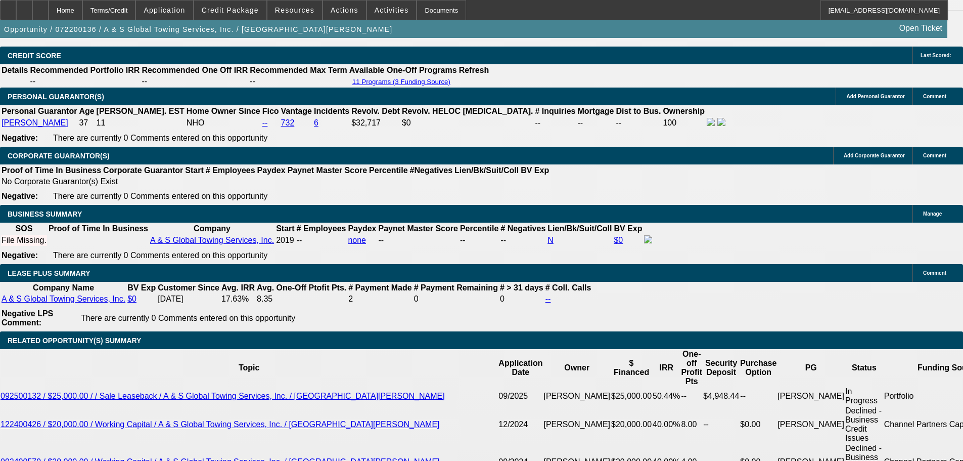
scroll to position [1517, 0]
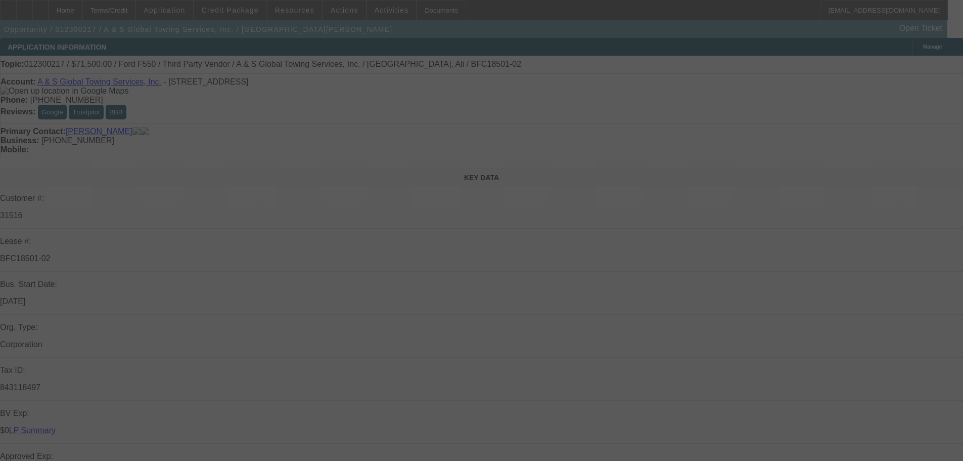
select select "0"
select select "6"
select select "0"
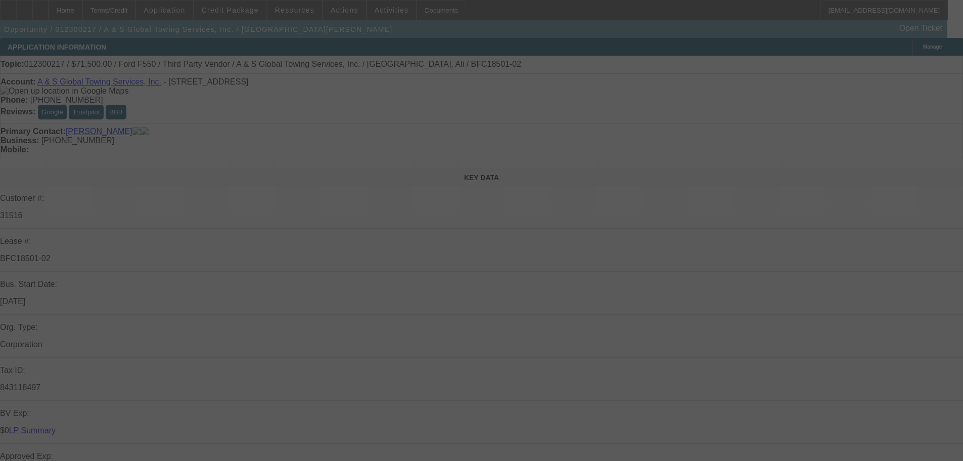
select select "0"
select select "6"
select select "0"
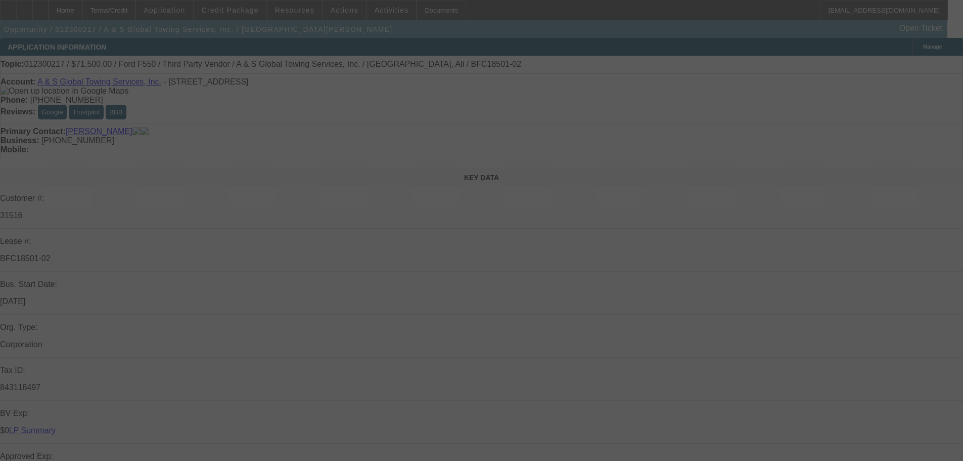
select select "0"
select select "6"
select select "0"
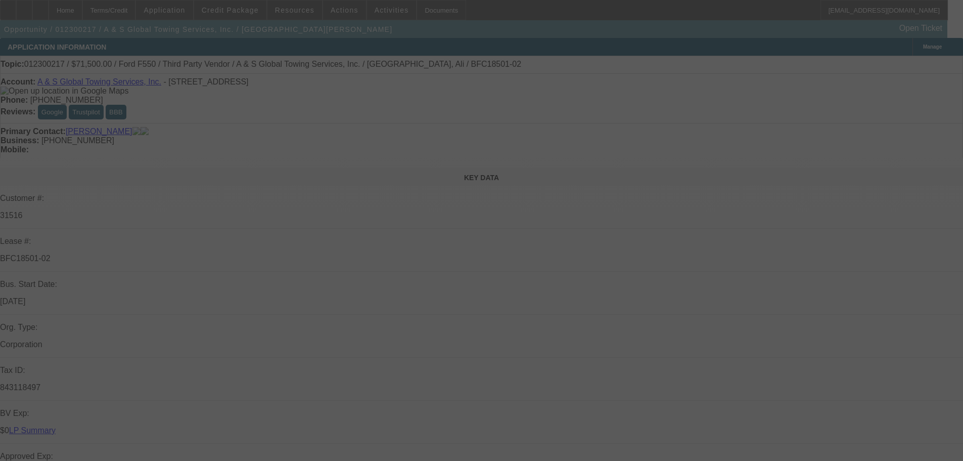
select select "6"
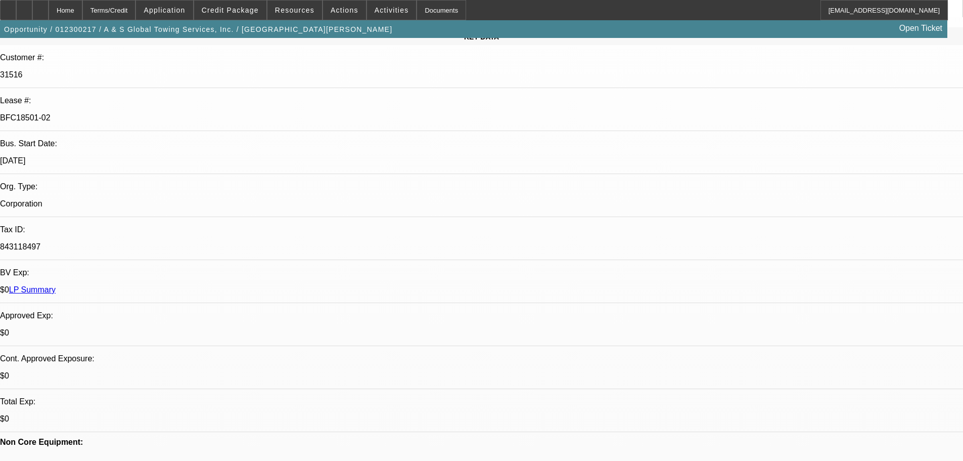
drag, startPoint x: 379, startPoint y: 252, endPoint x: 379, endPoint y: 228, distance: 24.3
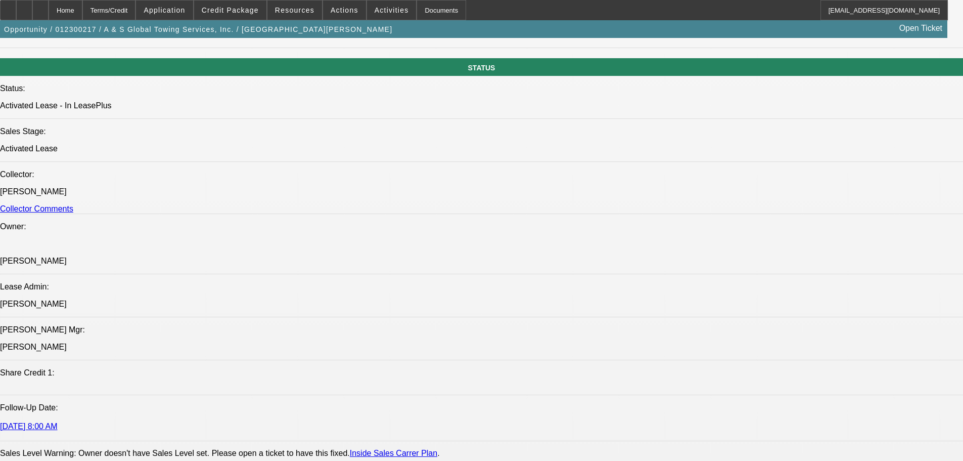
drag, startPoint x: 390, startPoint y: 324, endPoint x: 382, endPoint y: 405, distance: 80.8
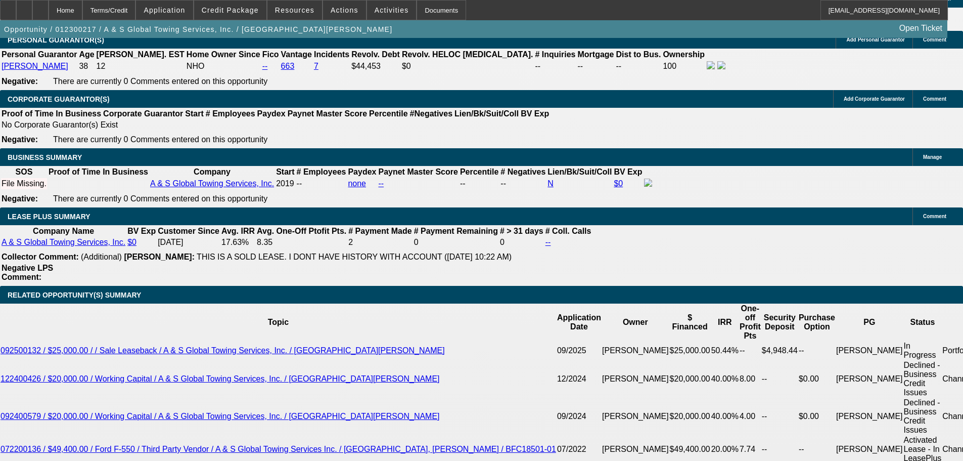
scroll to position [1634, 0]
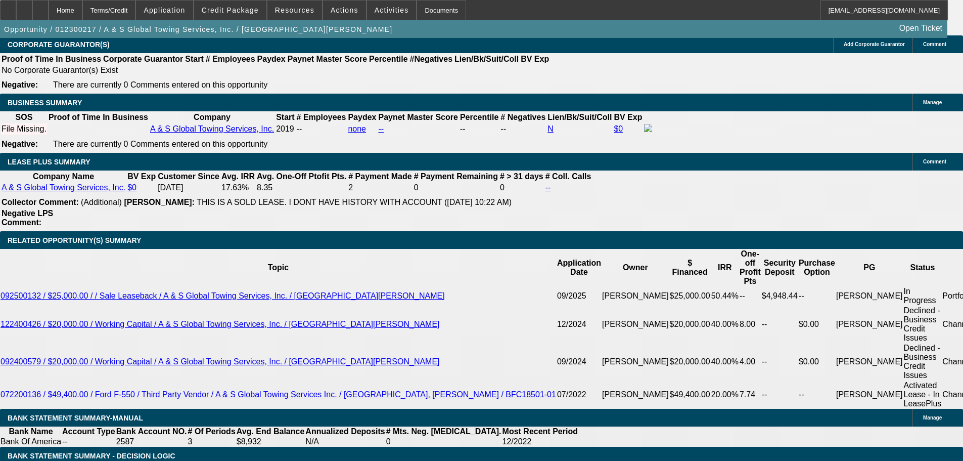
scroll to position [280, 0]
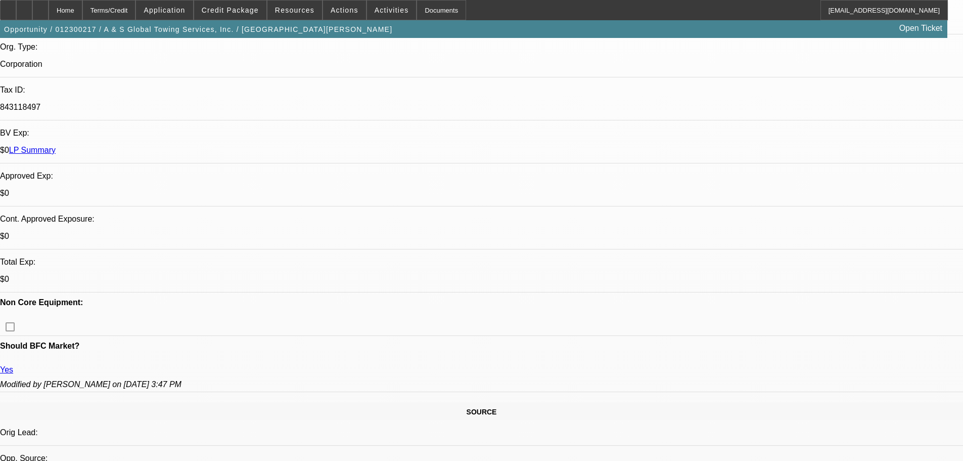
drag, startPoint x: 307, startPoint y: 215, endPoint x: 339, endPoint y: -61, distance: 278.0
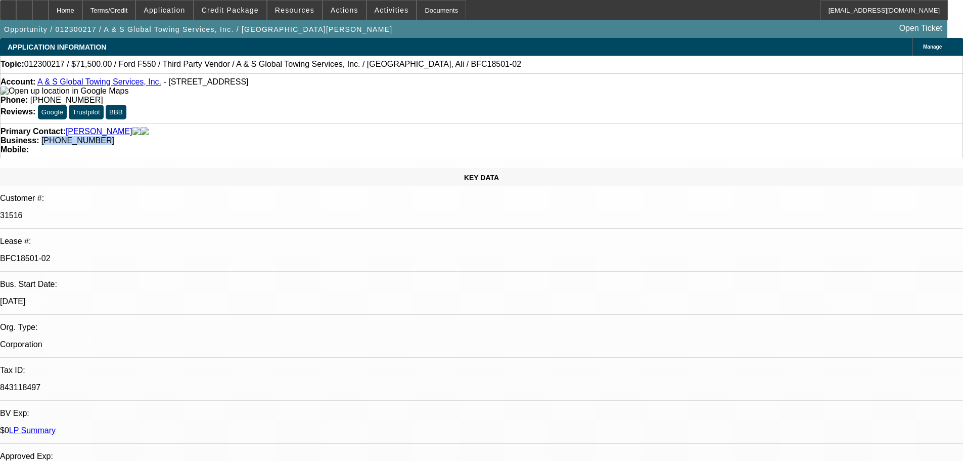
drag, startPoint x: 410, startPoint y: 110, endPoint x: 361, endPoint y: 112, distance: 49.1
click at [361, 136] on div "Business: [PHONE_NUMBER]" at bounding box center [482, 140] width 962 height 9
copy span "[PHONE_NUMBER]"
click at [323, 123] on div "Primary Contact: [GEOGRAPHIC_DATA][PERSON_NAME] Business: [PHONE_NUMBER] Mobile:" at bounding box center [481, 140] width 963 height 35
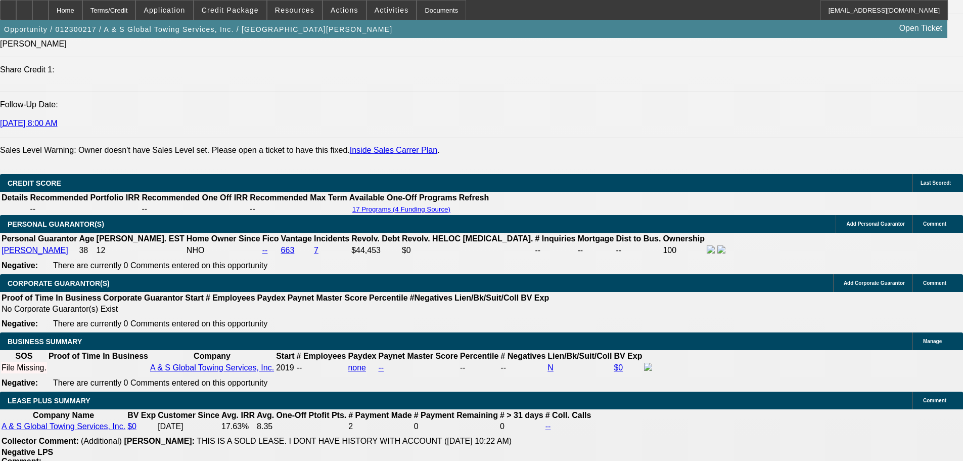
scroll to position [1466, 0]
